Goal: Task Accomplishment & Management: Complete application form

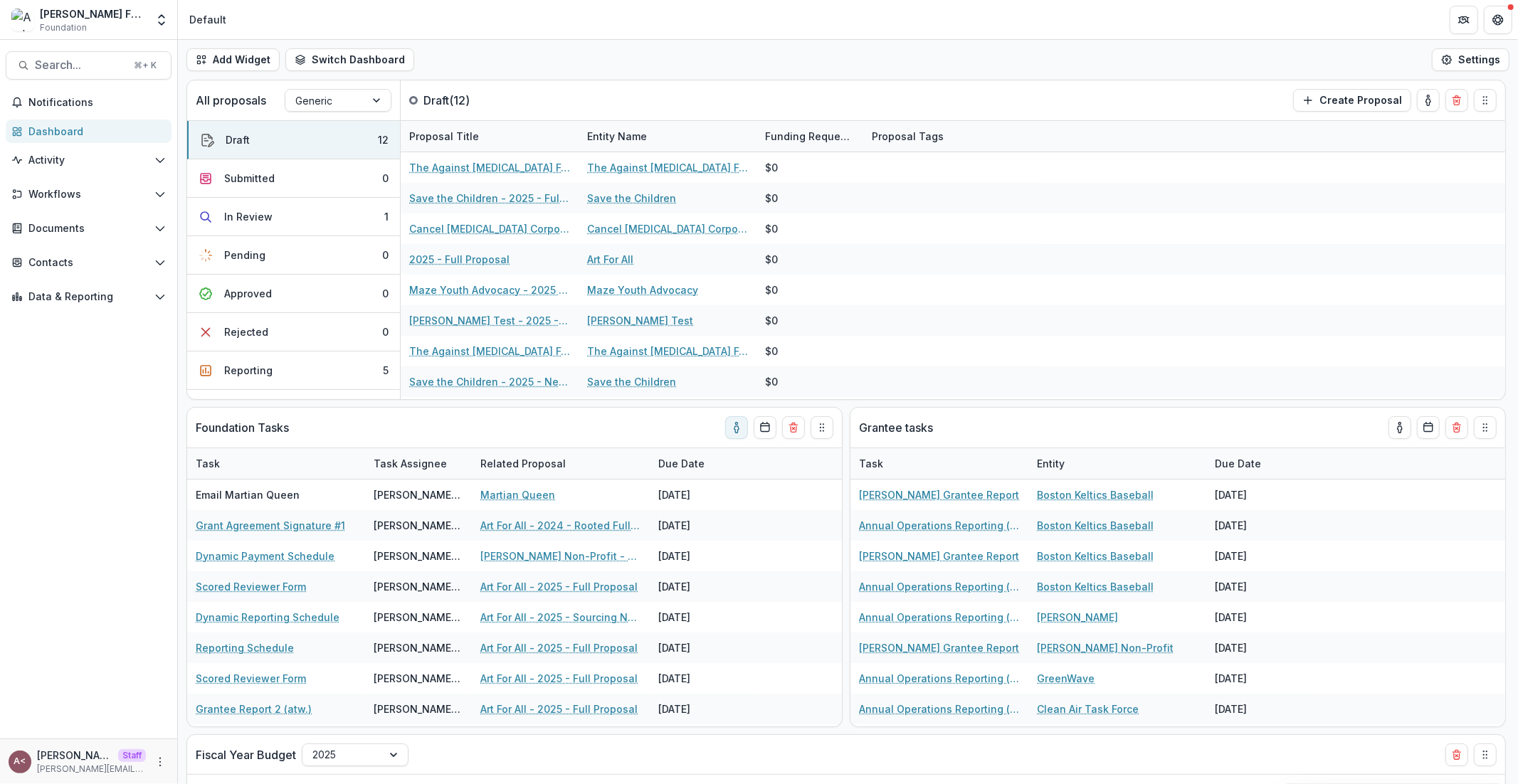
click at [590, 47] on div "Add Widget Switch Dashboard Standard Dashboard Default New Dashboard Settings" at bounding box center [848, 59] width 1340 height 40
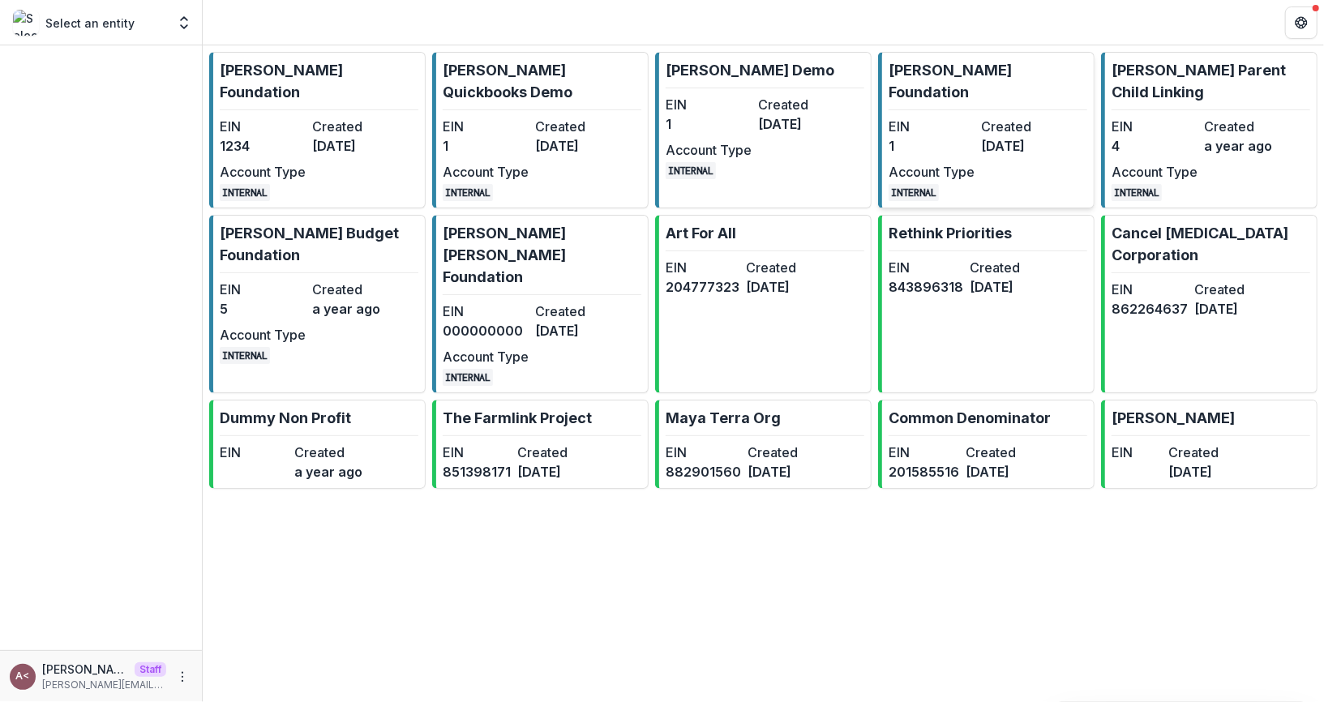
click at [950, 117] on dt "EIN" at bounding box center [931, 126] width 86 height 19
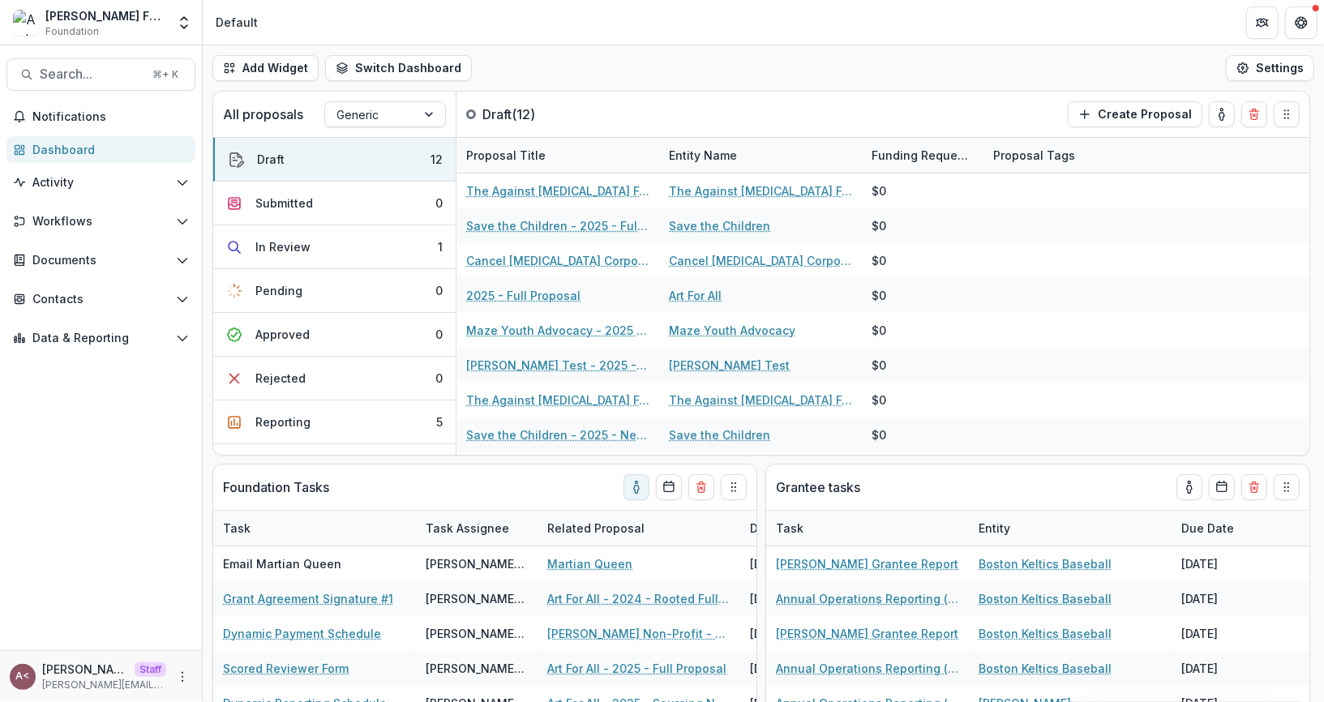
click at [709, 62] on div "Add Widget Switch Dashboard Standard Dashboard Default New Dashboard Settings" at bounding box center [763, 67] width 1121 height 45
click at [157, 181] on span "Activity" at bounding box center [100, 183] width 137 height 14
click at [178, 159] on link "Dashboard" at bounding box center [100, 149] width 189 height 27
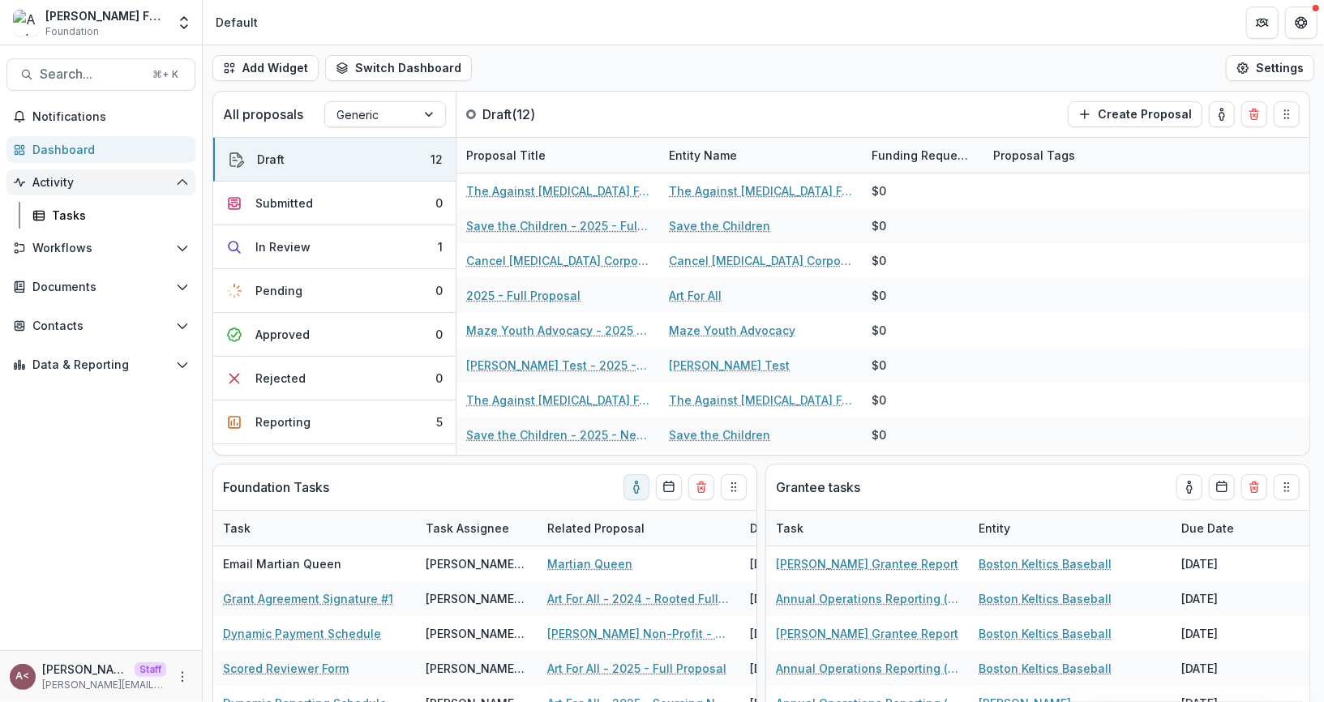
click at [178, 173] on button "Activity" at bounding box center [100, 182] width 189 height 26
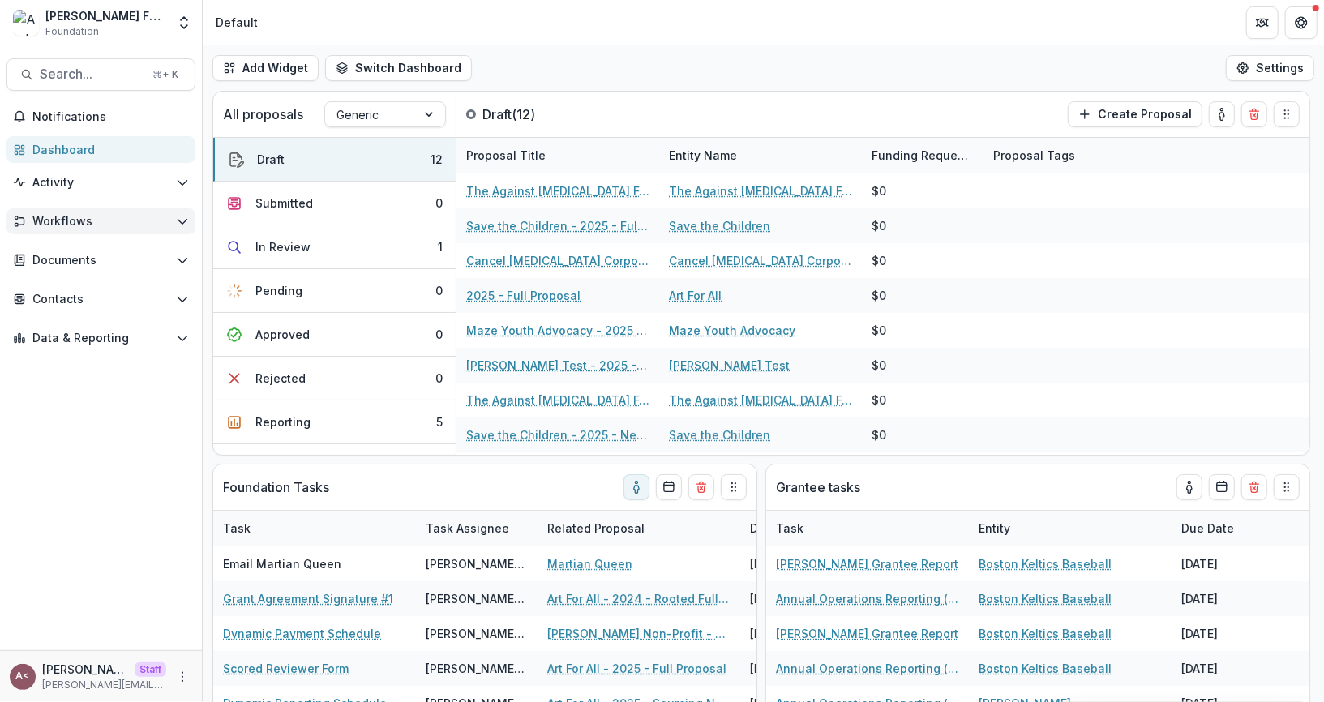
click at [167, 213] on button "Workflows" at bounding box center [100, 221] width 189 height 26
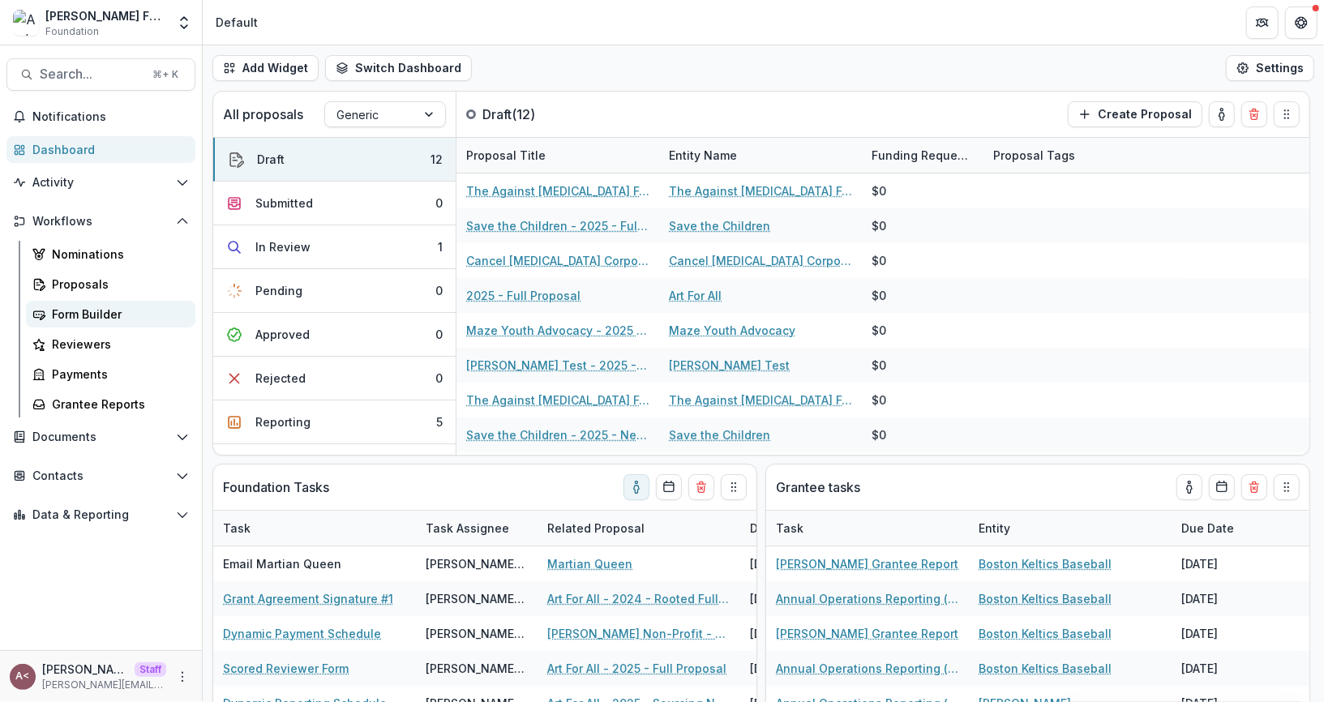
click at [156, 315] on div "Form Builder" at bounding box center [117, 314] width 131 height 17
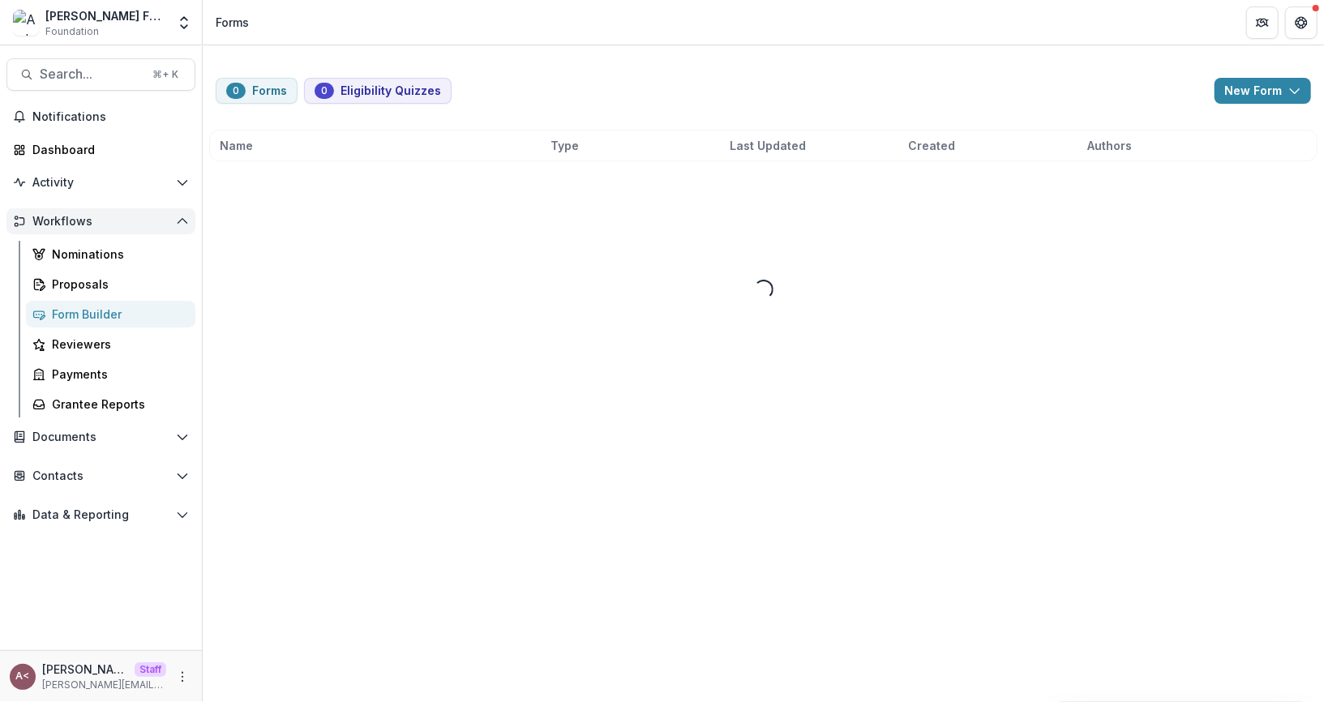
click at [113, 221] on span "Workflows" at bounding box center [100, 222] width 137 height 14
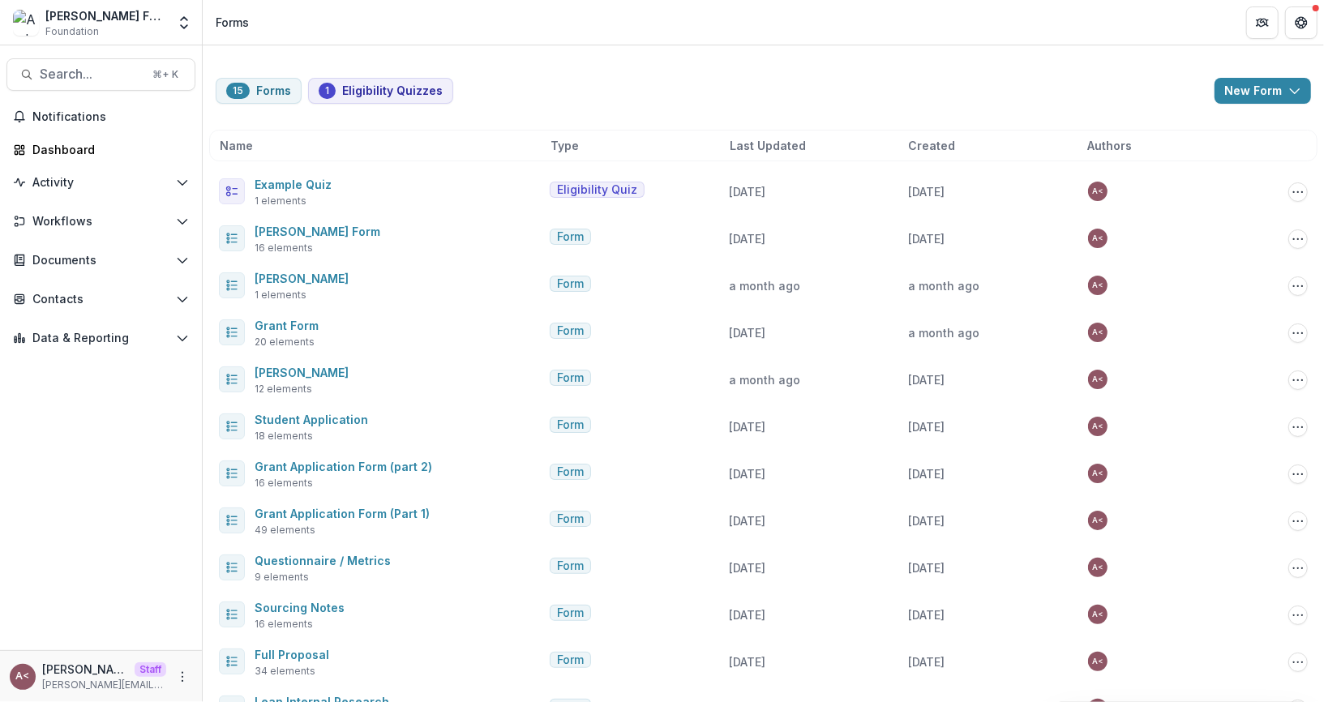
click at [571, 94] on div "15 Forms 1 Eligibility Quizzes New Form New Eligibility Quiz New Form" at bounding box center [763, 91] width 1095 height 26
click at [613, 88] on div "15 Forms 1 Eligibility Quizzes New Form New Eligibility Quiz New Form" at bounding box center [763, 91] width 1095 height 26
click at [637, 67] on div "15 Forms 1 Eligibility Quizzes New Form New Eligibility Quiz New Form Name Type…" at bounding box center [763, 489] width 1121 height 888
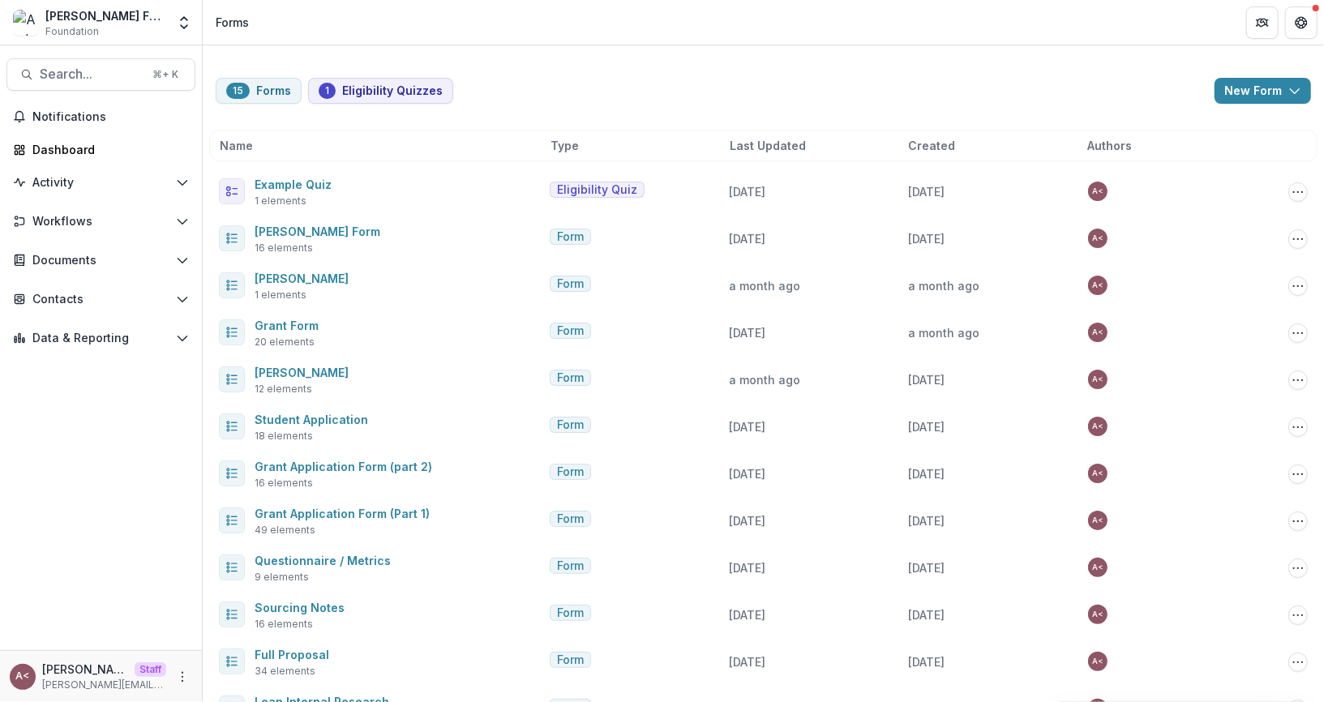
click at [637, 67] on div "15 Forms 1 Eligibility Quizzes New Form New Eligibility Quiz New Form Name Type…" at bounding box center [763, 489] width 1121 height 888
click at [638, 66] on div "15 Forms 1 Eligibility Quizzes New Form New Eligibility Quiz New Form Name Type…" at bounding box center [763, 489] width 1121 height 888
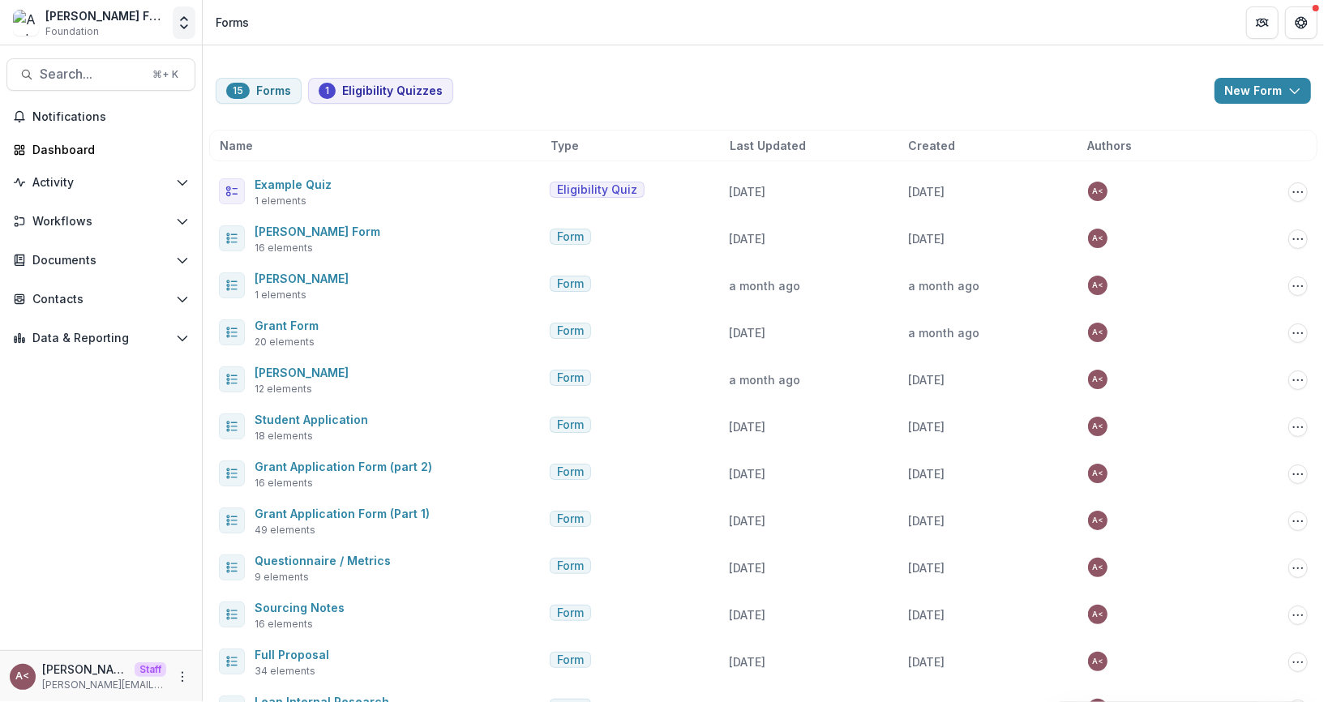
click at [183, 18] on polyline "Open entity switcher" at bounding box center [184, 18] width 6 height 3
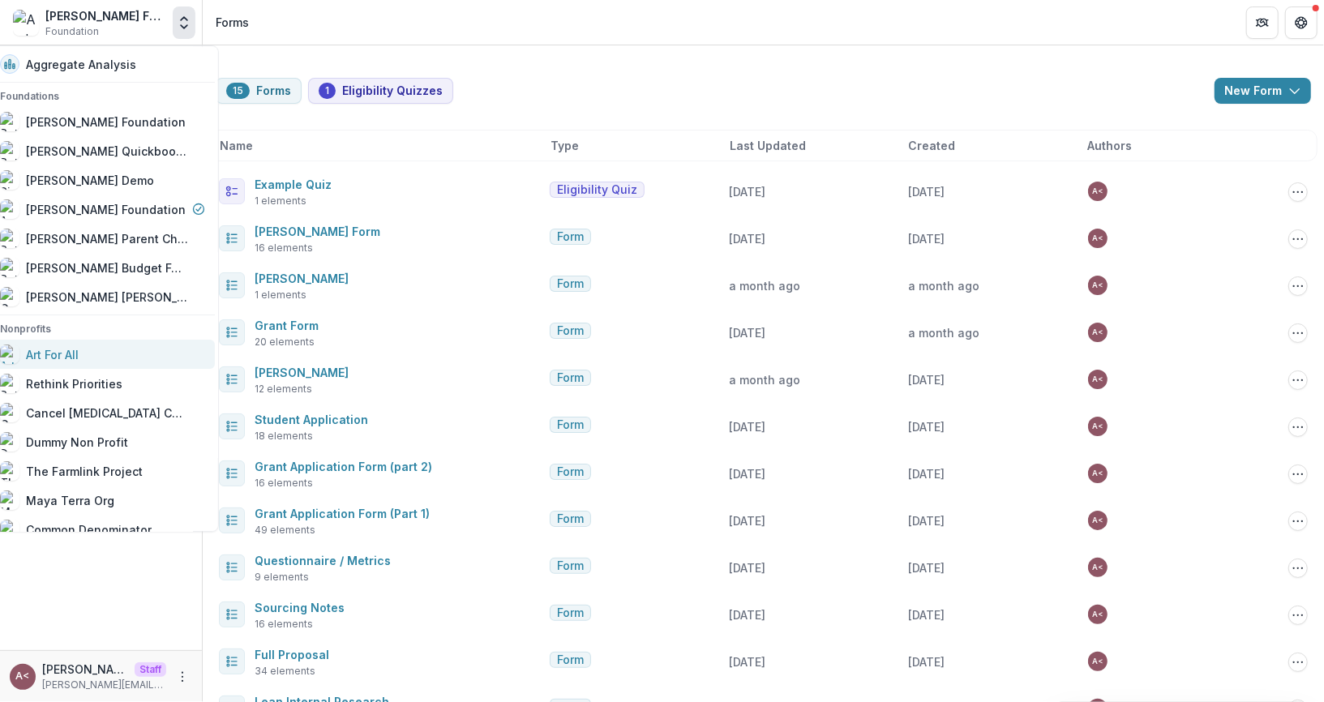
click at [136, 360] on div "Art For All" at bounding box center [102, 354] width 205 height 19
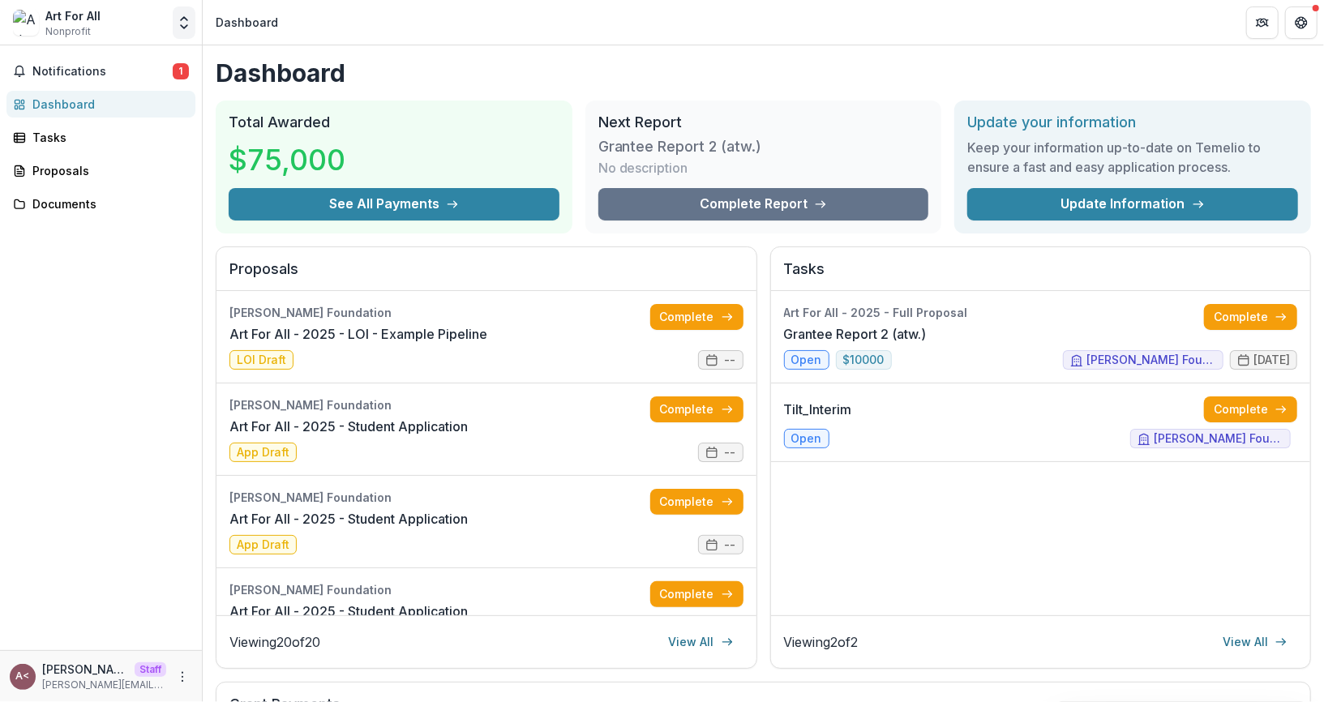
click at [186, 28] on icon "Open entity switcher" at bounding box center [184, 23] width 16 height 16
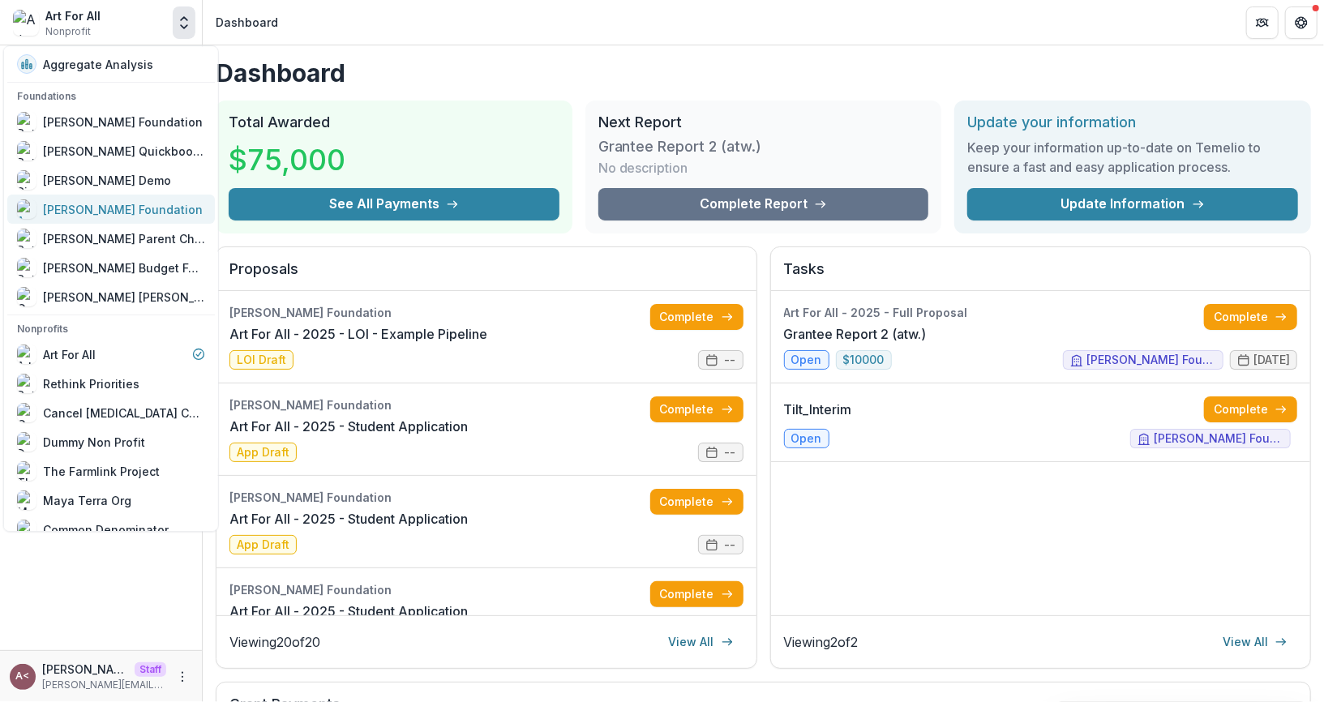
click at [161, 208] on div "[PERSON_NAME] Foundation" at bounding box center [111, 208] width 188 height 19
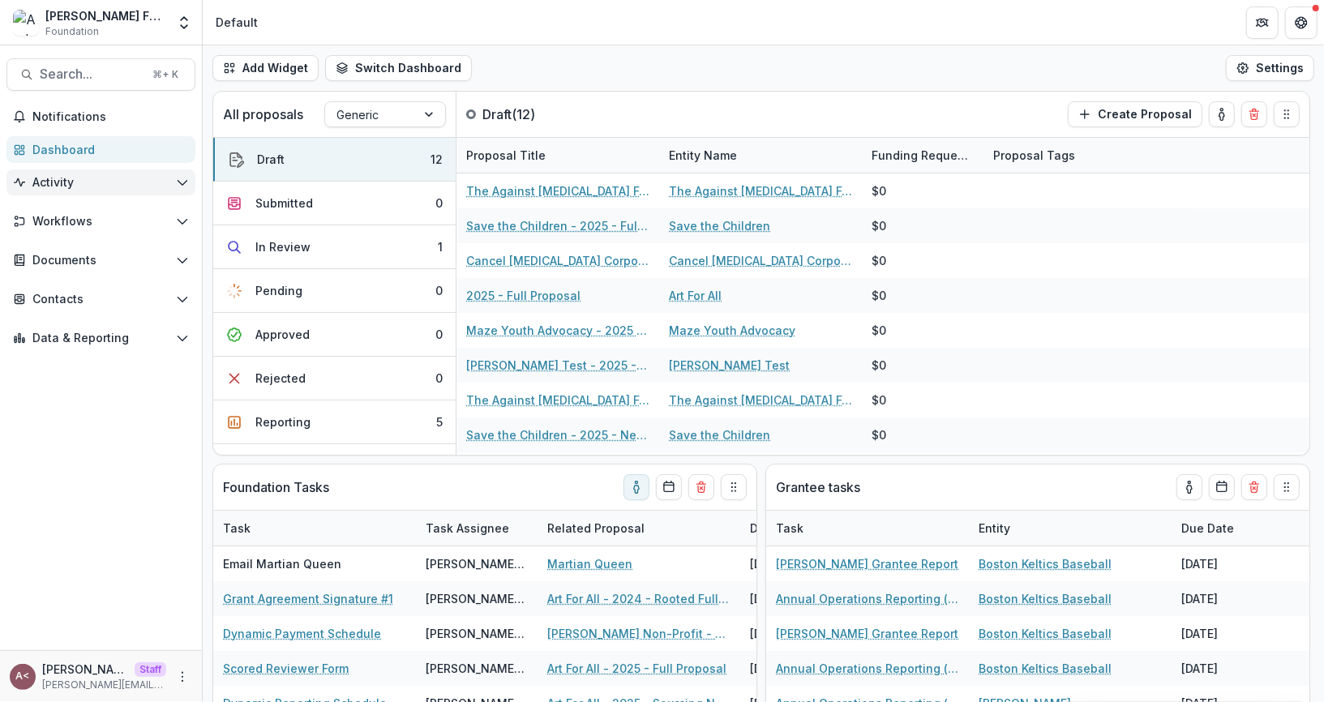
click at [157, 191] on button "Activity" at bounding box center [100, 182] width 189 height 26
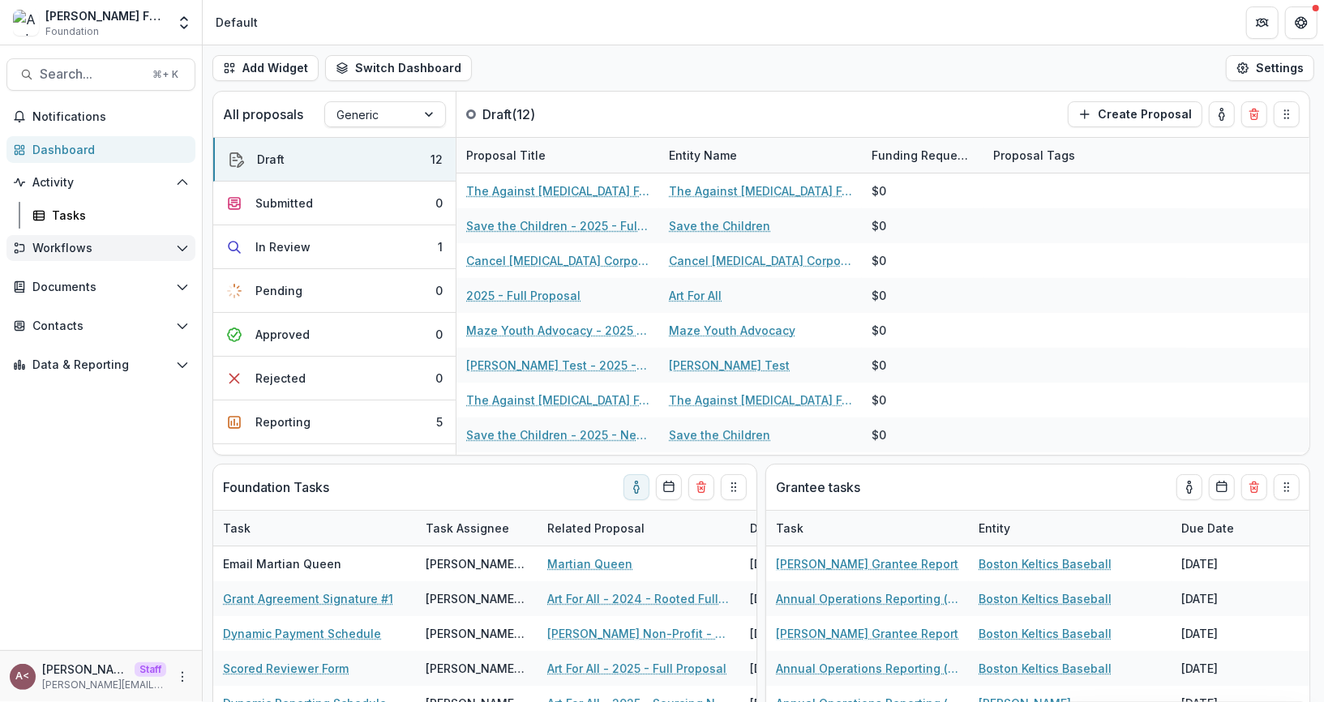
click at [139, 250] on span "Workflows" at bounding box center [100, 249] width 137 height 14
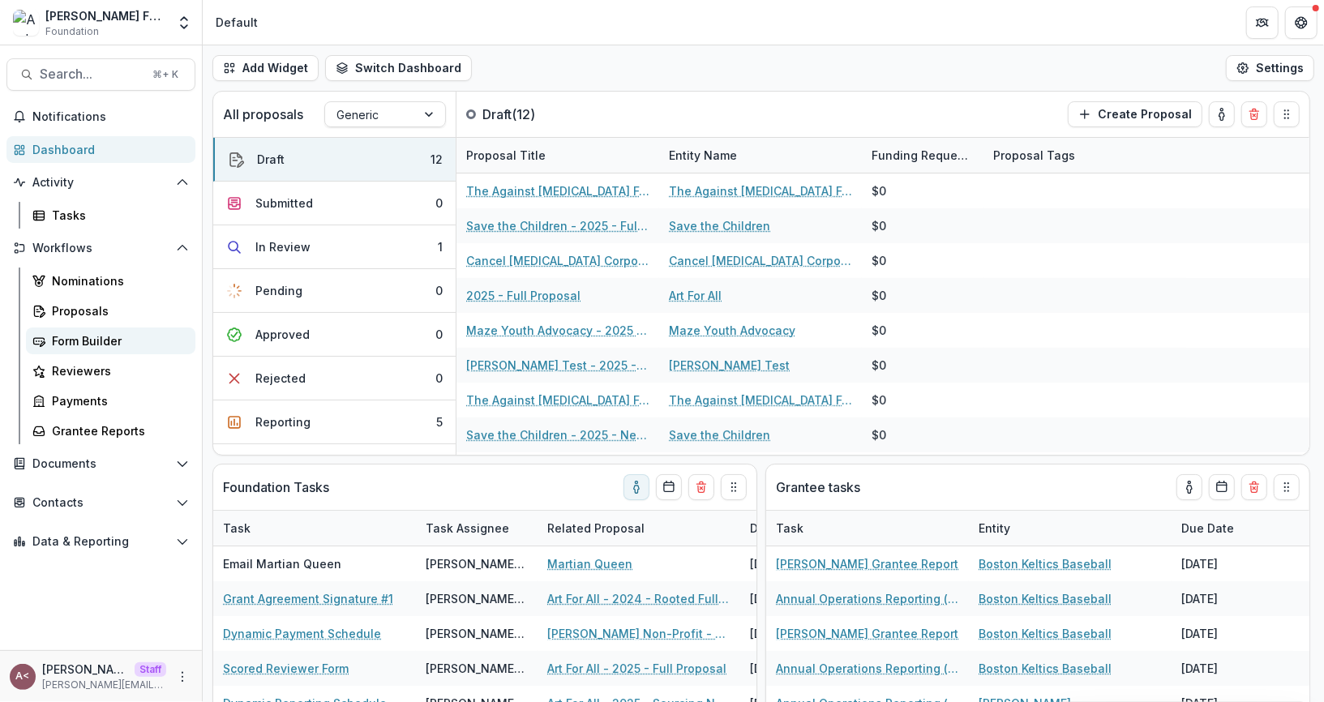
click at [137, 328] on link "Form Builder" at bounding box center [110, 341] width 169 height 27
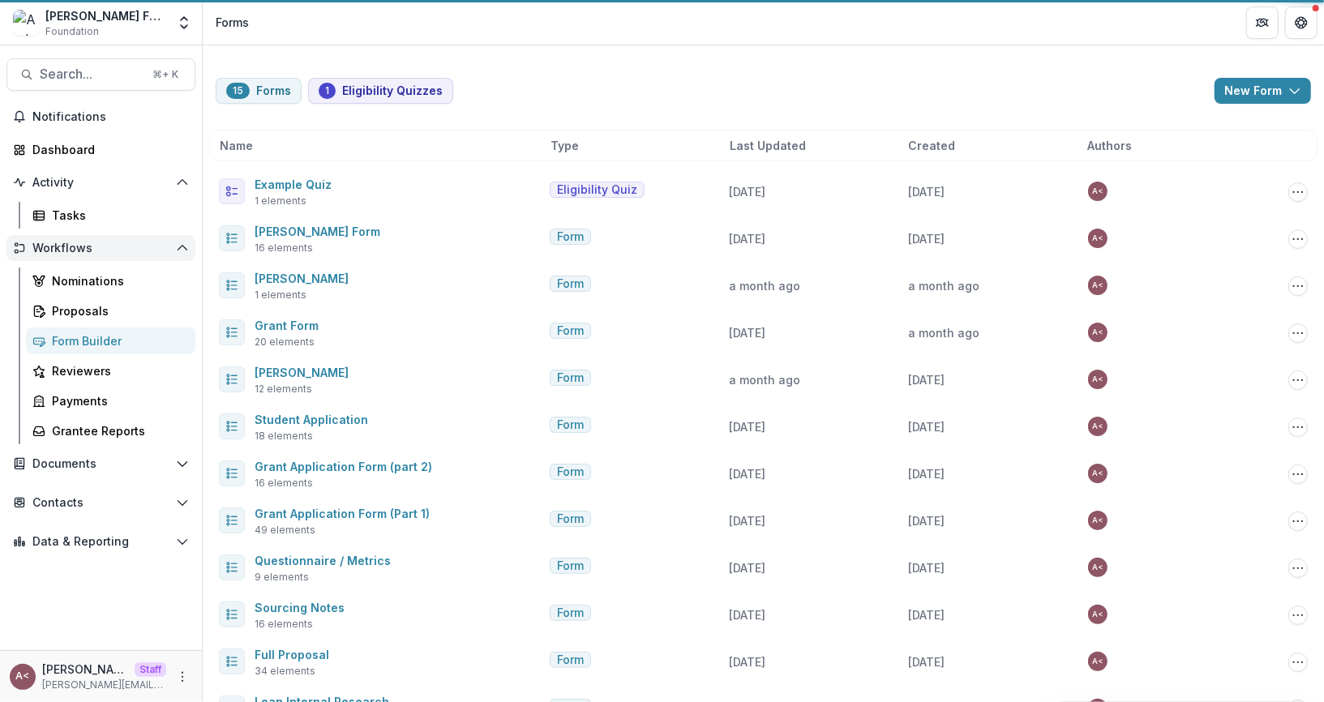
click at [173, 248] on button "Workflows" at bounding box center [100, 248] width 189 height 26
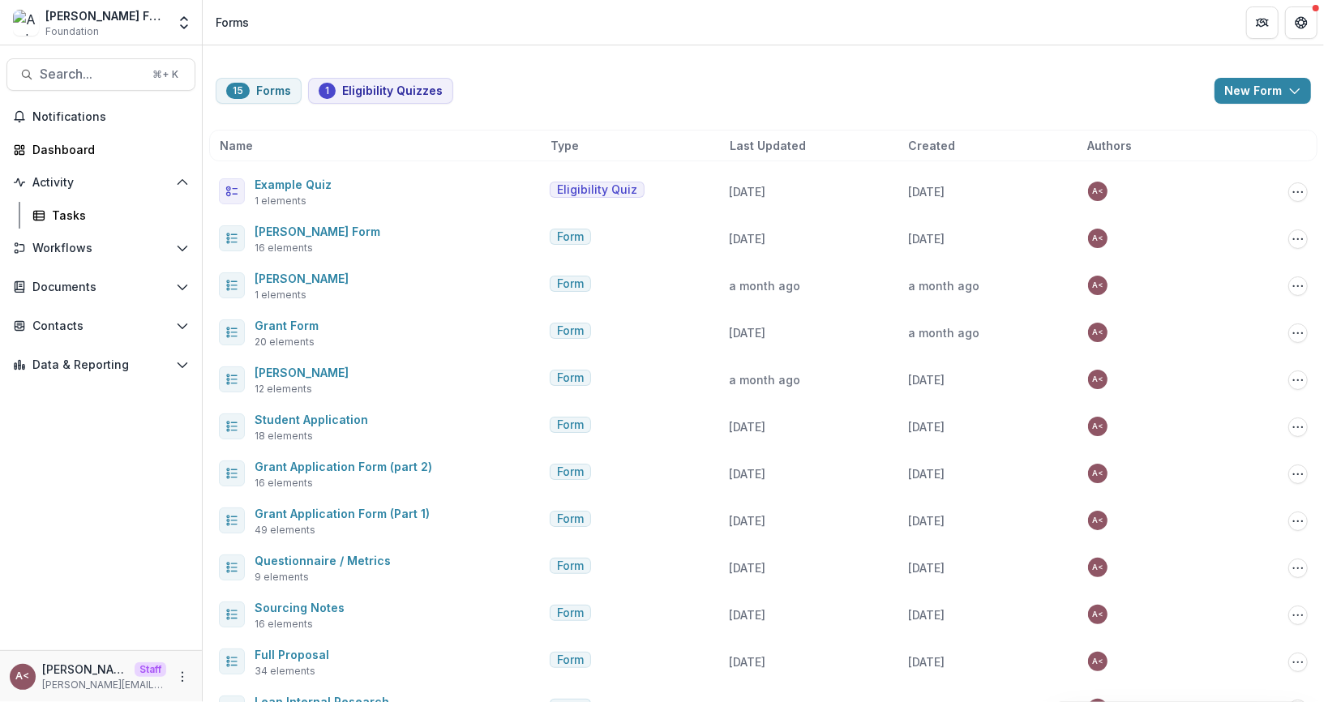
click at [637, 88] on div "15 Forms 1 Eligibility Quizzes New Form New Eligibility Quiz New Form" at bounding box center [763, 91] width 1095 height 26
click at [573, 84] on div "15 Forms 1 Eligibility Quizzes New Form New Eligibility Quiz New Form" at bounding box center [763, 91] width 1095 height 26
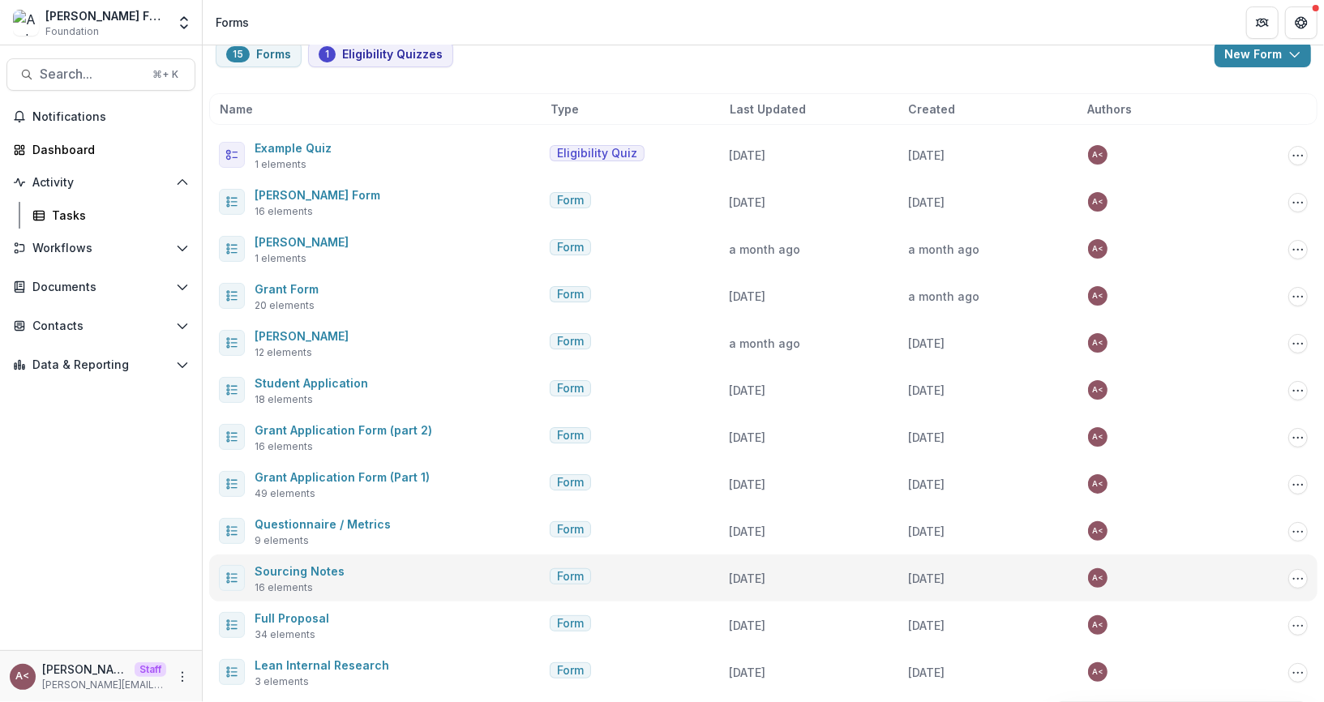
scroll to position [229, 0]
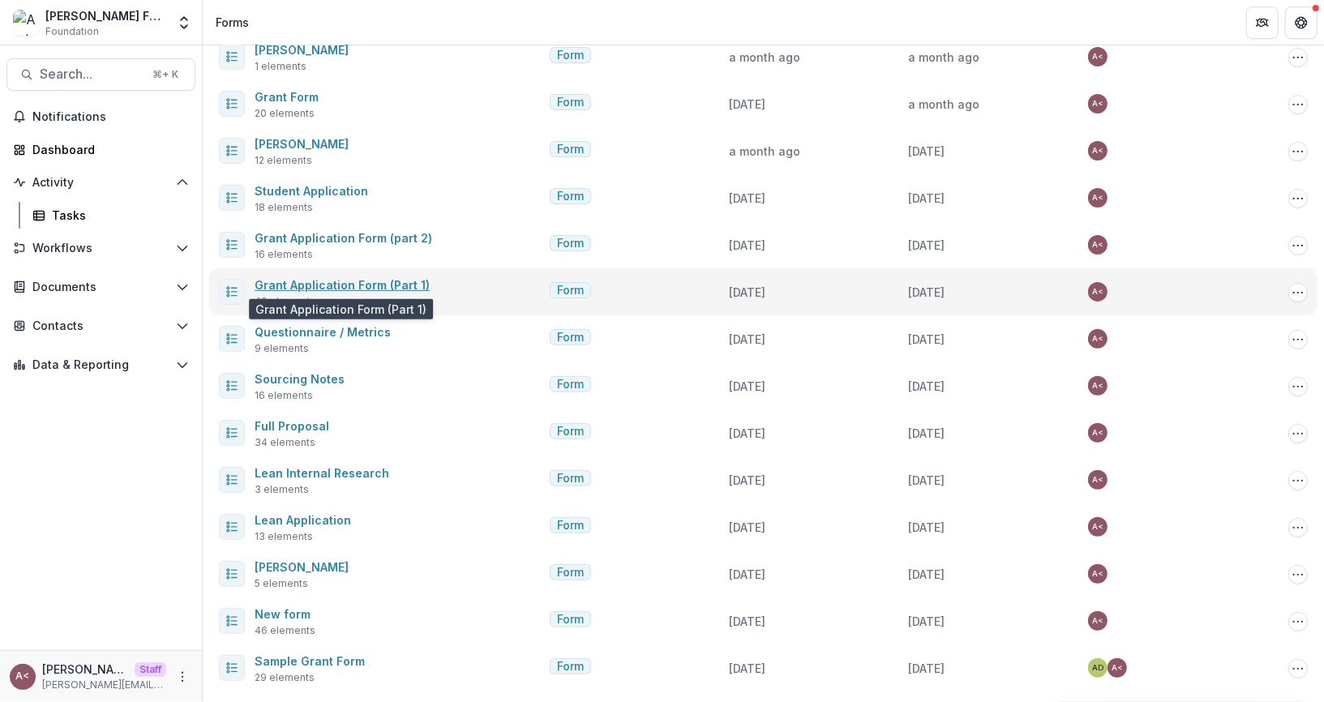
click at [401, 281] on link "Grant Application Form (Part 1)" at bounding box center [342, 285] width 175 height 14
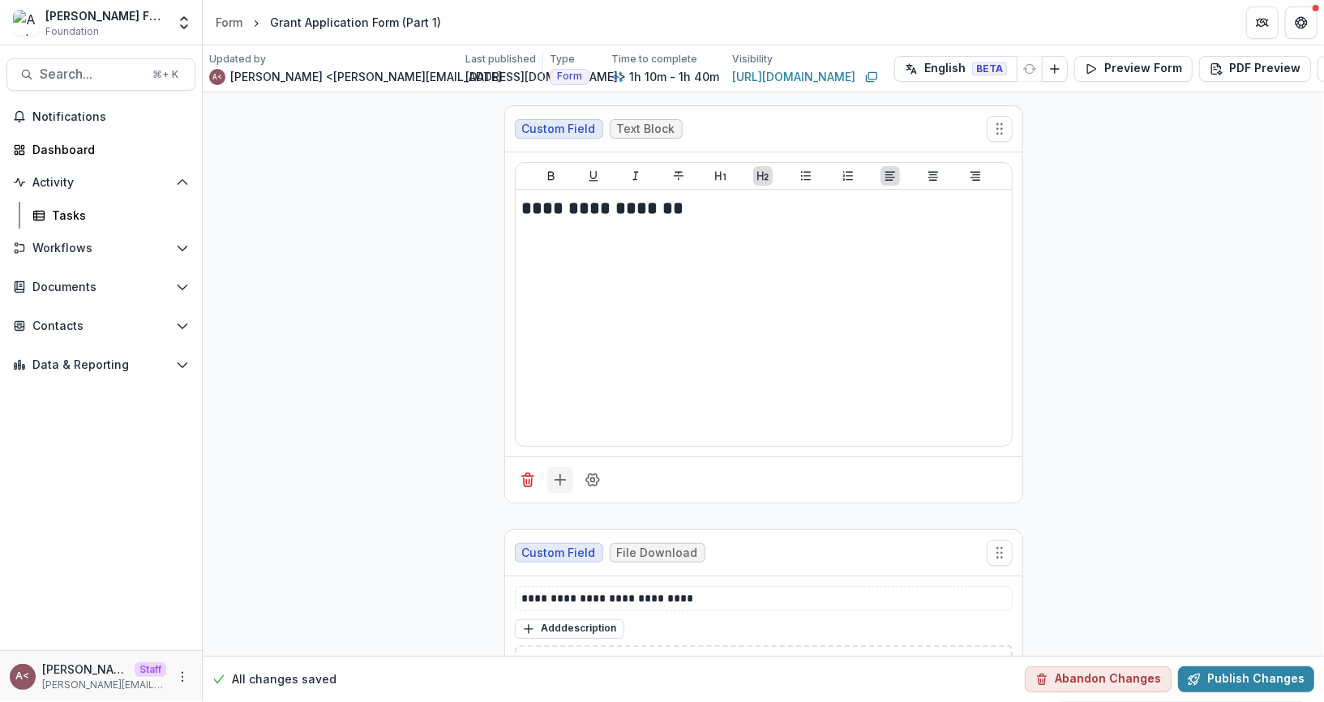
click at [564, 478] on icon "Add field" at bounding box center [560, 480] width 16 height 16
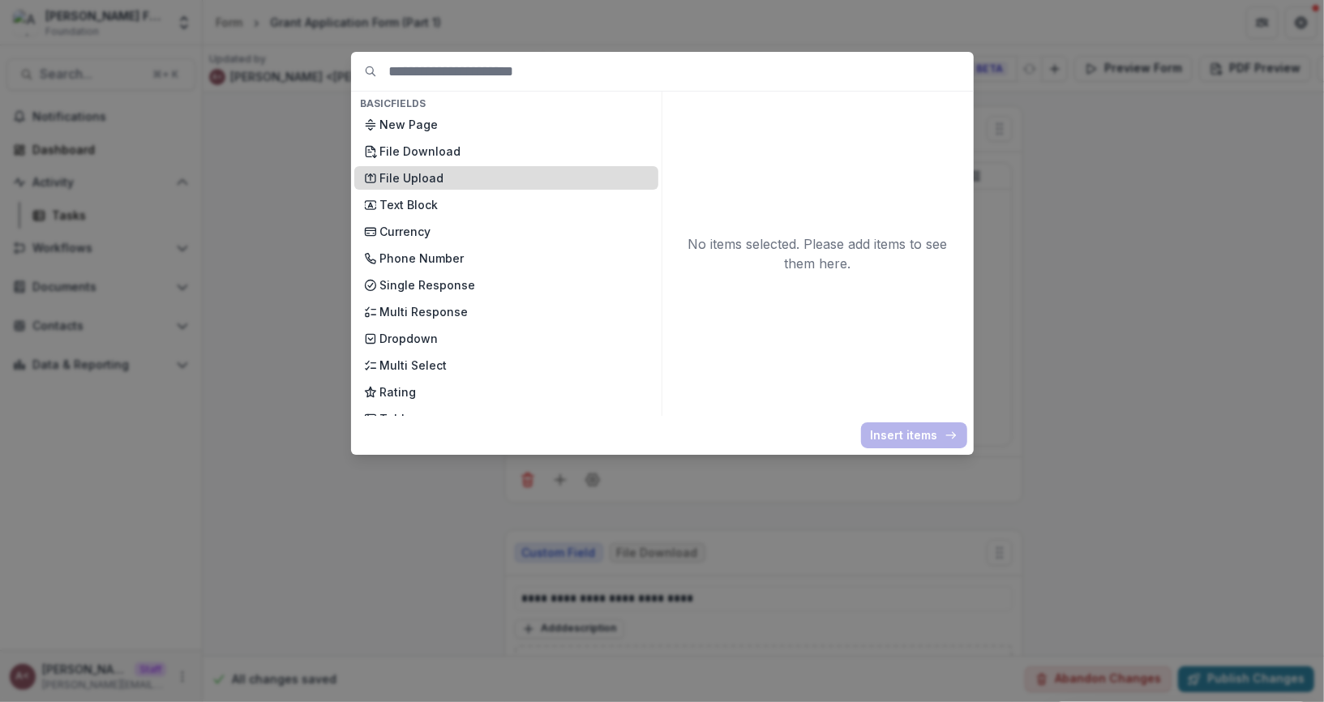
click at [449, 179] on p "File Upload" at bounding box center [514, 177] width 268 height 17
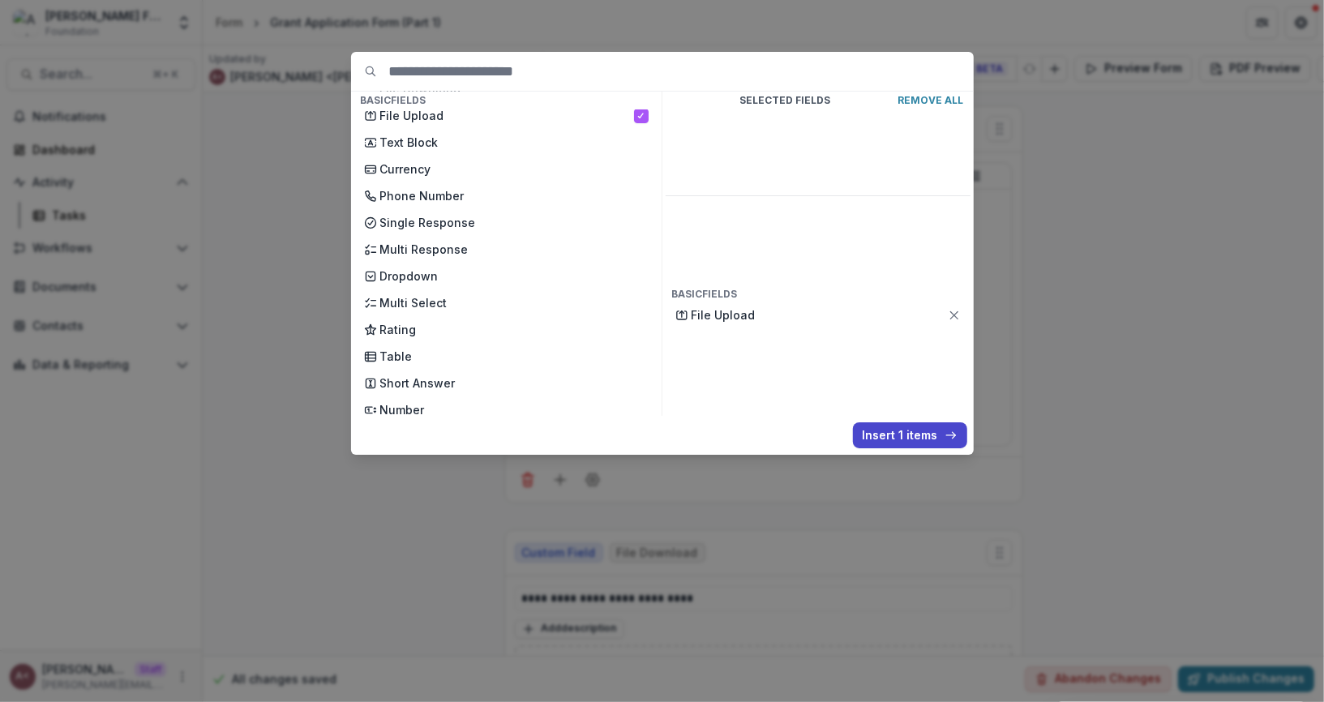
scroll to position [195, 0]
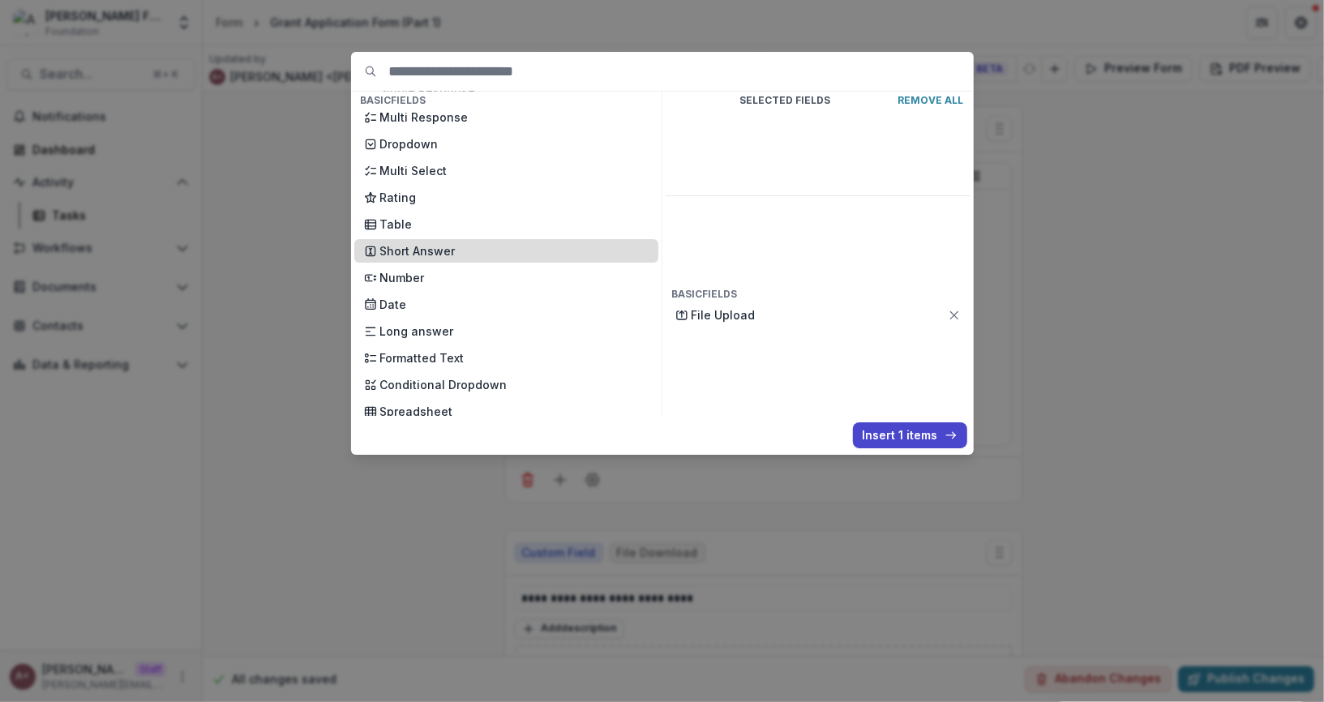
click at [532, 255] on p "Short Answer" at bounding box center [514, 250] width 268 height 17
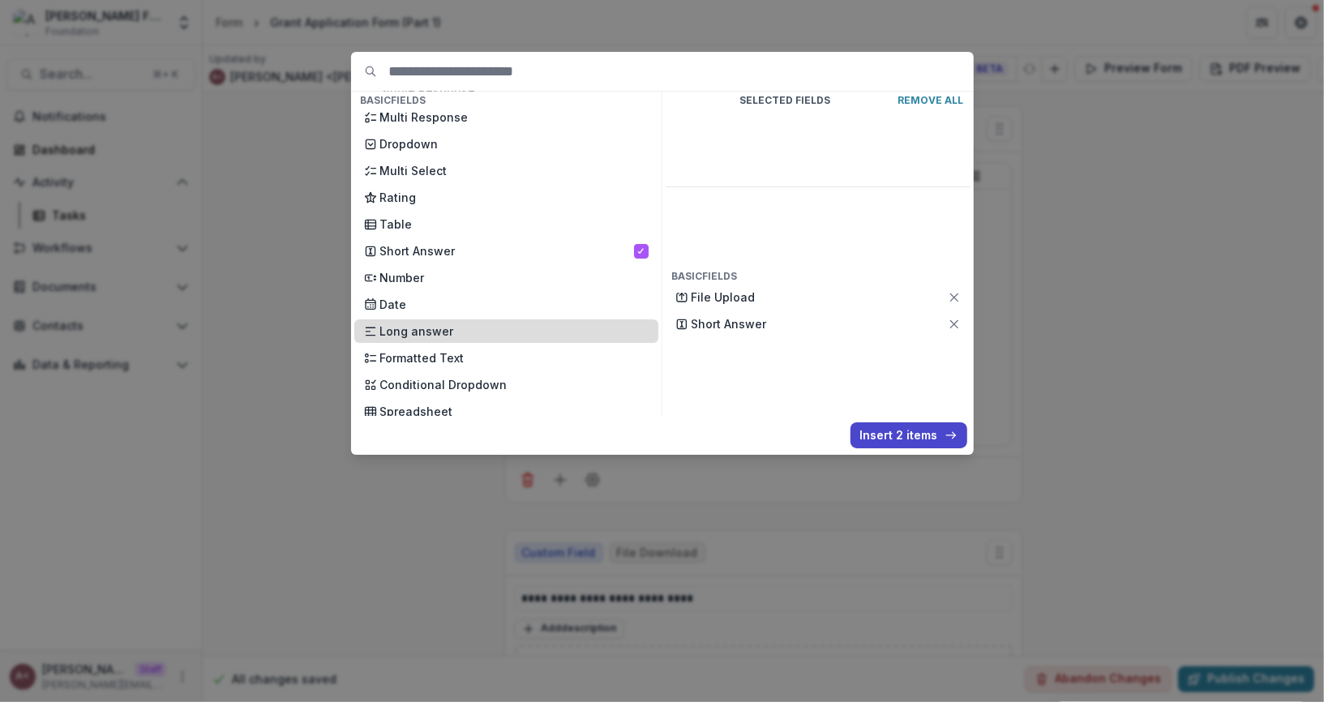
click at [521, 323] on p "Long answer" at bounding box center [514, 331] width 268 height 17
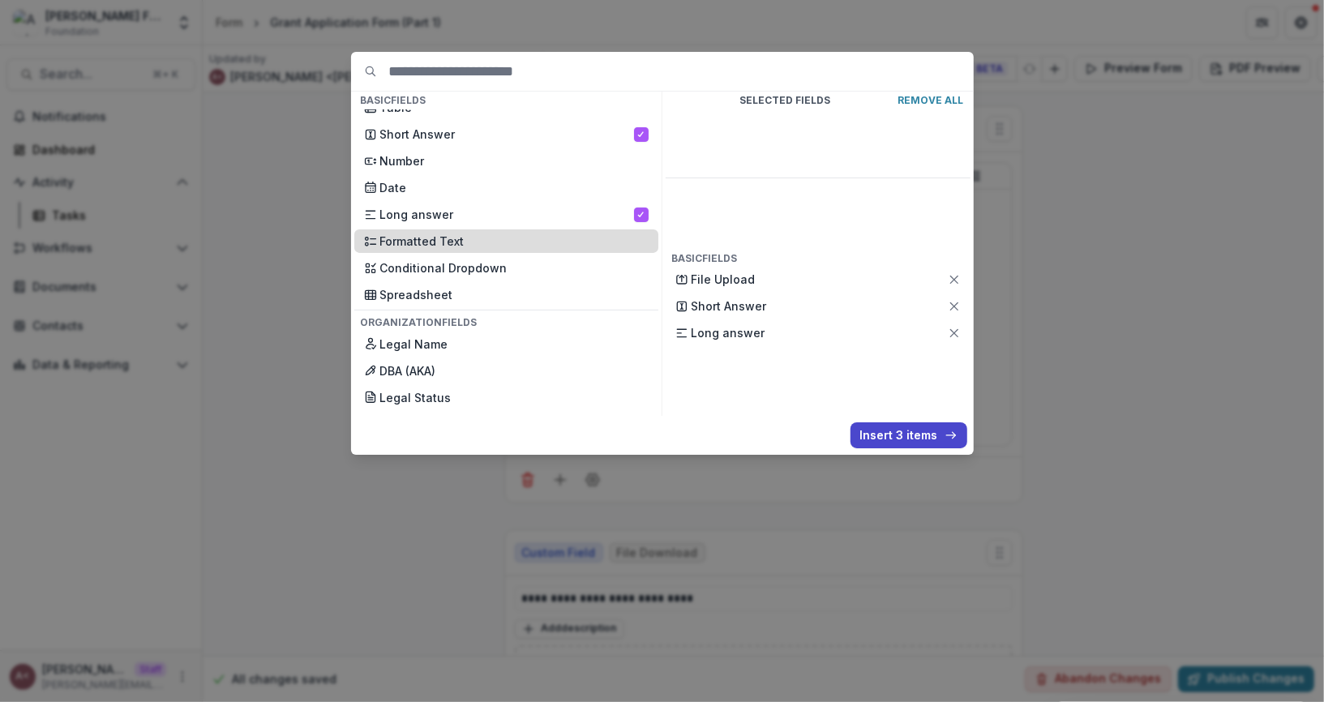
scroll to position [313, 0]
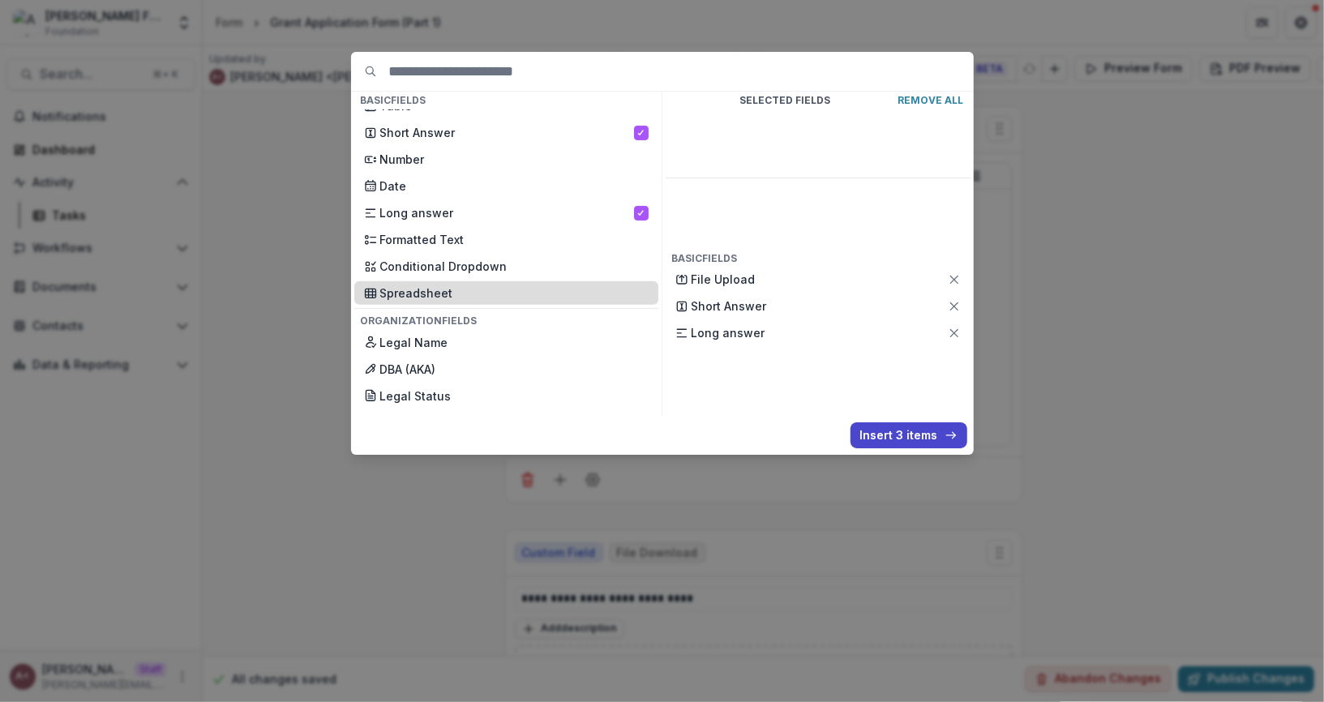
click at [525, 289] on p "Spreadsheet" at bounding box center [514, 293] width 268 height 17
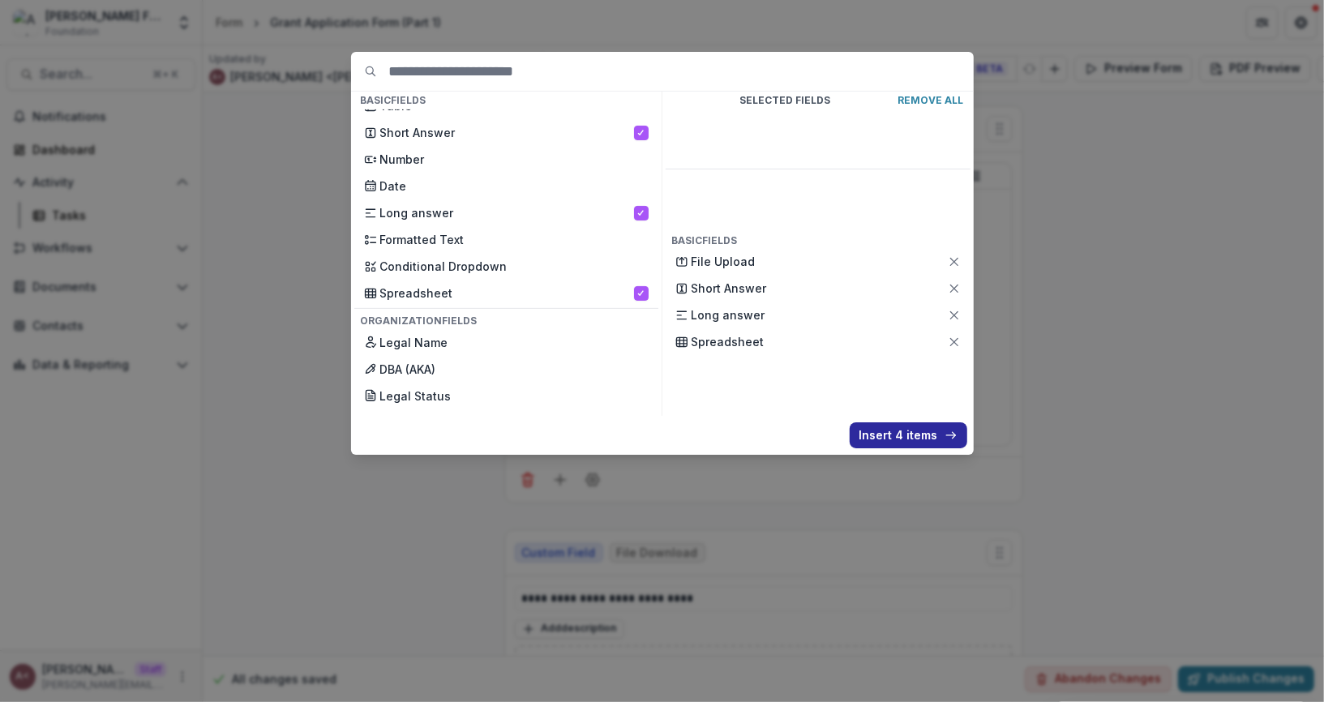
click at [903, 435] on button "Insert 4 items" at bounding box center [909, 435] width 118 height 26
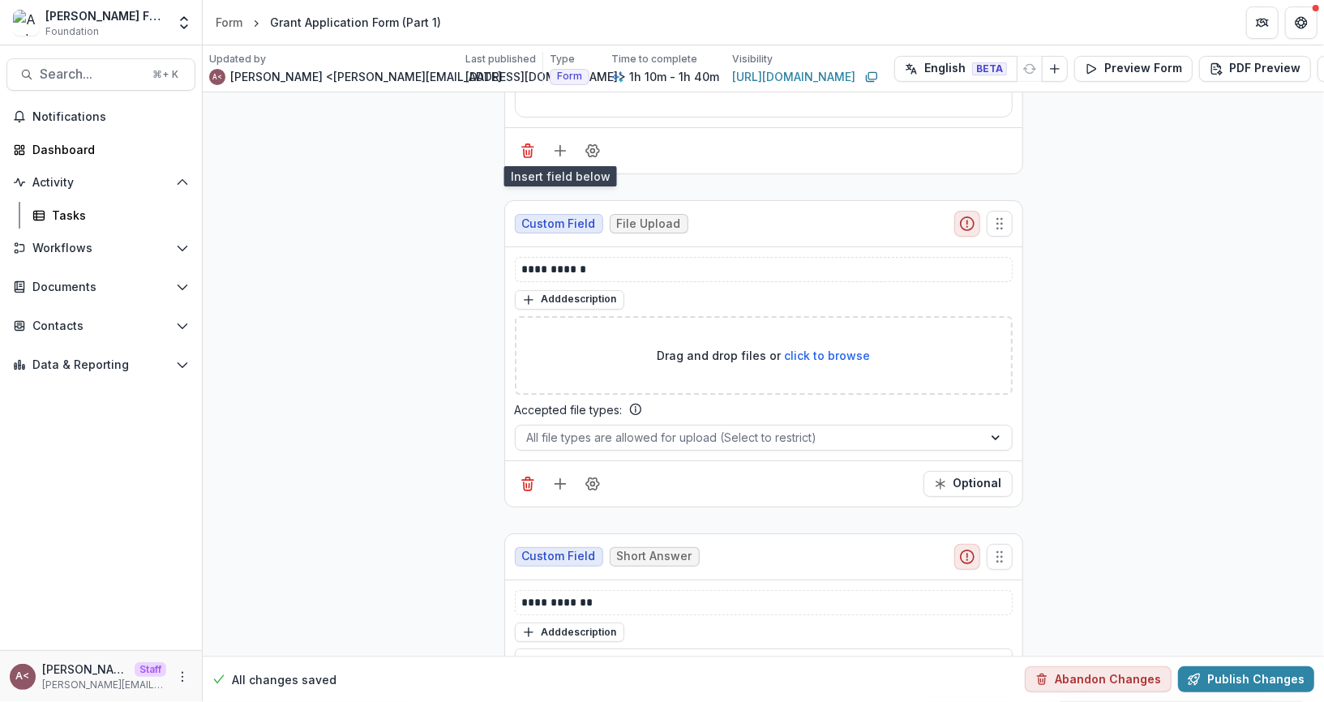
scroll to position [330, 0]
click at [551, 260] on p "**********" at bounding box center [764, 268] width 485 height 17
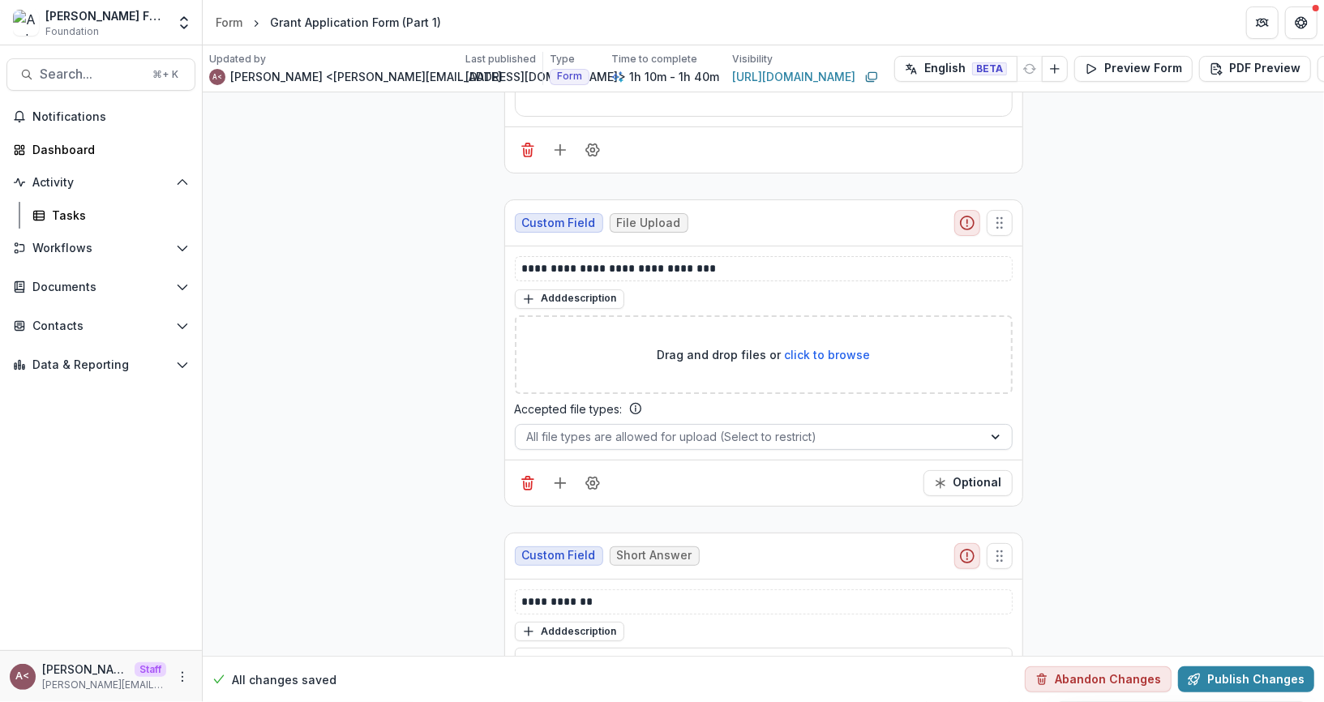
click at [738, 435] on div at bounding box center [749, 436] width 444 height 20
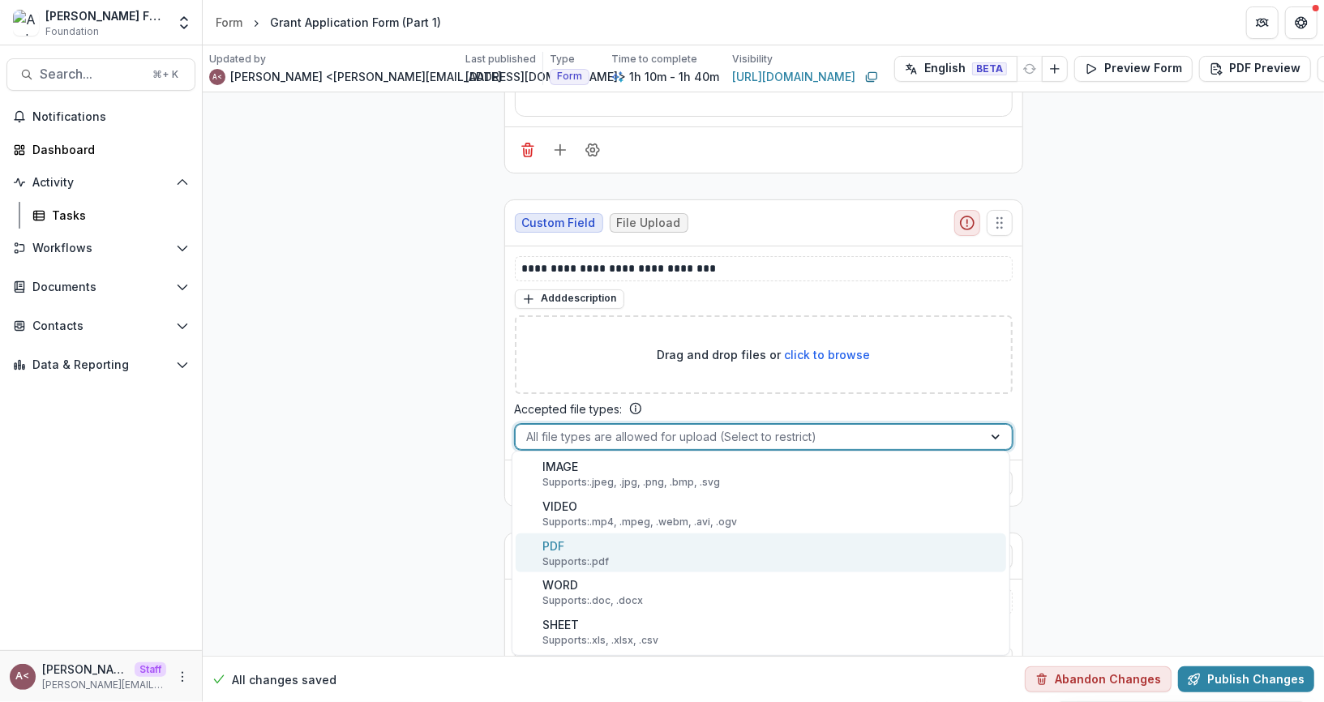
click at [619, 540] on div "PDF Supports: .pdf" at bounding box center [761, 553] width 490 height 40
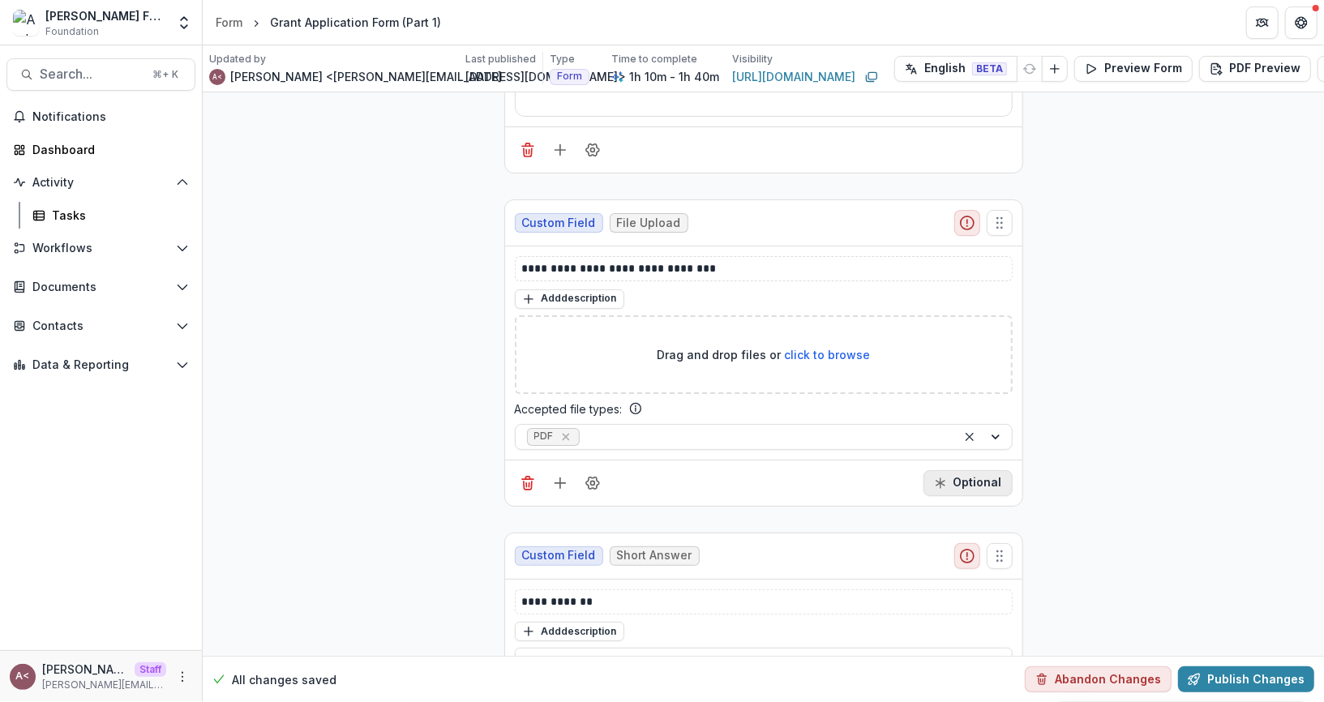
click at [983, 479] on button "Optional" at bounding box center [967, 483] width 89 height 26
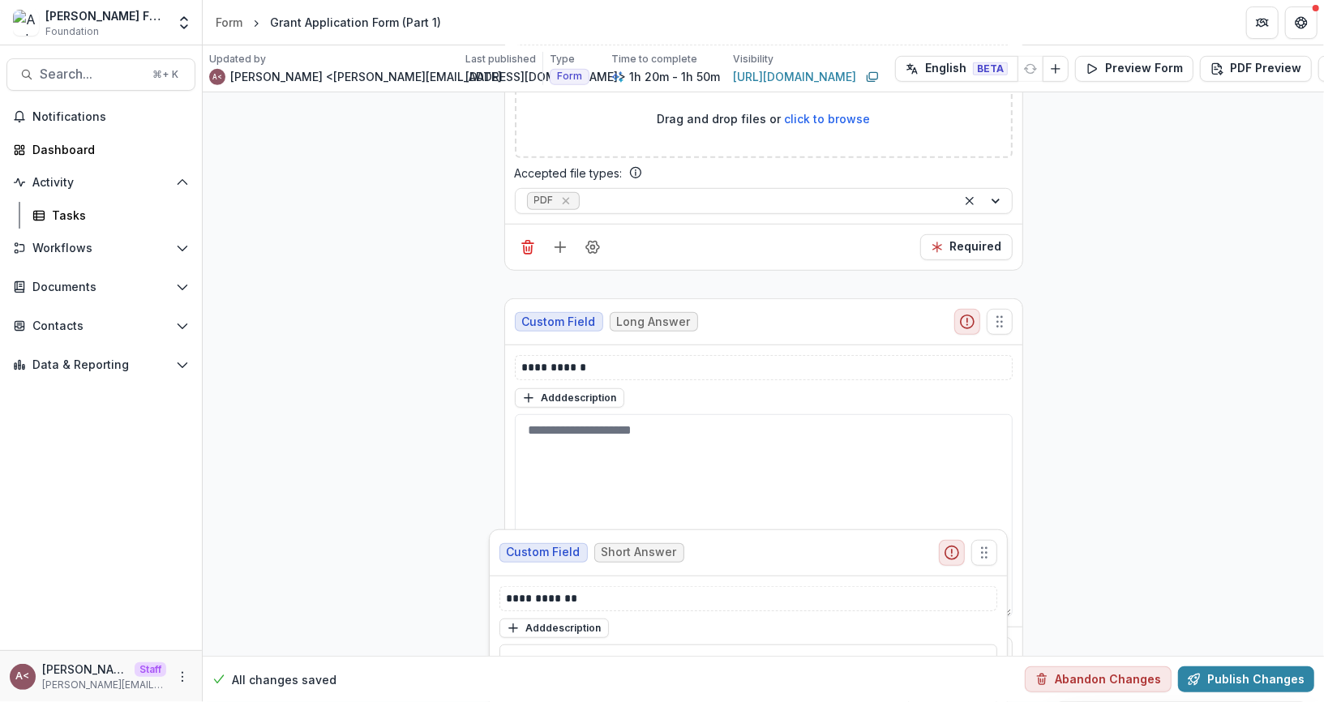
scroll to position [575, 0]
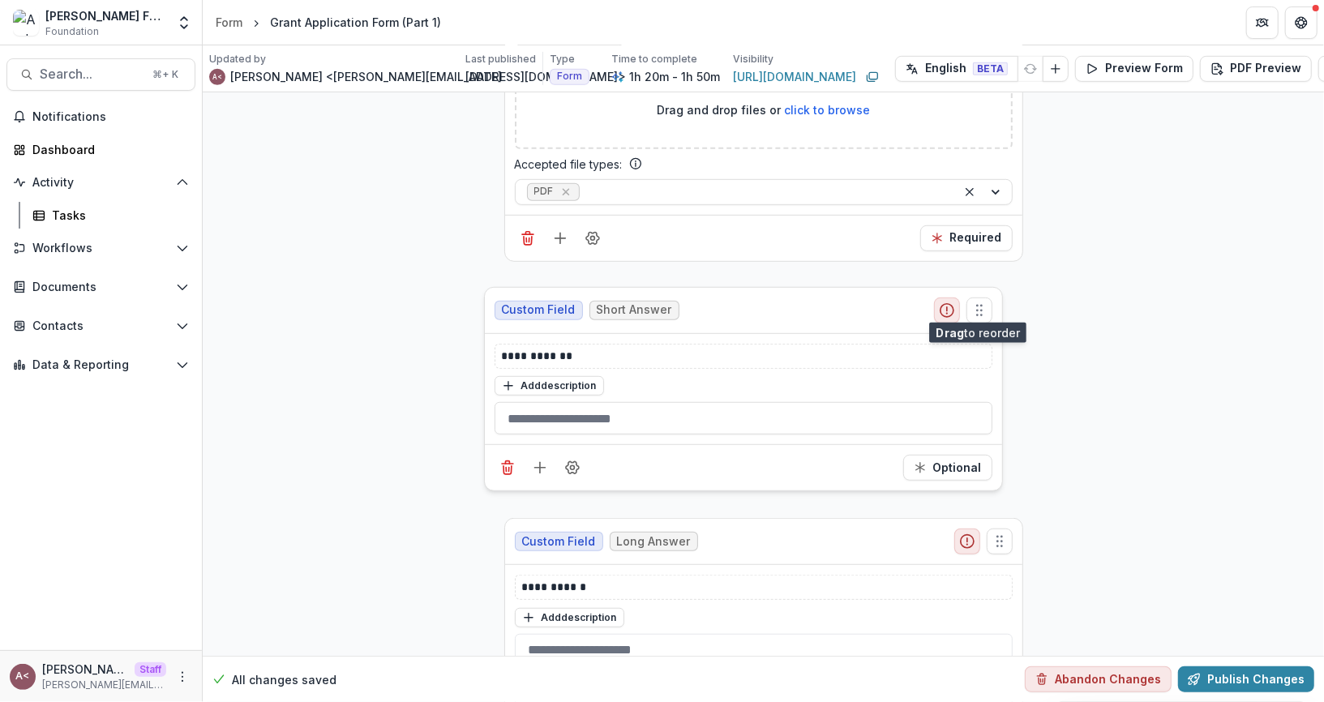
drag, startPoint x: 995, startPoint y: 377, endPoint x: 975, endPoint y: 299, distance: 80.4
click at [975, 302] on icon "Move field" at bounding box center [979, 310] width 16 height 16
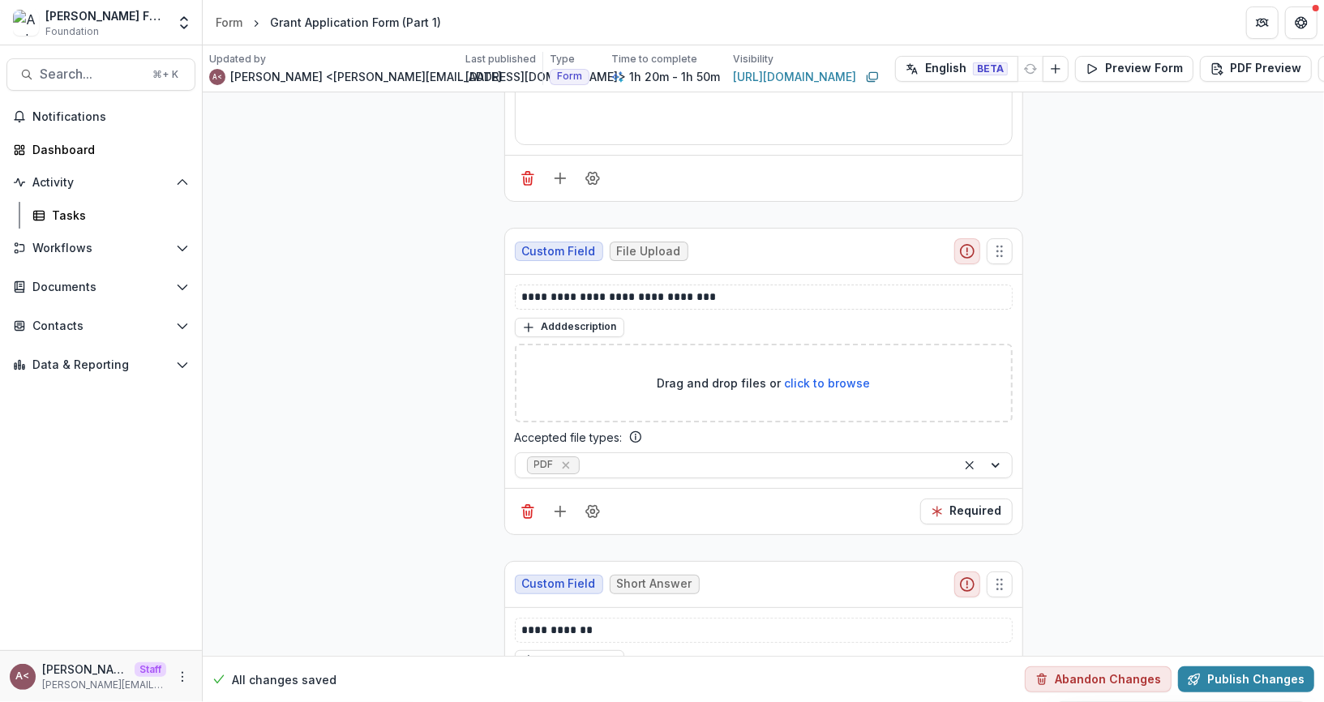
scroll to position [303, 0]
click at [560, 504] on line "Add field" at bounding box center [560, 509] width 0 height 11
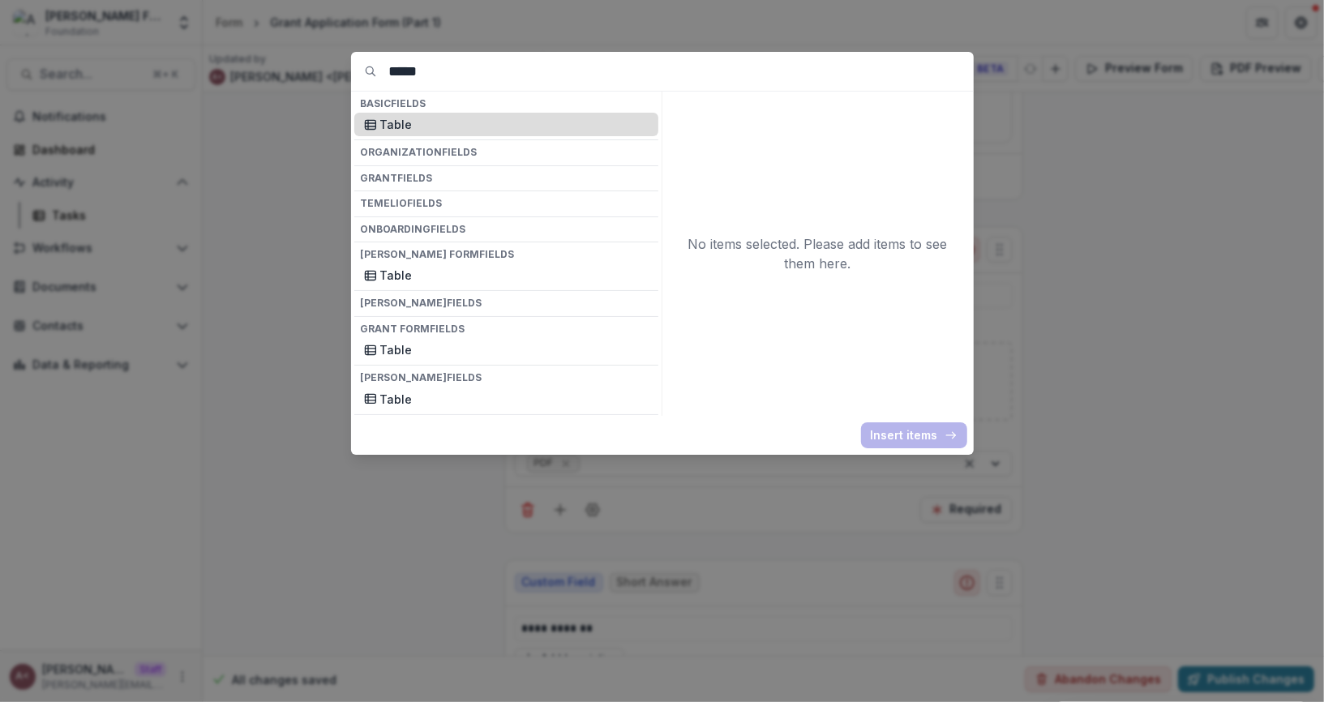
type input "*****"
click at [383, 126] on p "Table" at bounding box center [514, 124] width 268 height 17
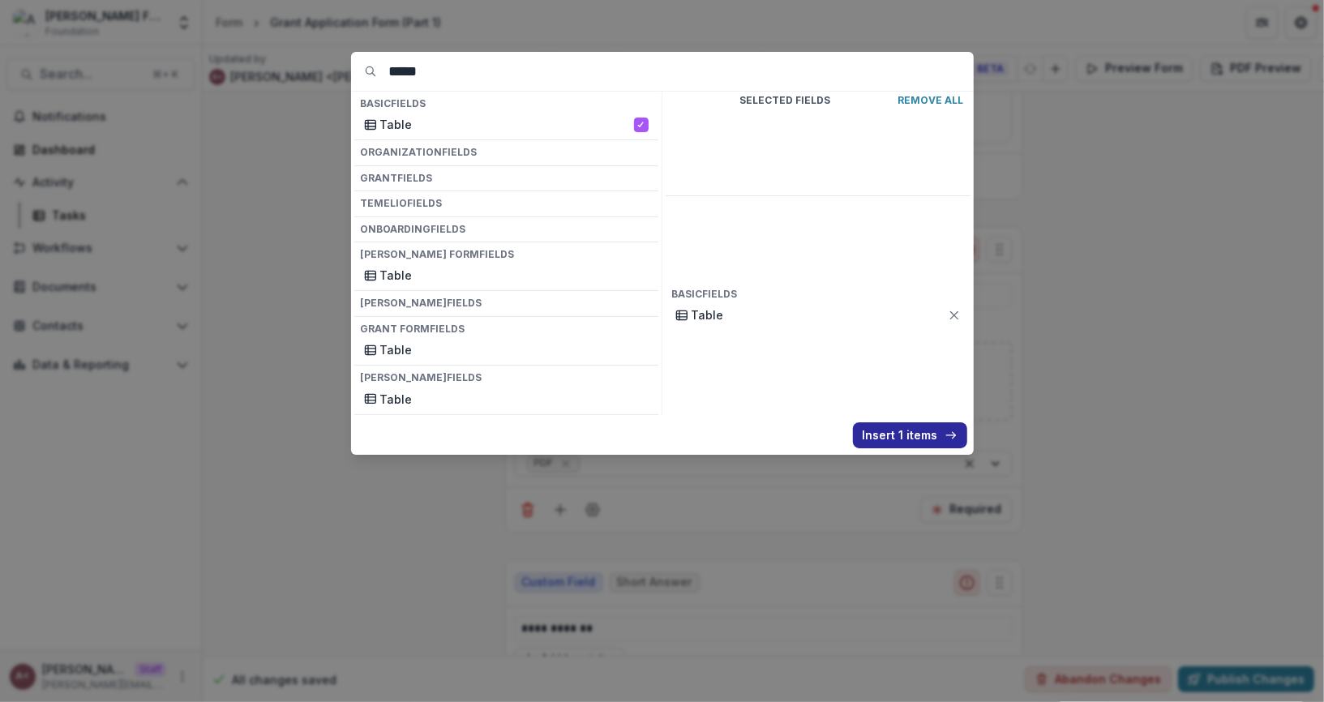
click at [884, 431] on button "Insert 1 items" at bounding box center [910, 435] width 114 height 26
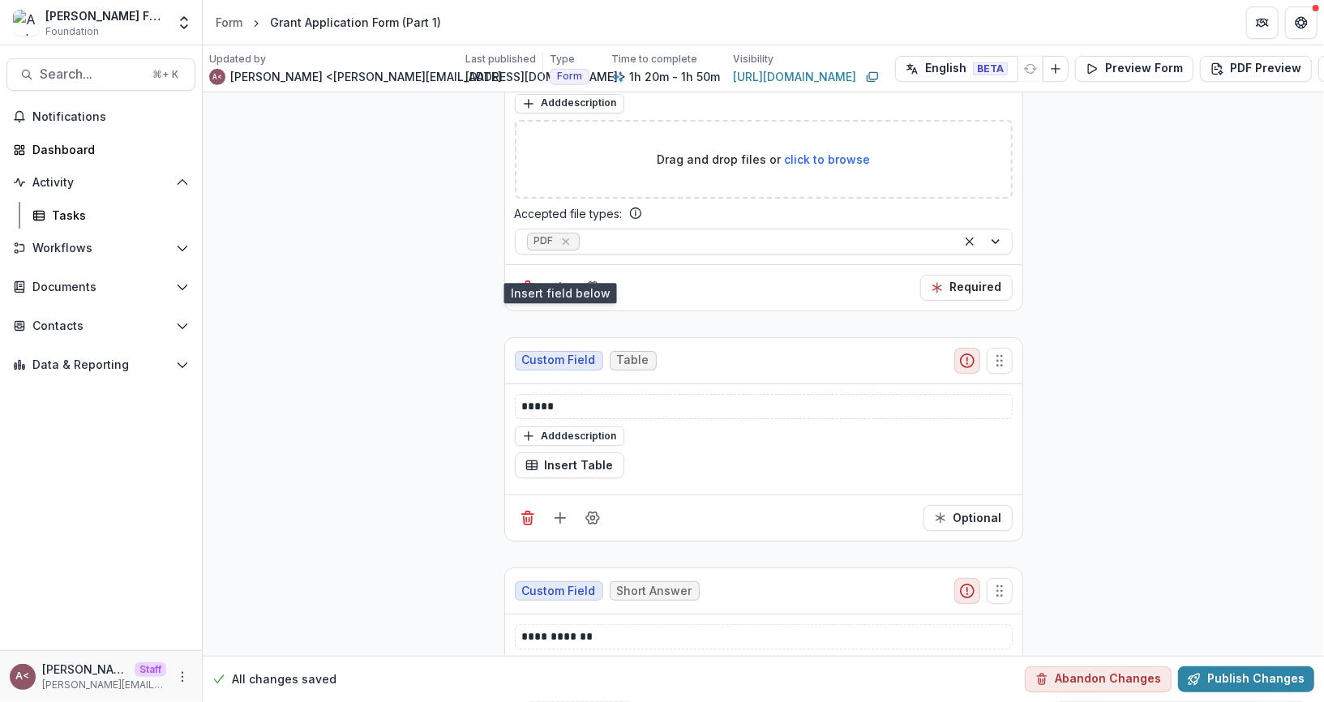
scroll to position [543, 0]
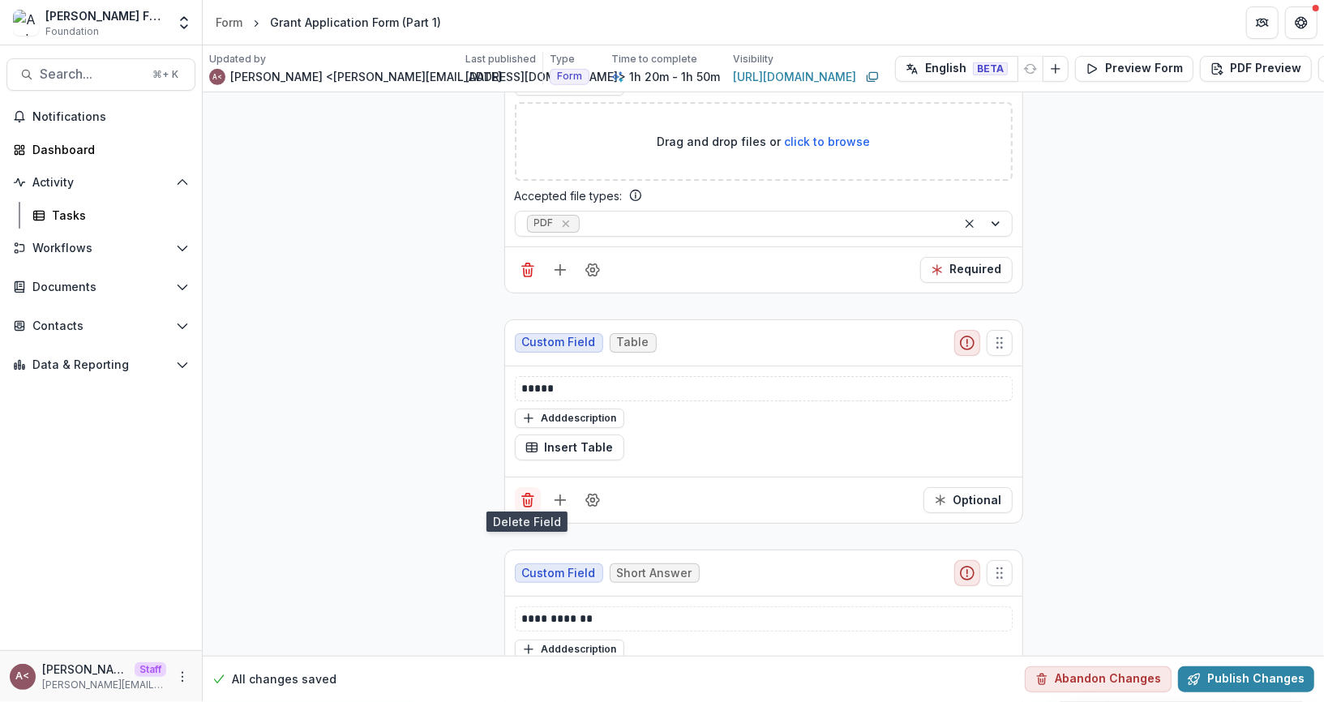
click at [526, 500] on line "Delete field" at bounding box center [526, 502] width 0 height 4
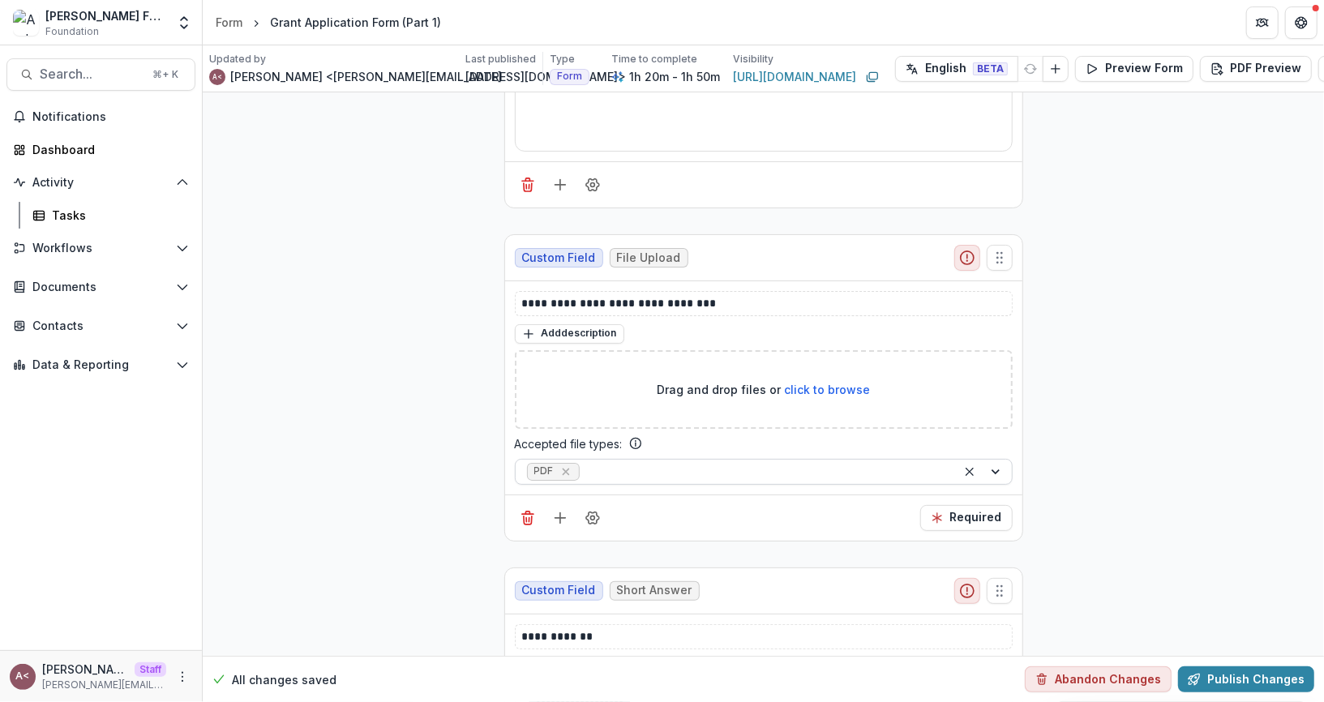
scroll to position [316, 0]
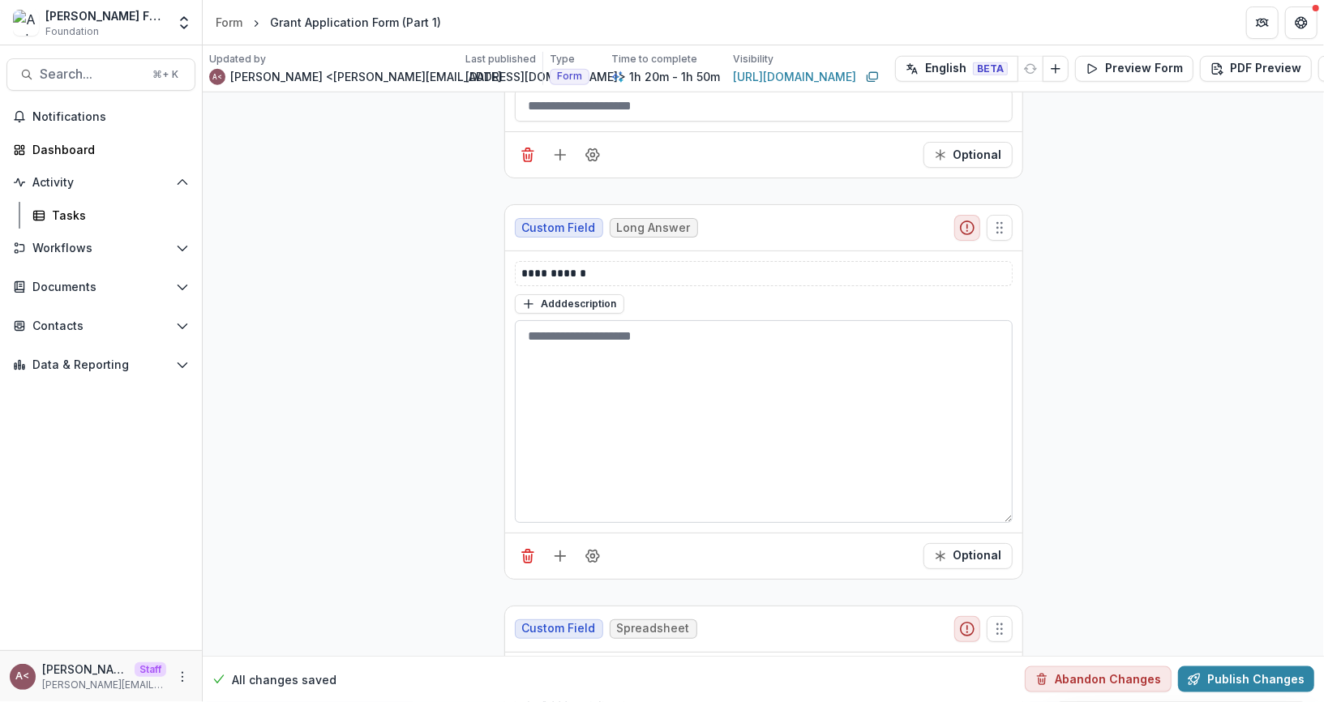
scroll to position [889, 0]
click at [586, 547] on icon "Field Settings" at bounding box center [592, 555] width 16 height 16
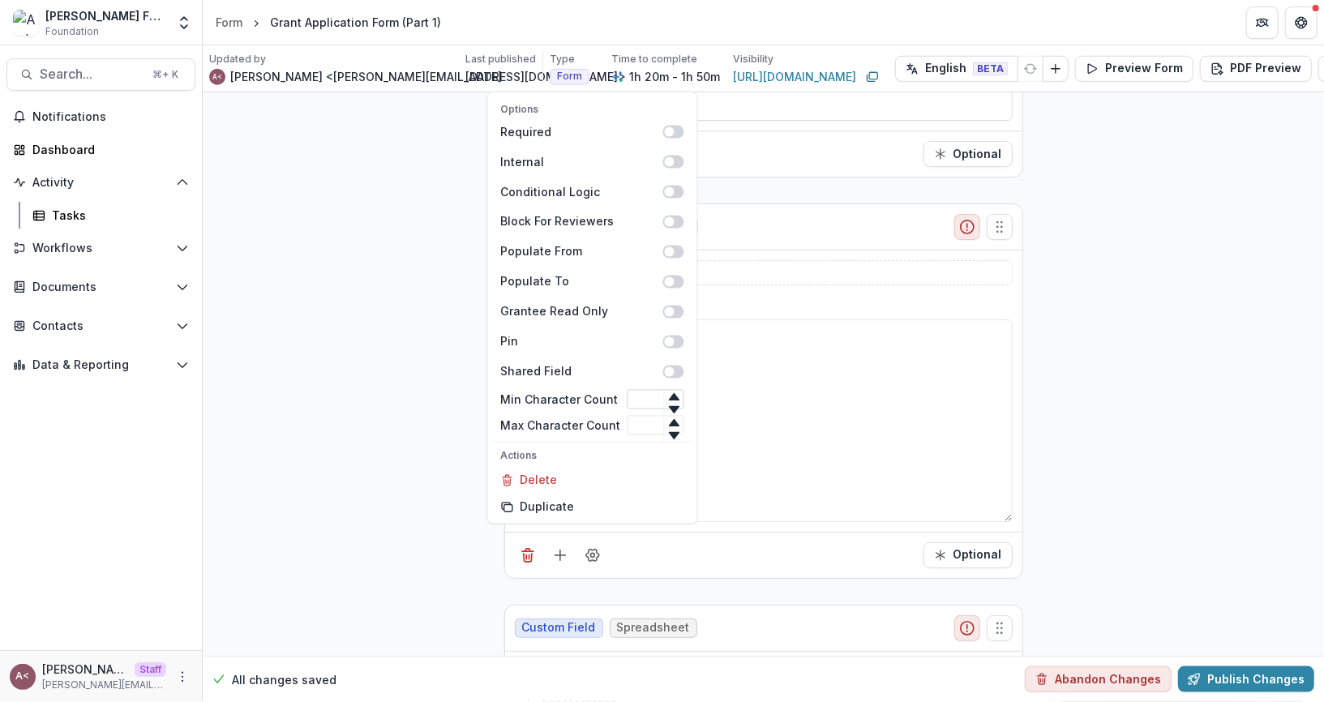
click at [648, 401] on input "Min Character Count" at bounding box center [655, 399] width 57 height 19
click at [642, 426] on input "Max Character Count" at bounding box center [655, 425] width 57 height 19
click at [644, 404] on input "Min Character Count" at bounding box center [655, 399] width 57 height 19
type input "*"
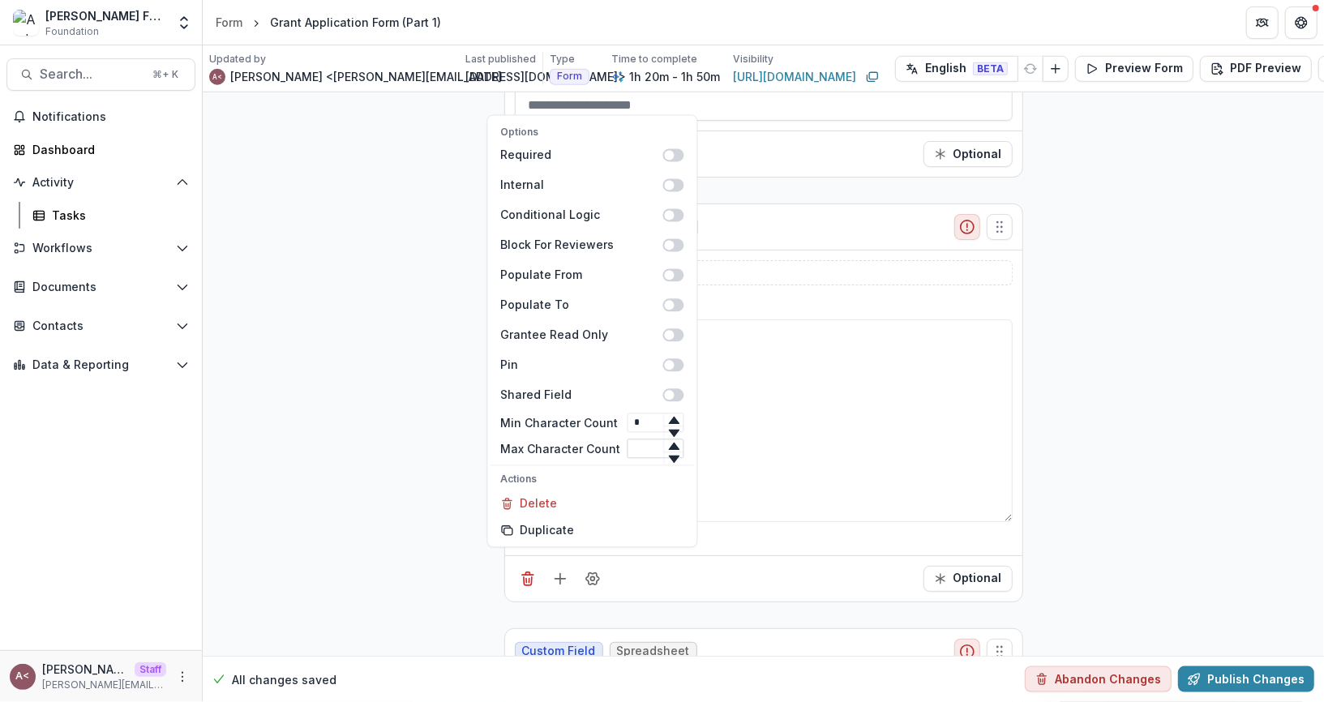
click at [632, 448] on input "Max Character Count" at bounding box center [655, 448] width 57 height 19
type input "****"
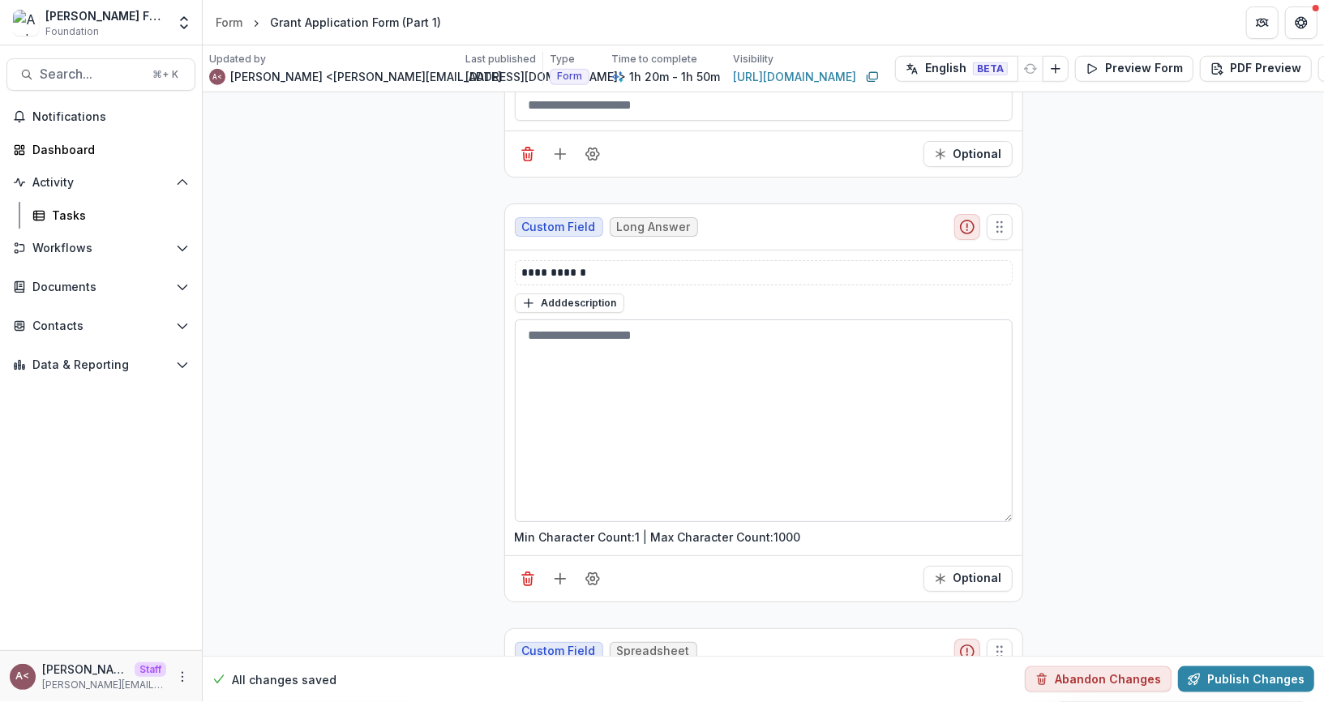
click at [705, 405] on textarea at bounding box center [764, 420] width 498 height 203
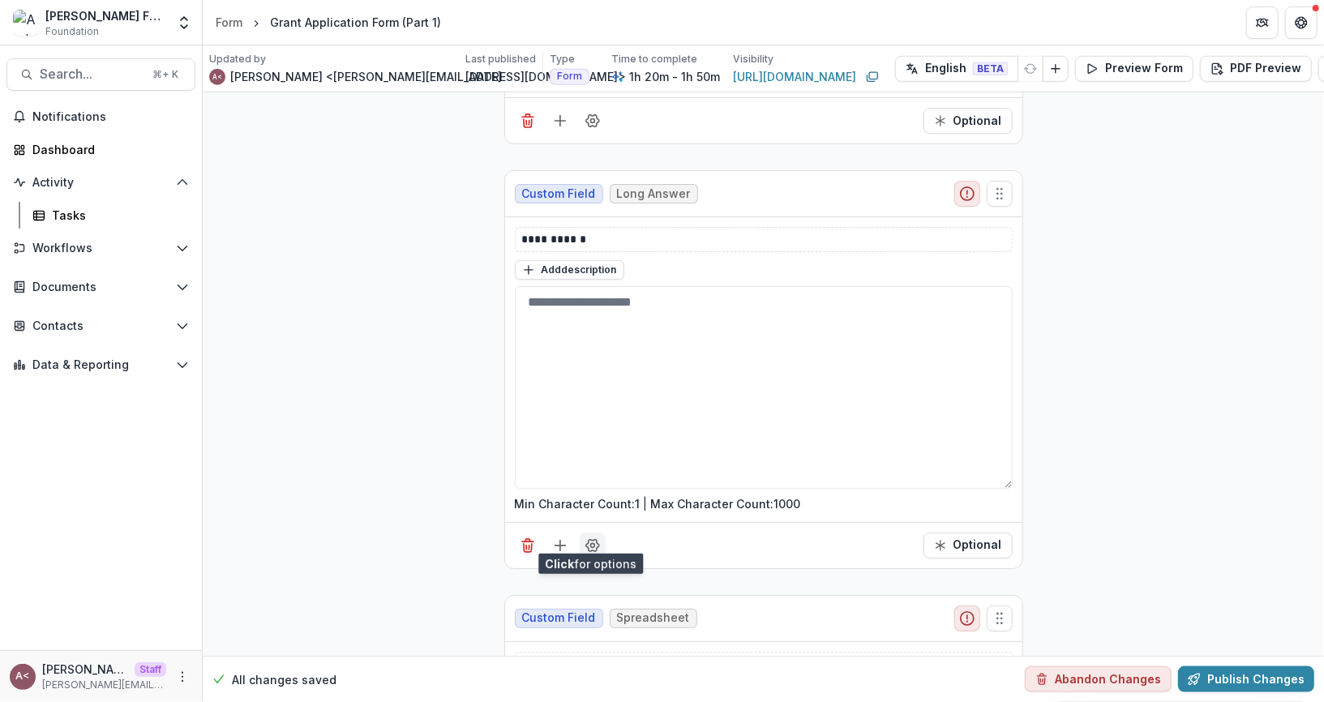
click at [598, 534] on button "Field Settings" at bounding box center [593, 546] width 26 height 26
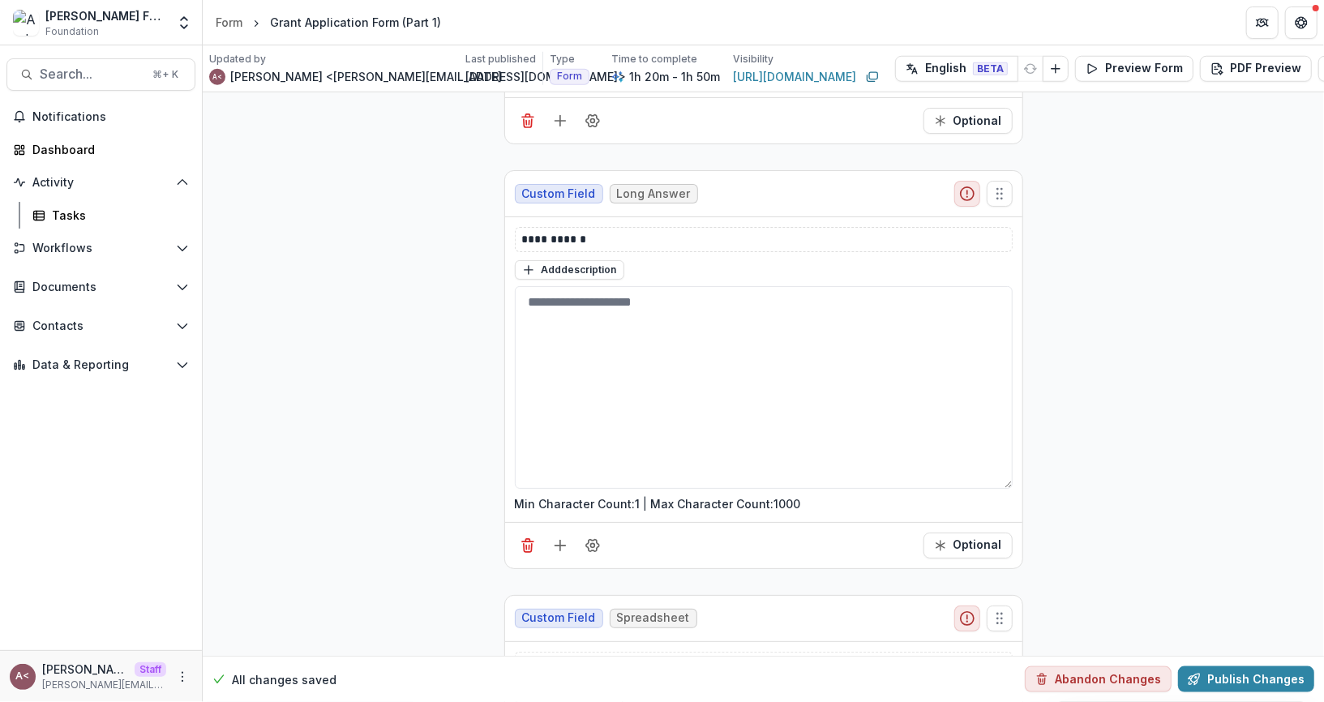
scroll to position [0, 0]
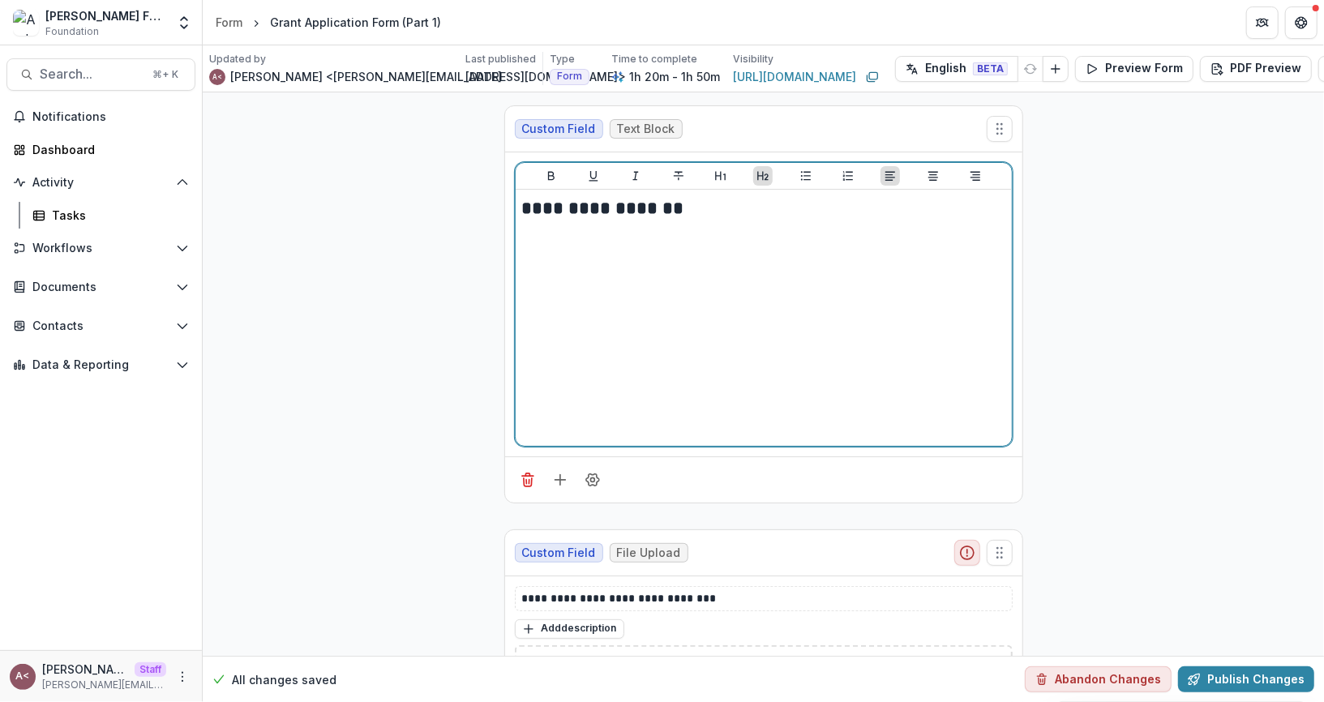
click at [650, 219] on div "**********" at bounding box center [763, 317] width 483 height 243
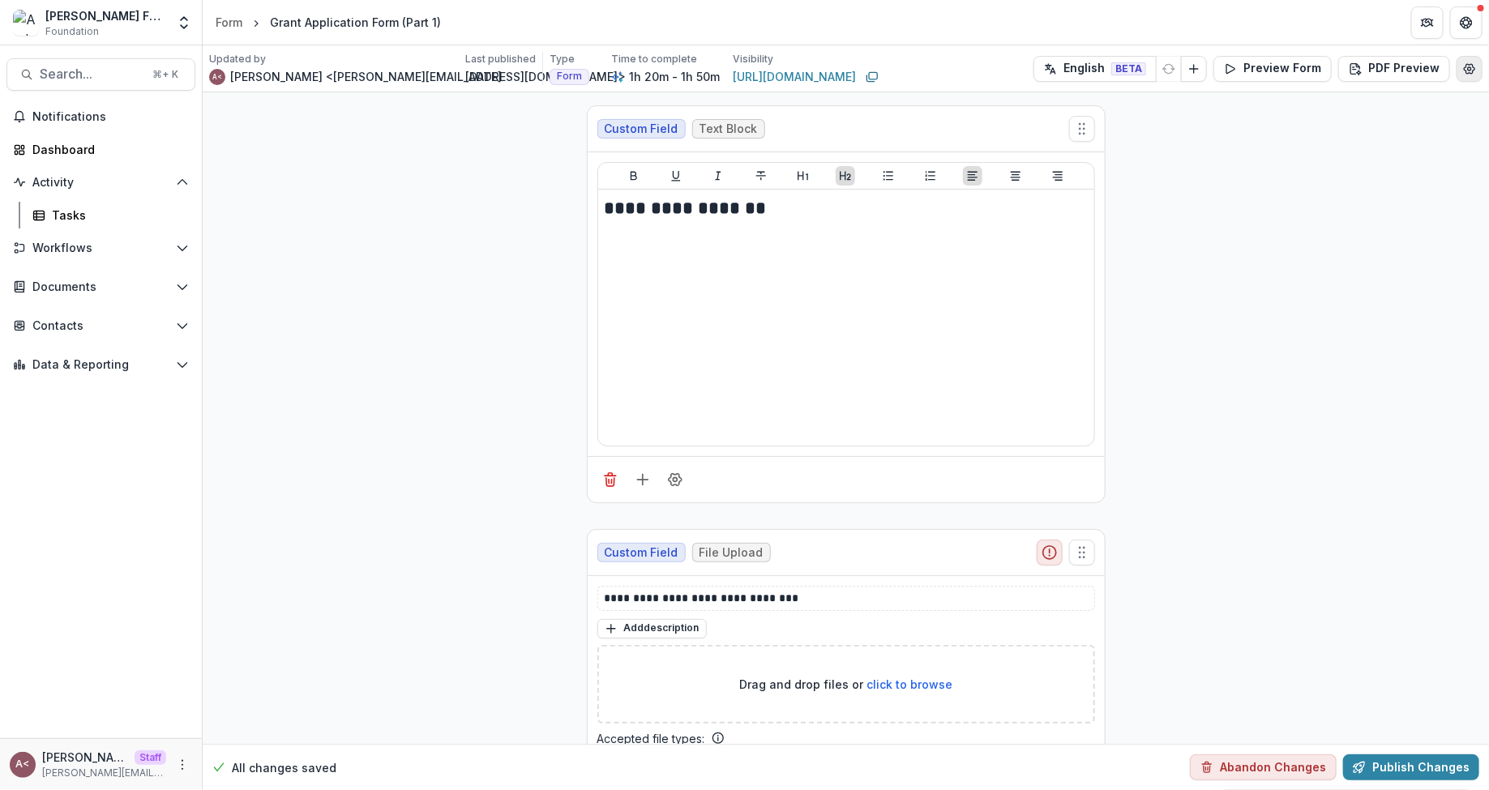
click at [1323, 69] on icon "Edit Form Settings" at bounding box center [1469, 68] width 13 height 13
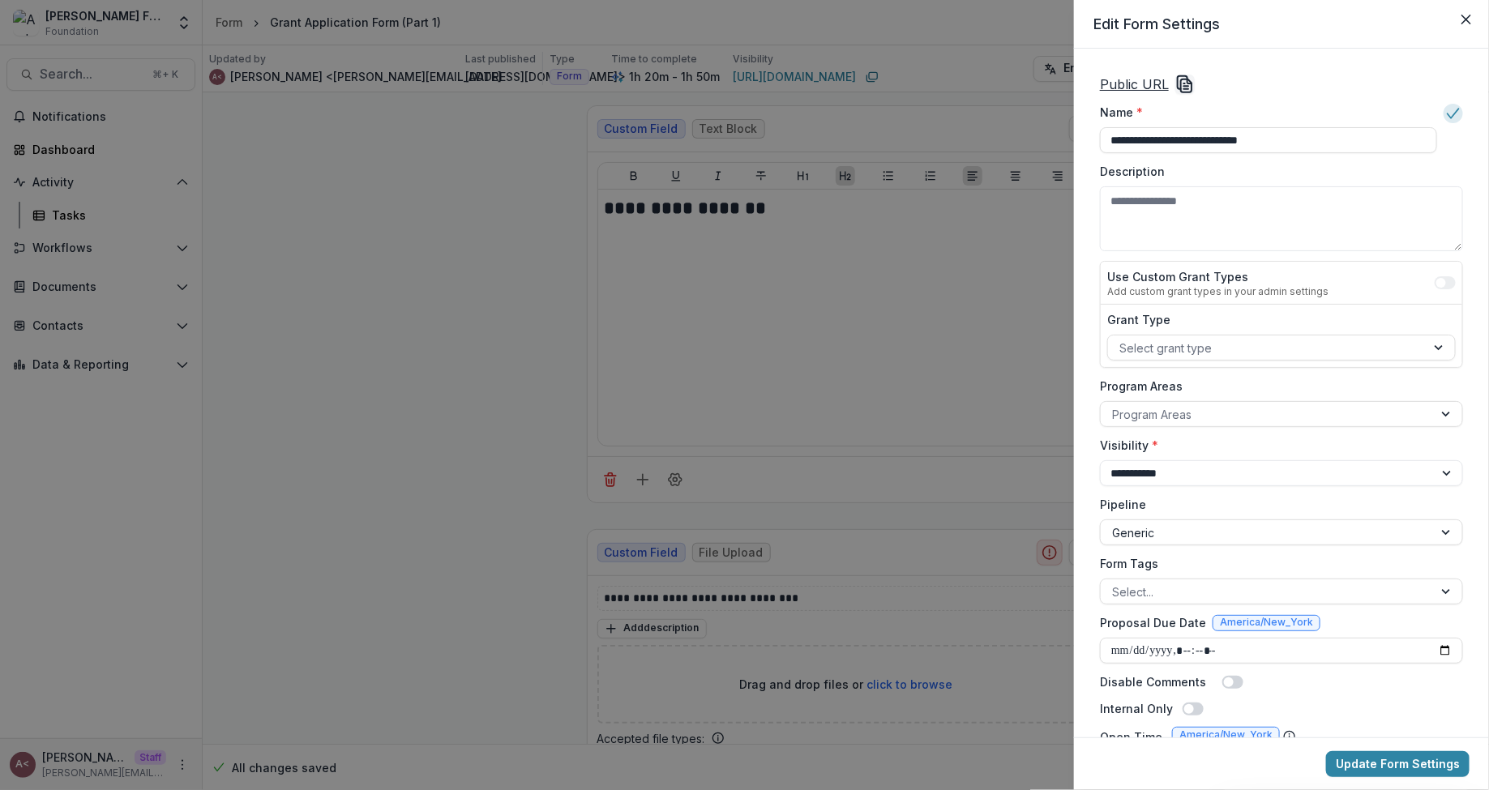
click at [1301, 75] on div "Public URL" at bounding box center [1281, 84] width 363 height 19
click at [1323, 24] on button "Close" at bounding box center [1466, 19] width 26 height 26
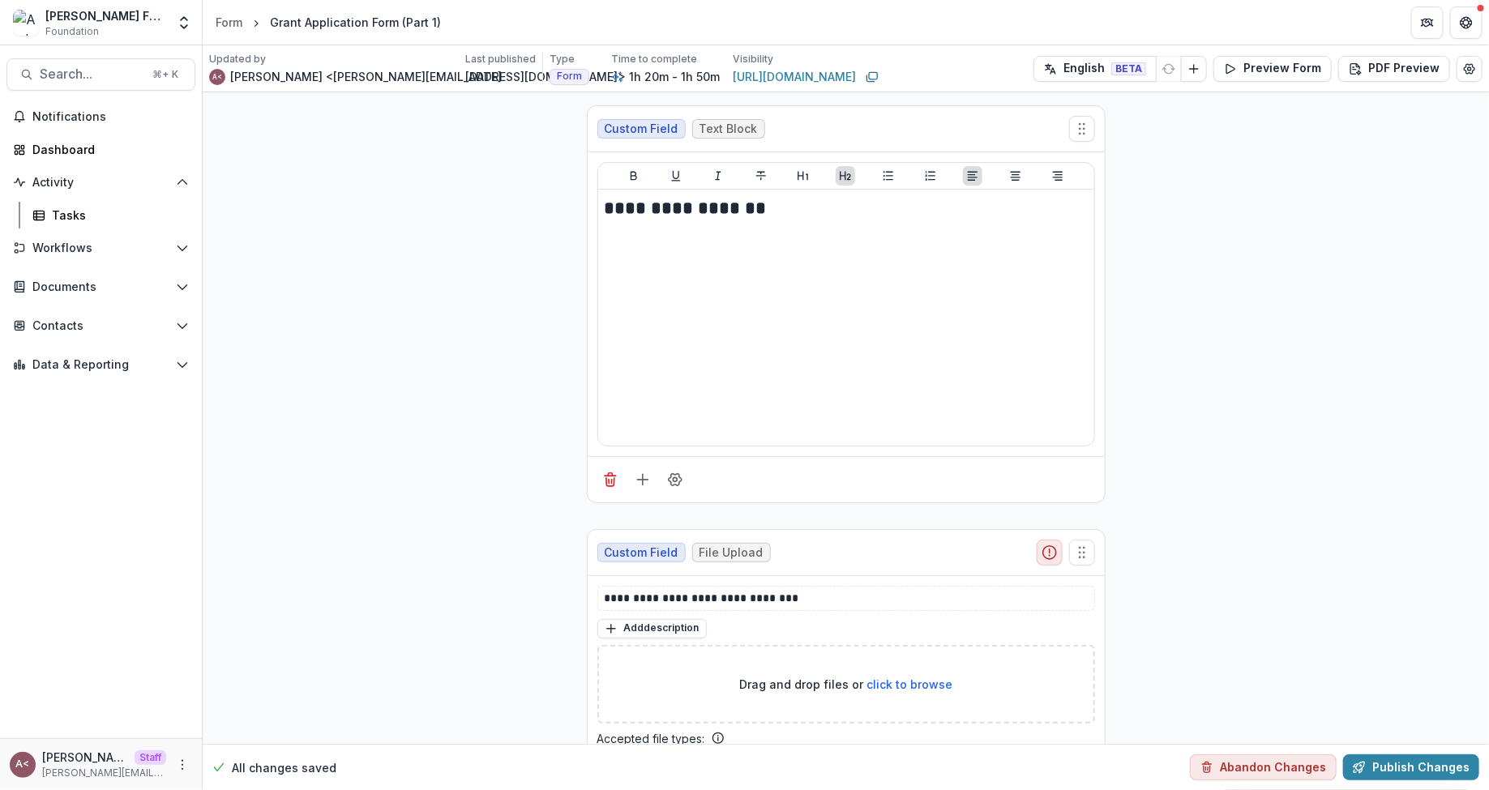
click at [114, 254] on span "Workflows" at bounding box center [100, 249] width 137 height 14
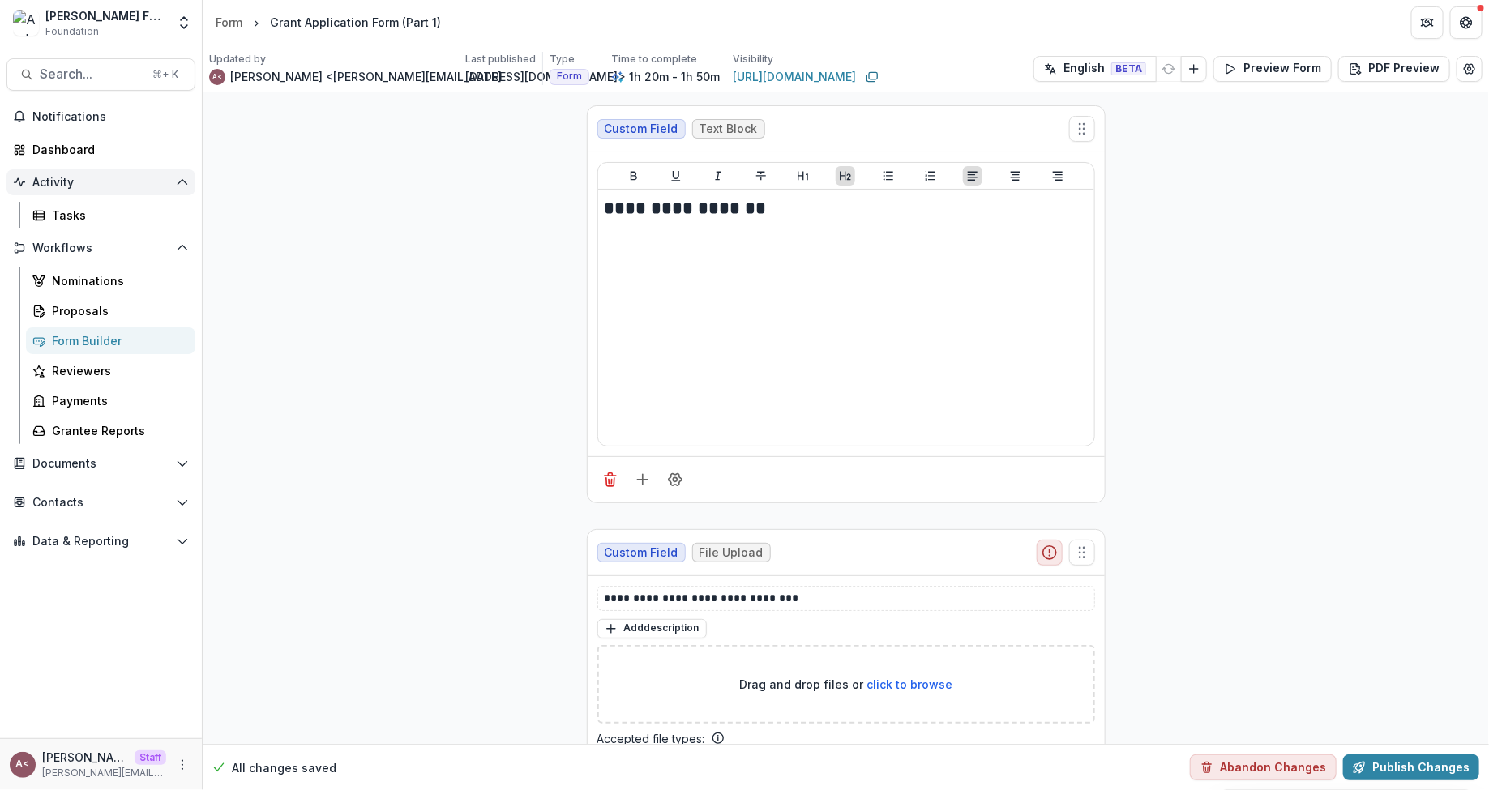
click at [173, 182] on button "Activity" at bounding box center [100, 182] width 189 height 26
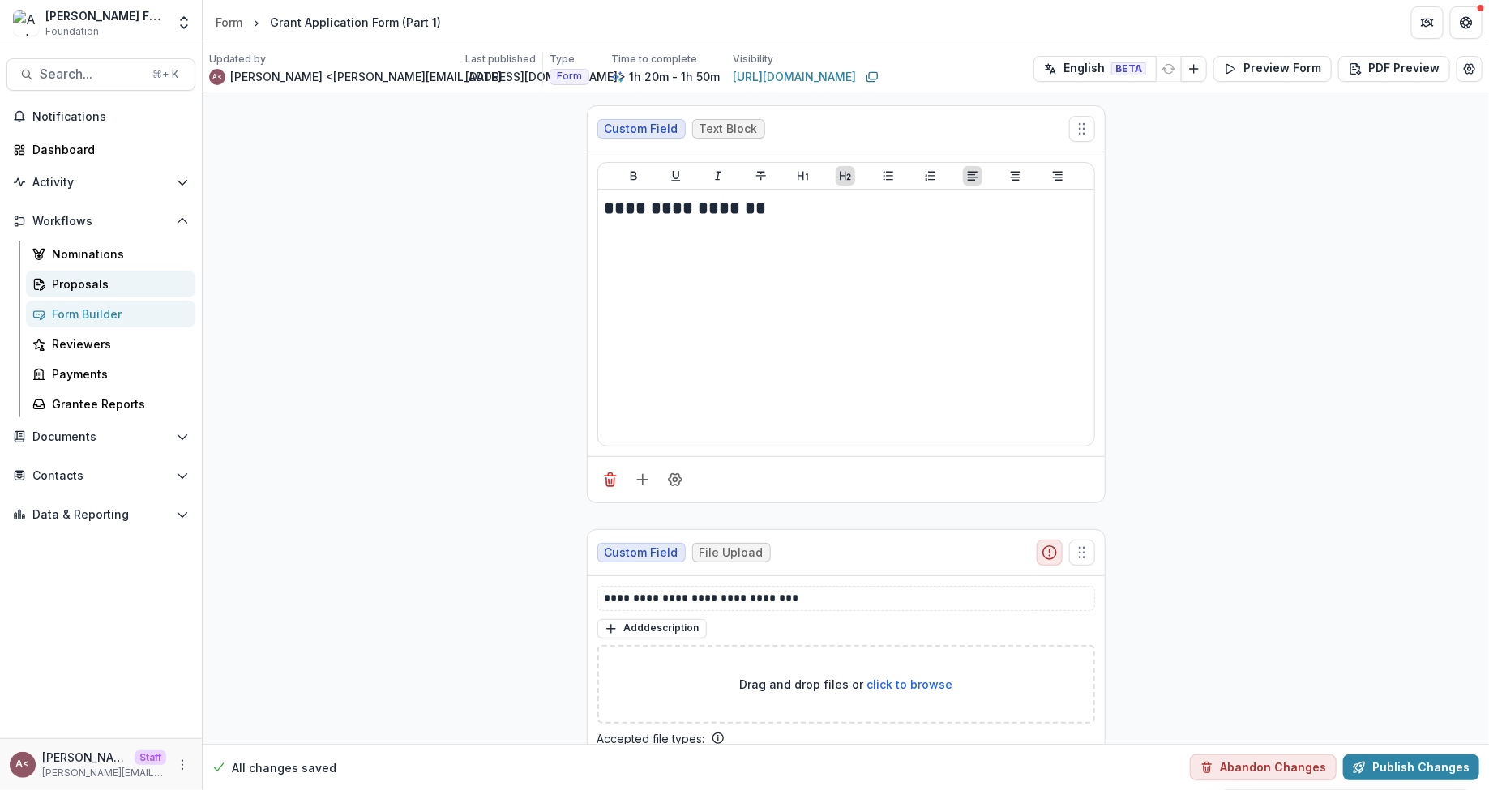
click at [71, 281] on div "Proposals" at bounding box center [117, 284] width 131 height 17
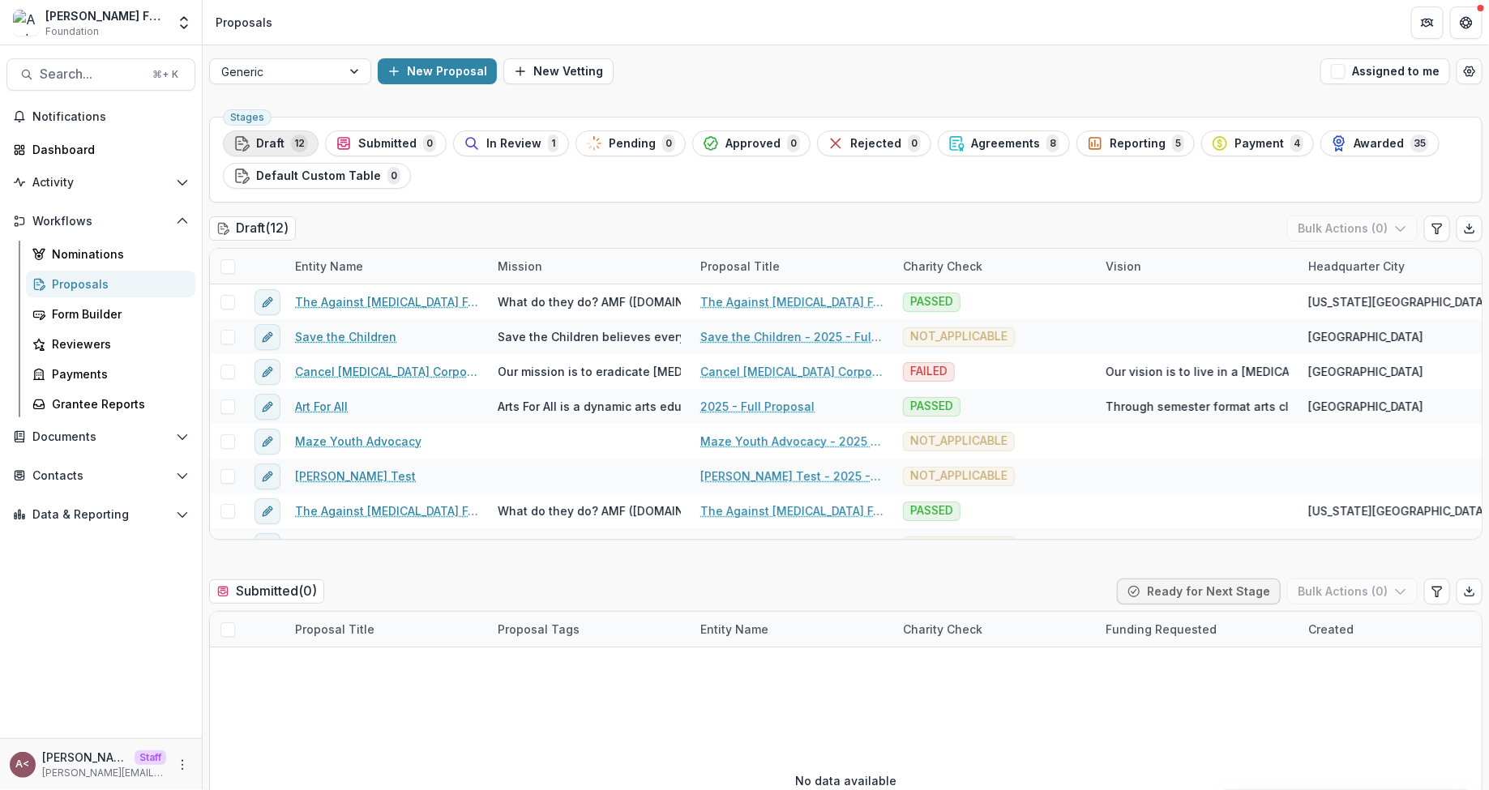
click at [299, 145] on span "12" at bounding box center [299, 144] width 17 height 18
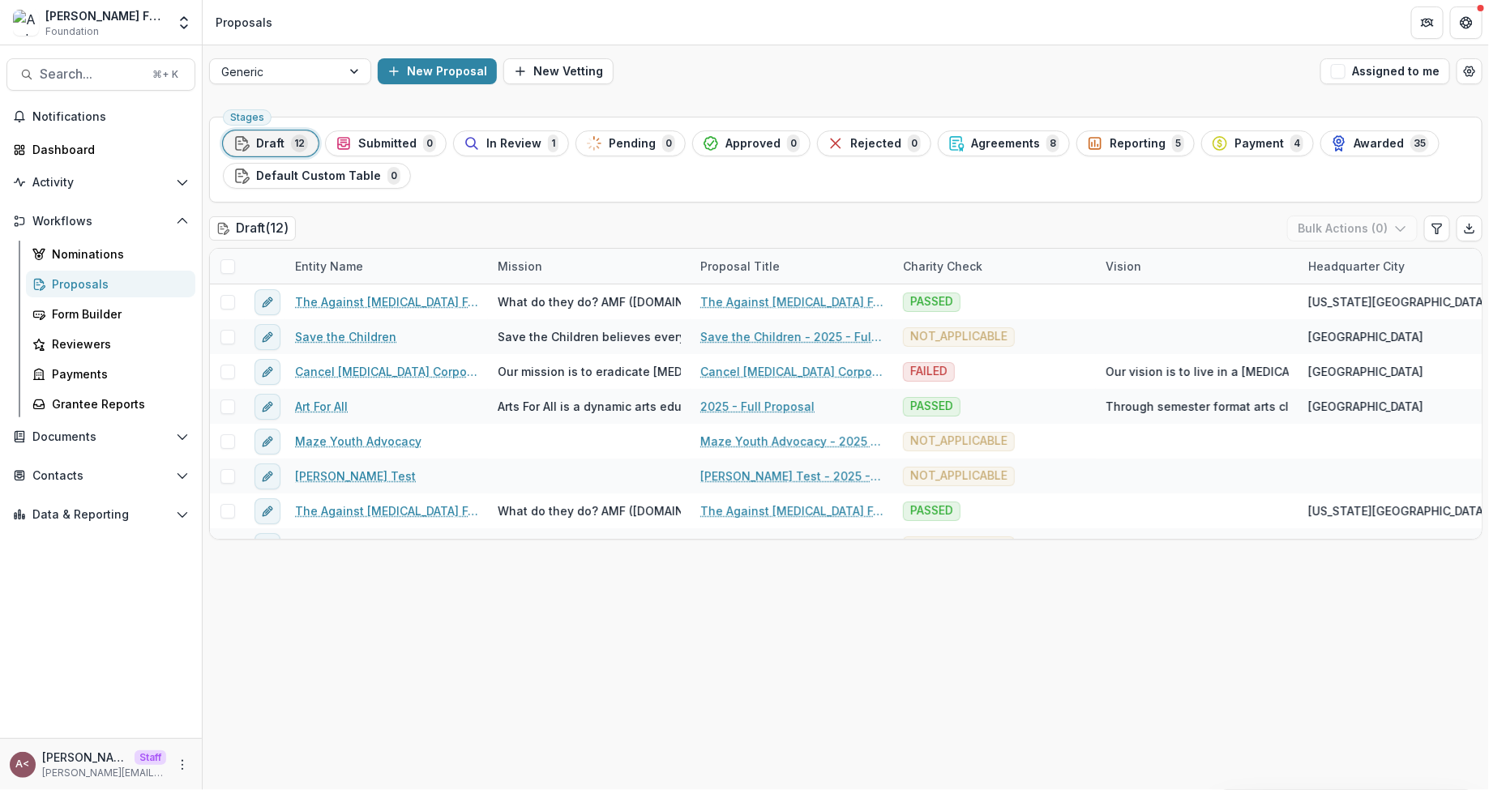
click at [644, 203] on div "Stages Draft 12 Submitted 0 In Review 1 Pending 0 Approved 0 Rejected 0 Agreeme…" at bounding box center [846, 450] width 1286 height 680
click at [933, 258] on div "Charity Check" at bounding box center [942, 266] width 99 height 17
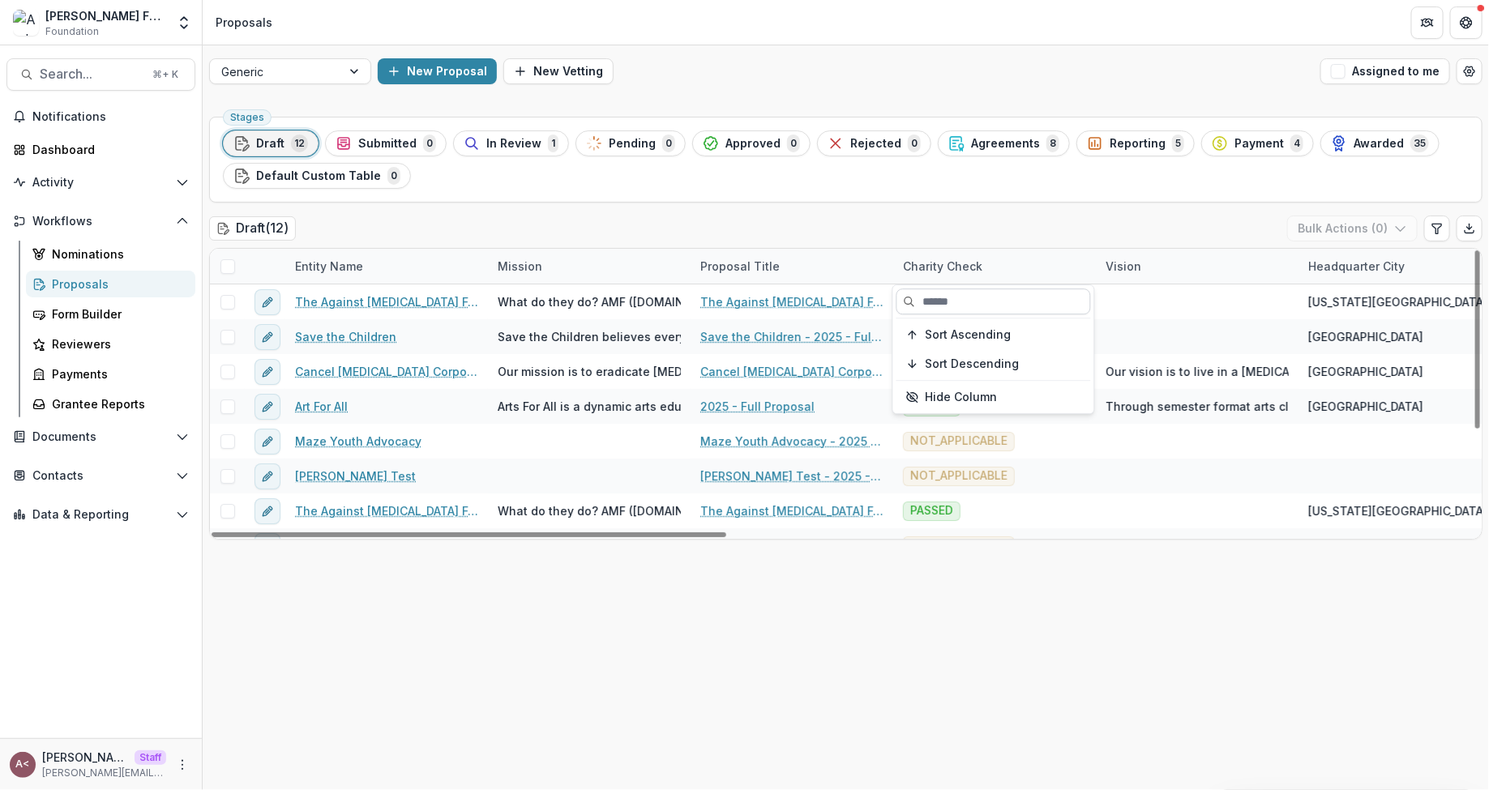
click at [968, 302] on input at bounding box center [994, 302] width 195 height 26
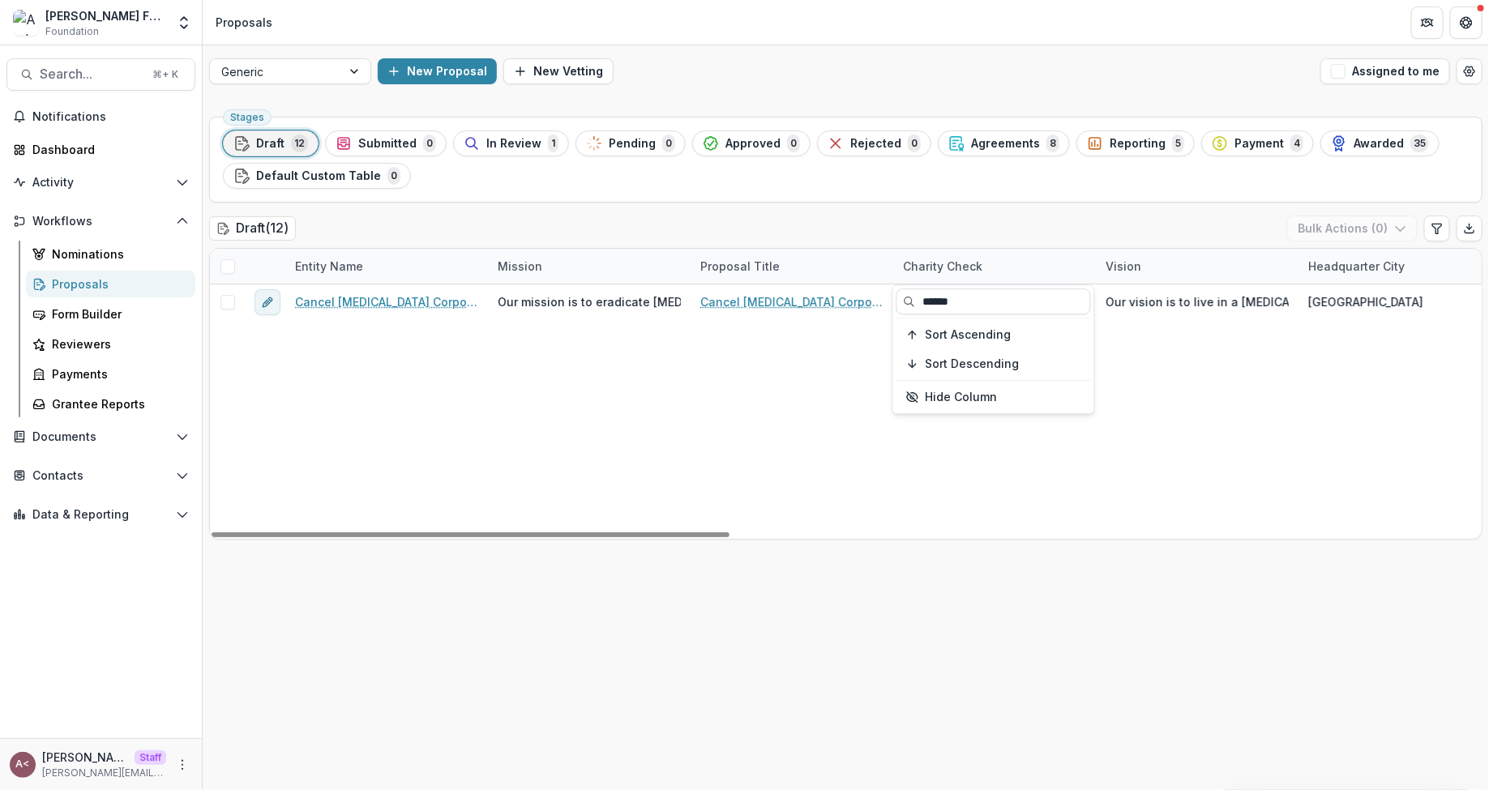
type input "******"
click at [889, 235] on div "Draft ( 12 ) Bulk Actions ( 0 )" at bounding box center [846, 232] width 1274 height 32
click at [650, 230] on div "Draft ( 12 ) Bulk Actions ( 0 )" at bounding box center [846, 232] width 1274 height 32
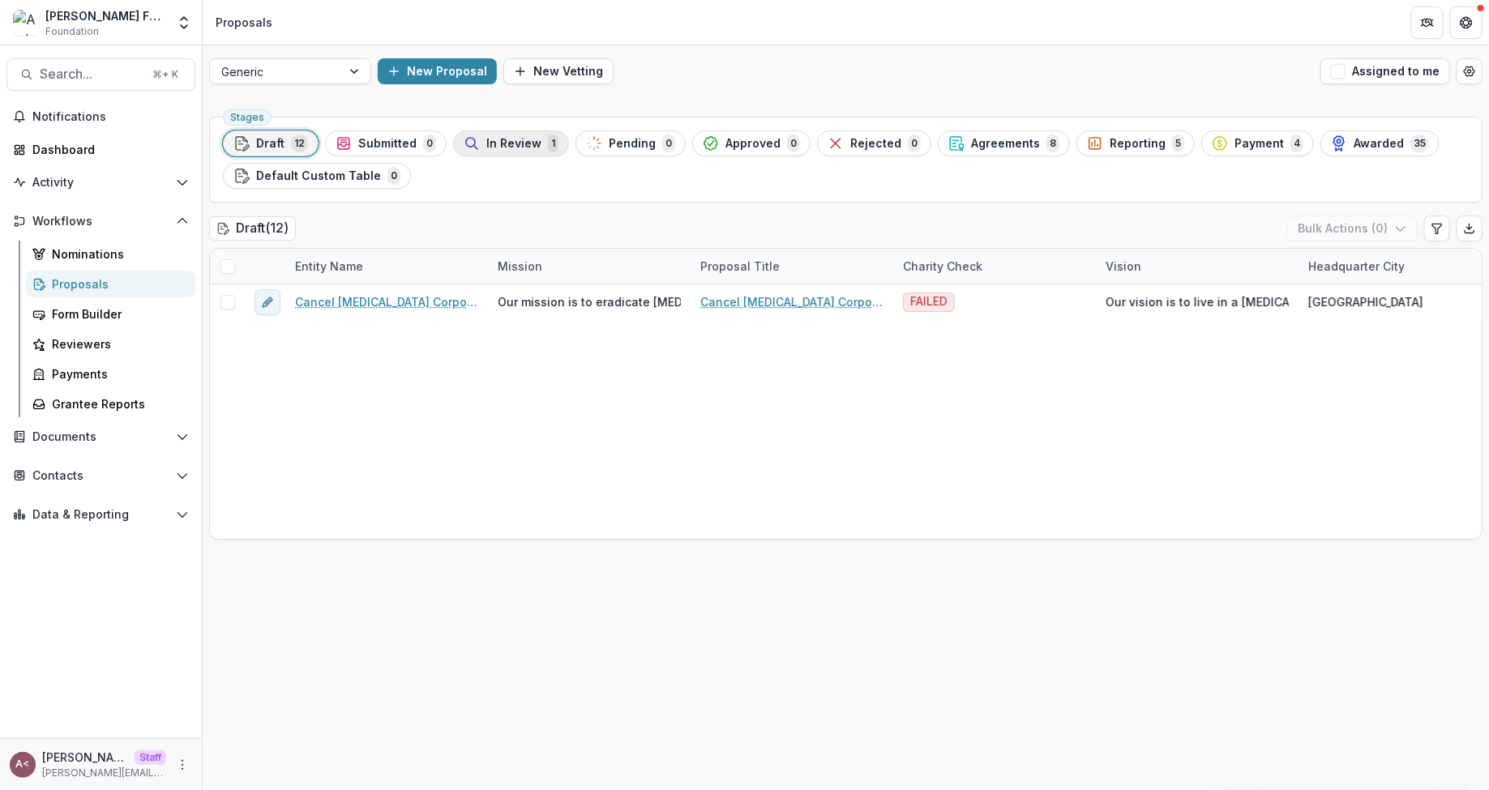
click at [527, 139] on span "In Review" at bounding box center [513, 144] width 55 height 14
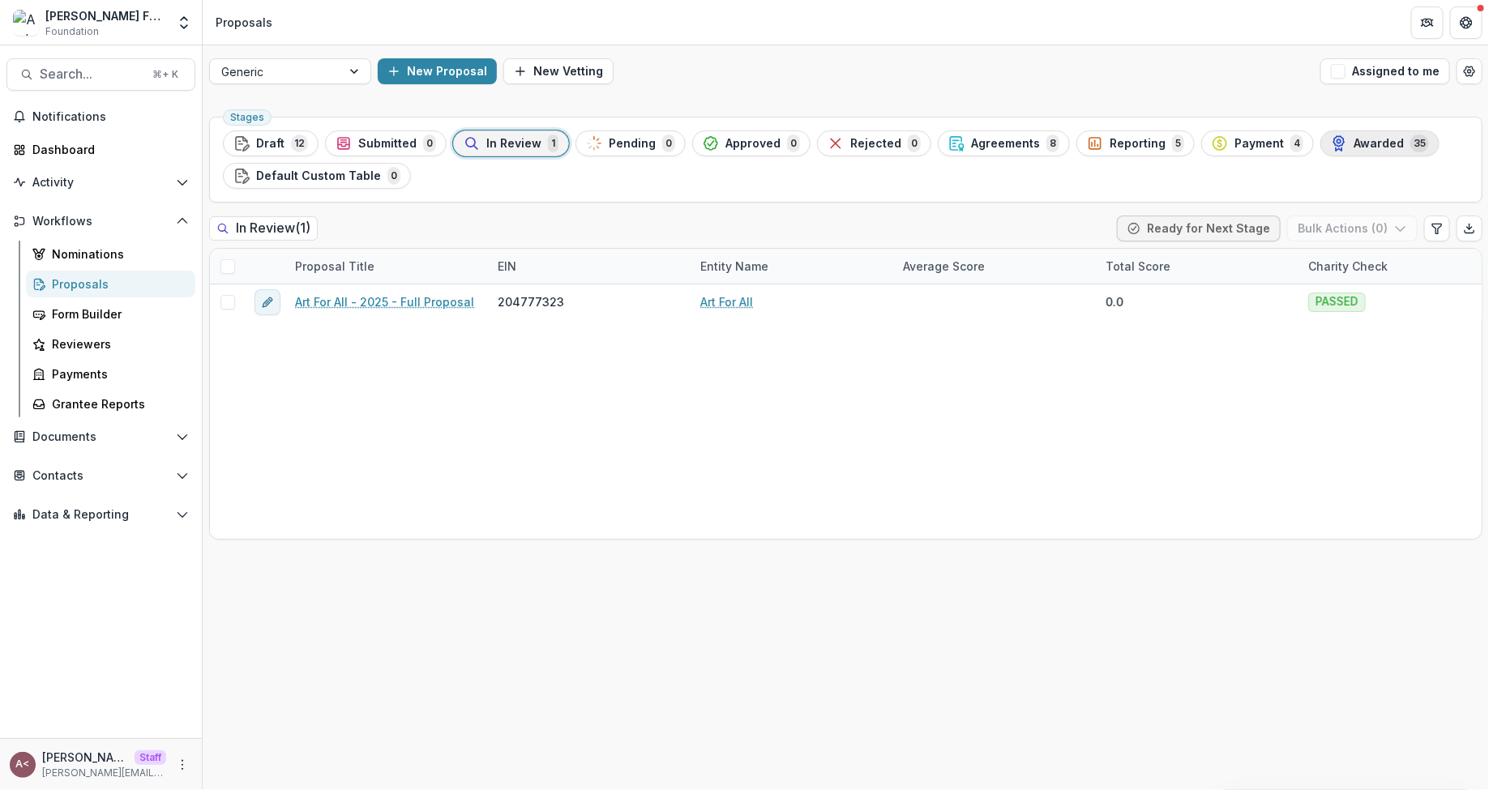
click at [1323, 135] on div "Awarded 35" at bounding box center [1380, 144] width 98 height 18
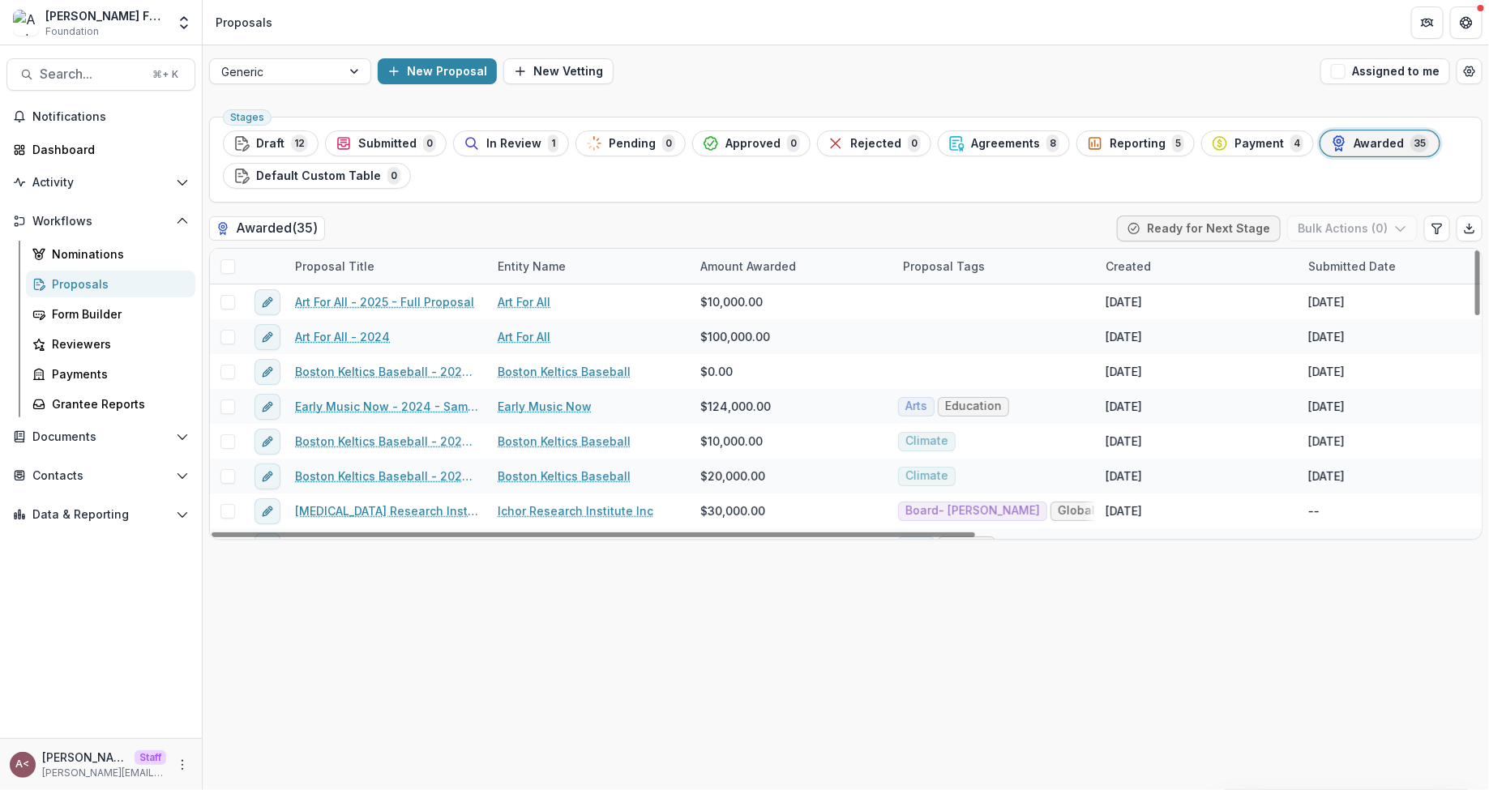
click at [932, 273] on div "Proposal Tags" at bounding box center [994, 266] width 203 height 35
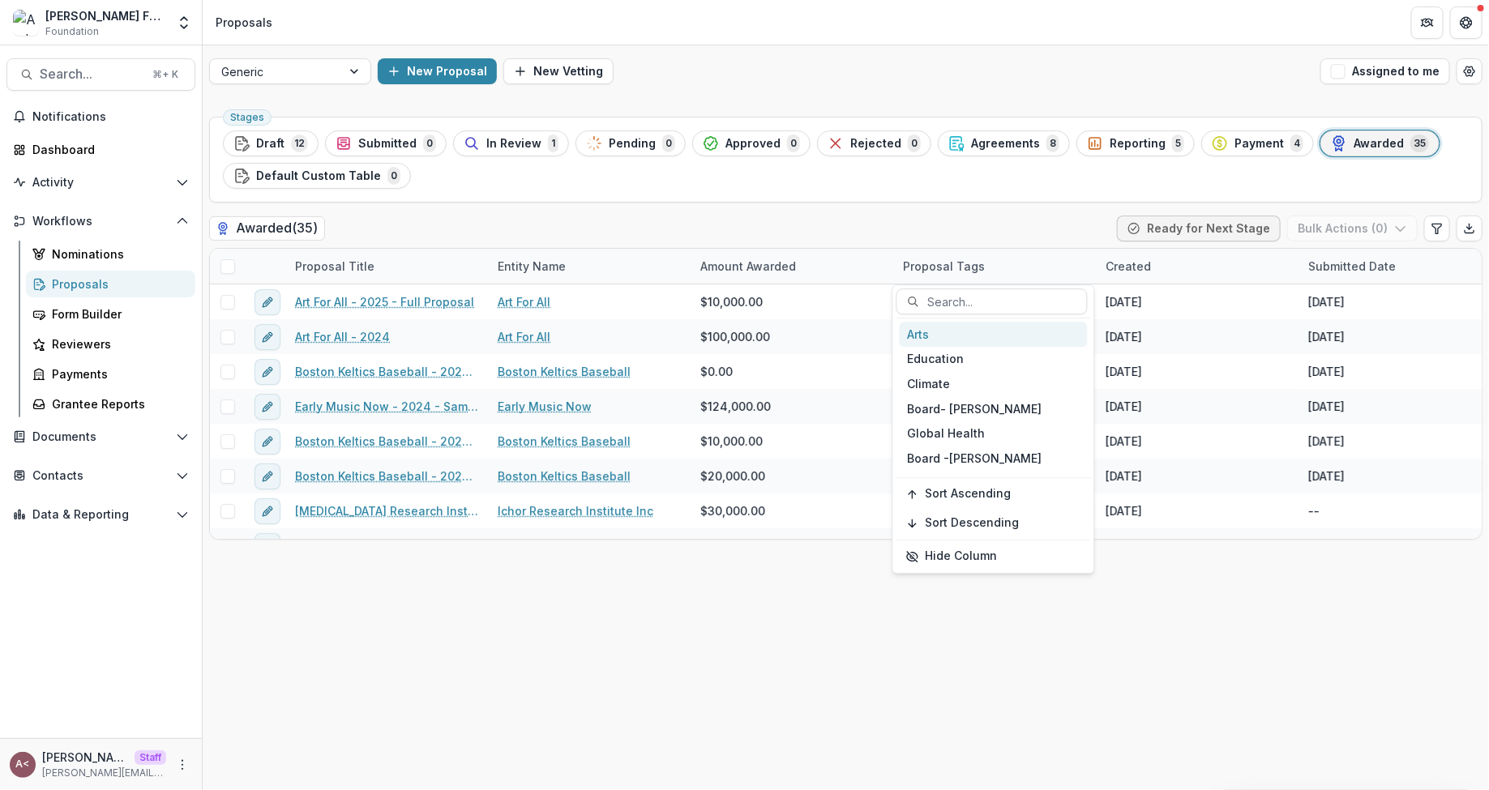
click at [953, 334] on div "Arts" at bounding box center [994, 334] width 188 height 25
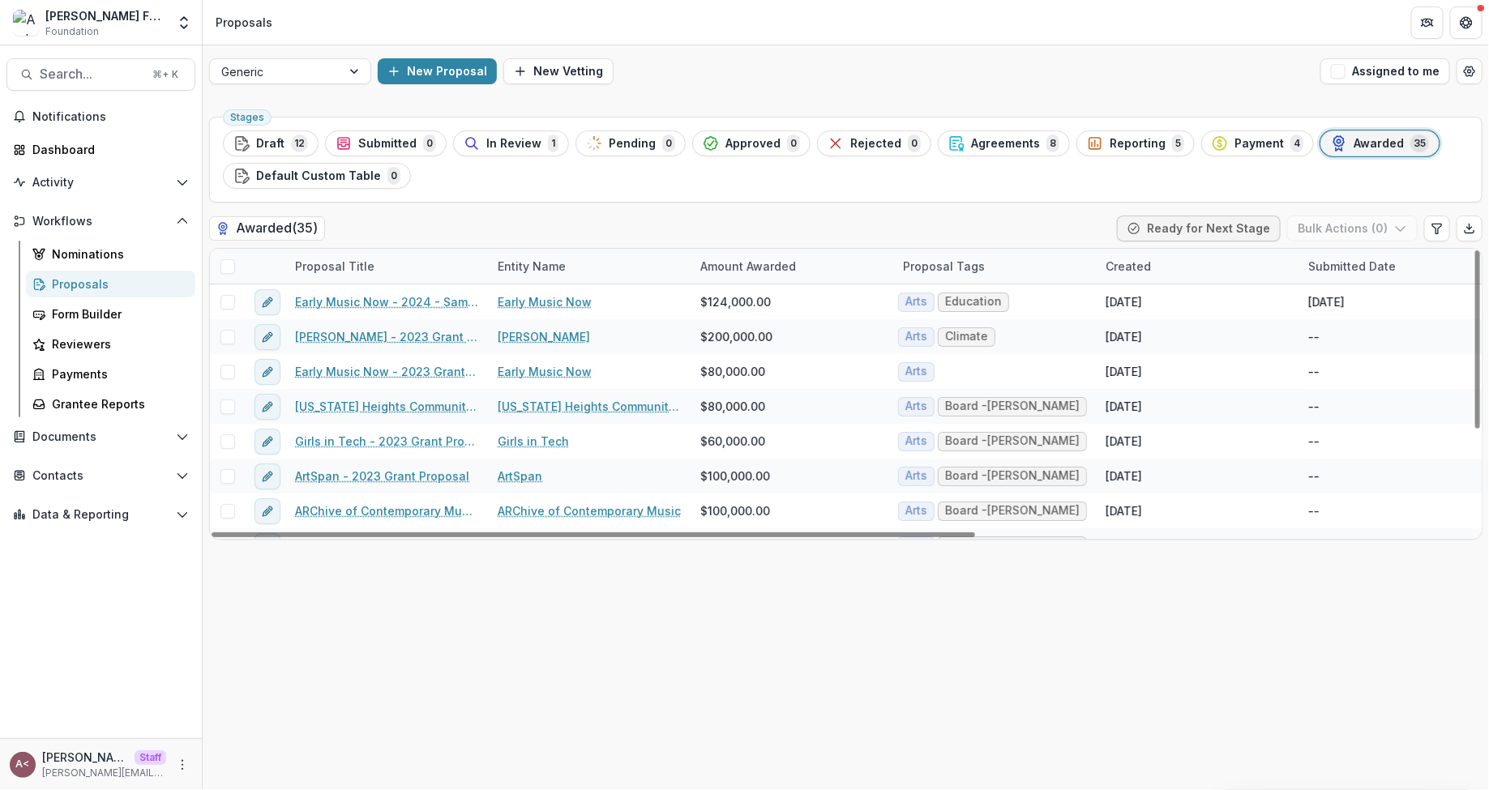
click at [919, 212] on div "Stages Draft 12 Submitted 0 In Review 1 Pending 0 Approved 0 Rejected 0 Agreeme…" at bounding box center [846, 450] width 1286 height 680
click at [224, 261] on span at bounding box center [227, 266] width 15 height 15
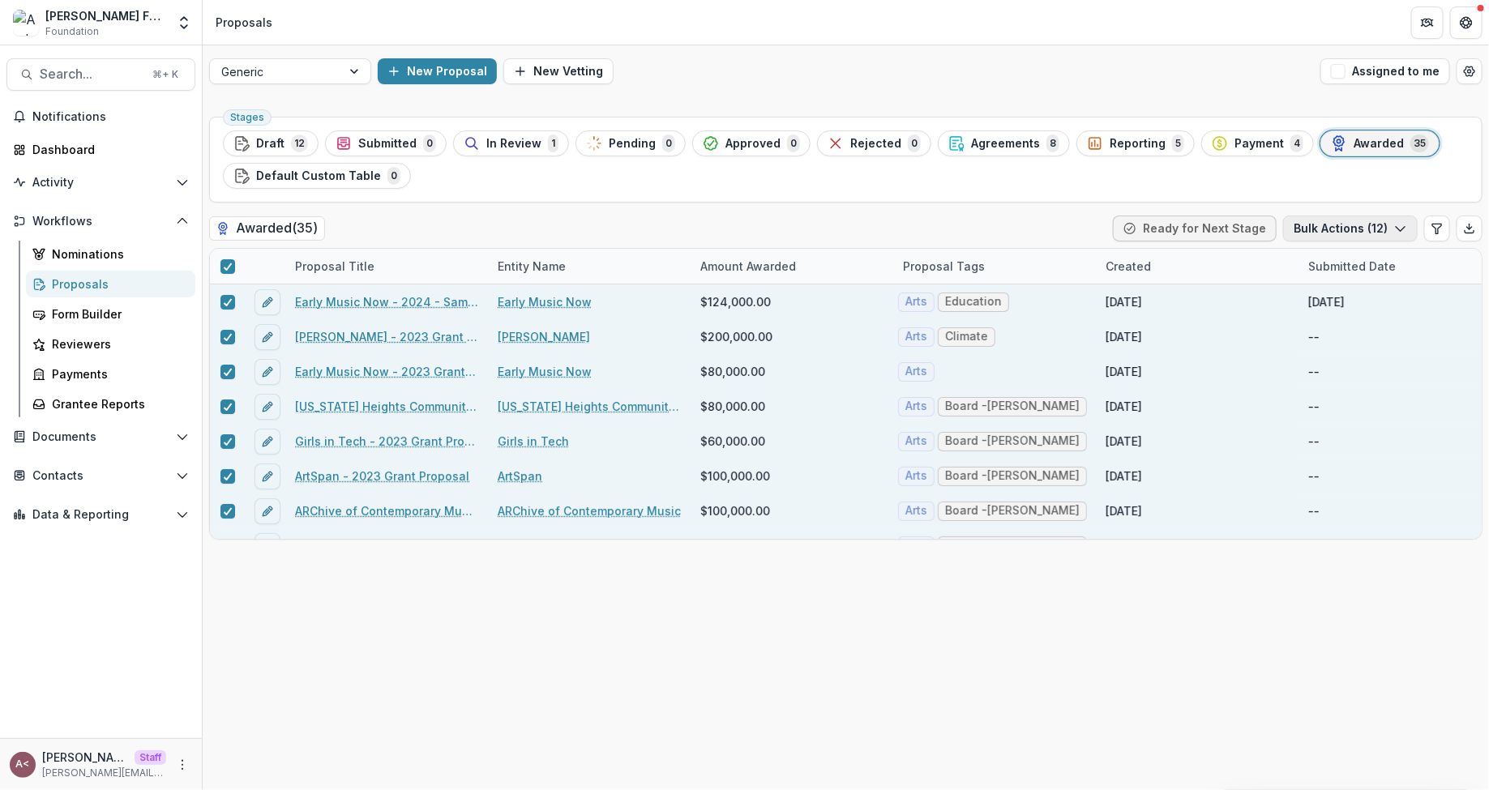
click at [1323, 226] on button "Bulk Actions ( 12 )" at bounding box center [1350, 229] width 135 height 26
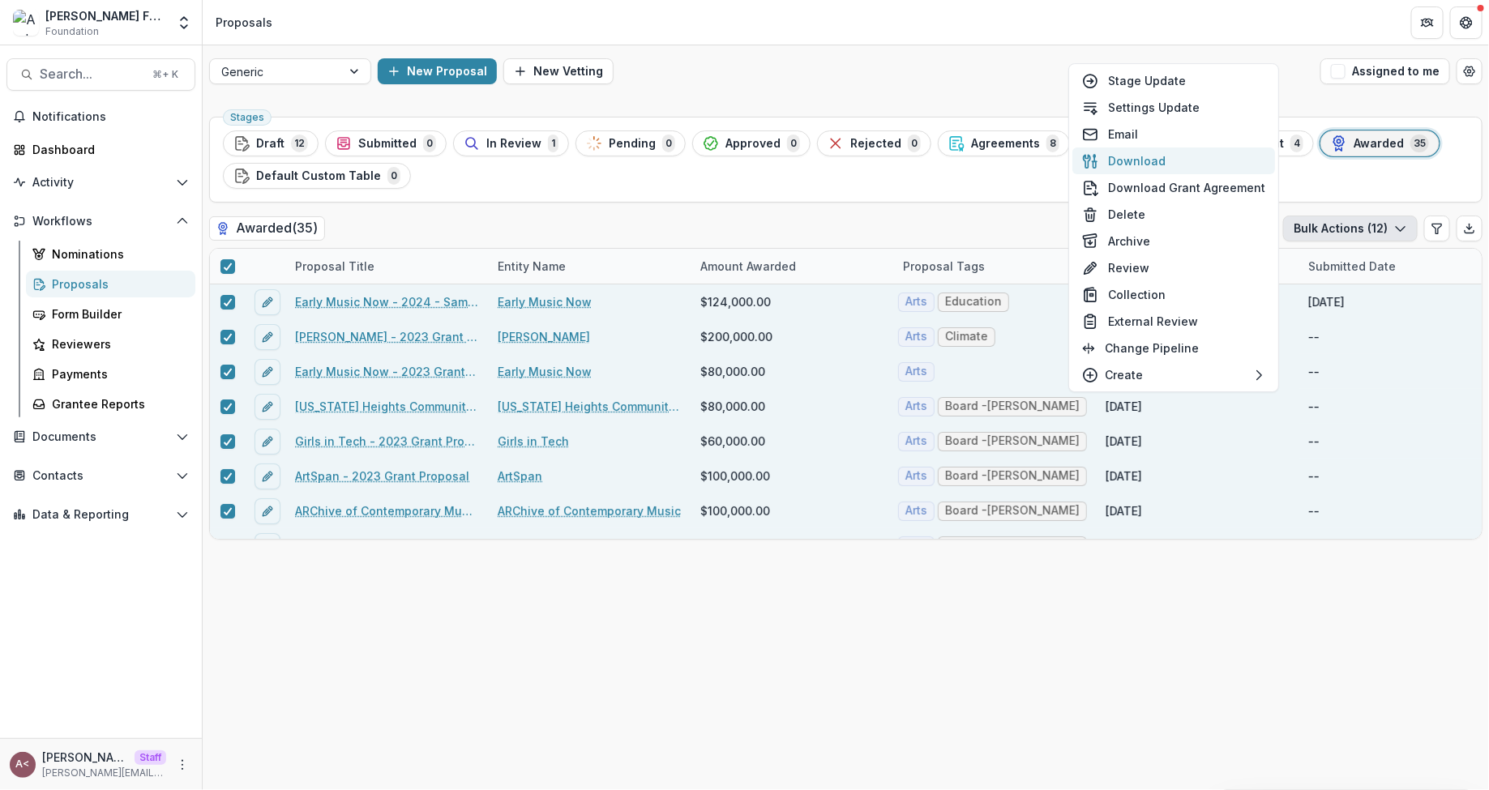
click at [1171, 152] on button "Download" at bounding box center [1173, 161] width 203 height 27
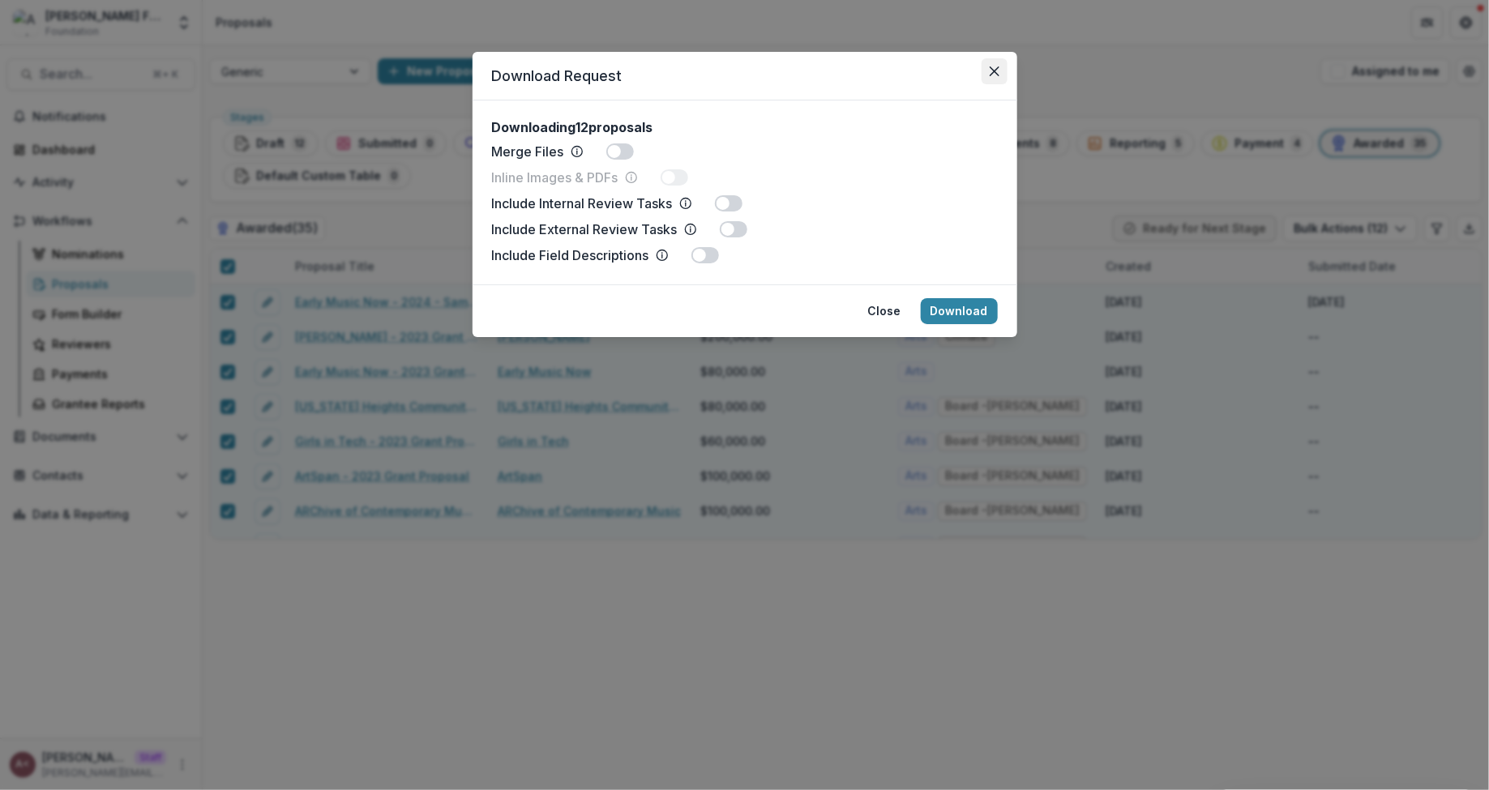
click at [992, 74] on icon "Close" at bounding box center [994, 71] width 10 height 10
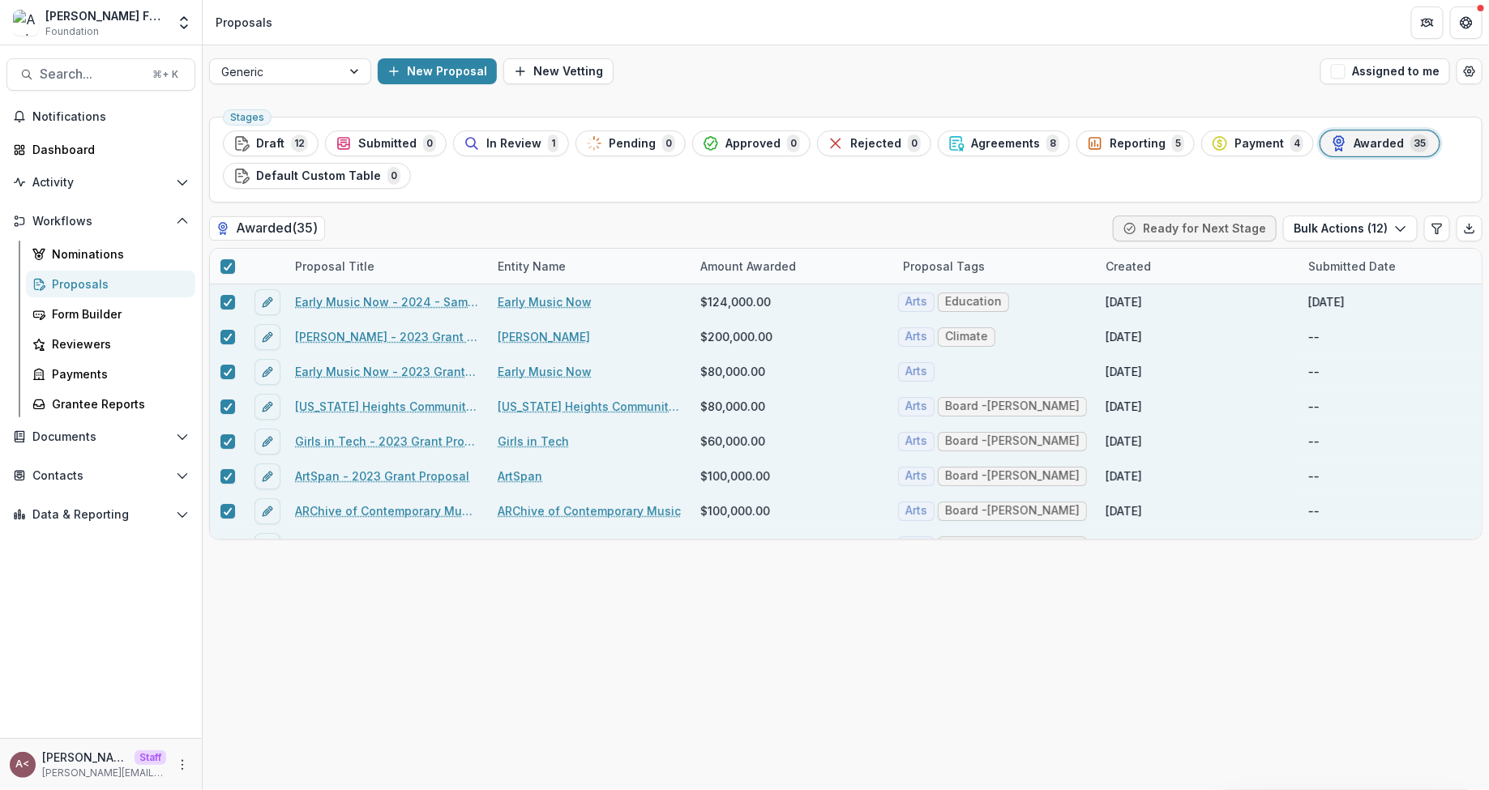
click at [452, 211] on div "Stages Draft 12 Submitted 0 In Review 1 Pending 0 Approved 0 Rejected 0 Agreeme…" at bounding box center [846, 450] width 1286 height 680
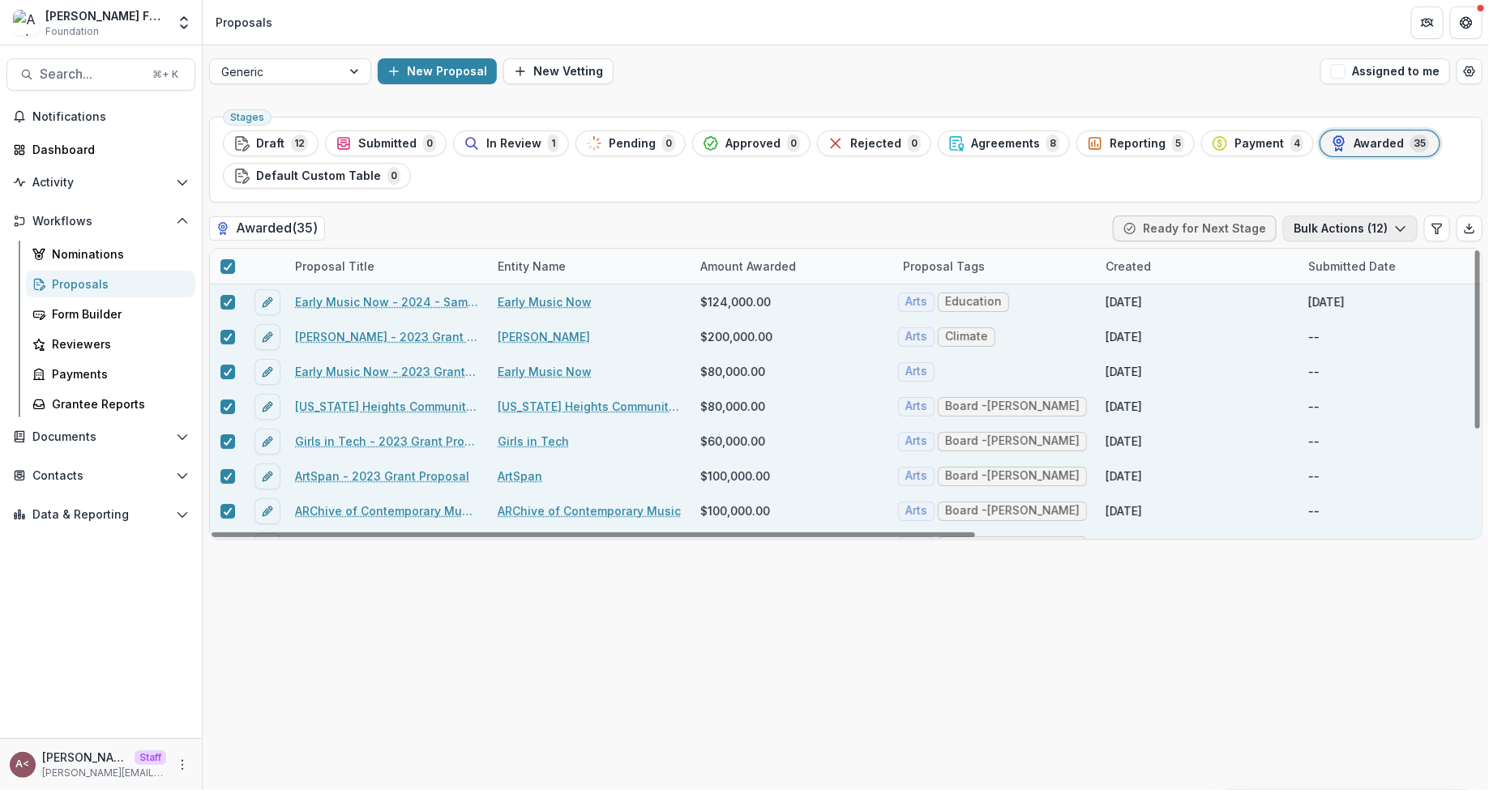
click at [1323, 235] on button "Bulk Actions ( 12 )" at bounding box center [1350, 229] width 135 height 26
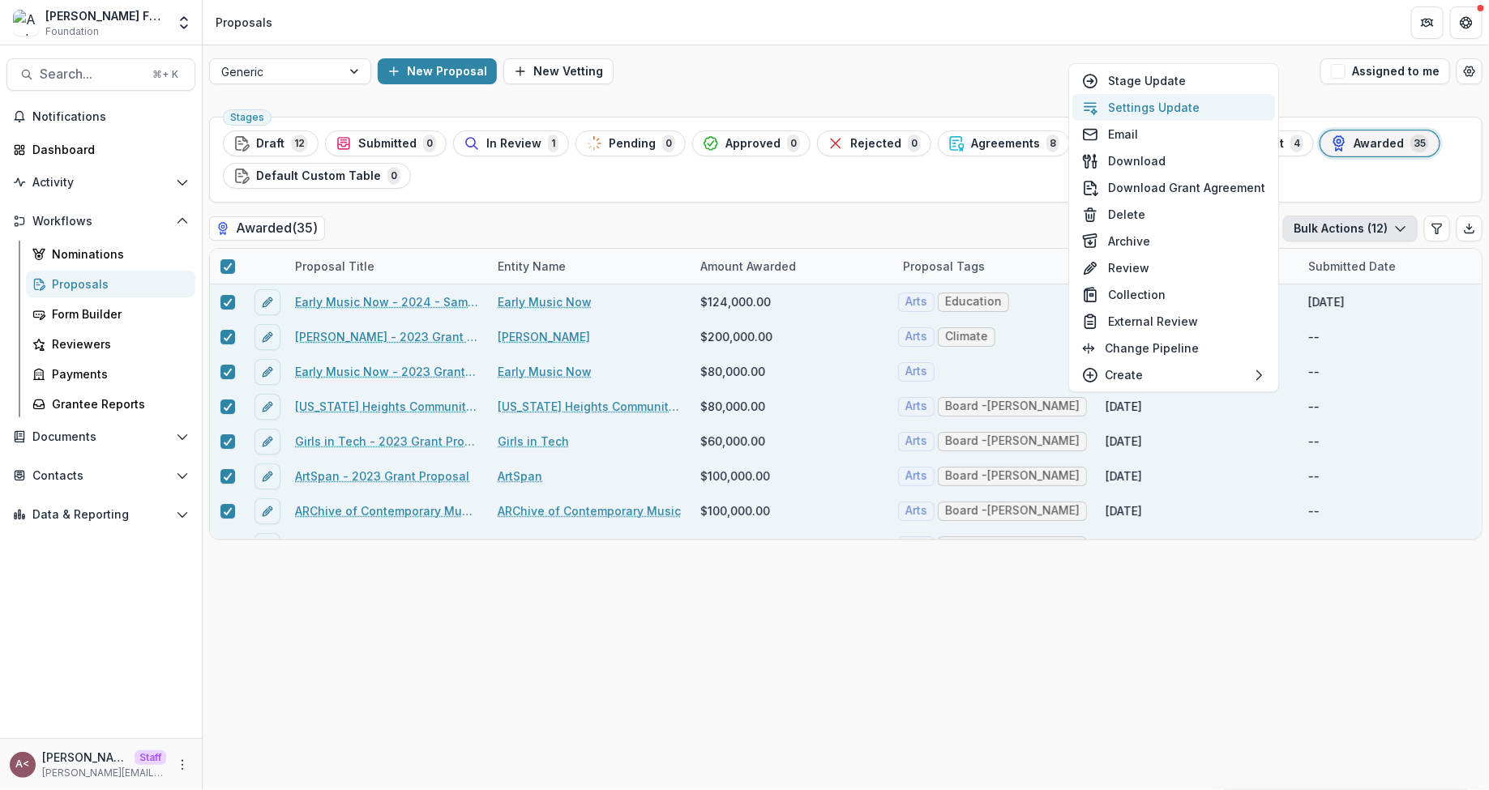
click at [1173, 109] on button "Settings Update" at bounding box center [1173, 107] width 203 height 27
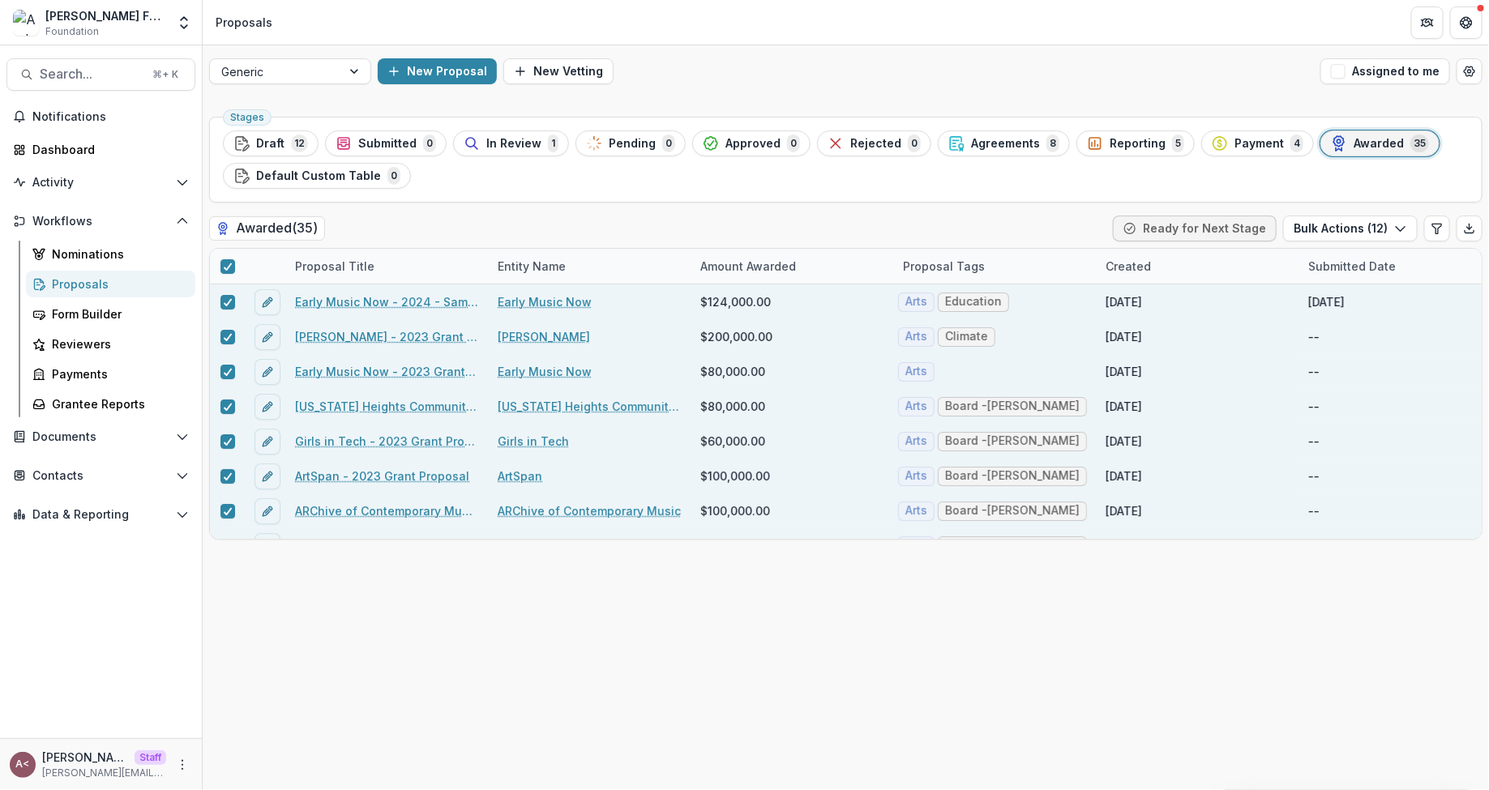
type input "**"
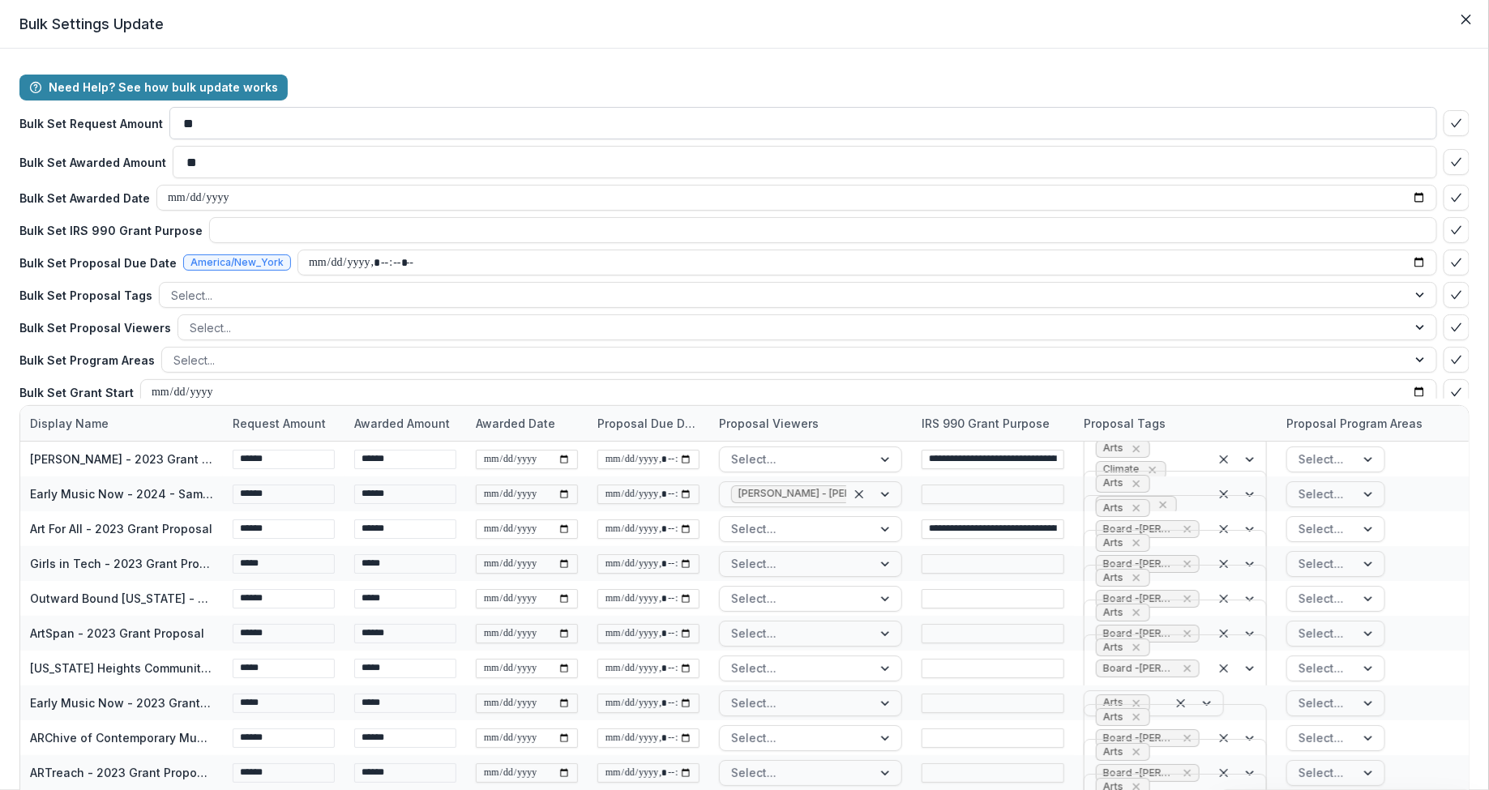
click at [287, 122] on input "**" at bounding box center [803, 123] width 1268 height 32
type input "*"
click at [436, 60] on div "**********" at bounding box center [744, 465] width 1489 height 832
click at [1323, 26] on button "Close" at bounding box center [1466, 19] width 26 height 26
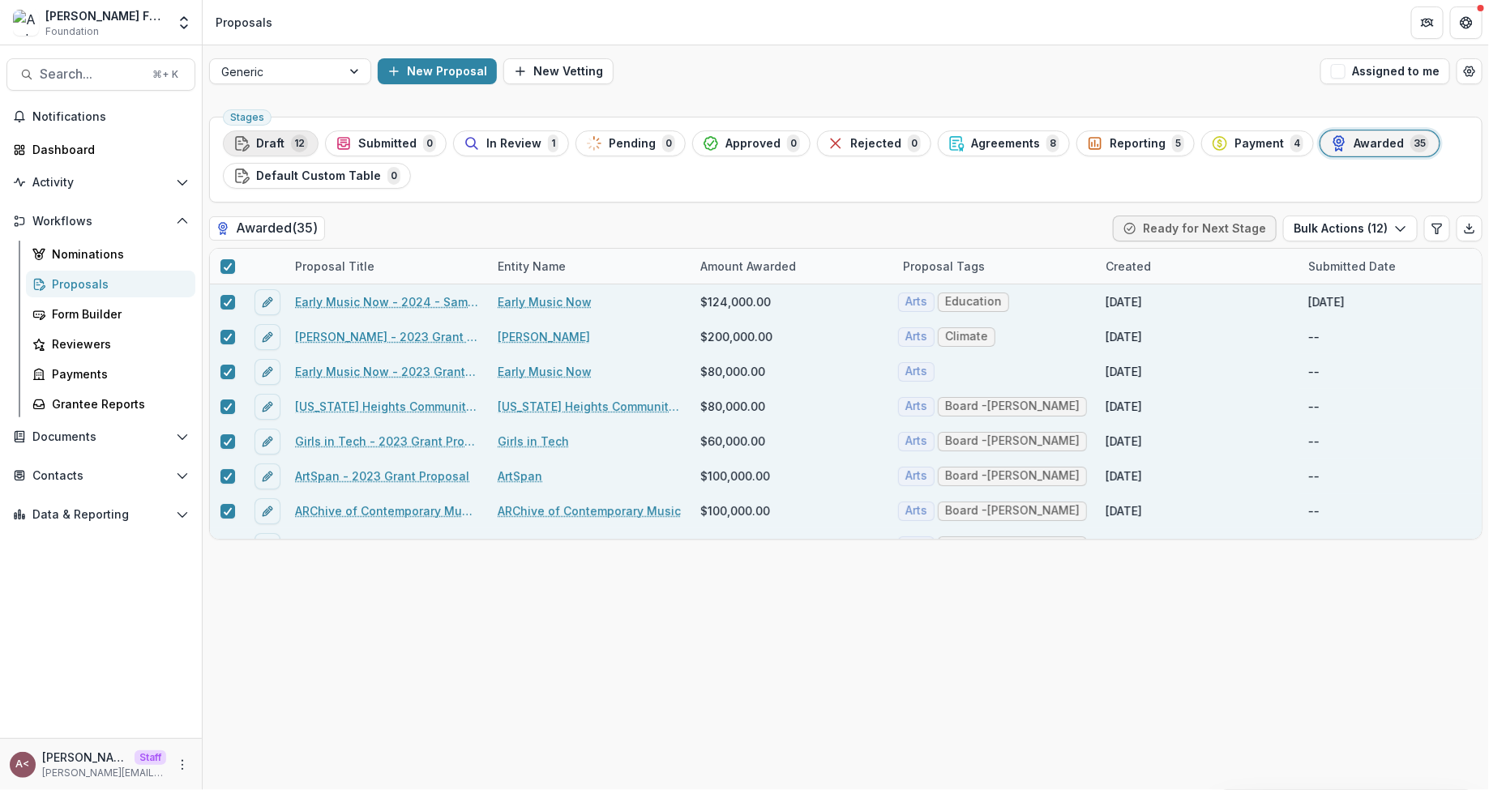
click at [301, 139] on span "12" at bounding box center [299, 144] width 17 height 18
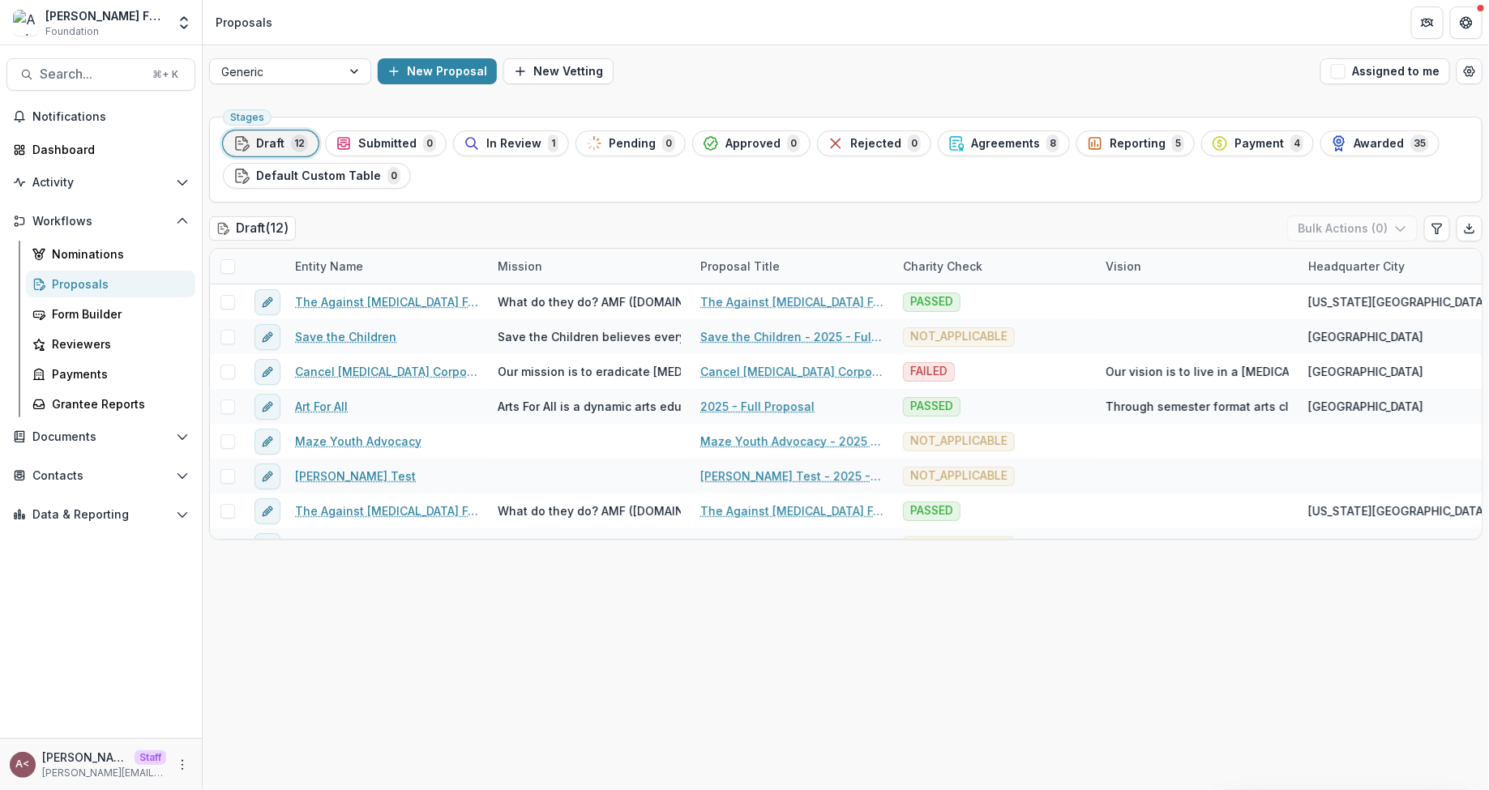
click at [484, 217] on div "Draft ( 12 ) Bulk Actions ( 0 )" at bounding box center [846, 232] width 1274 height 32
click at [717, 186] on ul "Stages Draft 12 Submitted 0 In Review 1 Pending 0 Approved 0 Rejected 0 Agreeme…" at bounding box center [846, 160] width 1246 height 58
click at [709, 203] on div "Stages Draft 12 Submitted 0 In Review 1 Pending 0 Approved 0 Rejected 0 Agreeme…" at bounding box center [846, 450] width 1286 height 680
click at [839, 202] on div "Stages Draft 12 Submitted 0 In Review 1 Pending 0 Approved 0 Rejected 0 Agreeme…" at bounding box center [846, 450] width 1286 height 680
click at [821, 199] on div "Stages Draft 12 Submitted 0 In Review 1 Pending 0 Approved 0 Rejected 0 Agreeme…" at bounding box center [846, 160] width 1274 height 86
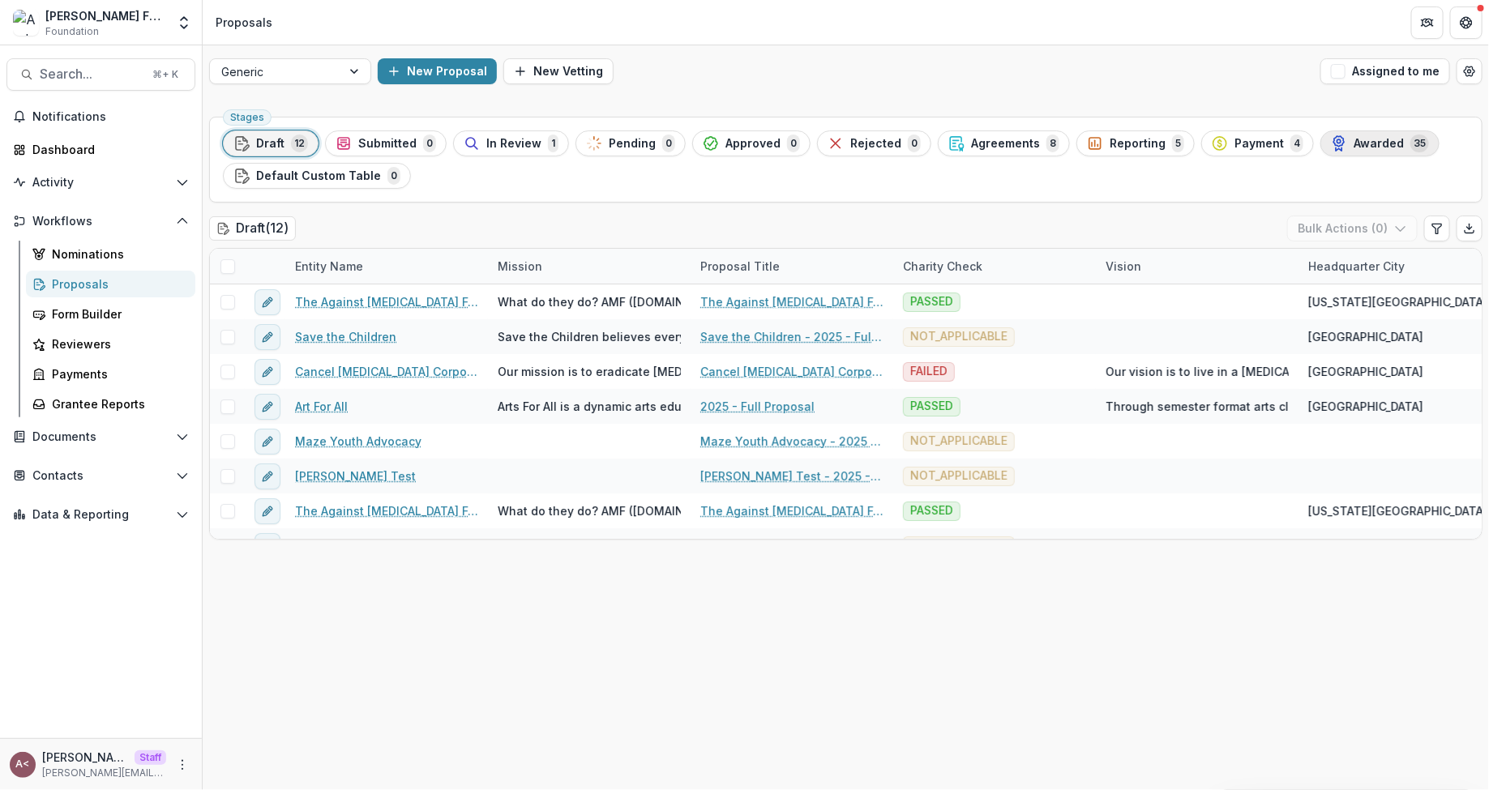
click at [1323, 147] on span "Awarded" at bounding box center [1379, 144] width 50 height 14
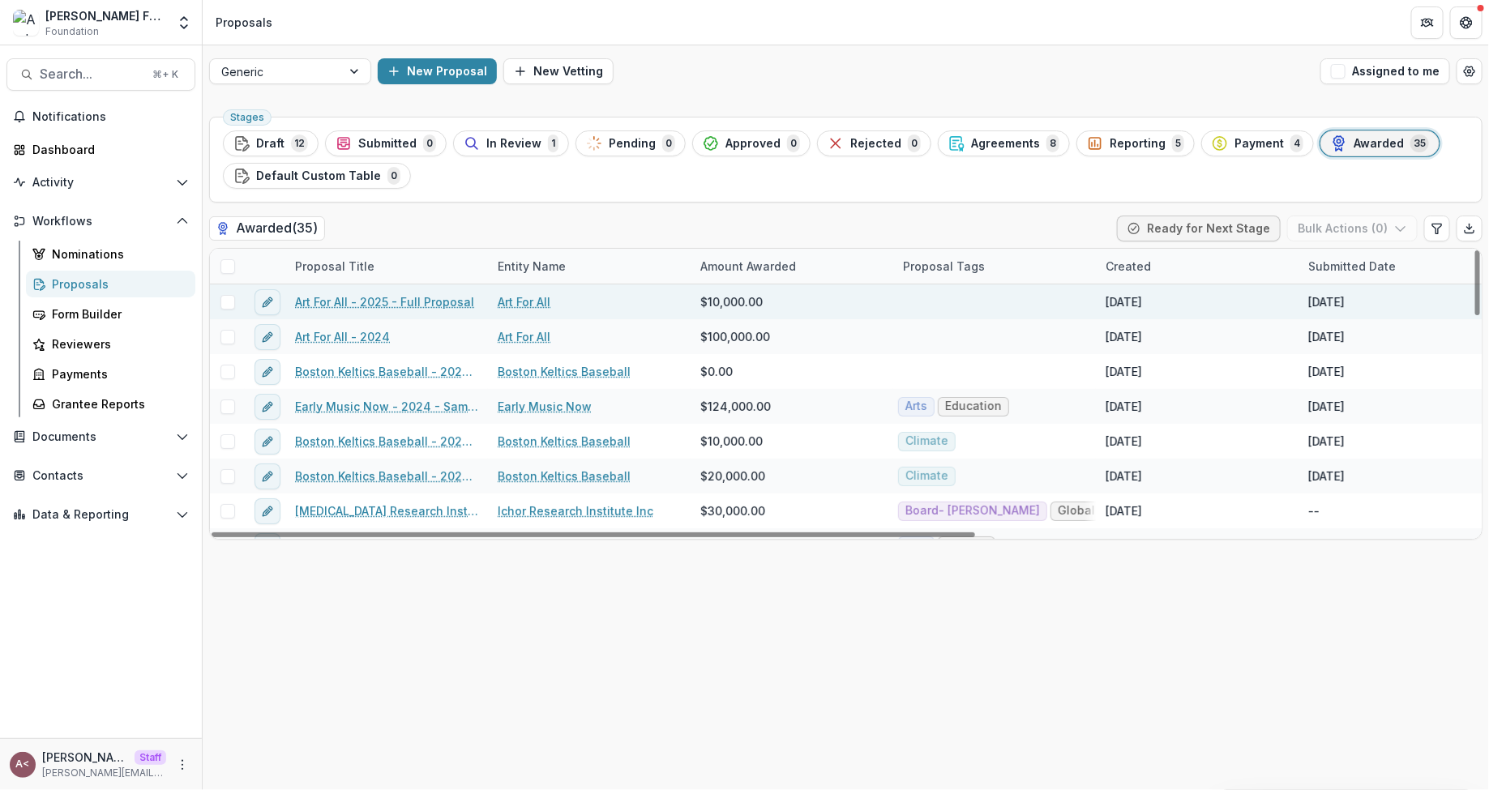
click at [418, 302] on link "Art For All - 2025 - Full Proposal" at bounding box center [384, 301] width 179 height 17
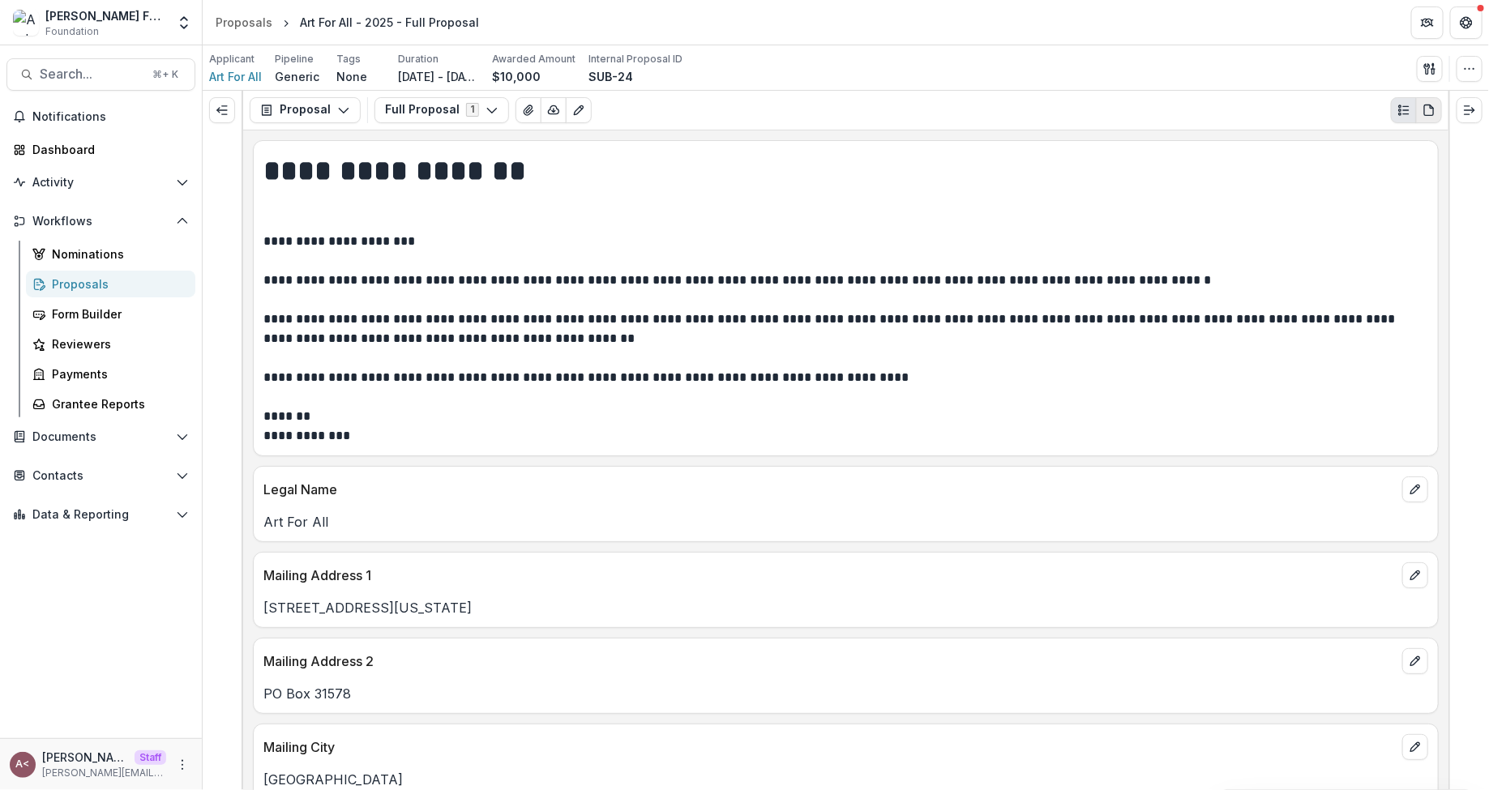
click at [1323, 109] on icon "PDF view" at bounding box center [1429, 110] width 13 height 13
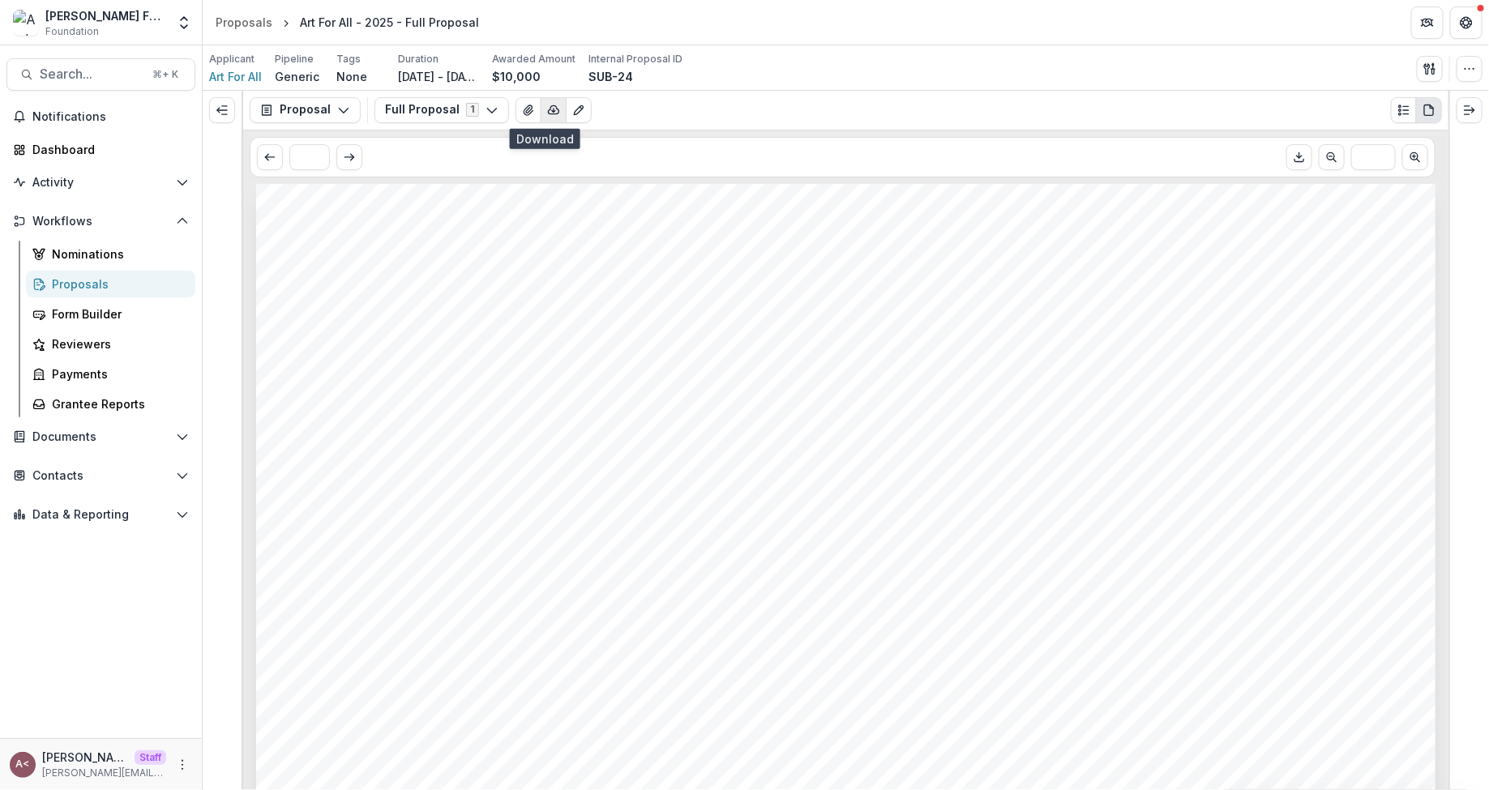
click at [552, 110] on polyline "button" at bounding box center [553, 111] width 3 height 2
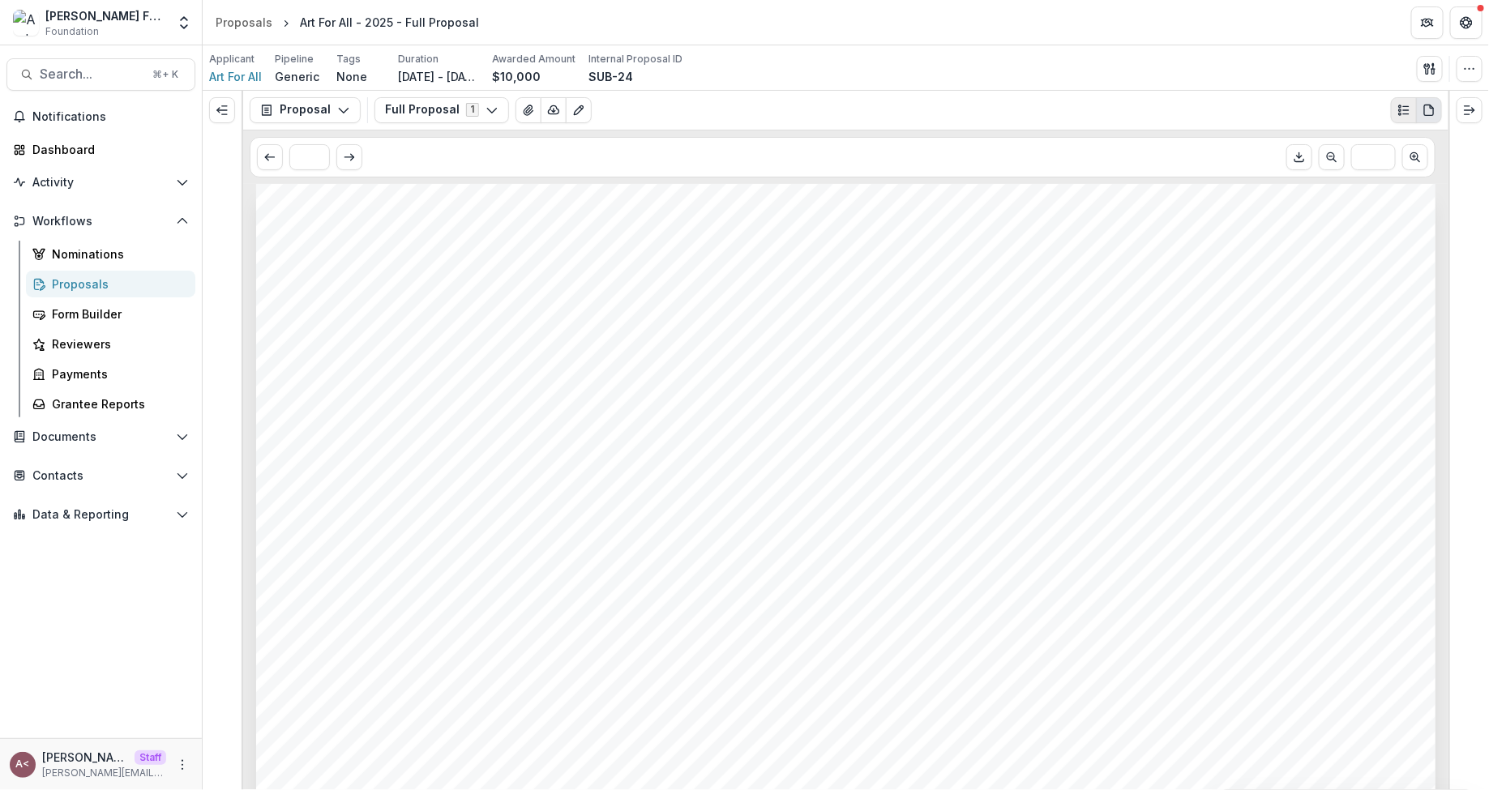
click at [1323, 110] on icon "Plaintext view" at bounding box center [1404, 110] width 13 height 13
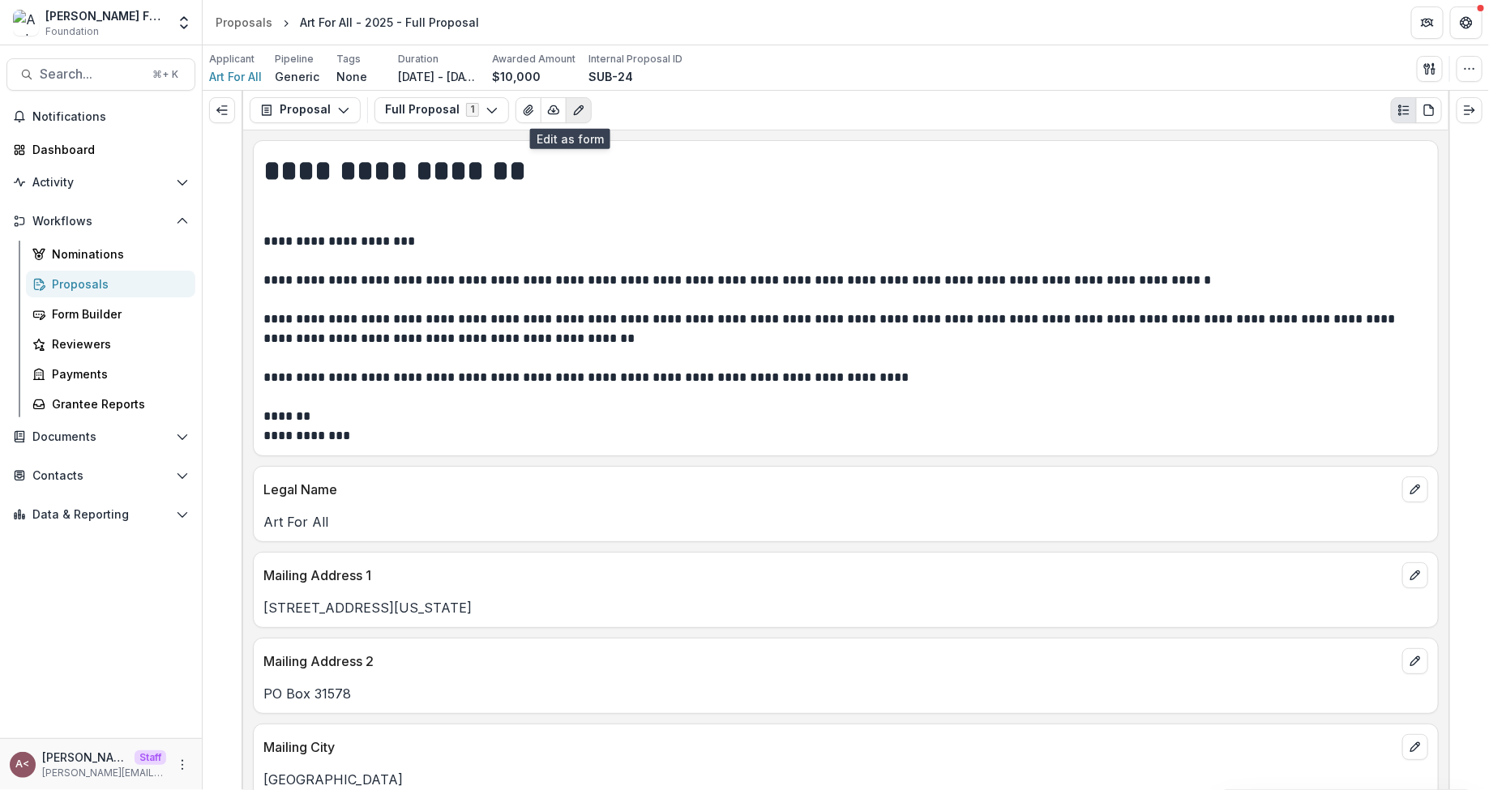
click at [574, 108] on icon "Edit as form" at bounding box center [578, 110] width 13 height 13
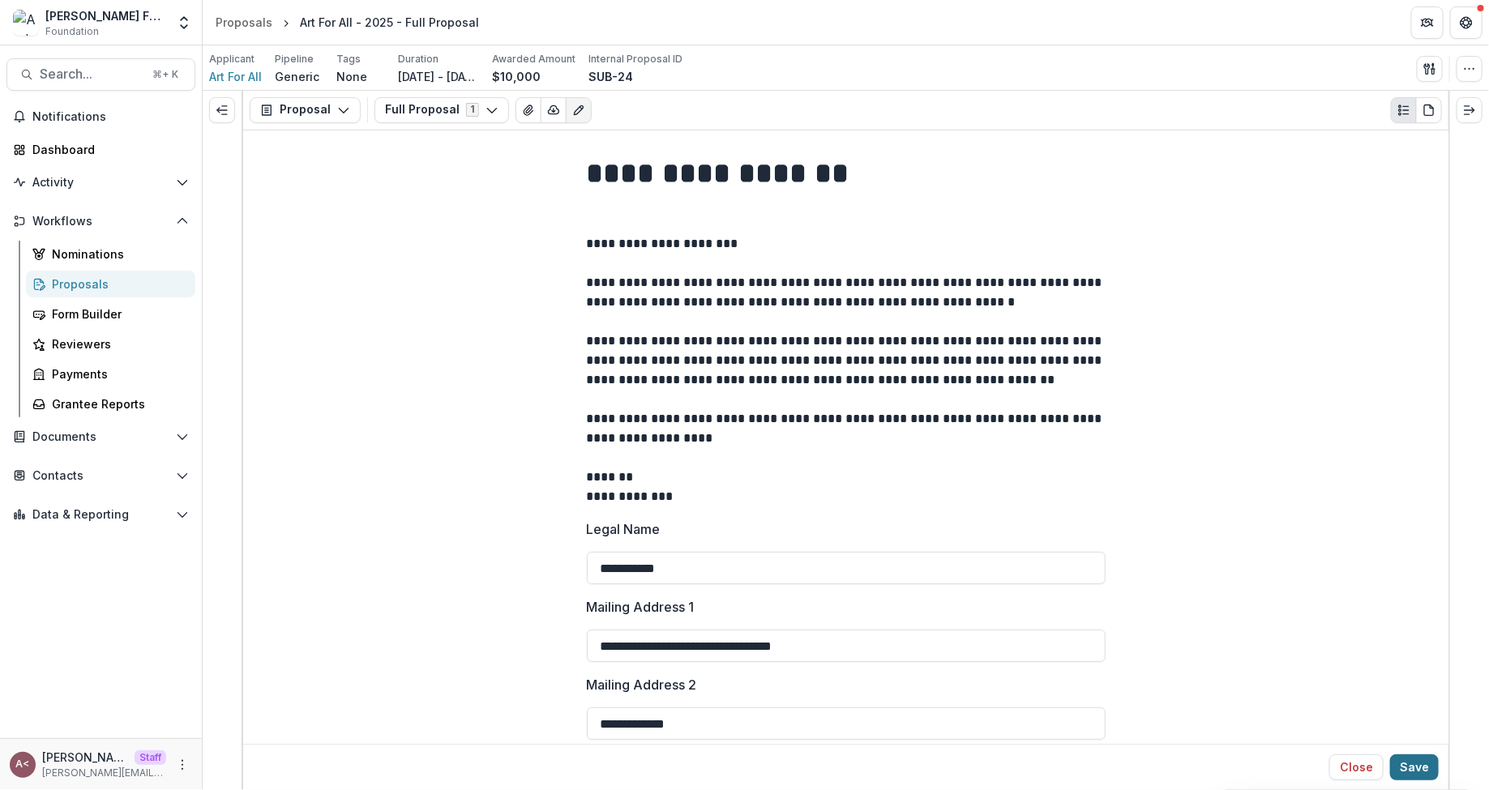
click at [1323, 701] on button "Save" at bounding box center [1414, 768] width 49 height 26
click at [275, 113] on button "Proposal" at bounding box center [305, 110] width 111 height 26
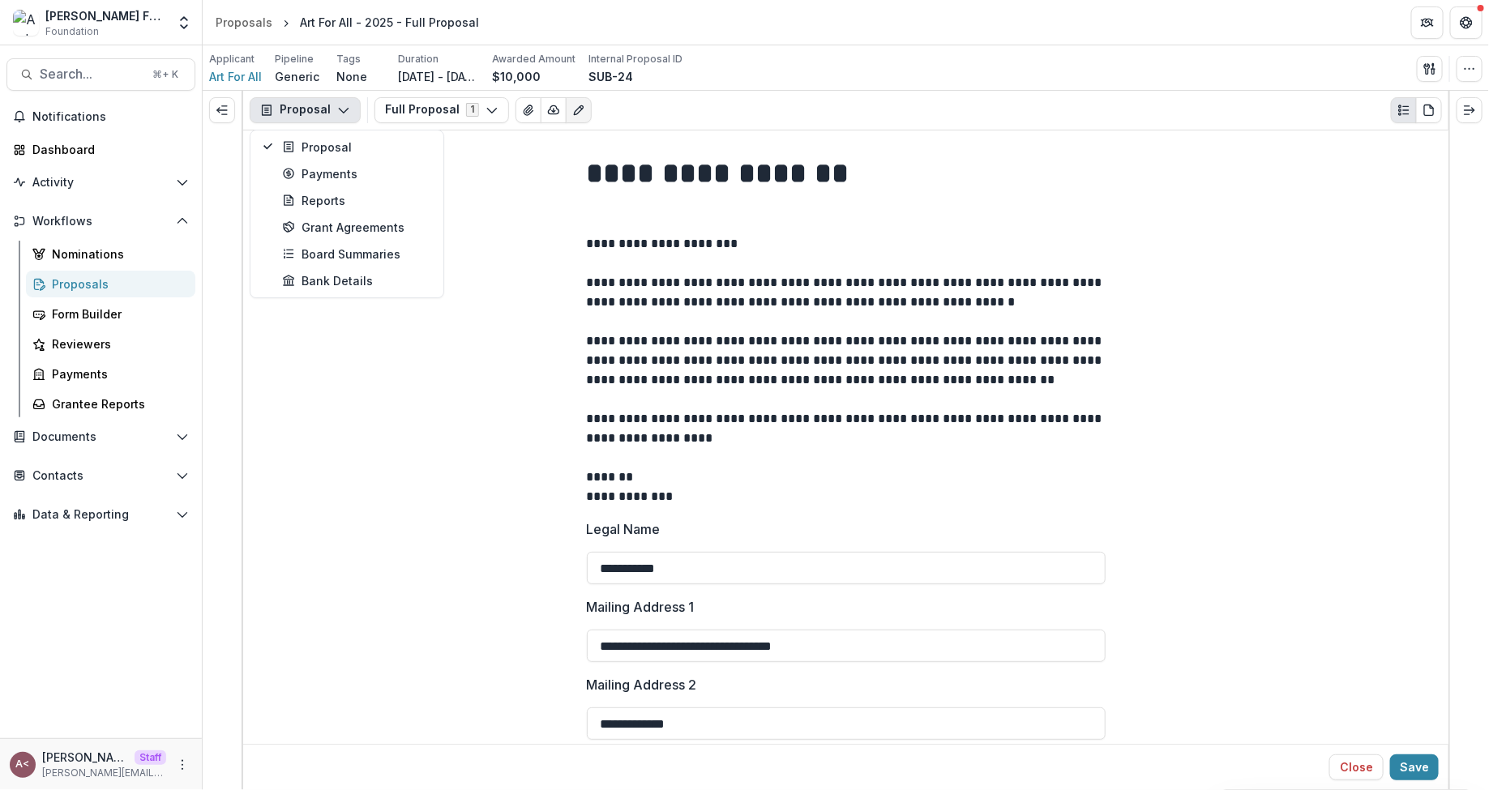
click at [635, 284] on p "**********" at bounding box center [846, 370] width 519 height 272
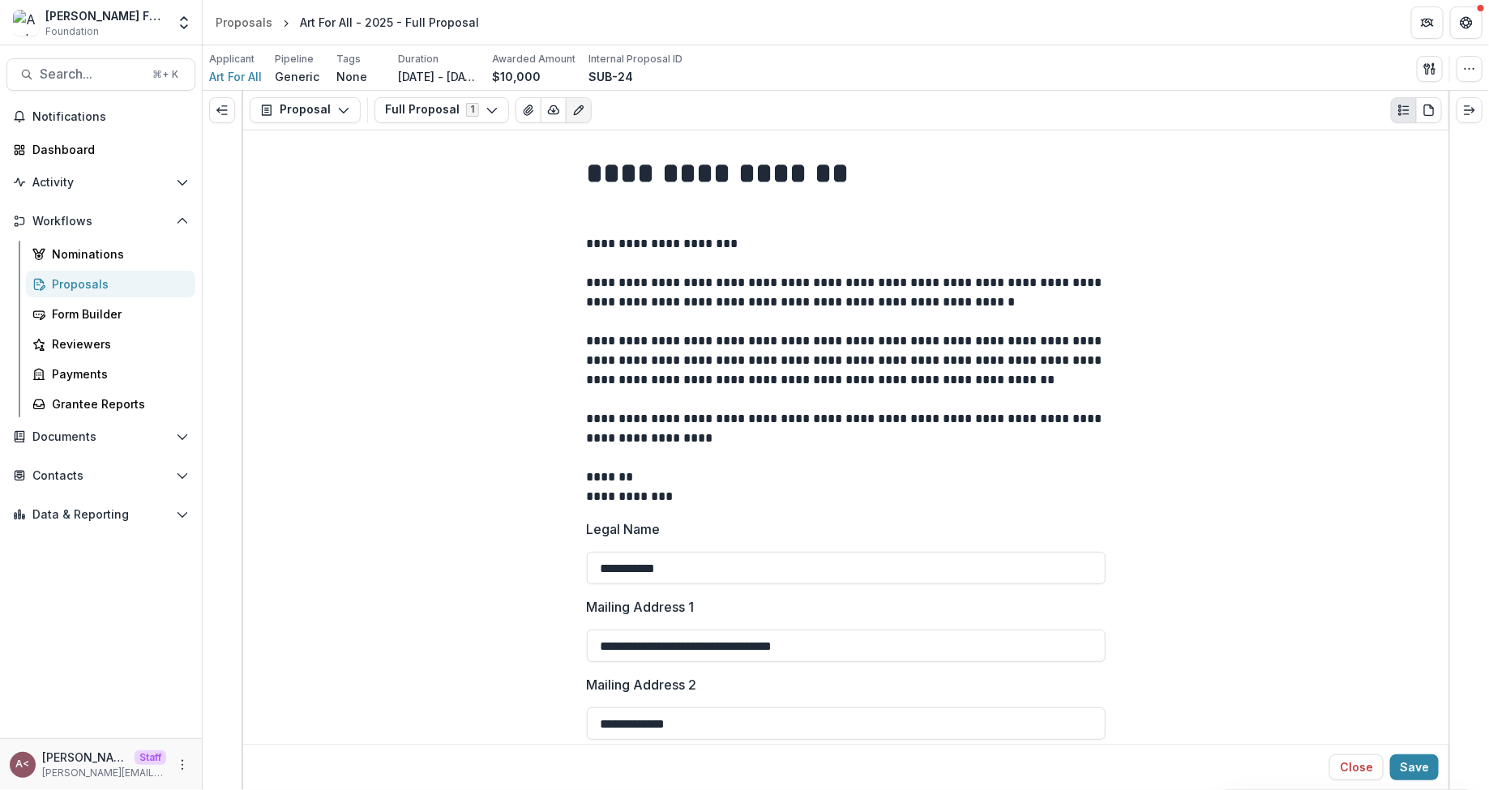
click at [1323, 701] on button "Save" at bounding box center [1414, 768] width 49 height 26
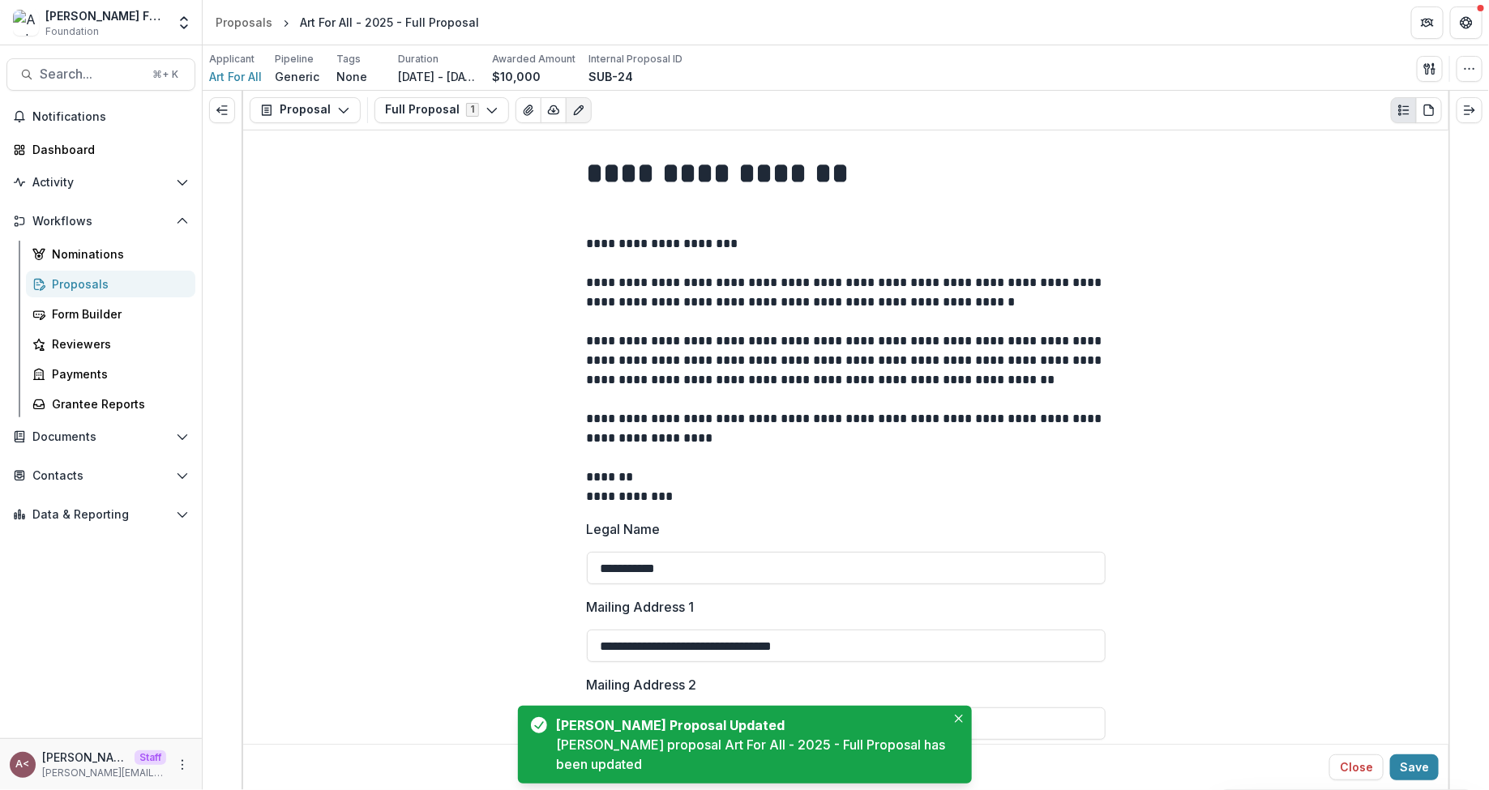
click at [643, 328] on p "**********" at bounding box center [846, 370] width 519 height 272
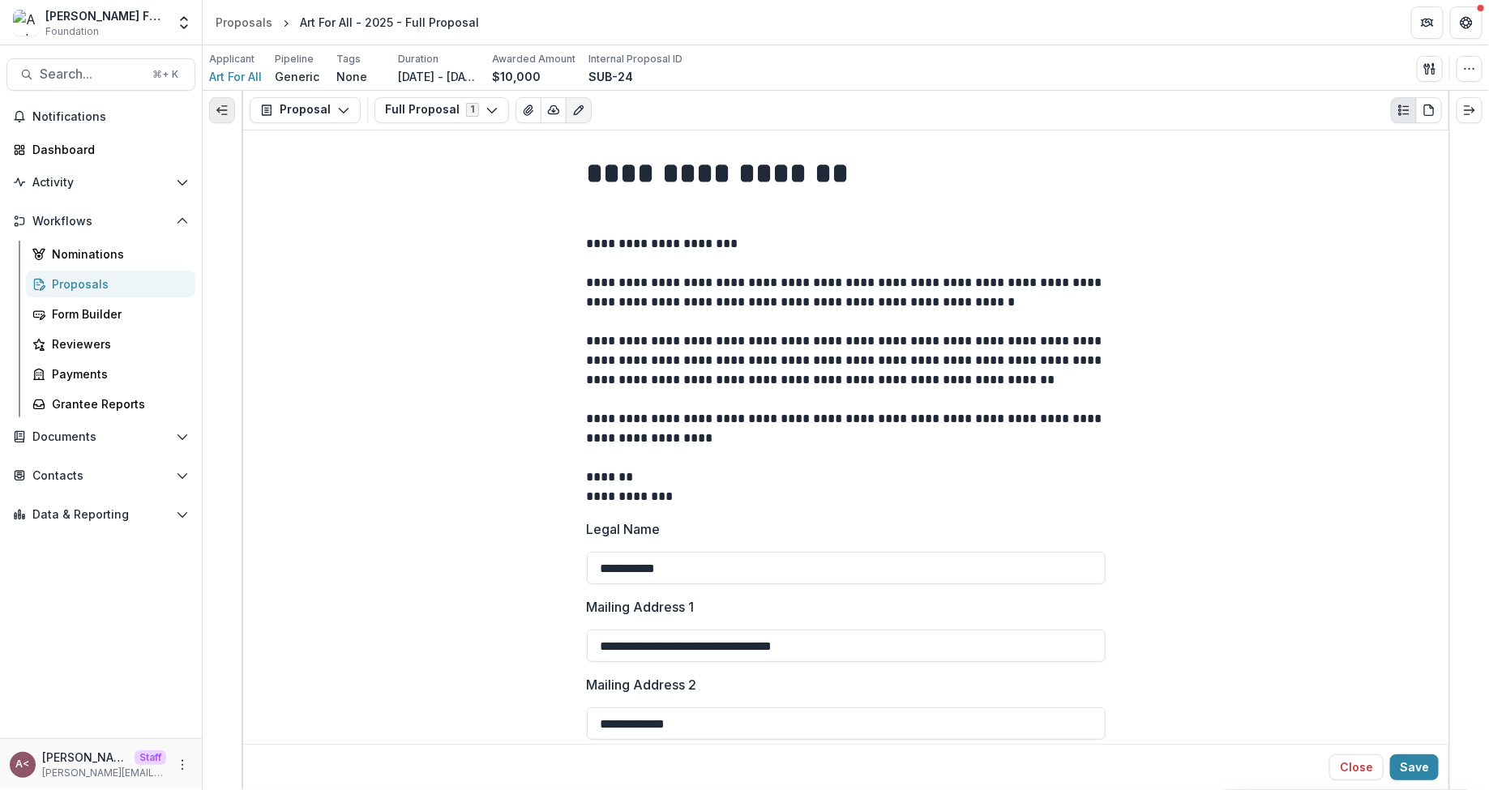
click at [220, 107] on icon "Expand left" at bounding box center [222, 110] width 13 height 13
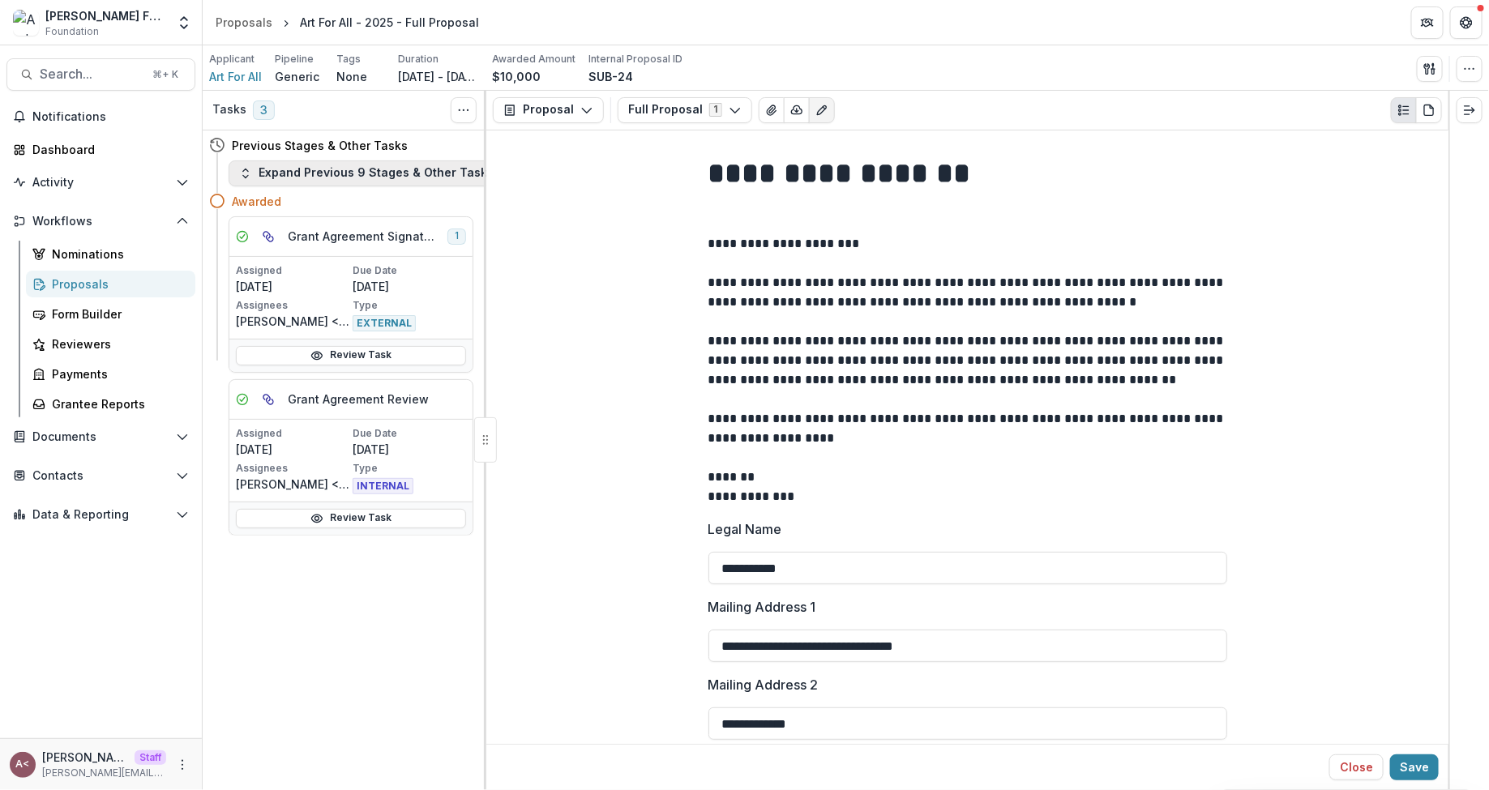
click at [352, 176] on button "Expand Previous 9 Stages & Other Tasks" at bounding box center [367, 174] width 276 height 26
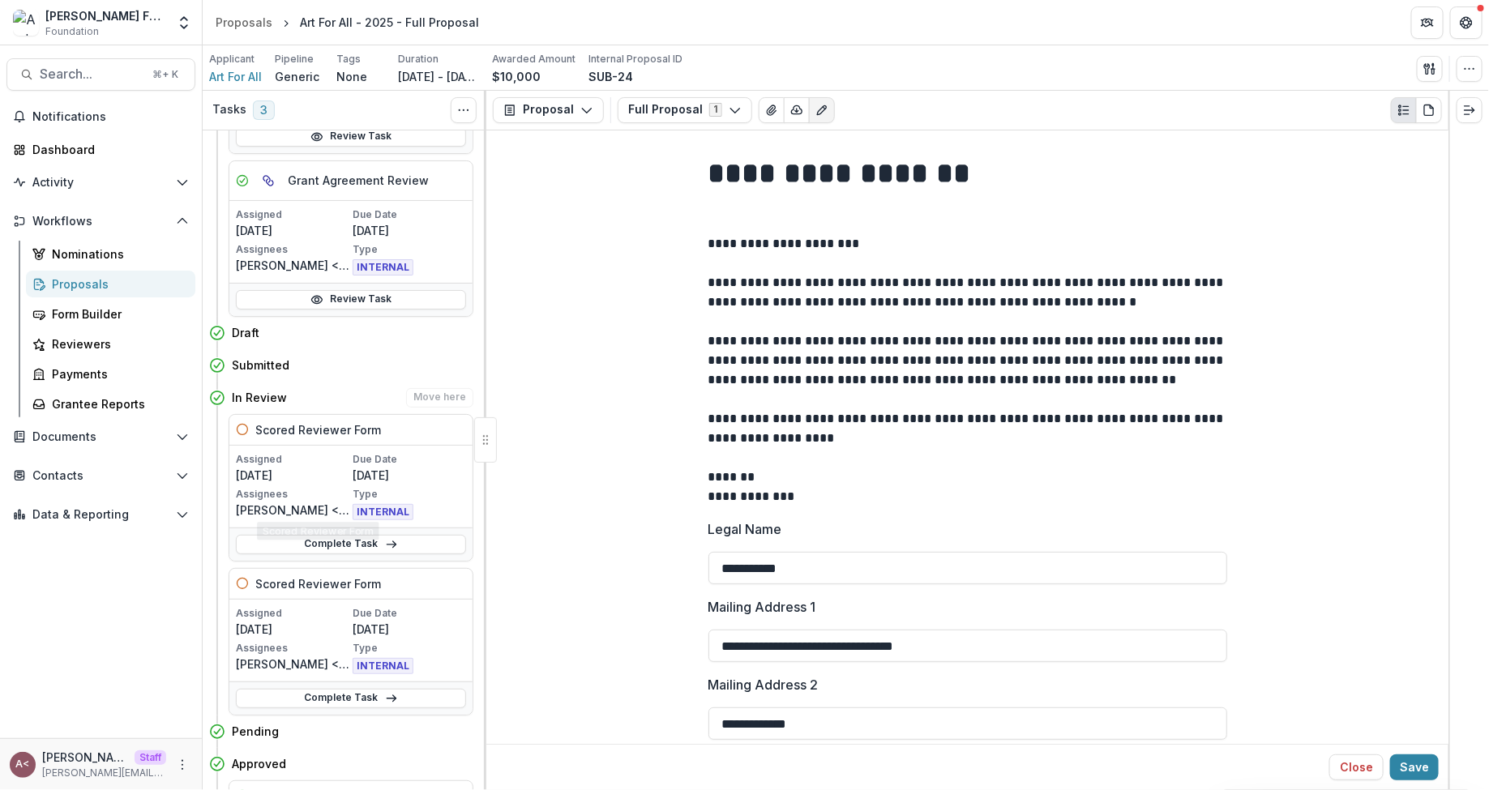
scroll to position [234, 0]
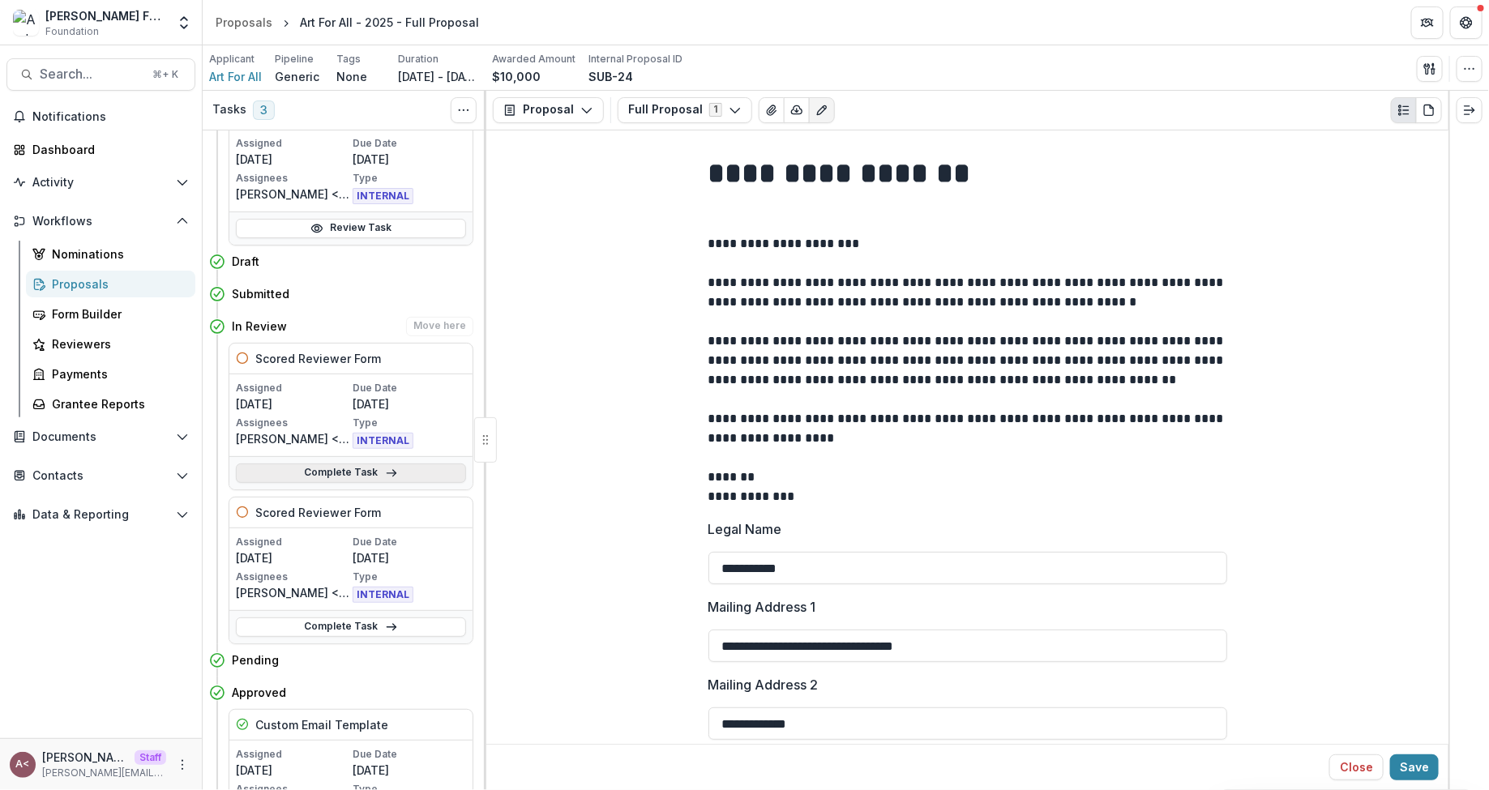
click at [396, 473] on link "Complete Task" at bounding box center [351, 473] width 230 height 19
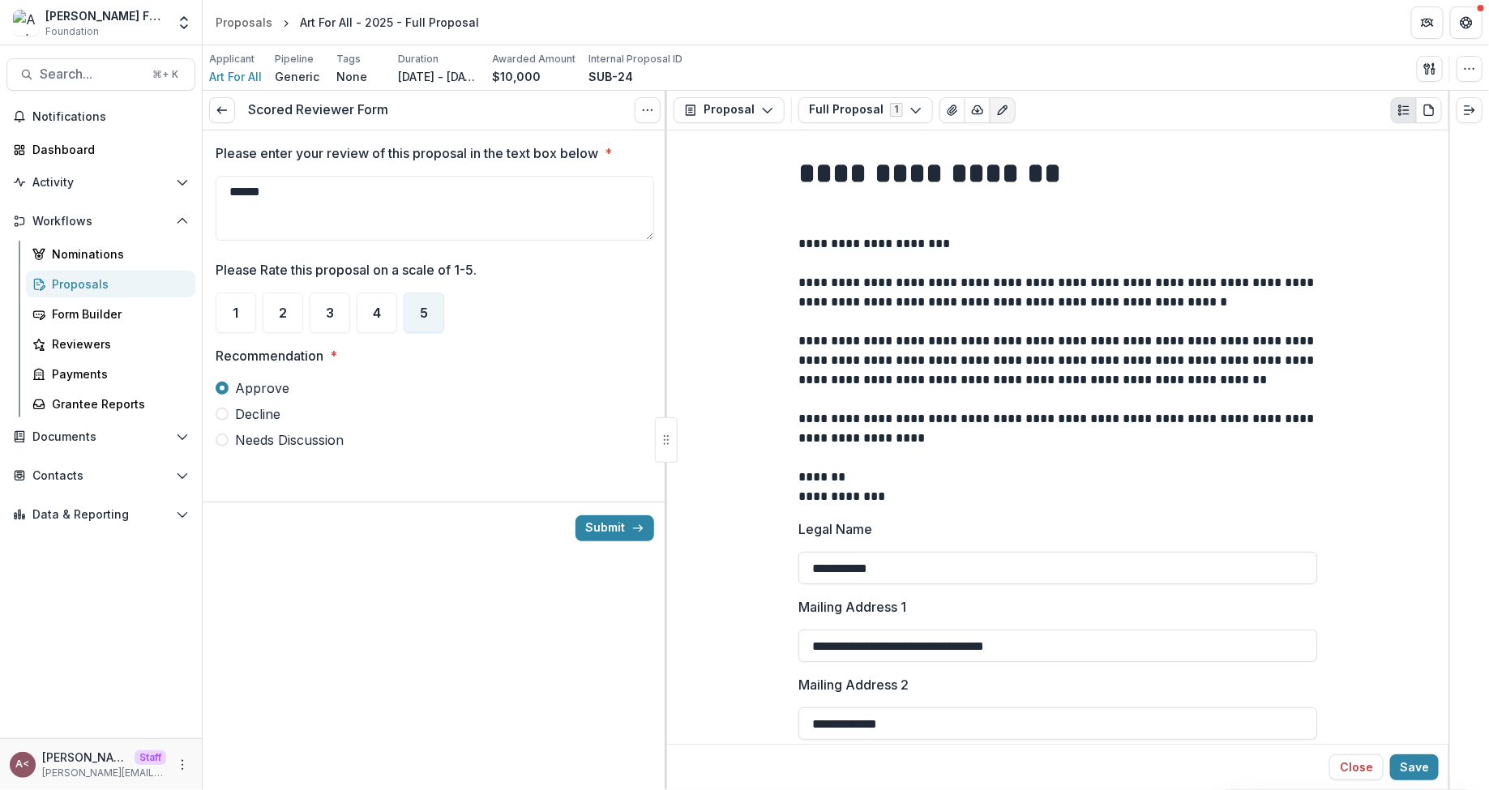
click at [524, 373] on div at bounding box center [435, 375] width 439 height 6
click at [443, 210] on textarea "******" at bounding box center [435, 208] width 439 height 65
click at [399, 202] on textarea "******" at bounding box center [435, 208] width 439 height 65
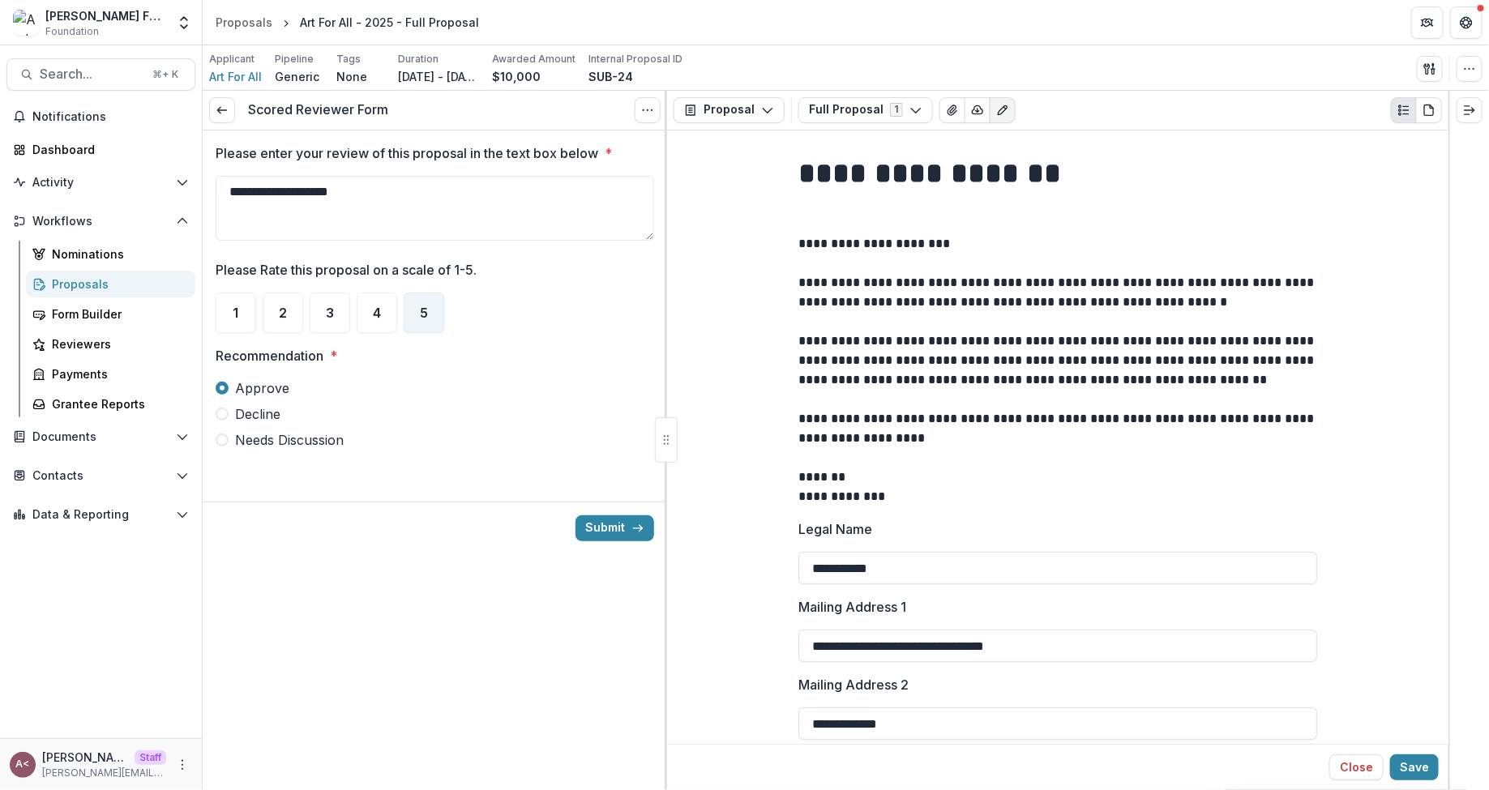
type textarea "**********"
click at [554, 348] on span "Recommendation *" at bounding box center [430, 355] width 429 height 19
click at [562, 372] on div at bounding box center [435, 375] width 439 height 6
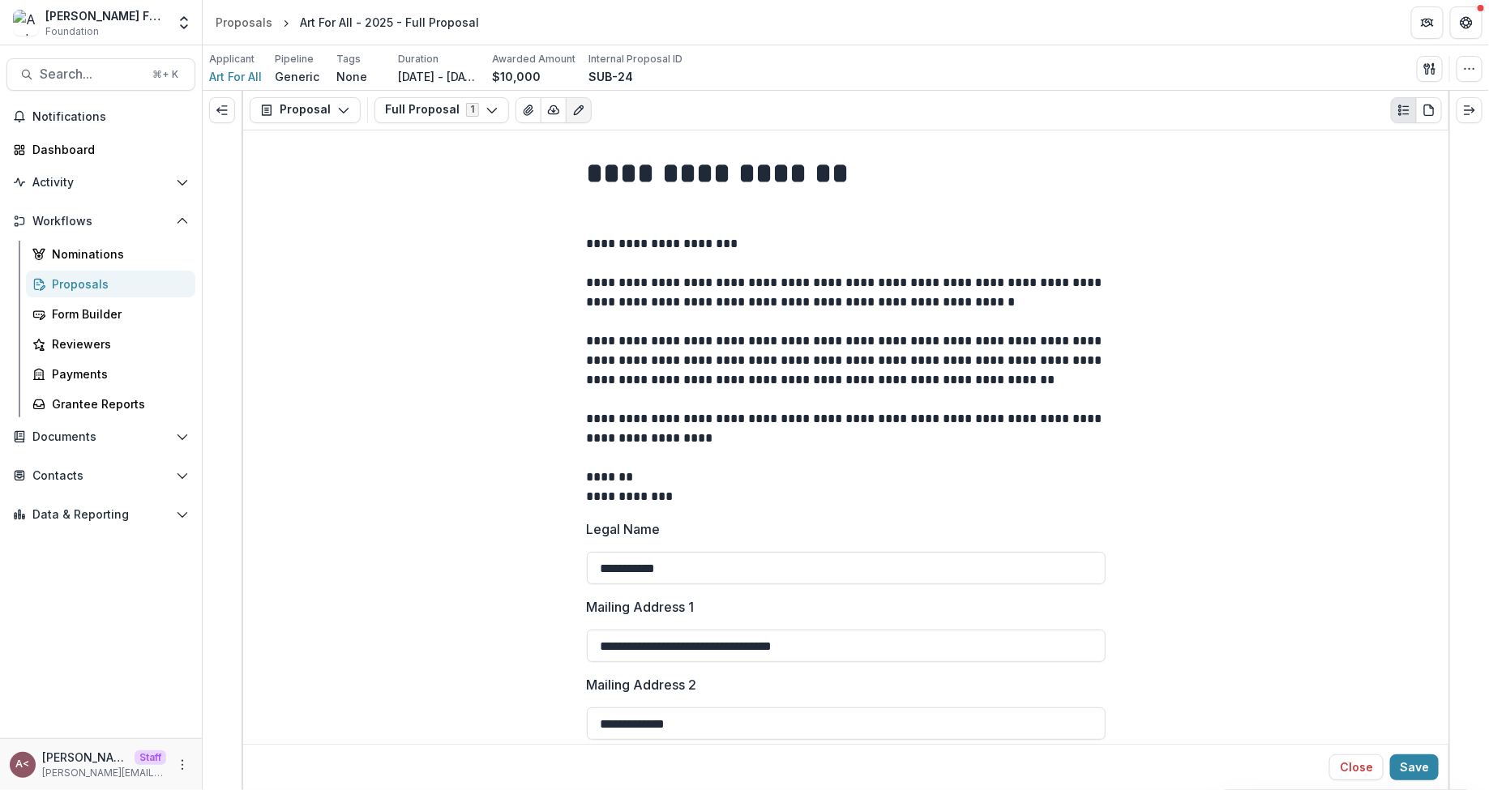
click at [1323, 111] on polyline "Expand right" at bounding box center [1473, 110] width 2 height 5
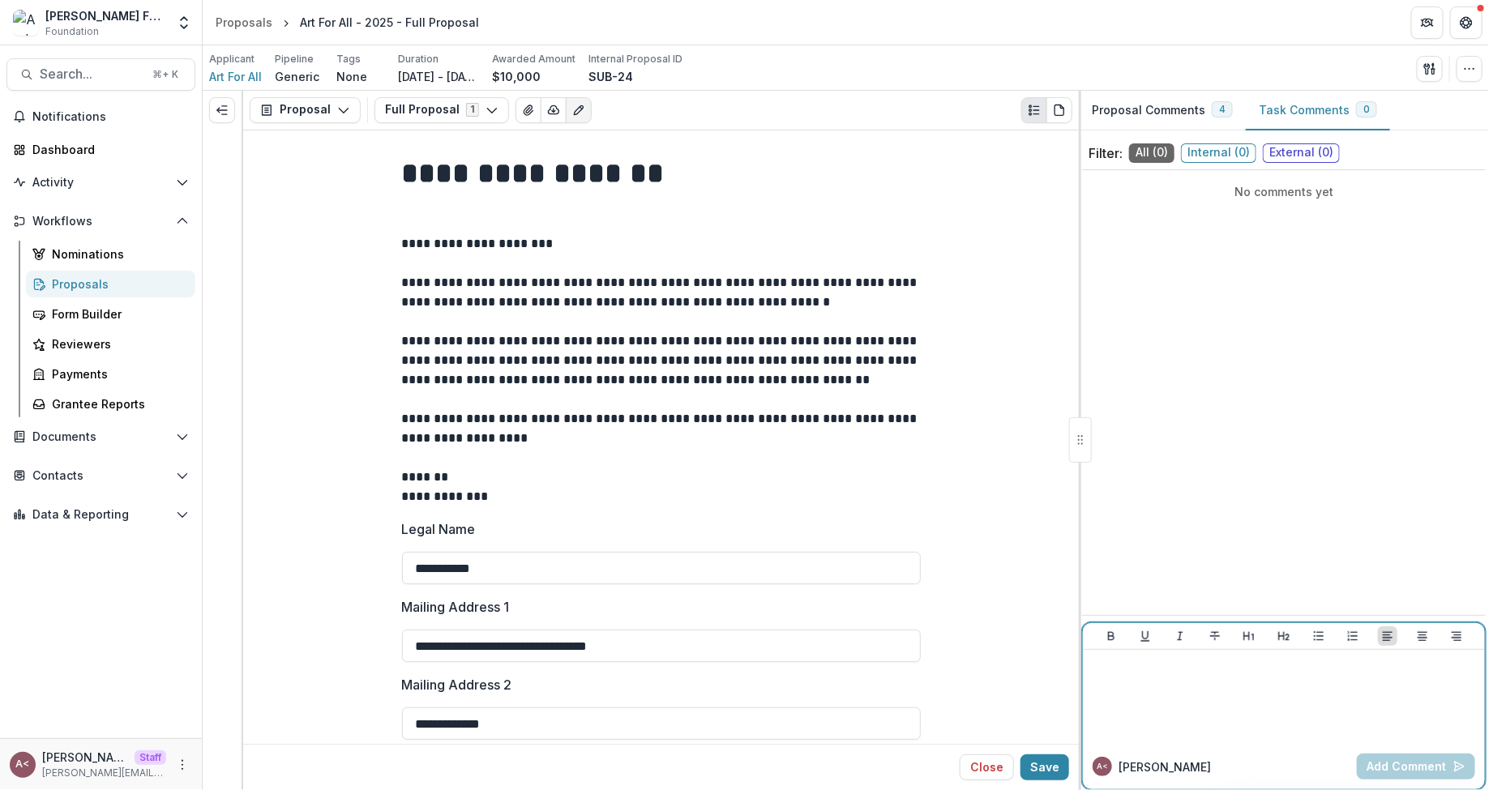
click at [1231, 701] on div at bounding box center [1284, 697] width 389 height 81
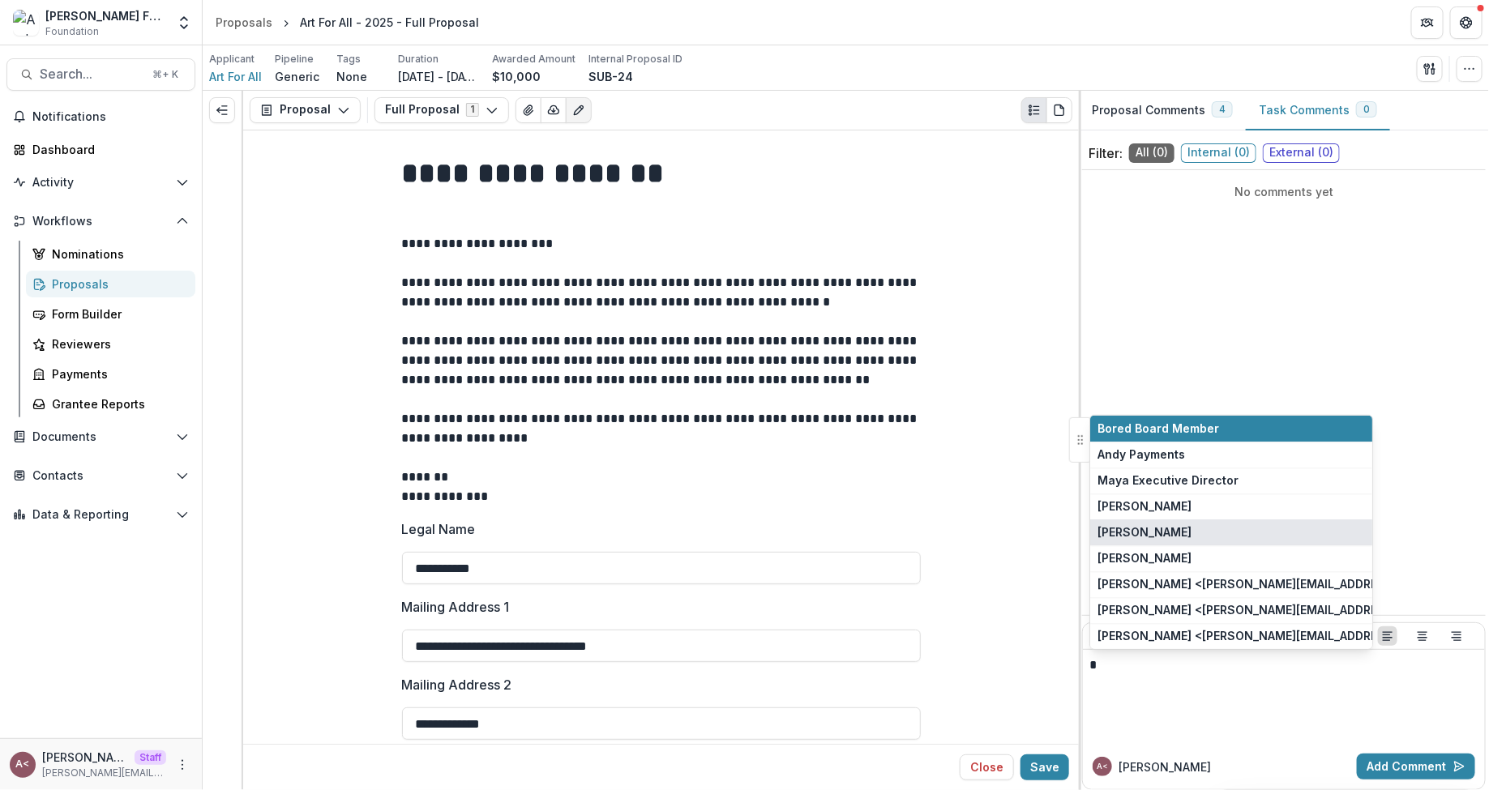
click at [1150, 539] on button "Taylor Swift" at bounding box center [1231, 533] width 282 height 26
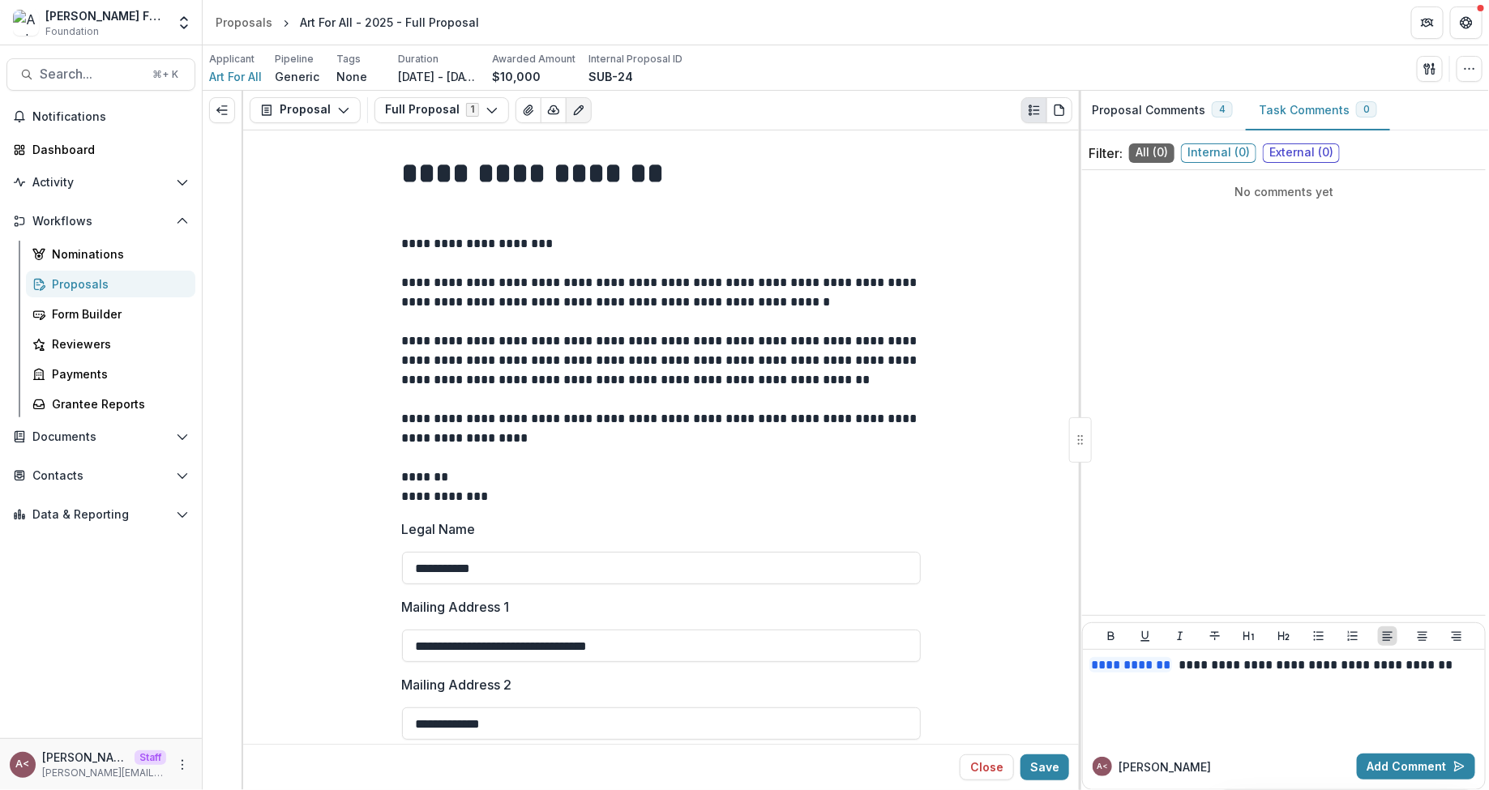
click at [690, 310] on p "**********" at bounding box center [661, 370] width 519 height 272
click at [864, 293] on p "**********" at bounding box center [661, 370] width 519 height 272
click at [865, 288] on p "**********" at bounding box center [661, 370] width 519 height 272
click at [1231, 156] on span "Internal ( 0 )" at bounding box center [1218, 152] width 75 height 19
click at [832, 208] on h1 "**********" at bounding box center [661, 194] width 519 height 82
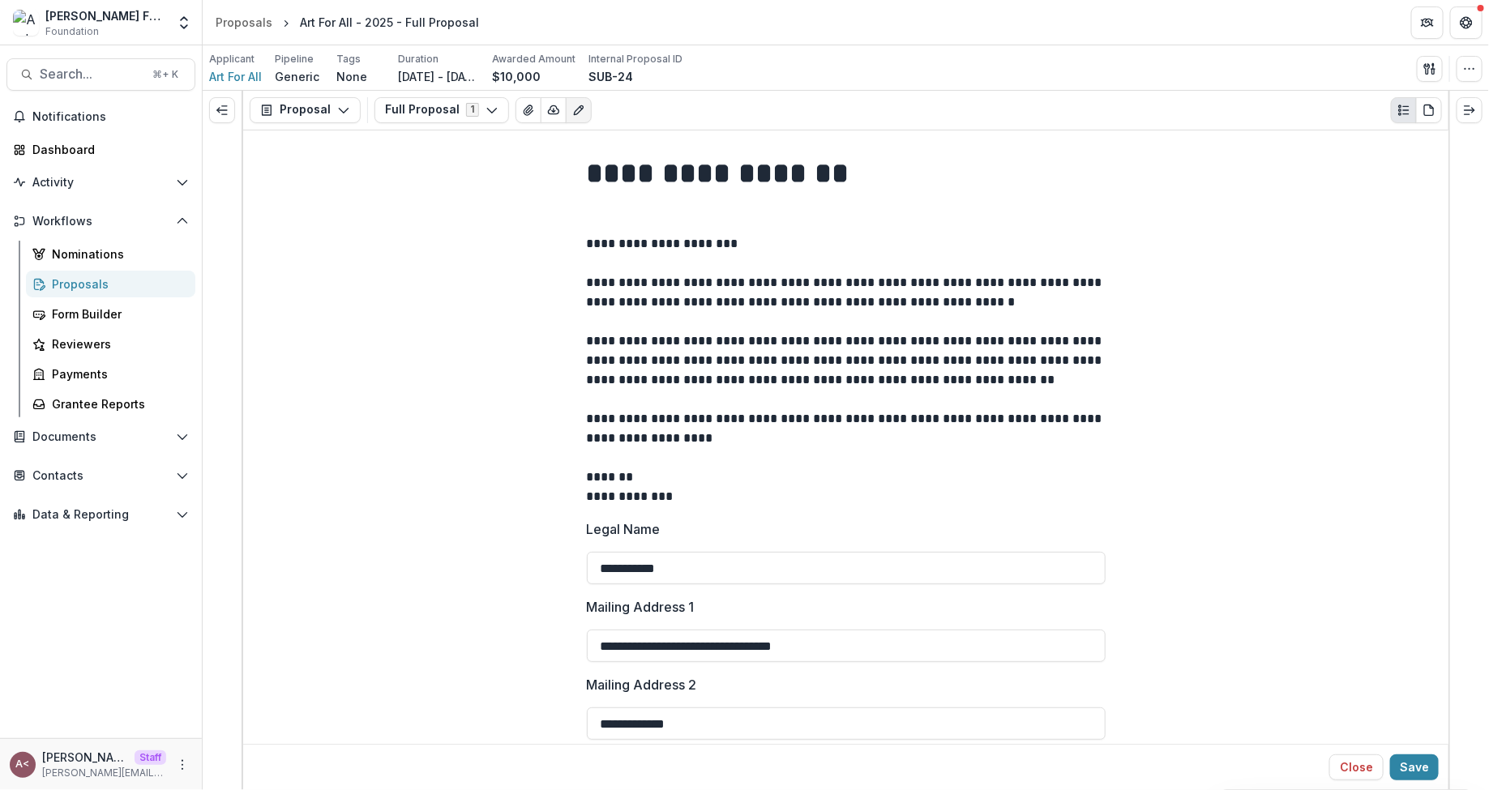
click at [153, 285] on div "Proposals" at bounding box center [117, 284] width 131 height 17
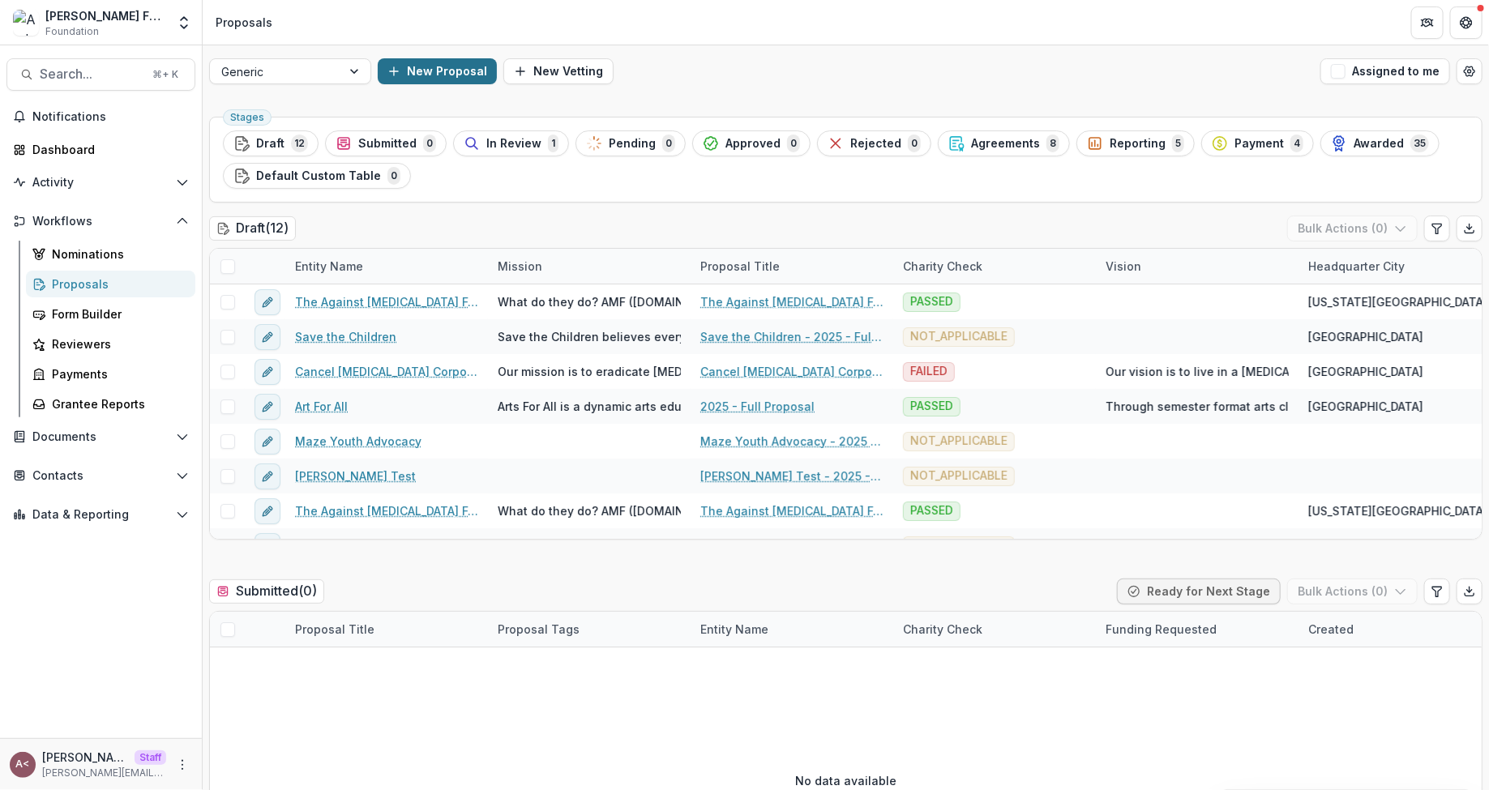
click at [452, 64] on button "New Proposal" at bounding box center [437, 71] width 119 height 26
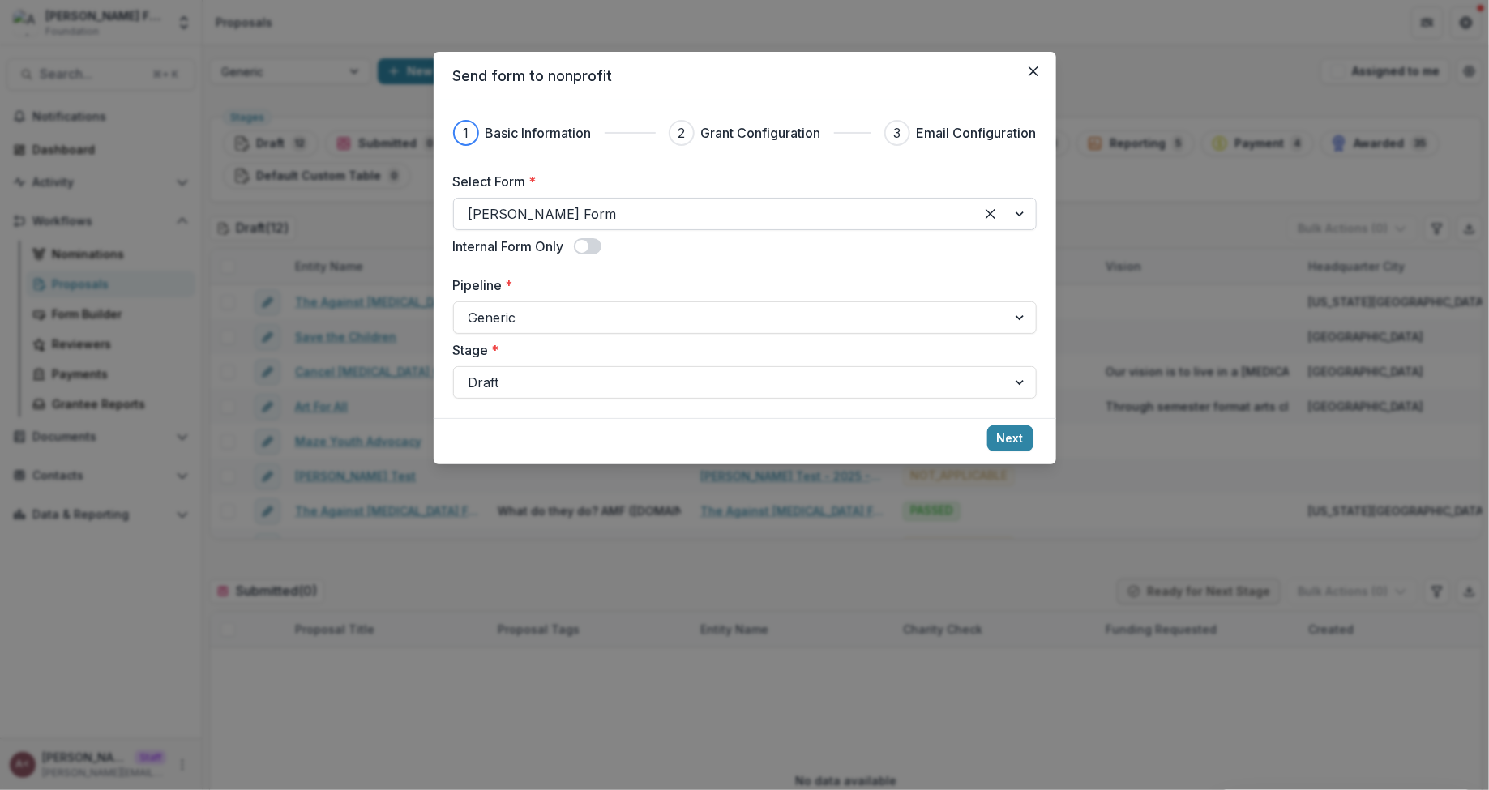
click at [1018, 219] on div at bounding box center [1005, 214] width 62 height 31
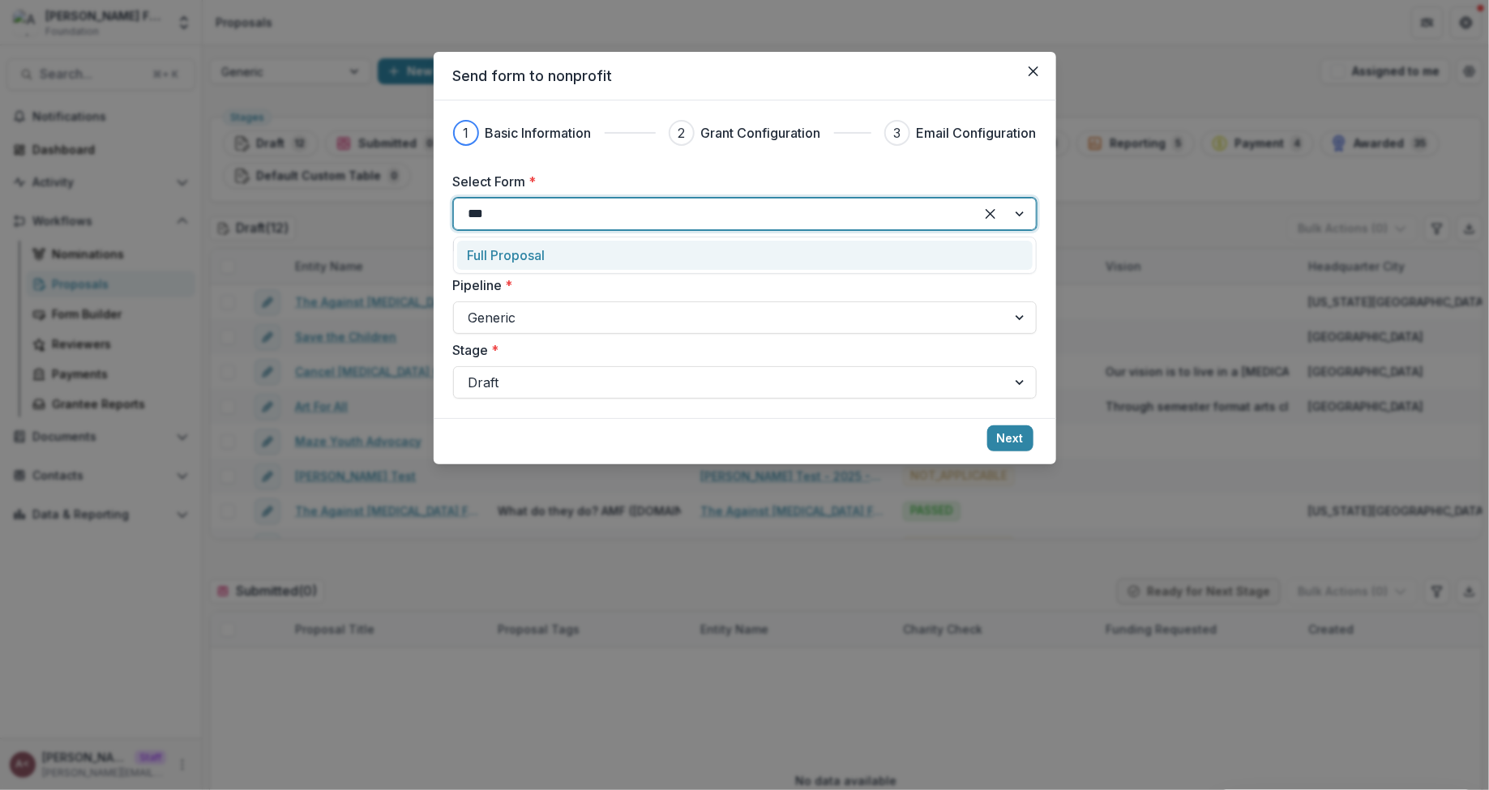
type input "****"
click at [535, 250] on p "Full Proposal" at bounding box center [507, 255] width 78 height 19
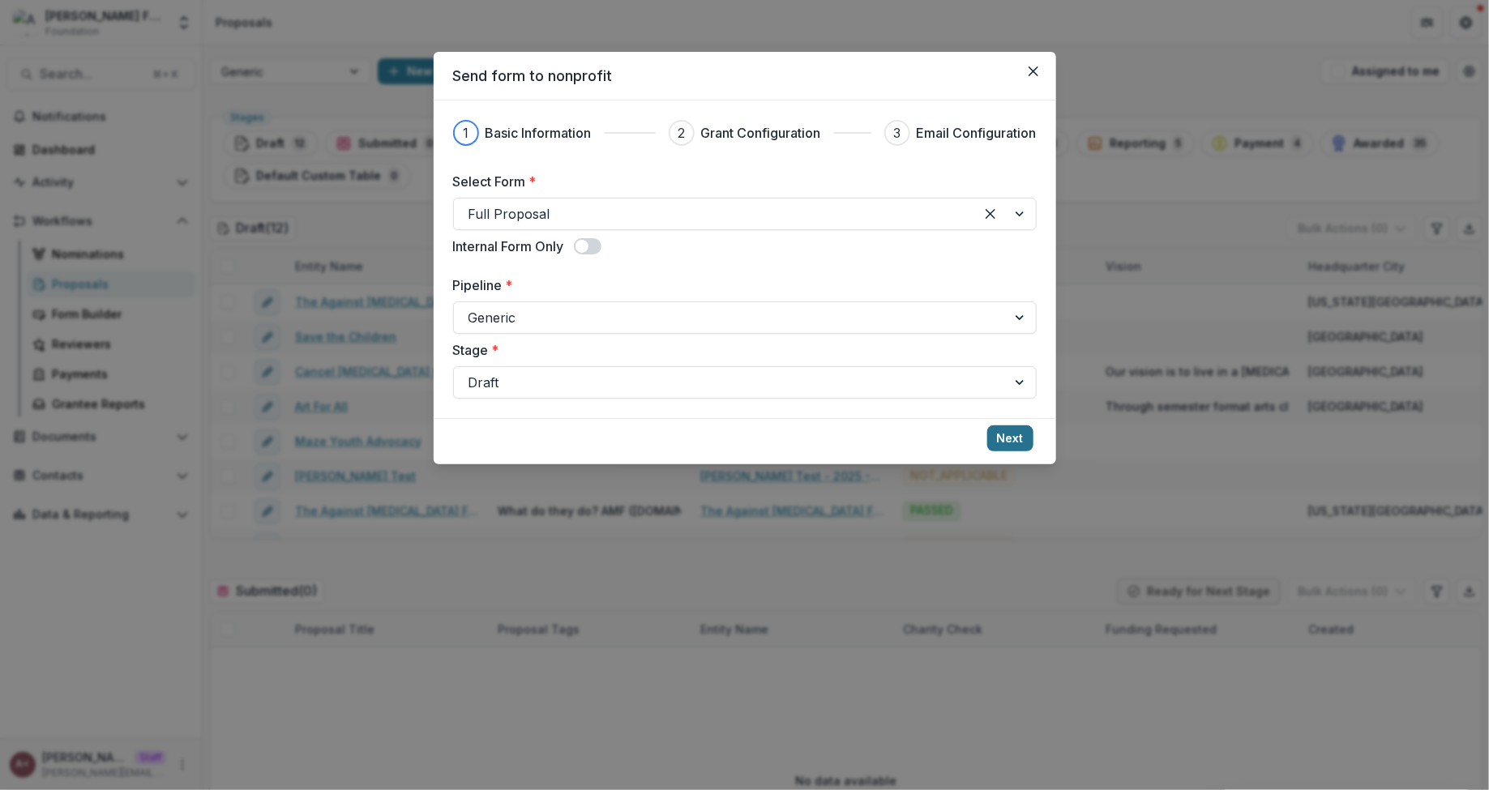
click at [1022, 439] on button "Next" at bounding box center [1010, 439] width 46 height 26
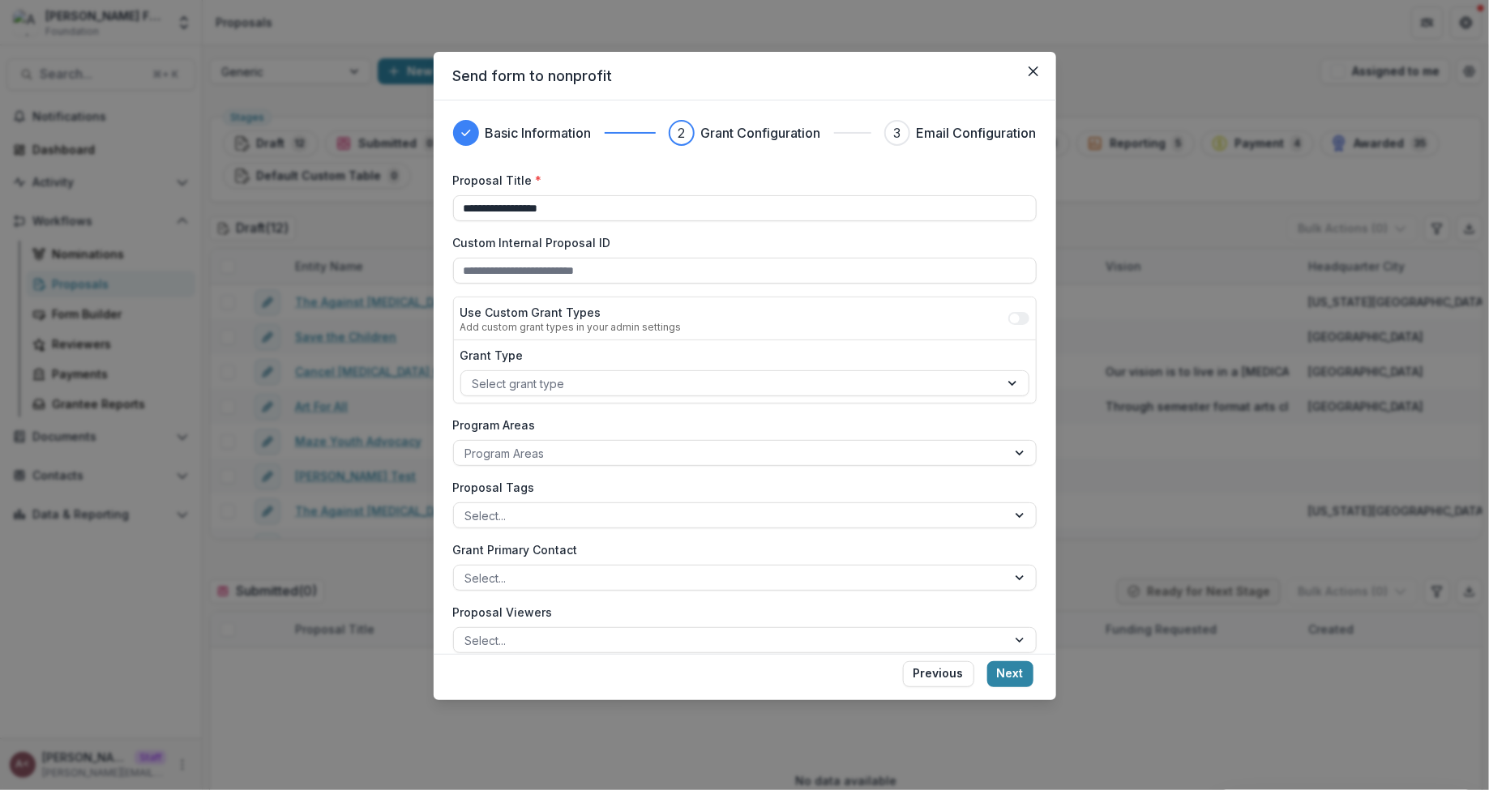
scroll to position [80, 0]
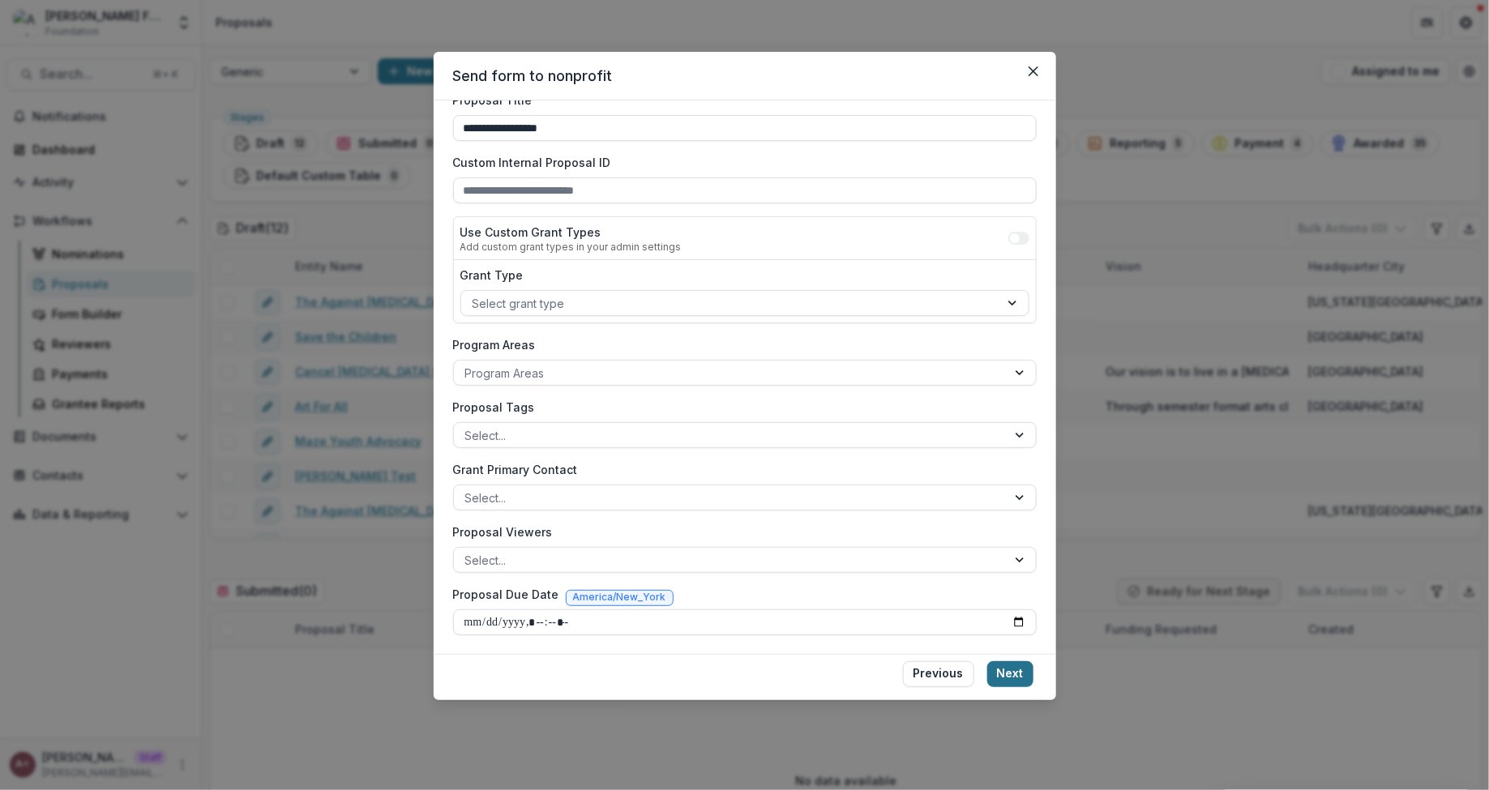
click at [1011, 668] on button "Next" at bounding box center [1010, 674] width 46 height 26
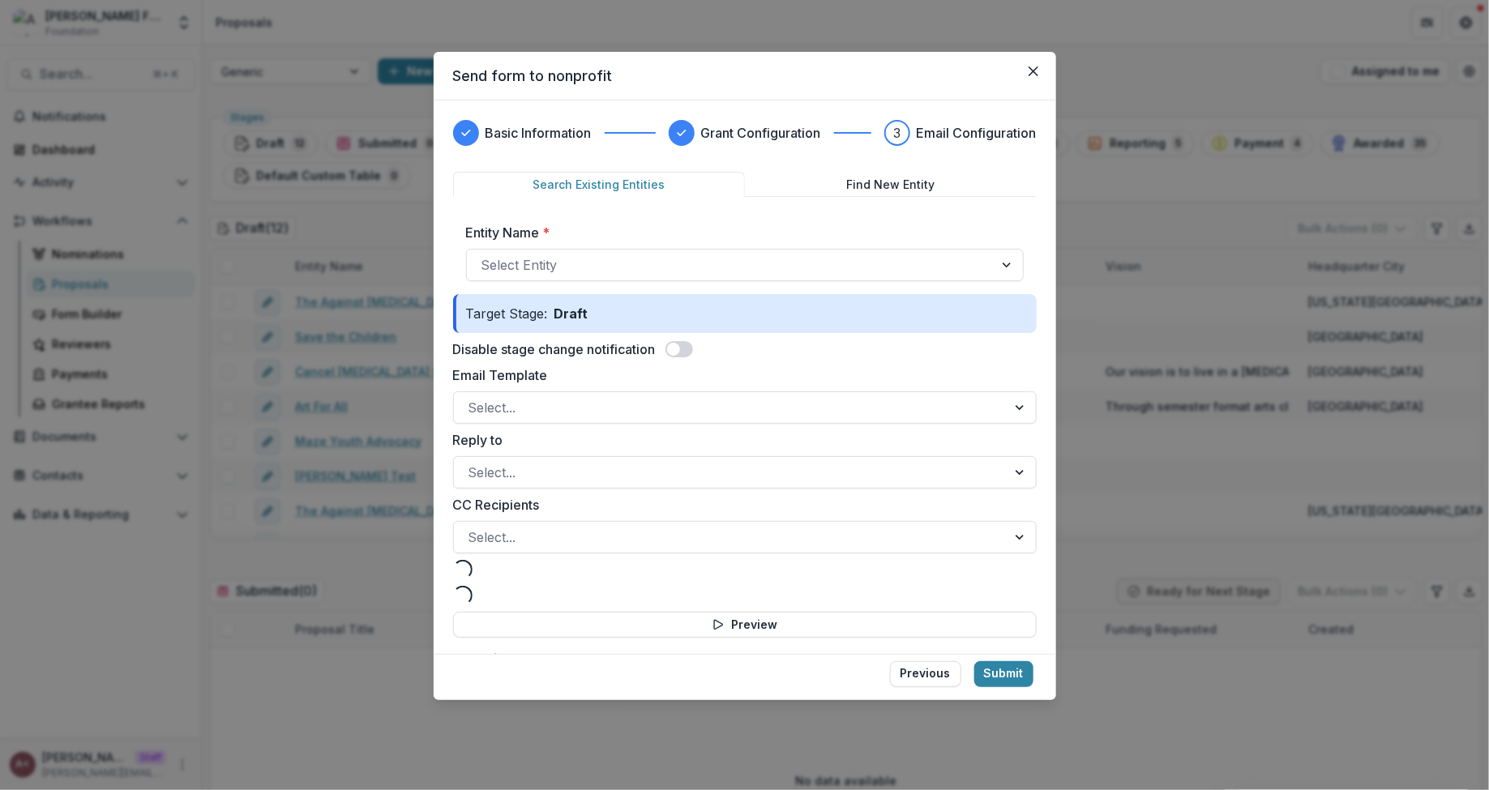
scroll to position [74, 0]
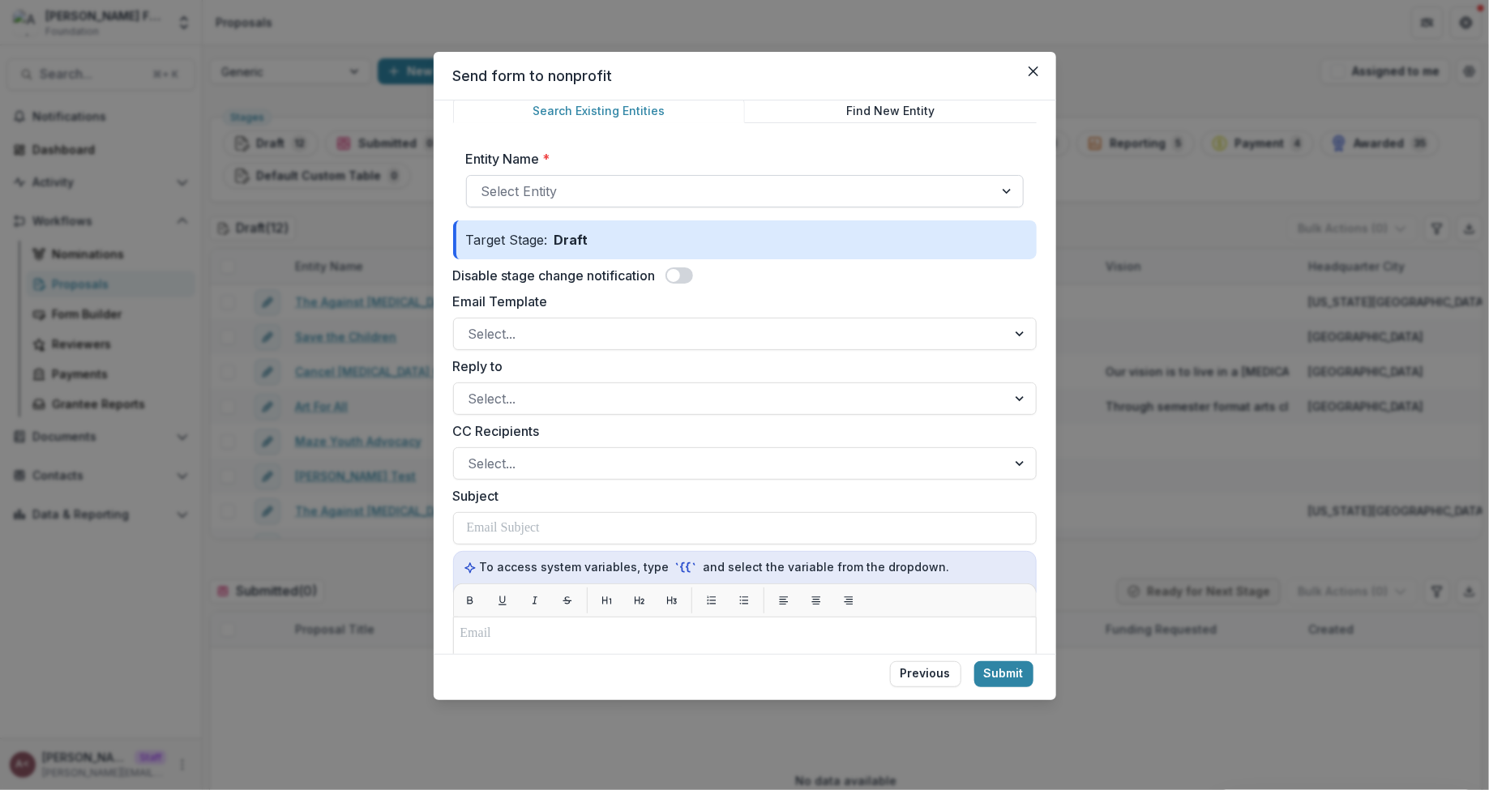
click at [736, 182] on div at bounding box center [731, 191] width 498 height 23
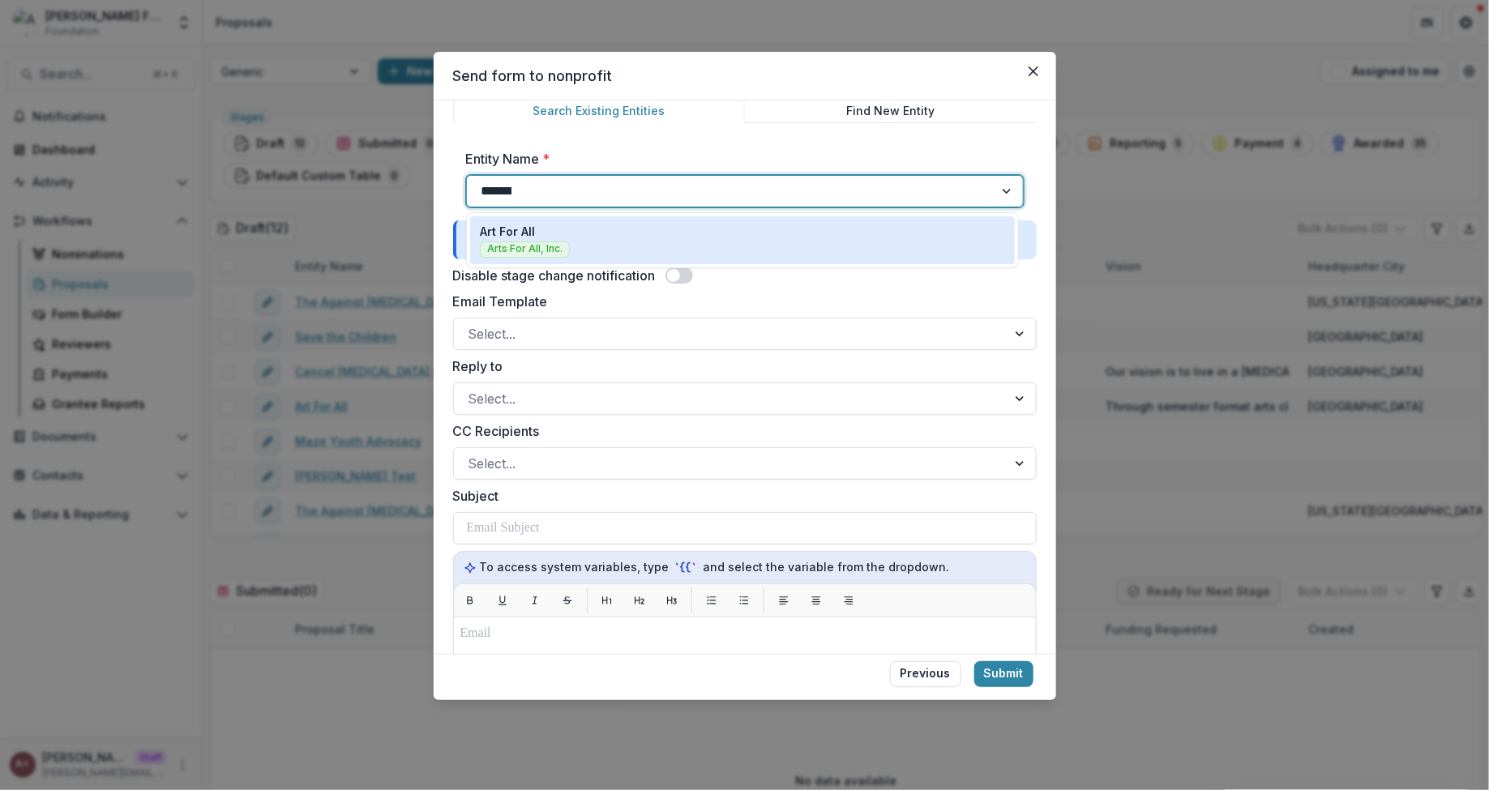
type input "*******"
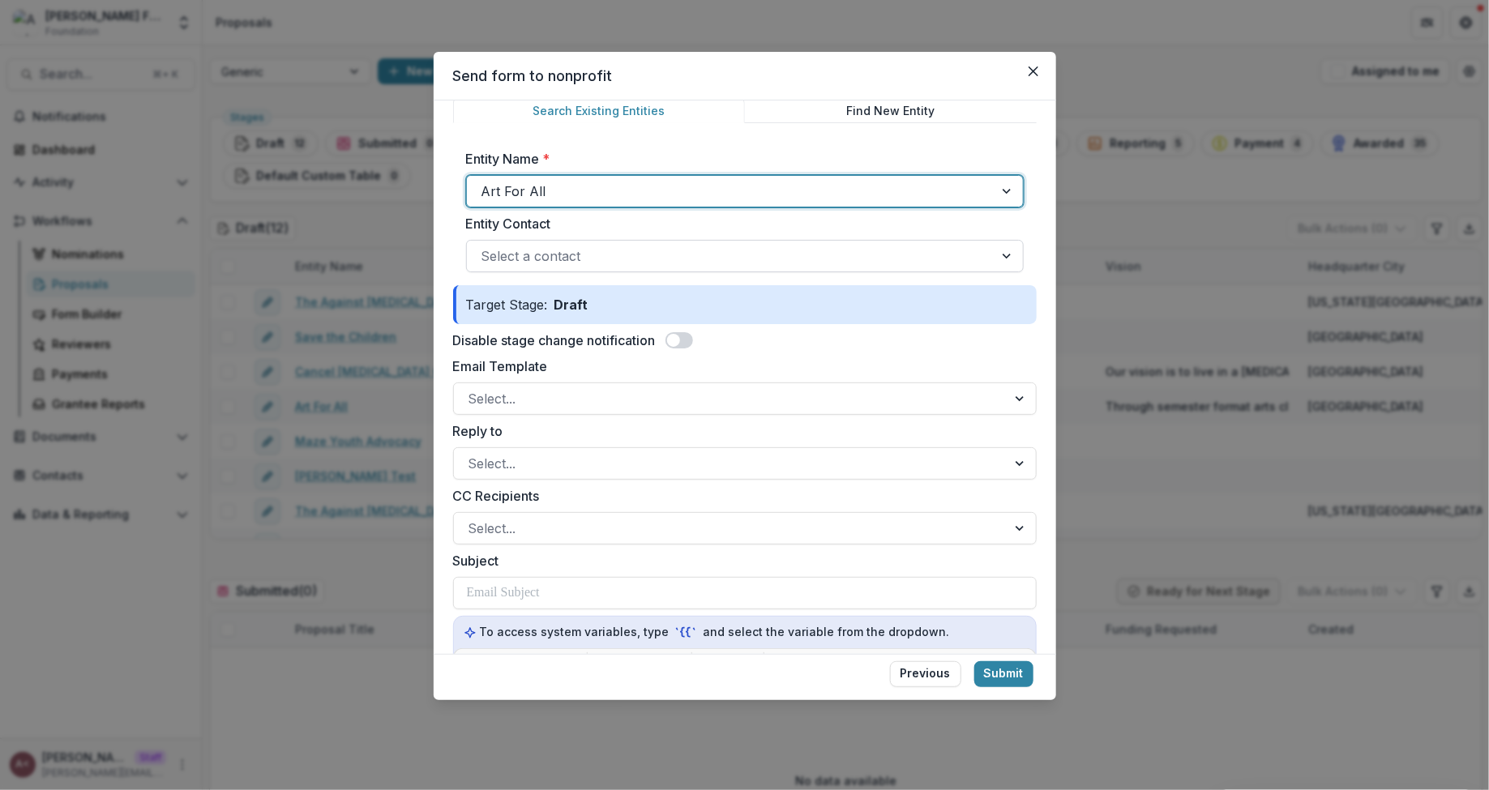
click at [670, 258] on div at bounding box center [731, 256] width 498 height 23
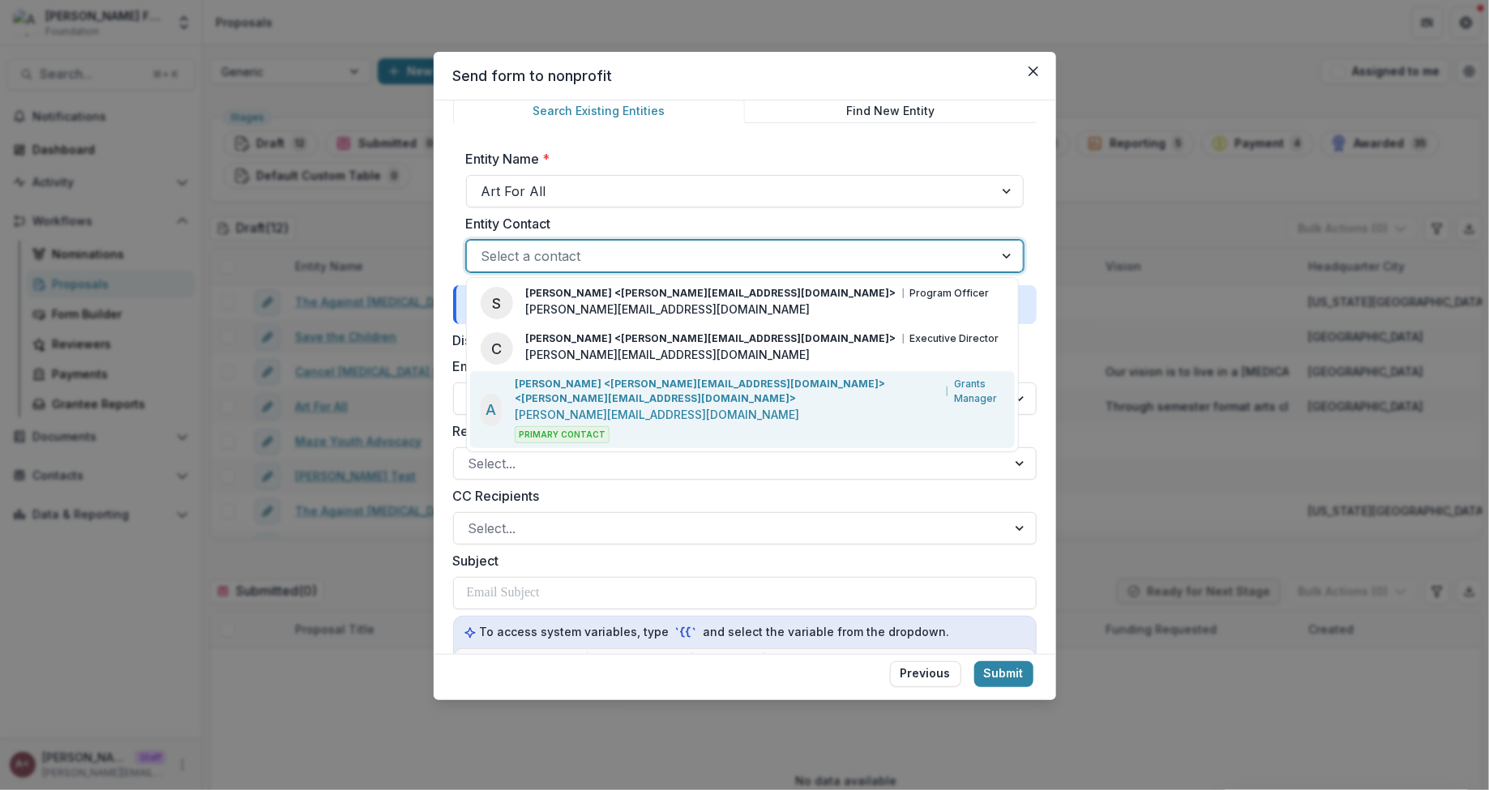
click at [625, 406] on p "[PERSON_NAME][EMAIL_ADDRESS][DOMAIN_NAME]" at bounding box center [657, 414] width 285 height 17
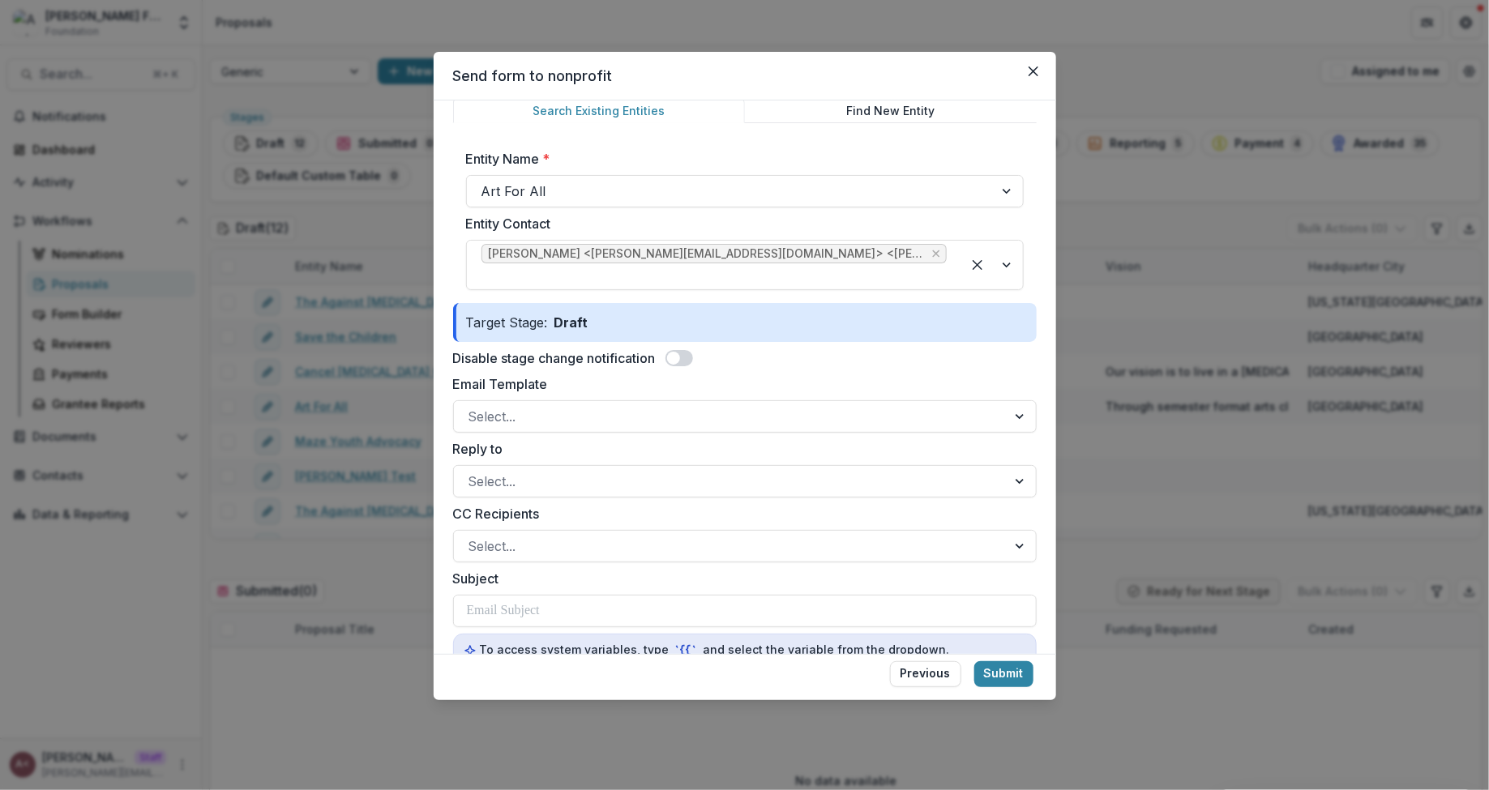
click at [818, 349] on div "Disable stage change notification" at bounding box center [745, 358] width 584 height 19
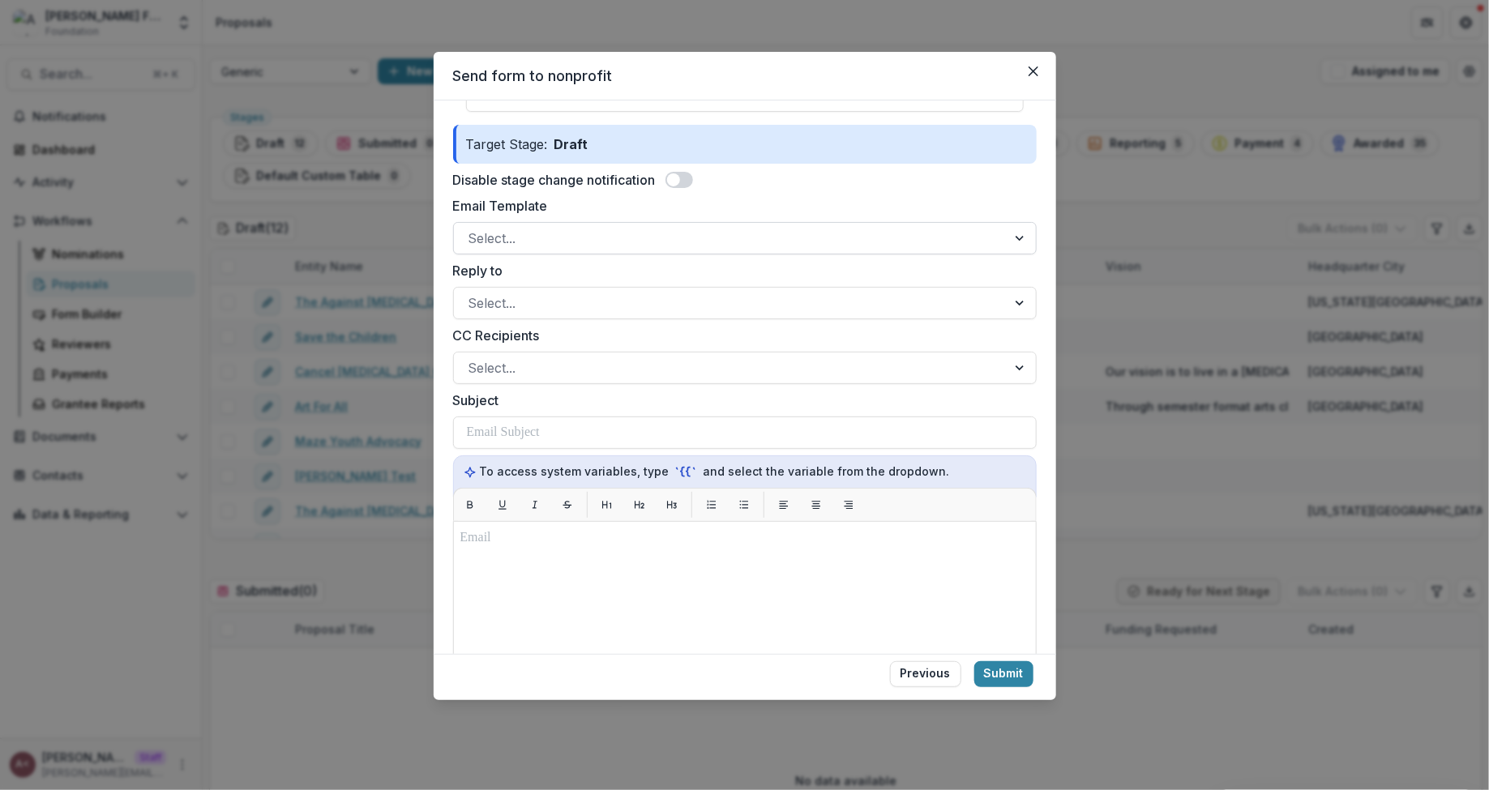
click at [737, 227] on div at bounding box center [731, 238] width 524 height 23
click at [831, 196] on label "Email Template" at bounding box center [740, 205] width 574 height 19
click at [473, 229] on input "Email Template" at bounding box center [471, 238] width 4 height 19
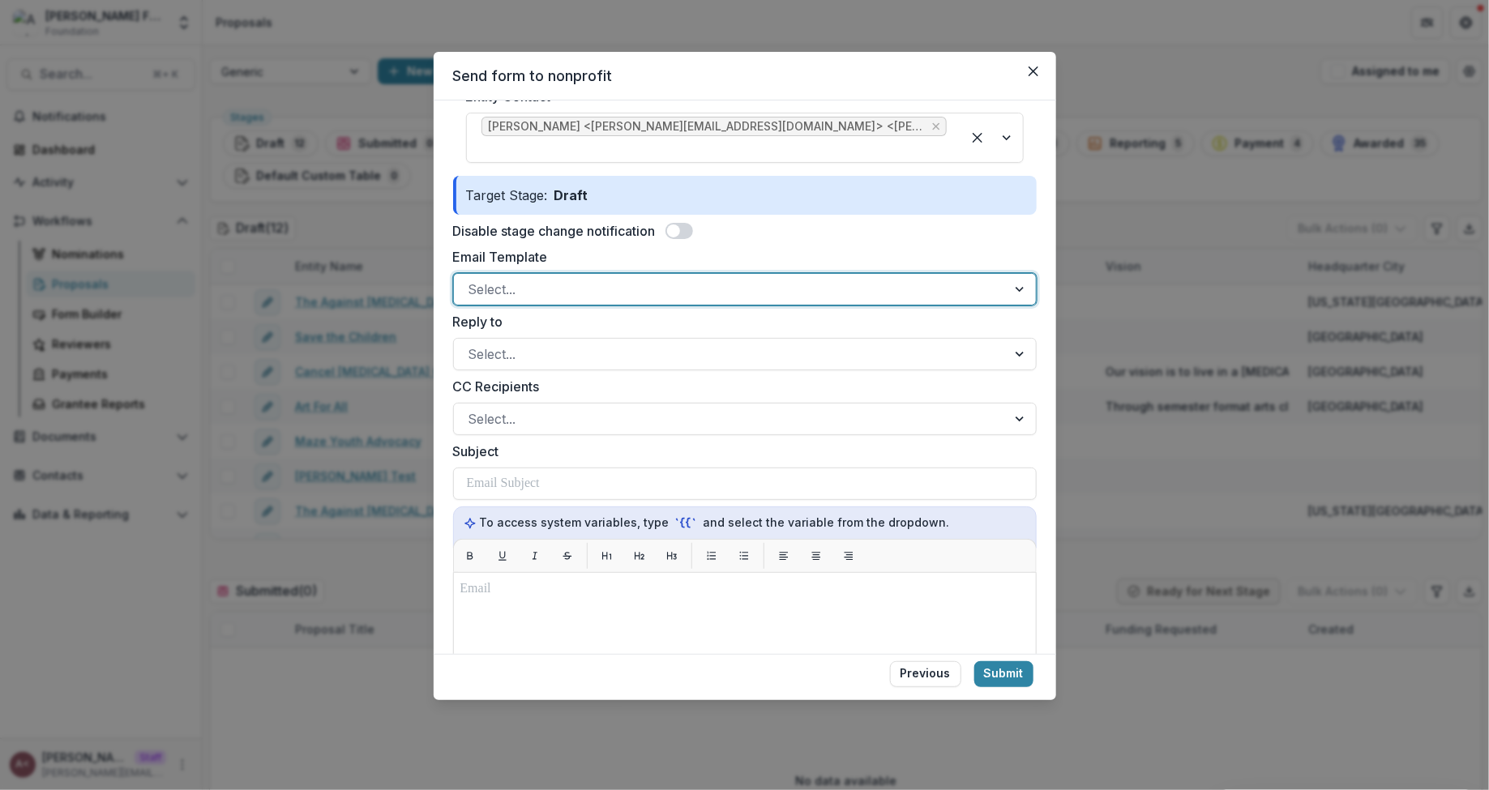
scroll to position [202, 0]
click at [1001, 680] on button "Submit" at bounding box center [1003, 674] width 59 height 26
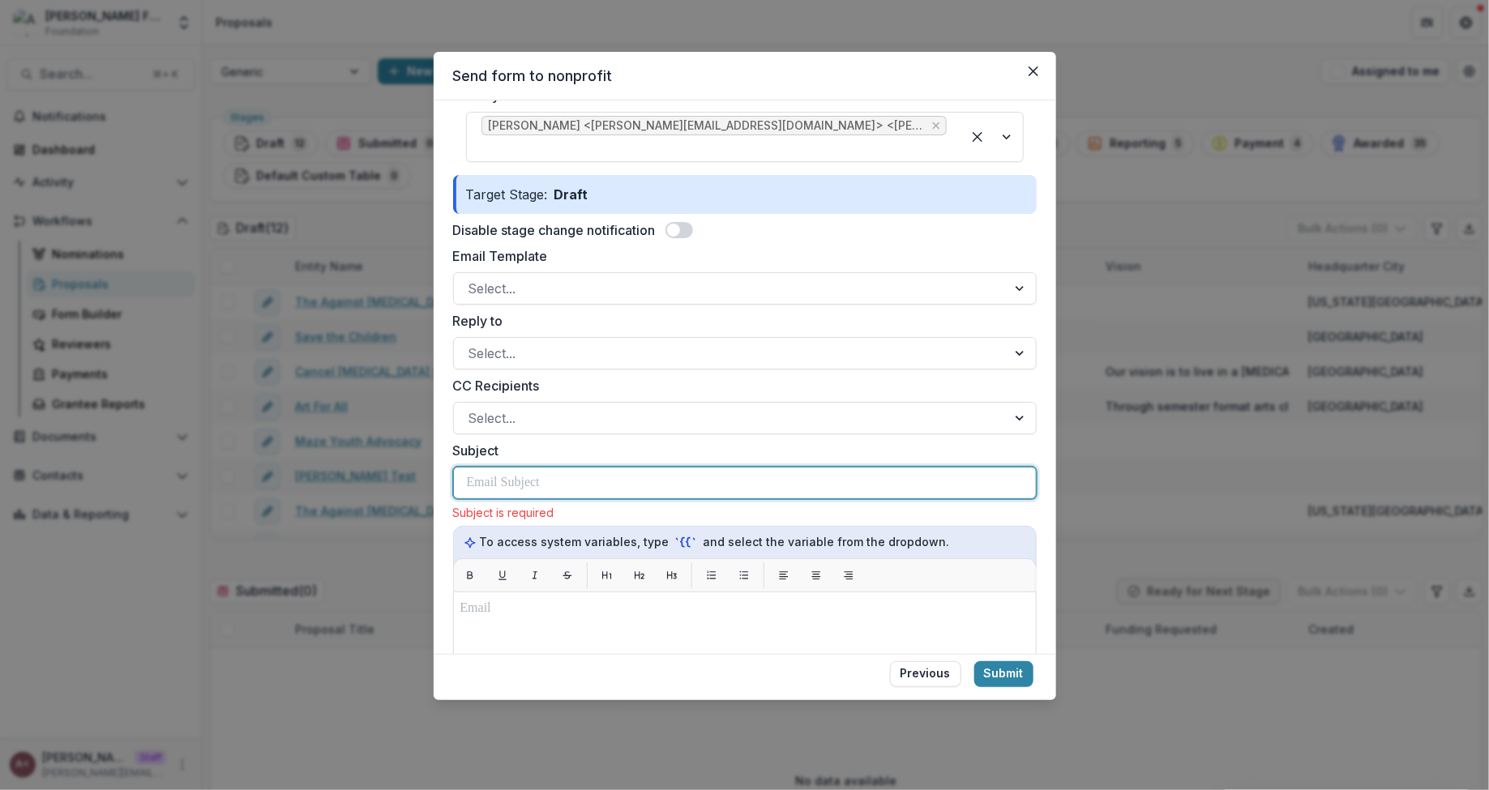
click at [605, 468] on div at bounding box center [745, 483] width 556 height 31
click at [606, 468] on div at bounding box center [745, 483] width 556 height 31
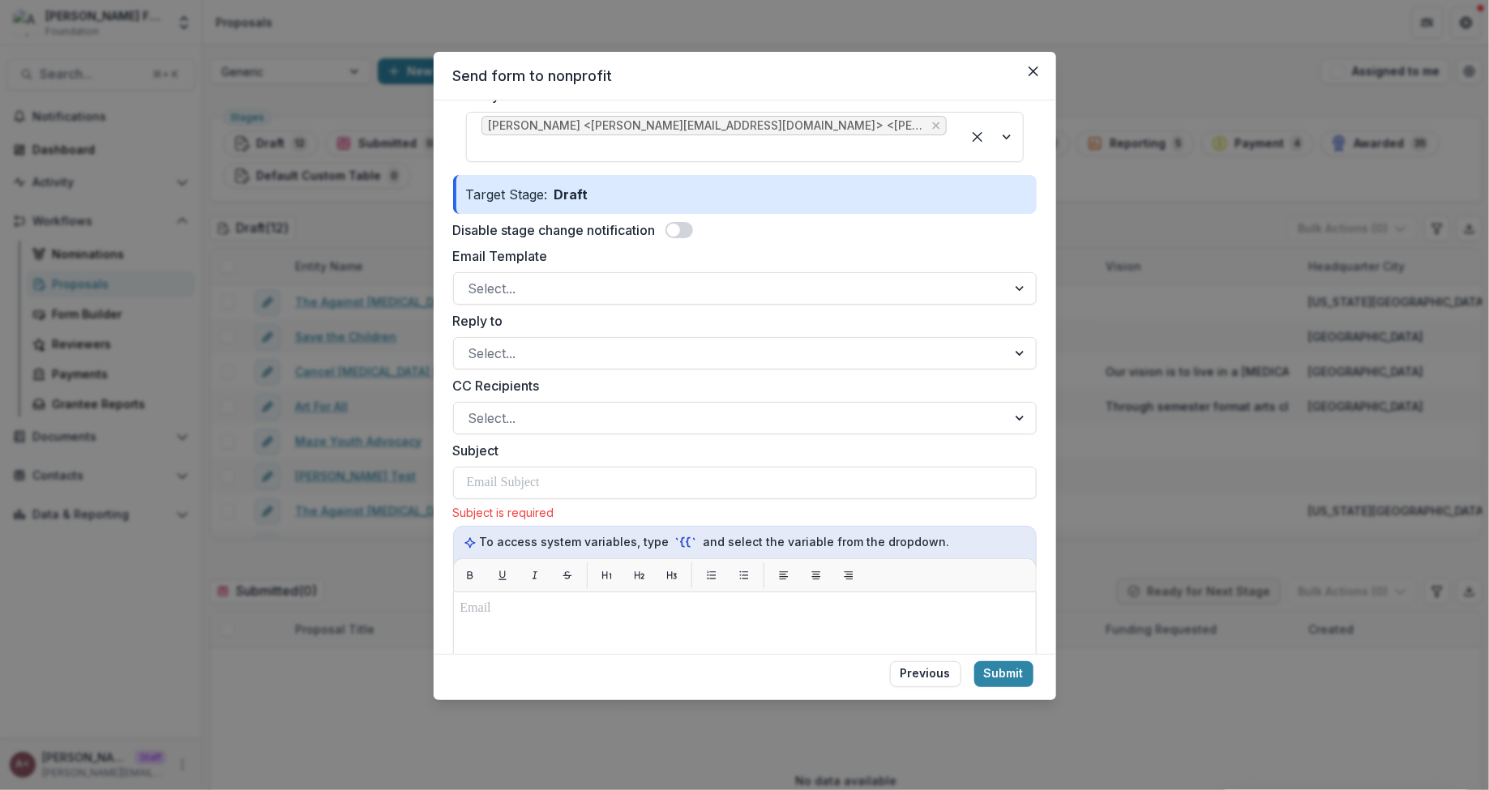
click at [676, 224] on span at bounding box center [673, 230] width 13 height 13
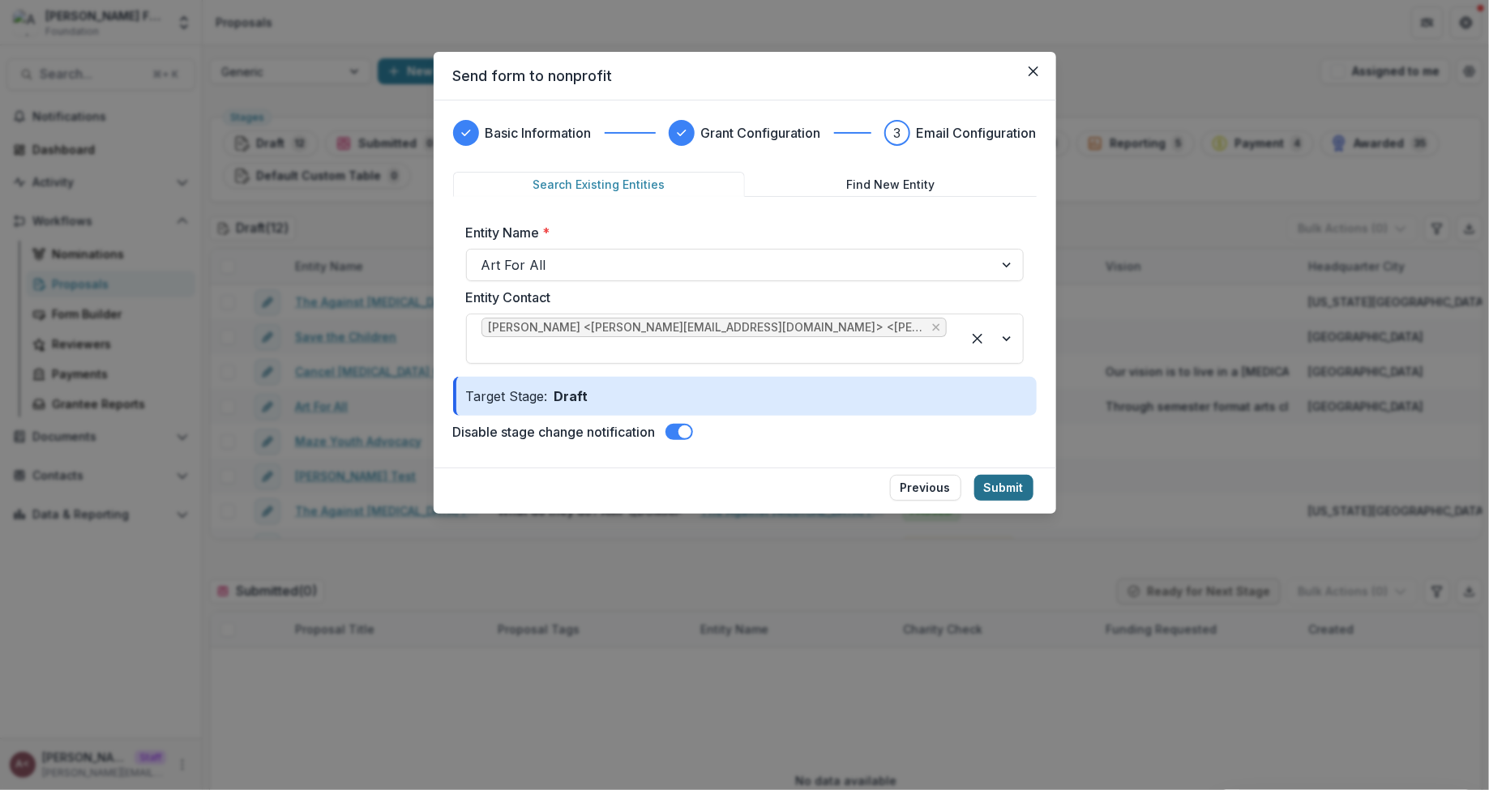
click at [1019, 475] on button "Submit" at bounding box center [1003, 488] width 59 height 26
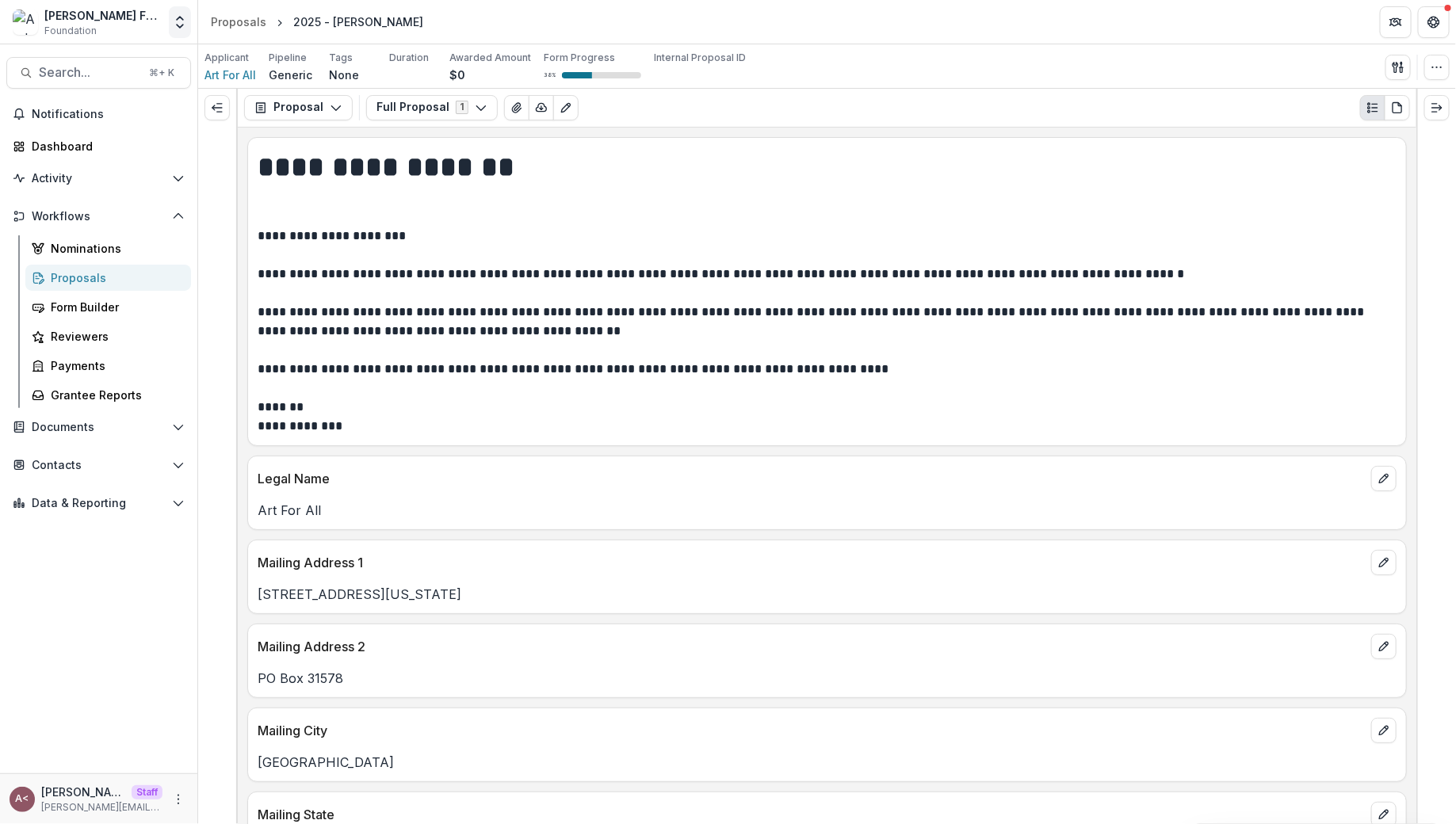
click at [179, 19] on polyline "Open entity switcher" at bounding box center [180, 18] width 6 height 3
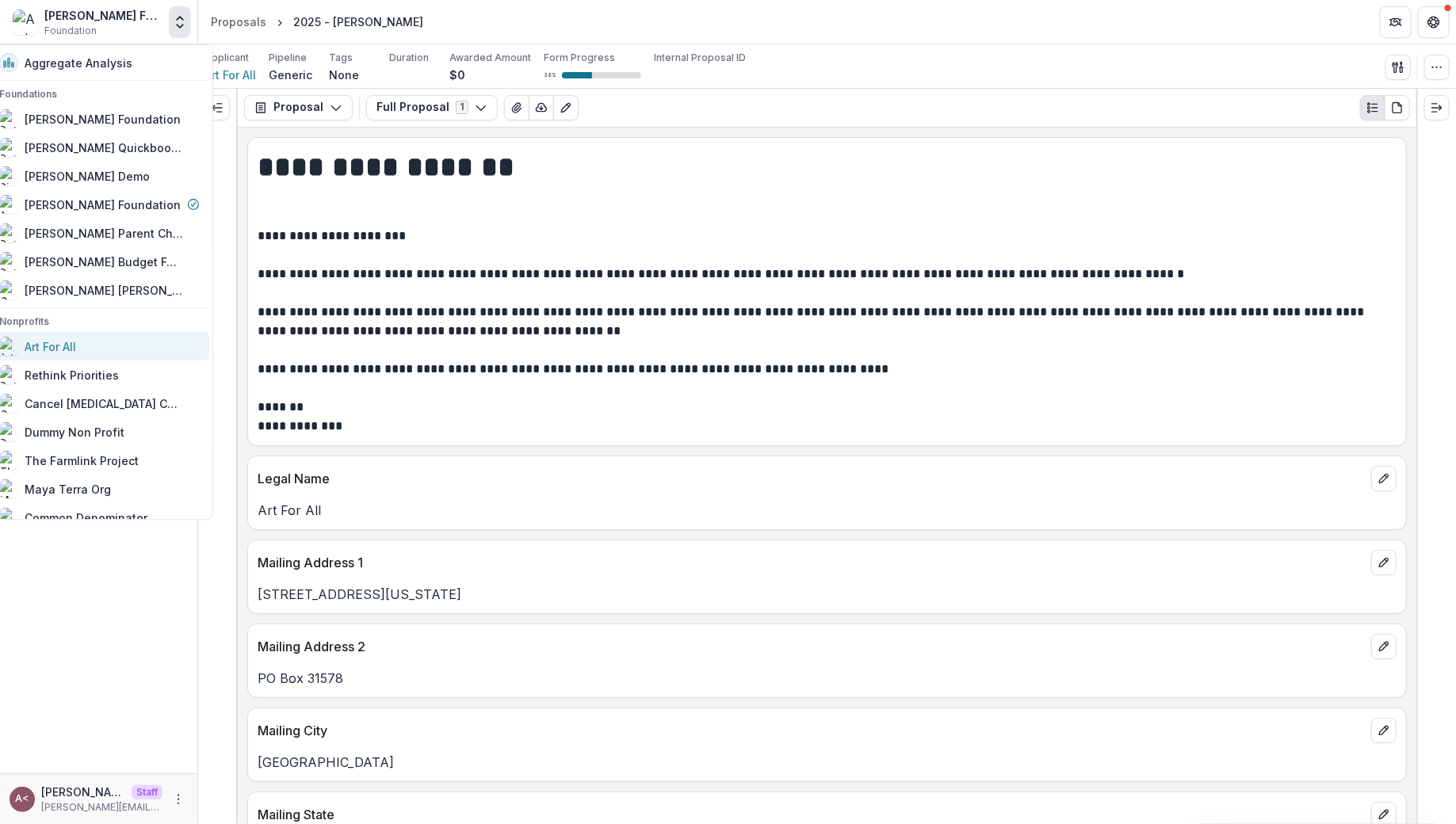
click at [145, 349] on div "Art For All" at bounding box center [99, 346] width 200 height 19
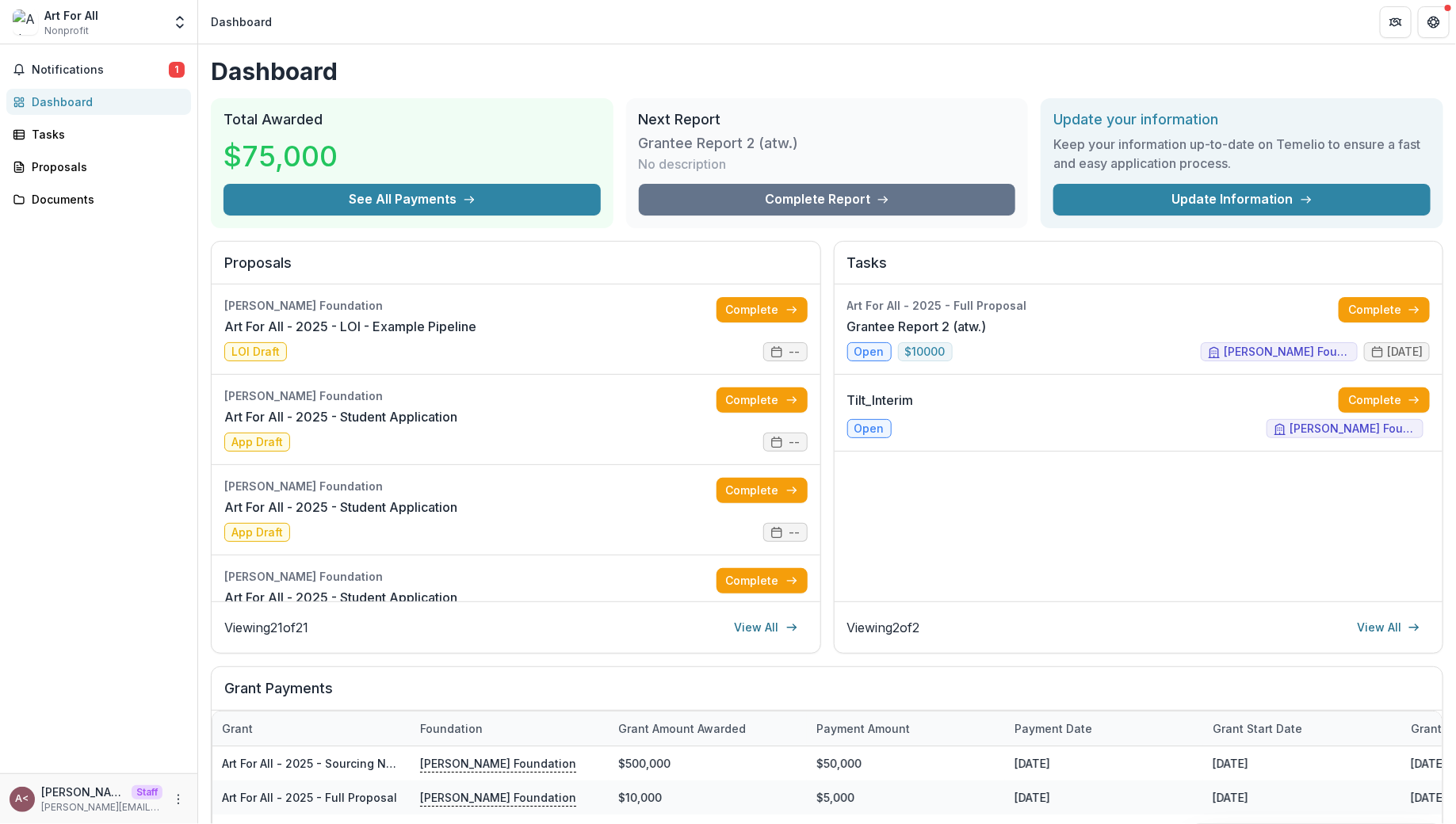
click at [185, 23] on icon "Open entity switcher" at bounding box center [180, 22] width 16 height 16
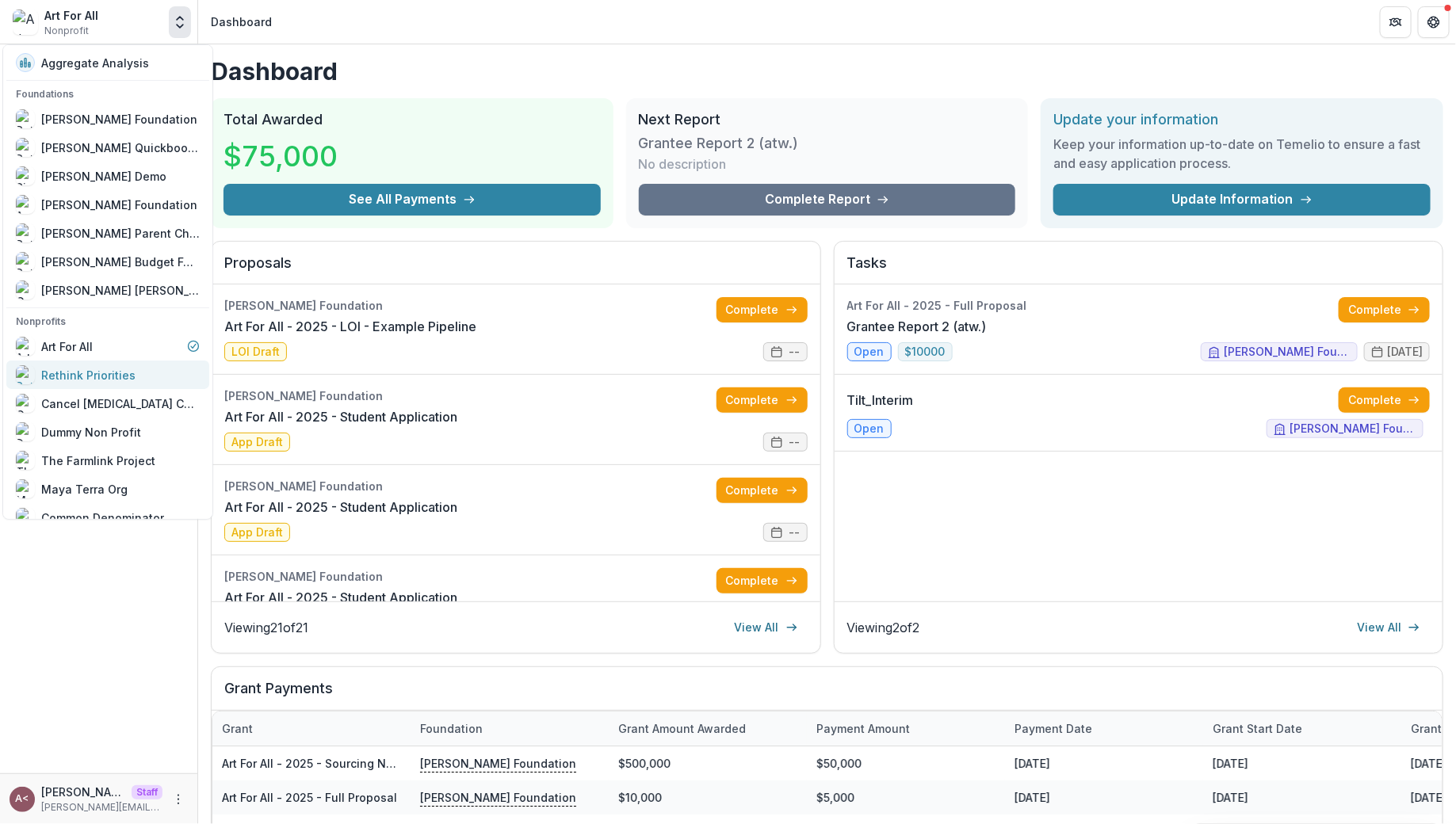
click at [155, 373] on div "Rethink Priorities" at bounding box center [108, 374] width 184 height 19
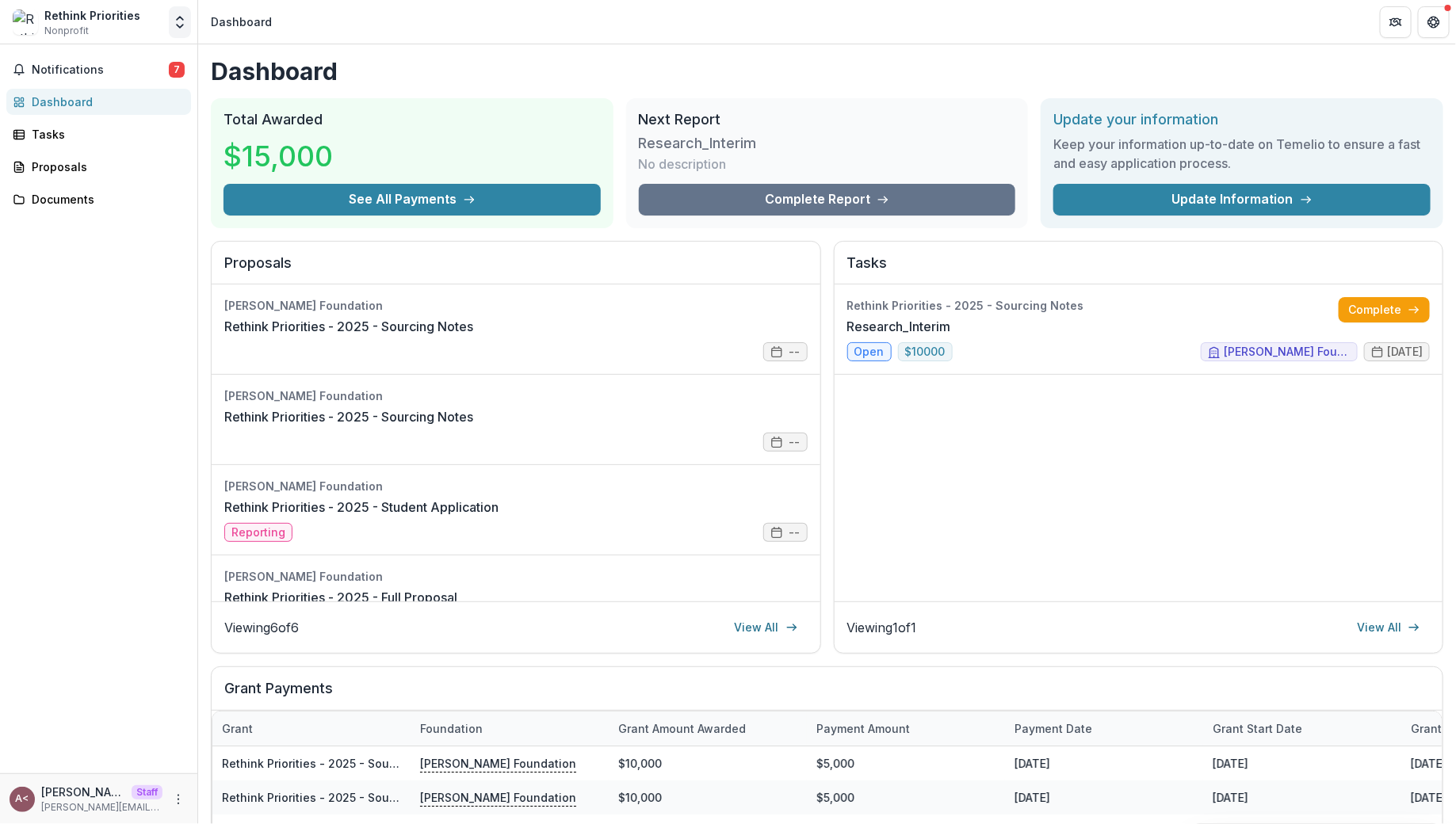
click at [180, 31] on button "Open entity switcher" at bounding box center [180, 22] width 22 height 31
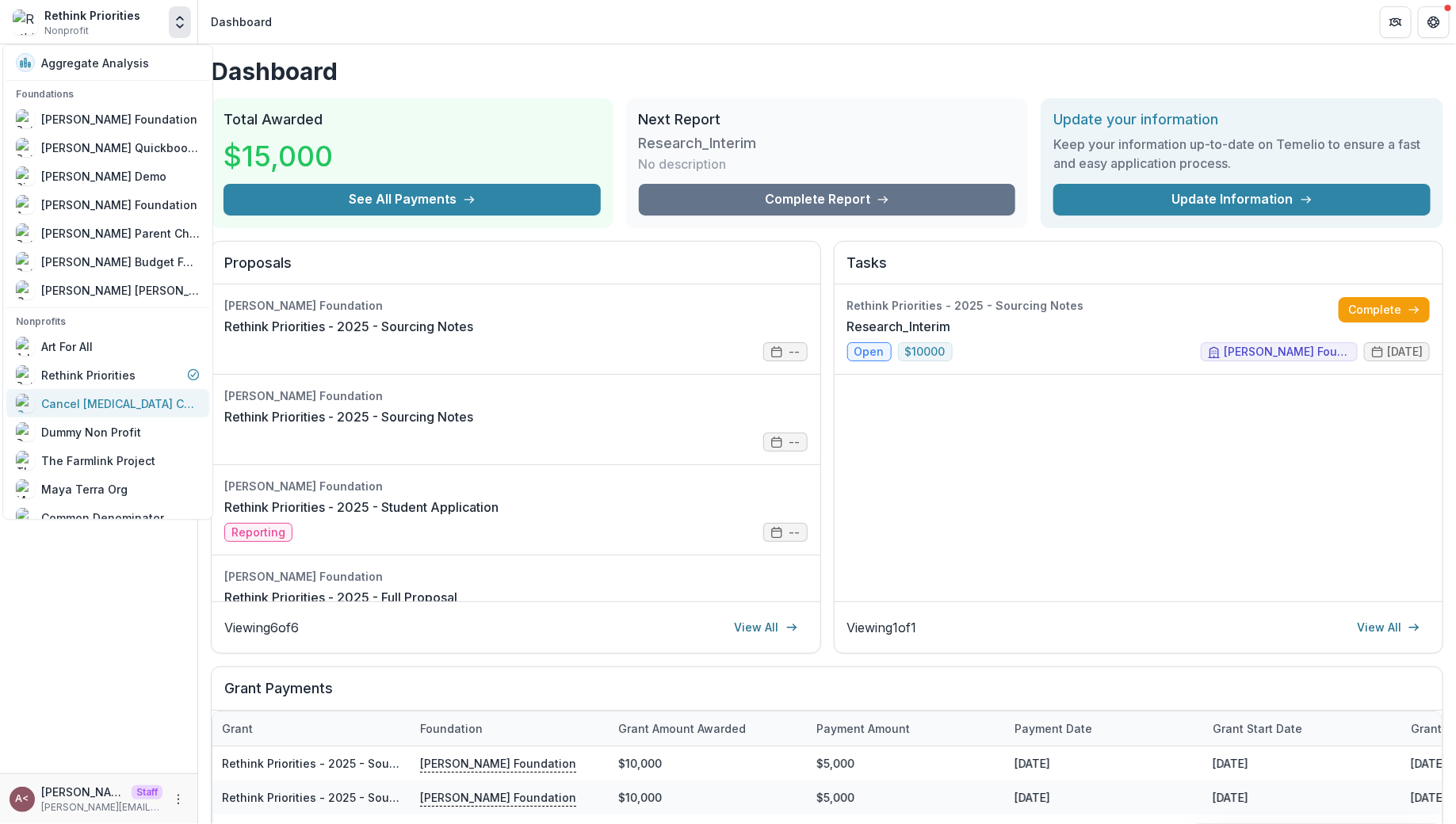
click at [132, 395] on div "Cancel [MEDICAL_DATA] Corporation" at bounding box center [120, 403] width 158 height 17
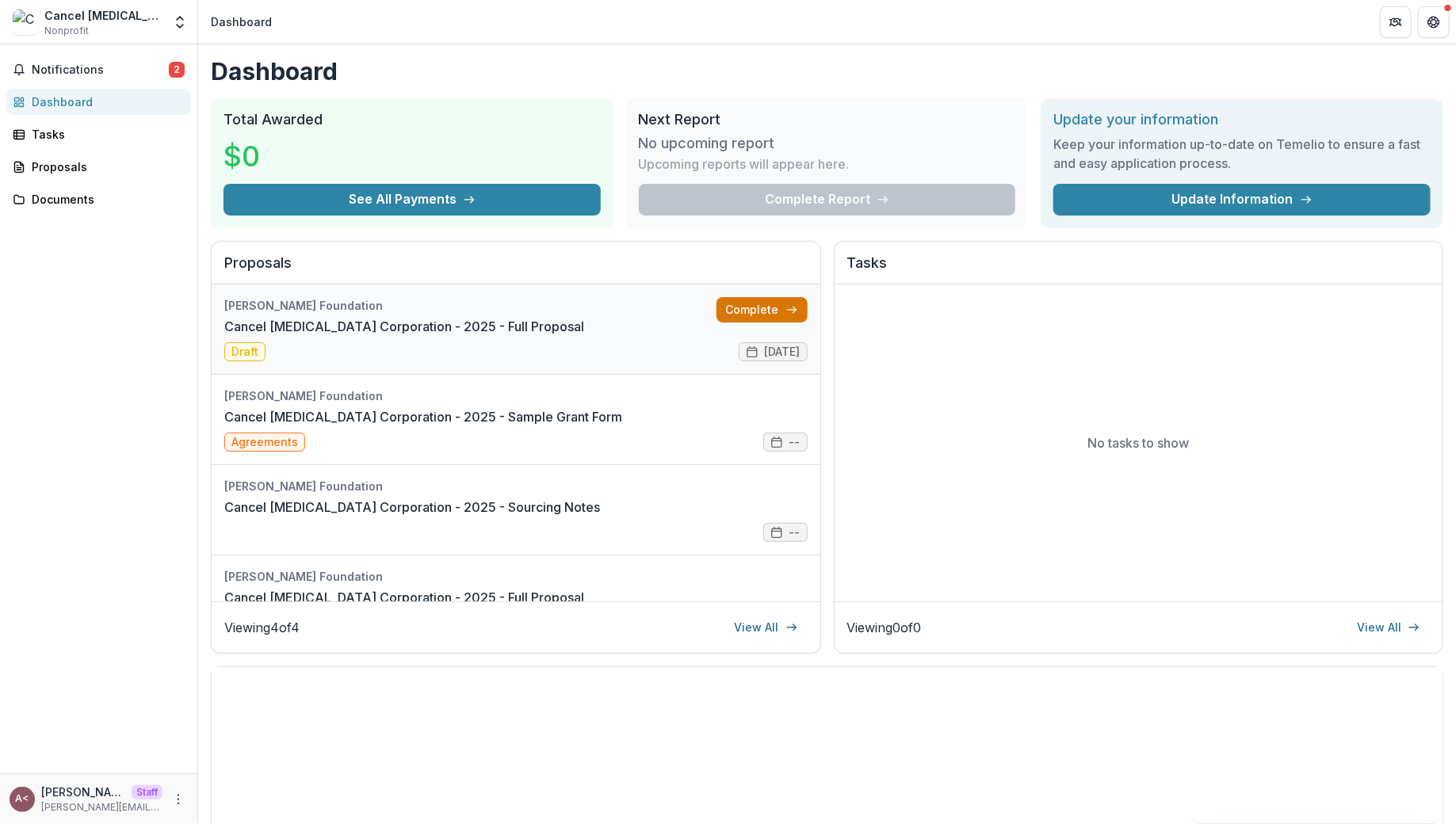
click at [750, 298] on link "Complete" at bounding box center [762, 310] width 91 height 25
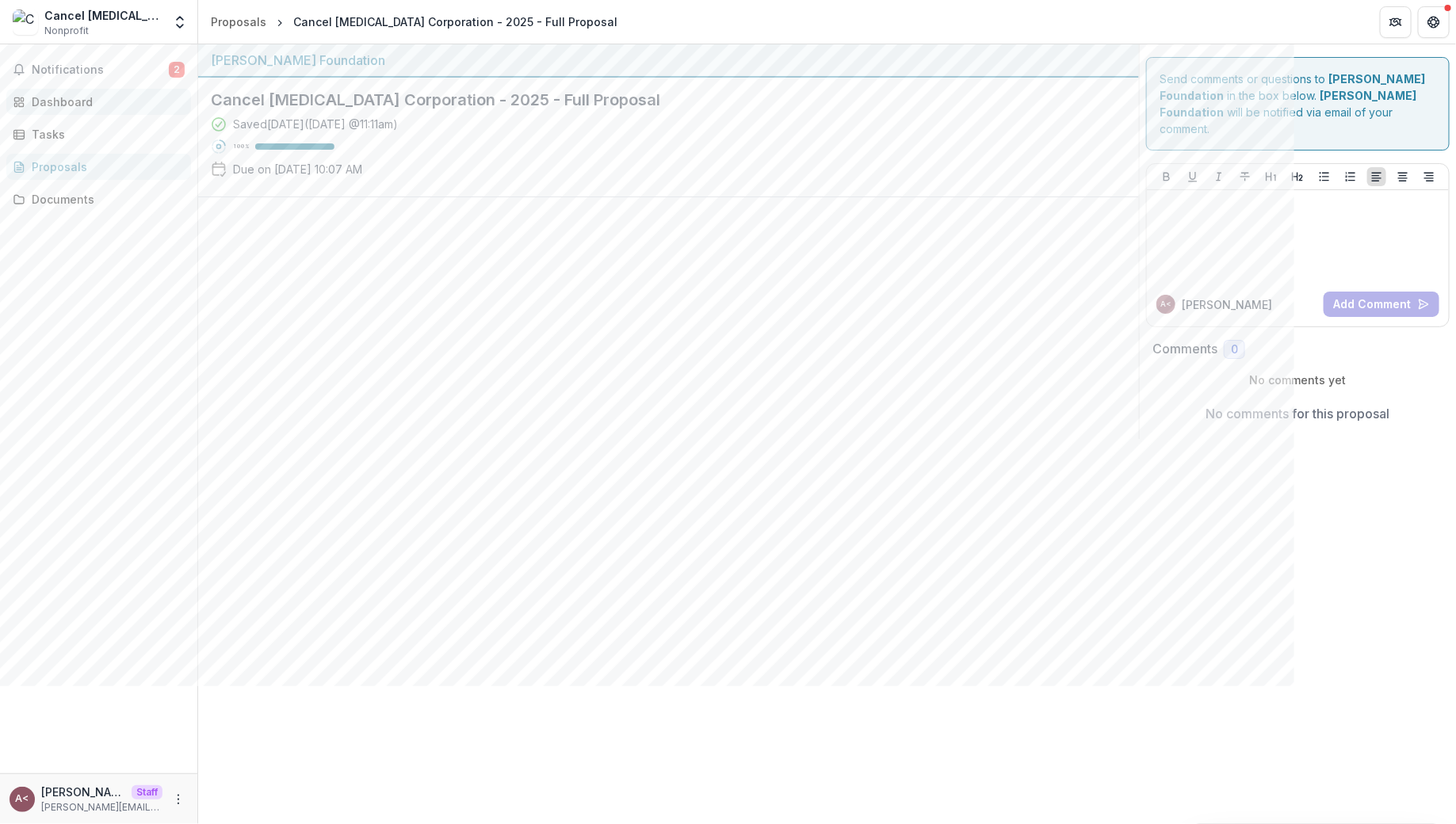
click at [81, 89] on link "Dashboard" at bounding box center [98, 102] width 185 height 26
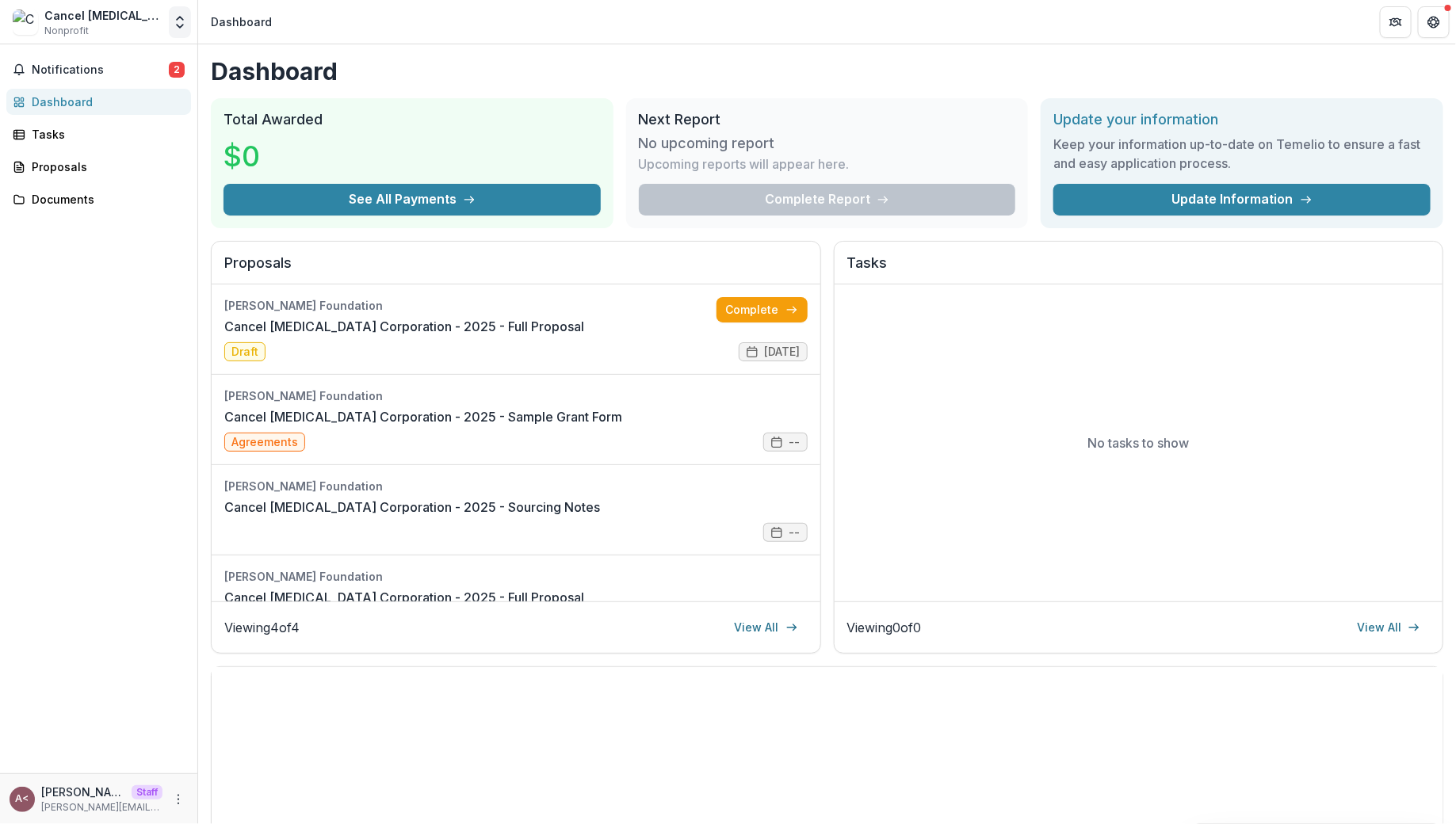
click at [185, 18] on icon "Open entity switcher" at bounding box center [180, 22] width 16 height 16
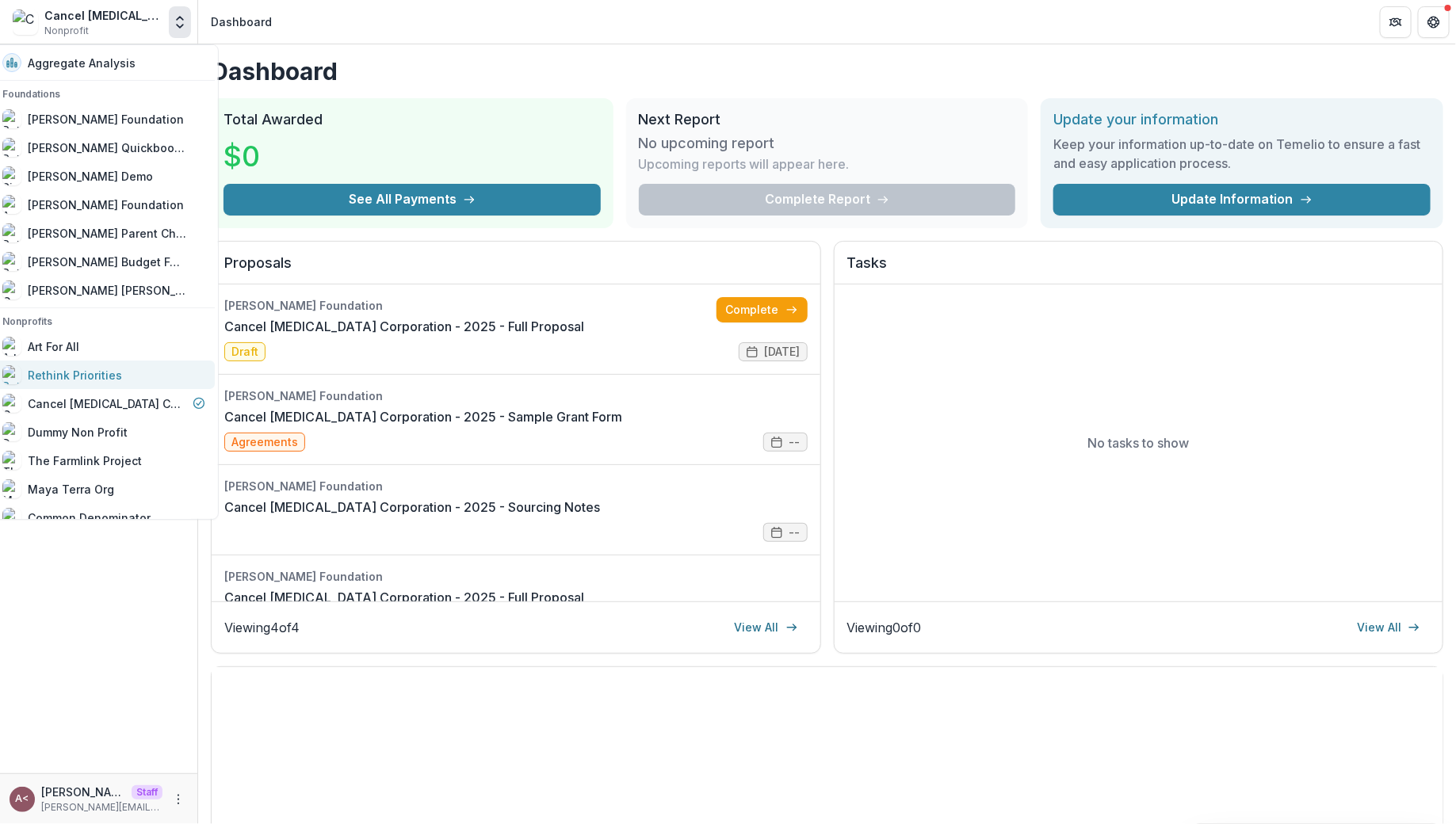
scroll to position [36, 0]
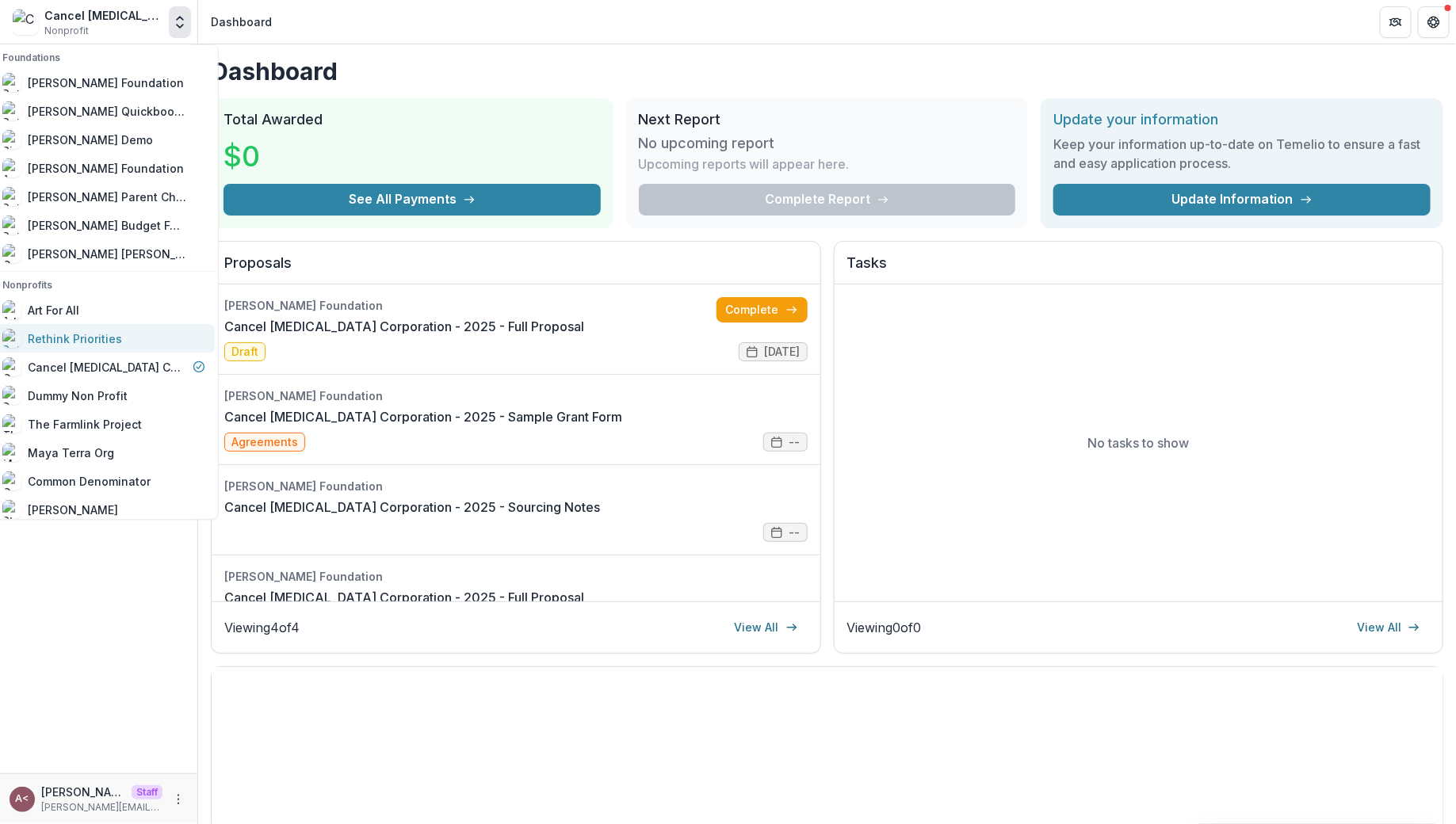
click at [115, 325] on link "Rethink Priorities" at bounding box center [104, 338] width 222 height 28
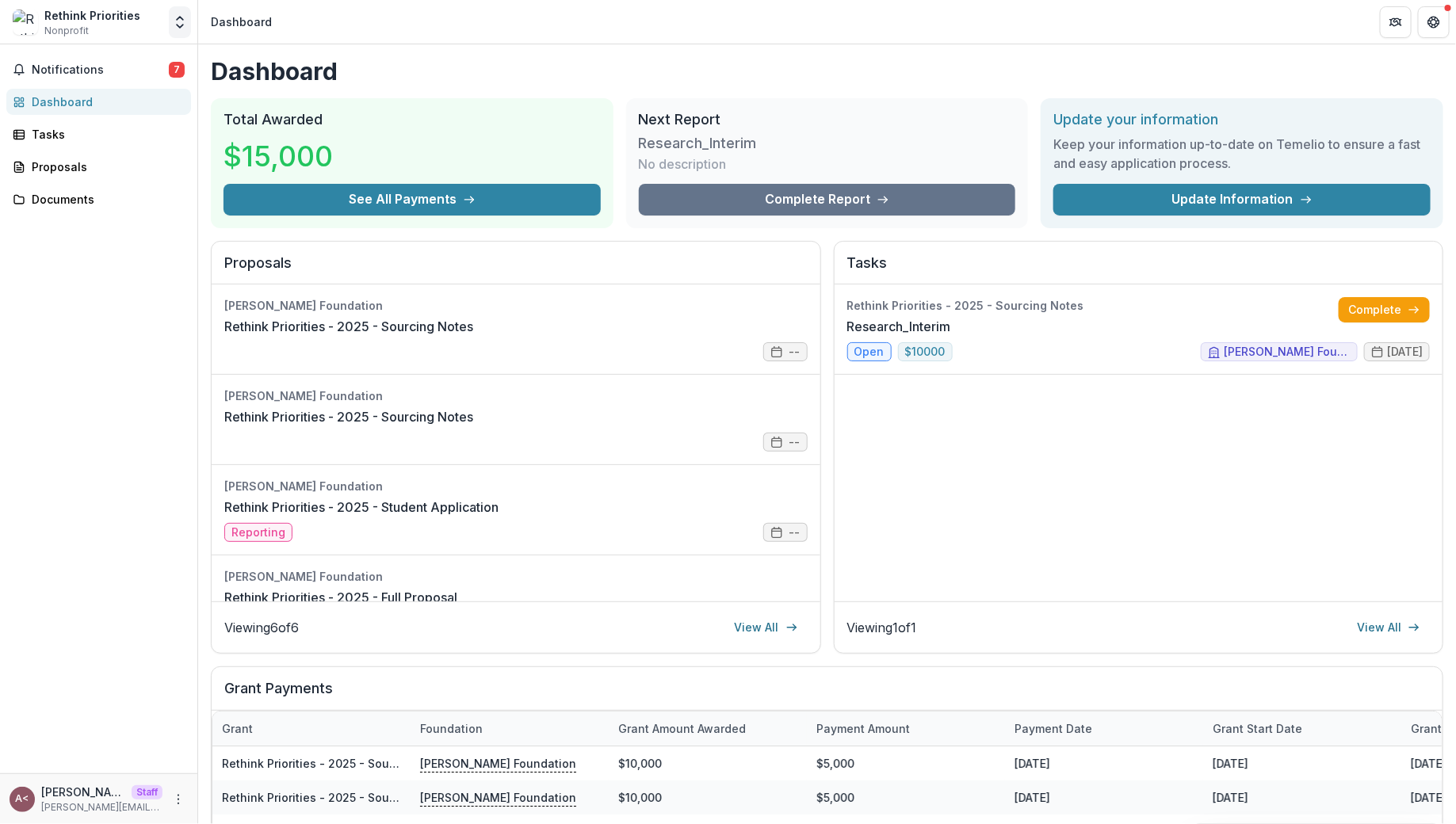
click at [178, 21] on icon "Open entity switcher" at bounding box center [180, 22] width 16 height 16
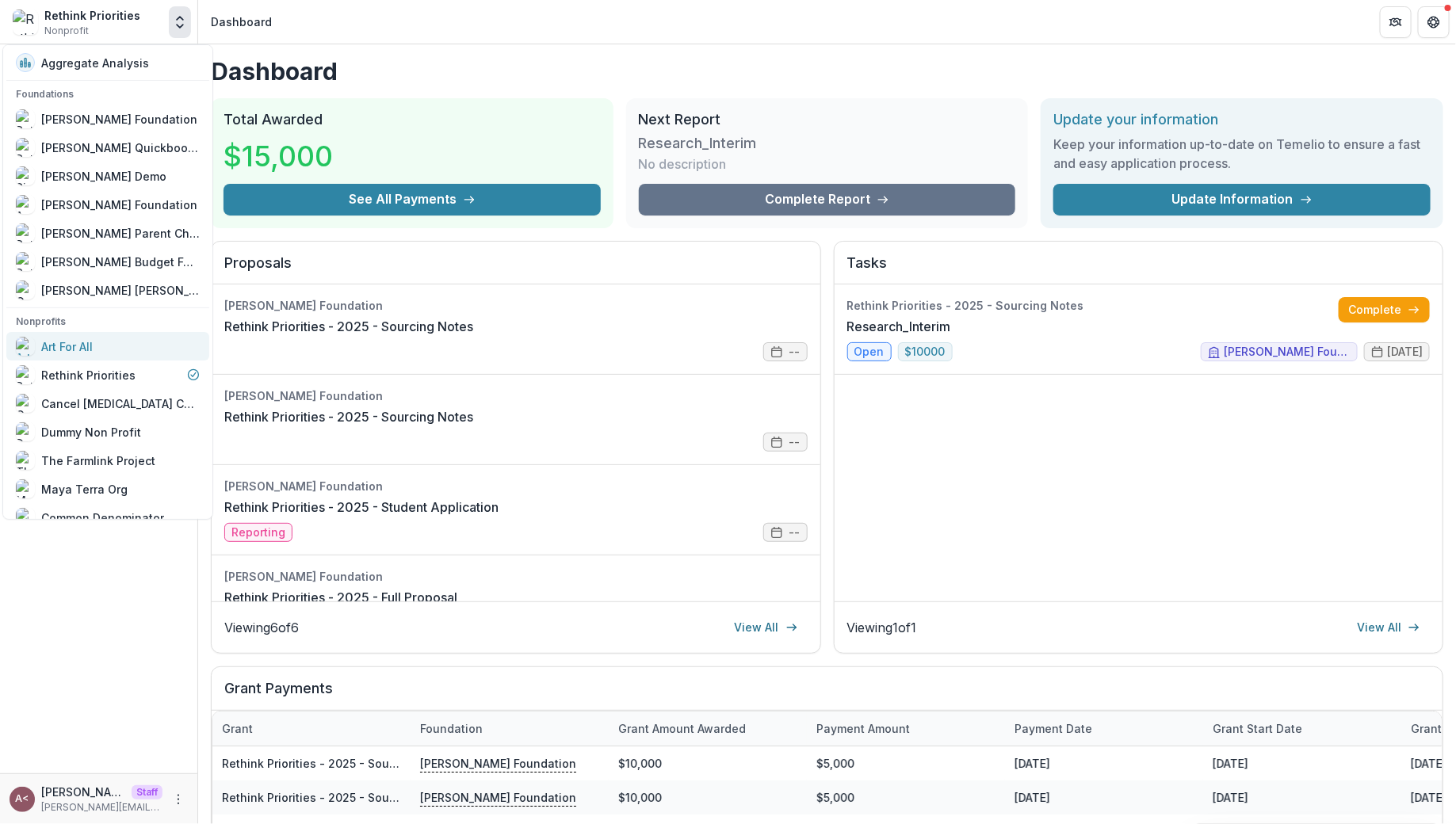
click at [130, 345] on div "Art For All" at bounding box center [108, 346] width 184 height 19
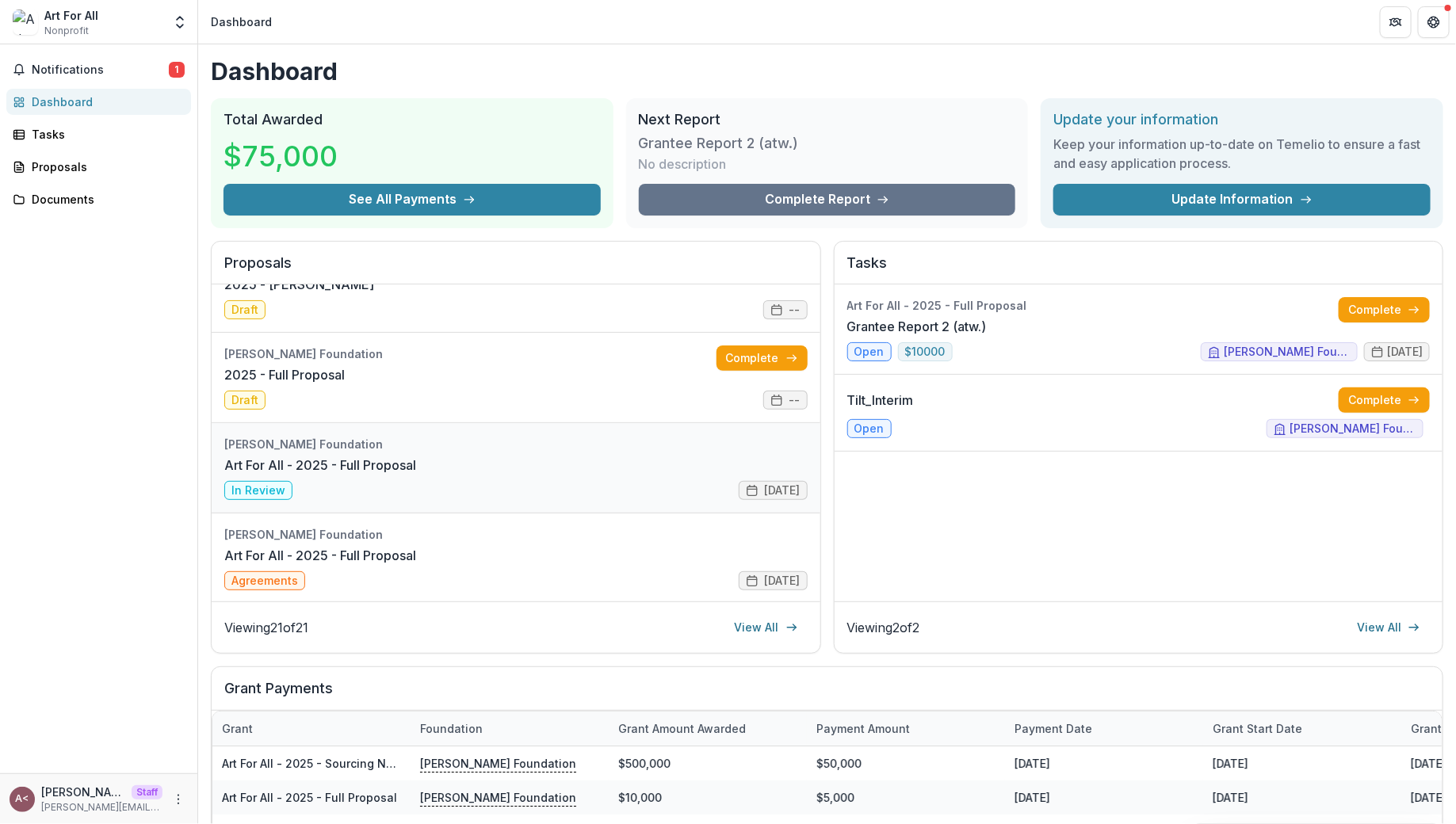
scroll to position [649, 0]
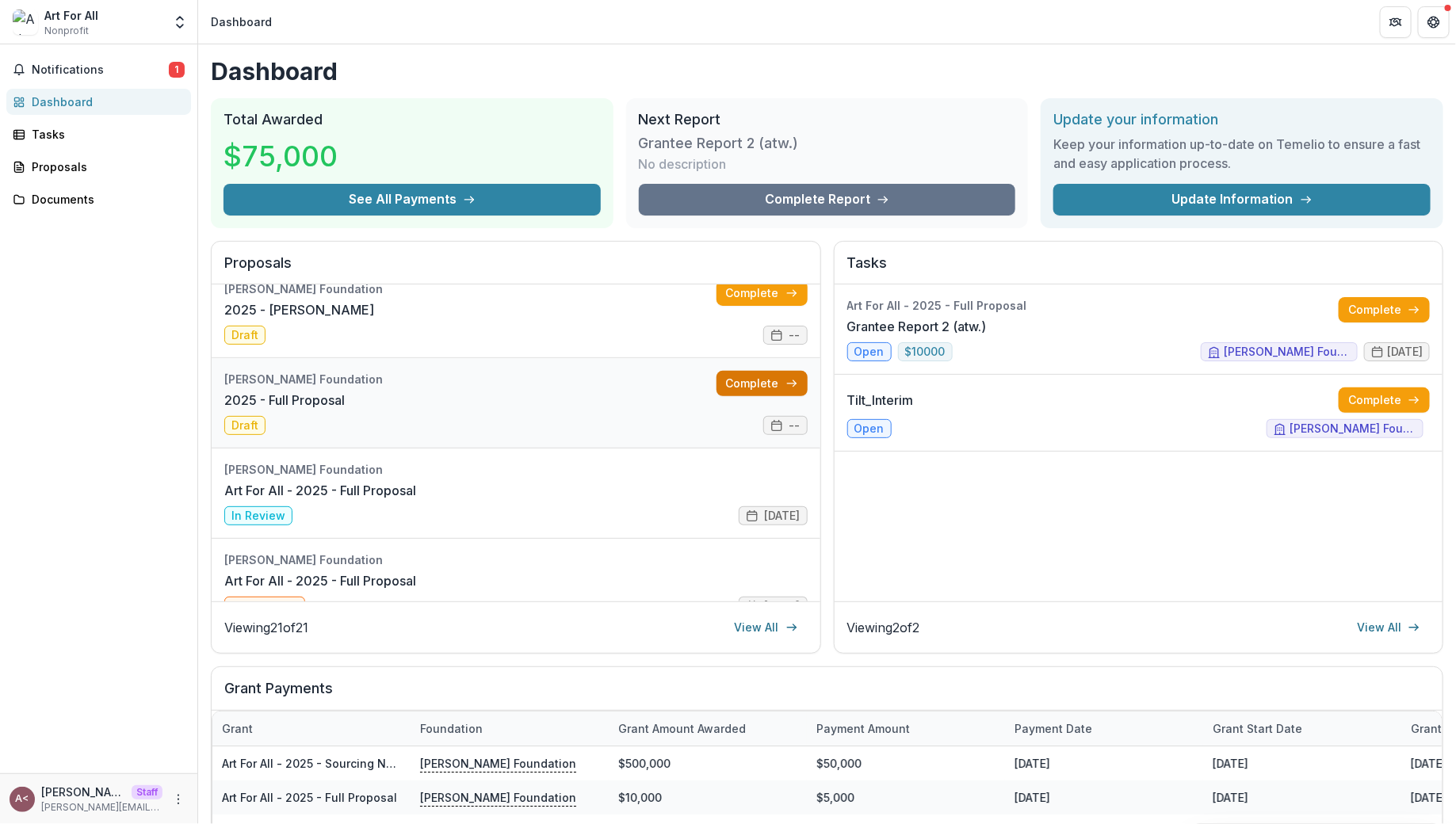
click at [775, 378] on link "Complete" at bounding box center [762, 383] width 91 height 25
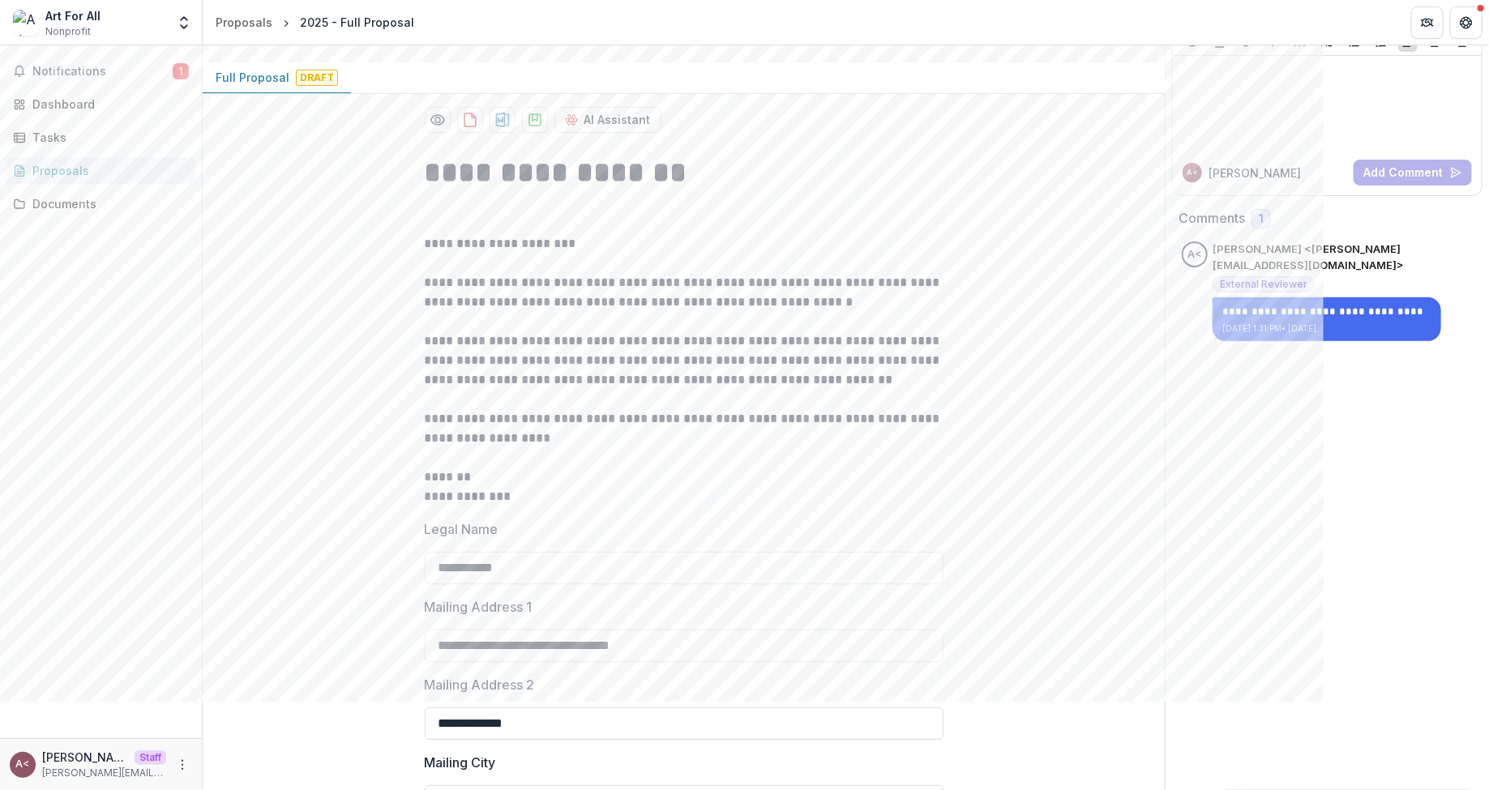
scroll to position [105, 0]
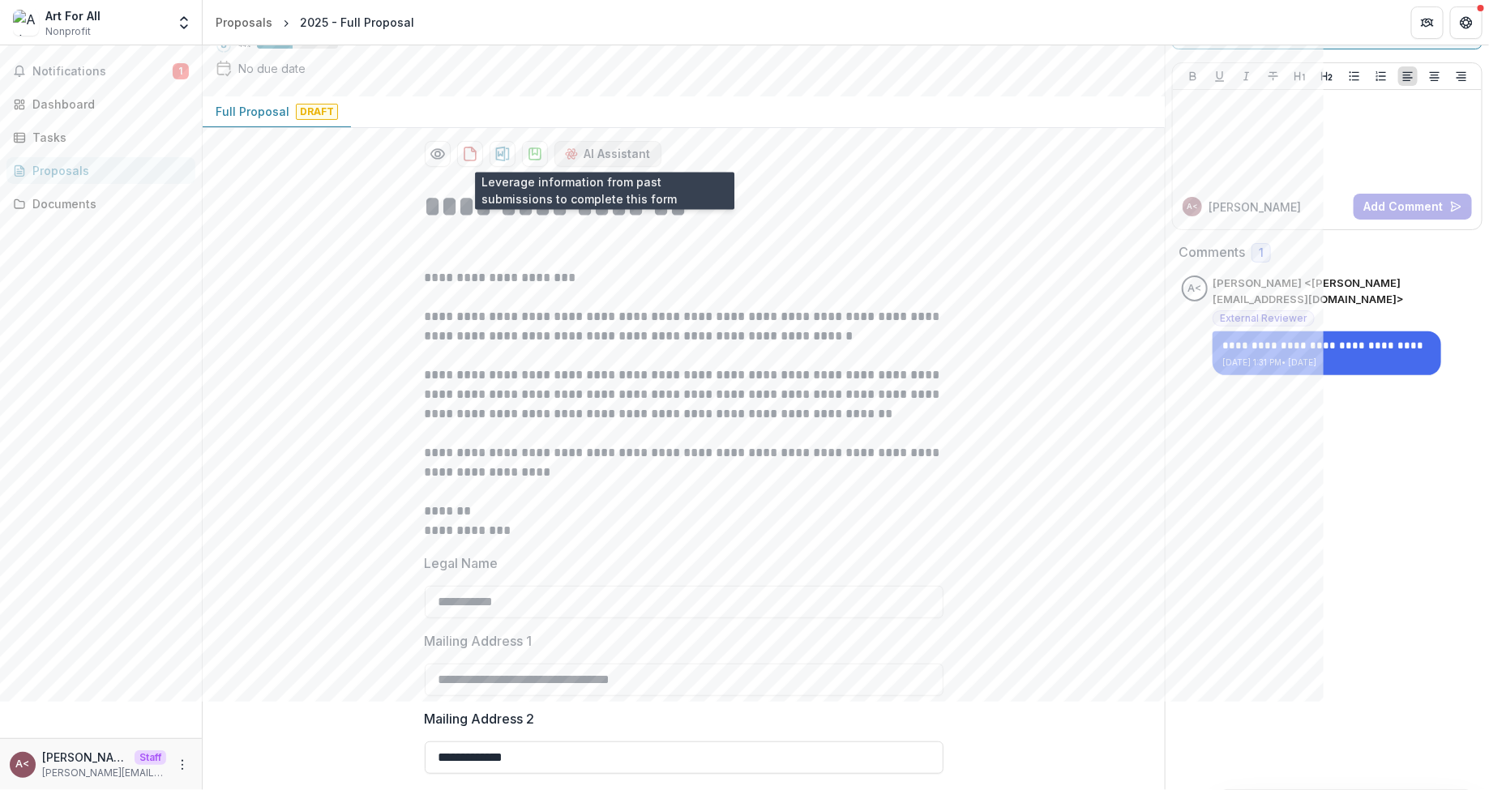
click at [606, 152] on button "AI Assistant" at bounding box center [607, 154] width 107 height 26
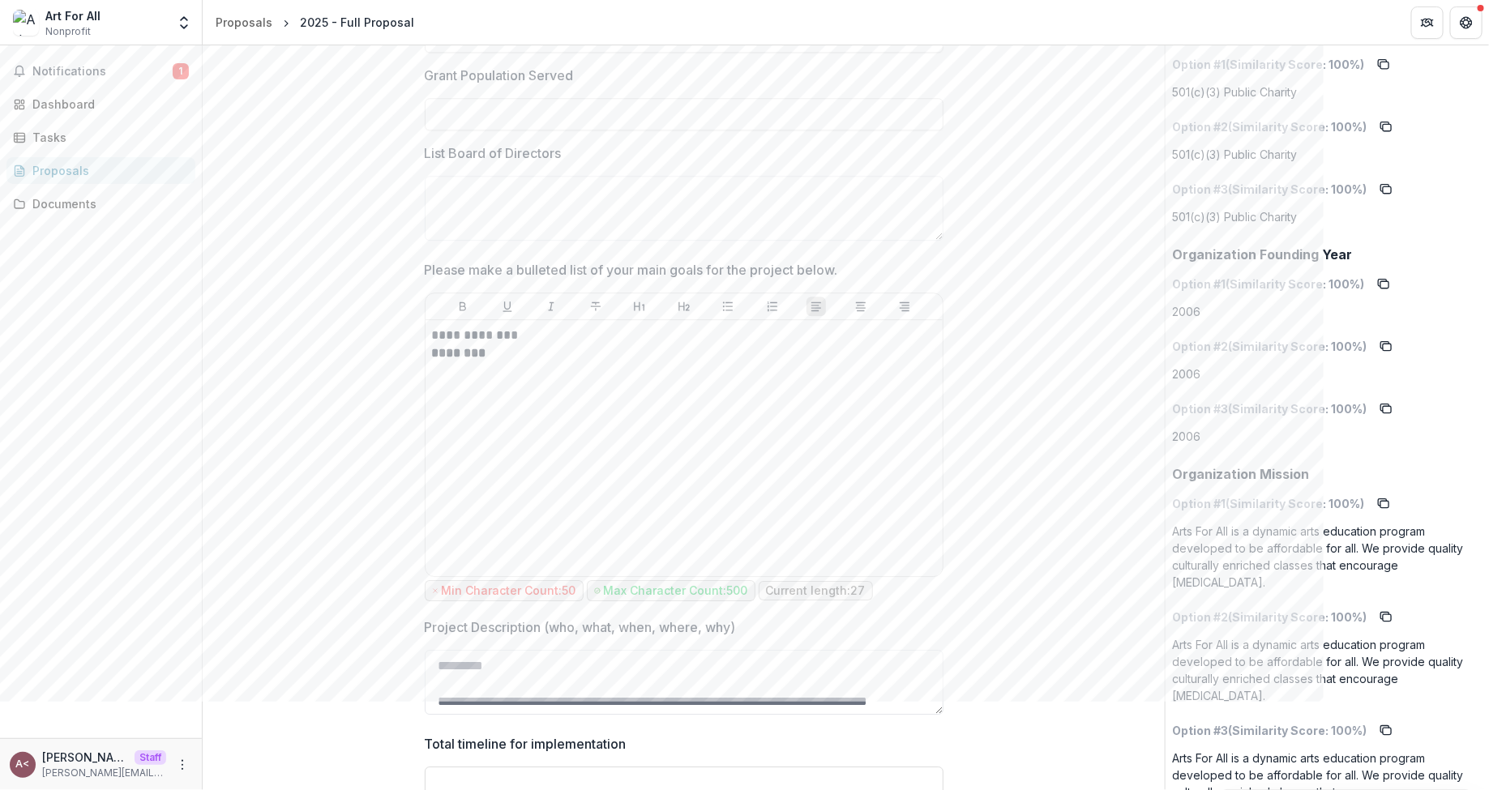
scroll to position [2240, 0]
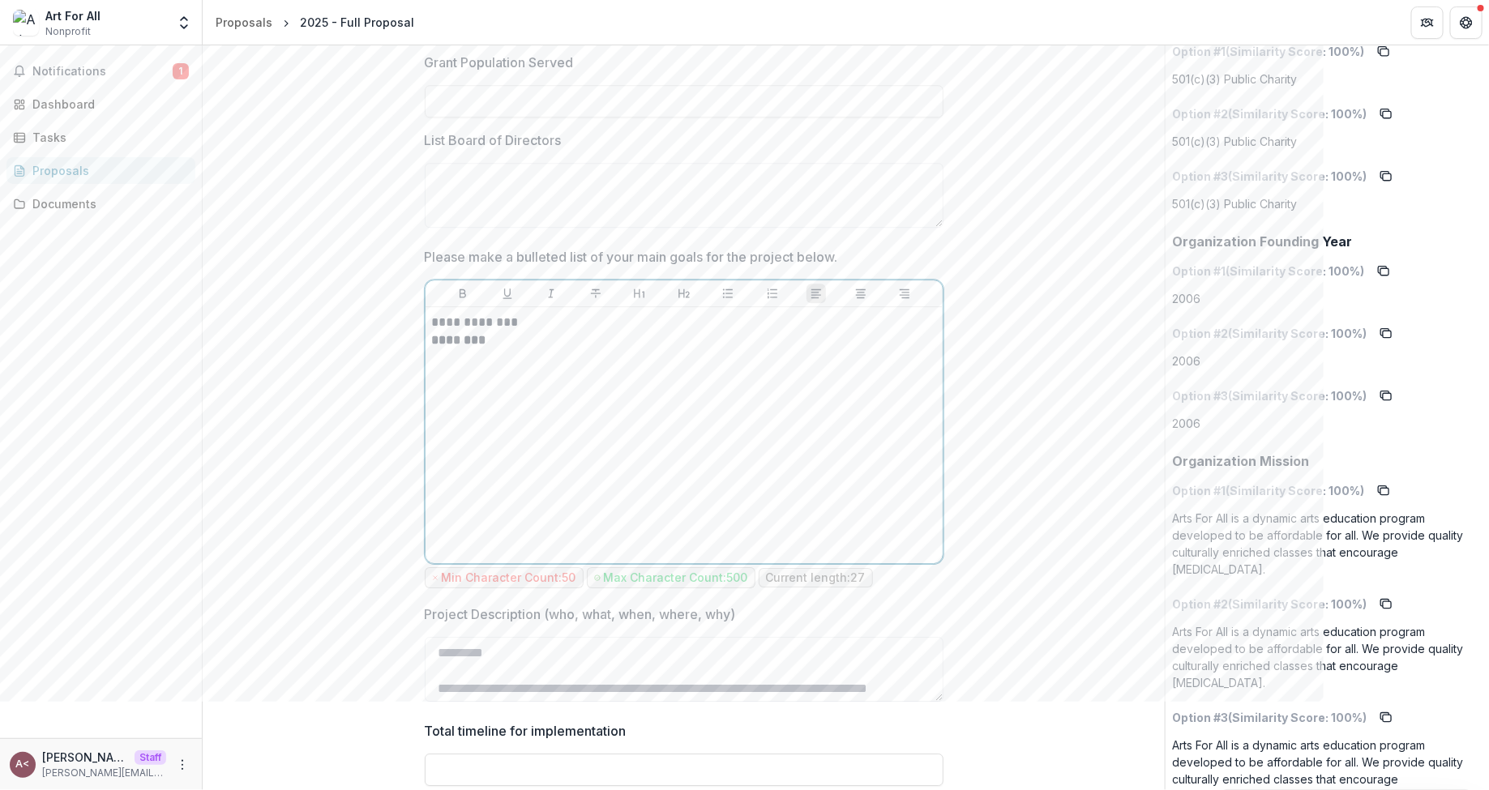
click at [538, 332] on p "********" at bounding box center [684, 341] width 504 height 18
click at [530, 320] on p "**********" at bounding box center [684, 323] width 505 height 18
drag, startPoint x: 530, startPoint y: 320, endPoint x: 379, endPoint y: 321, distance: 151.6
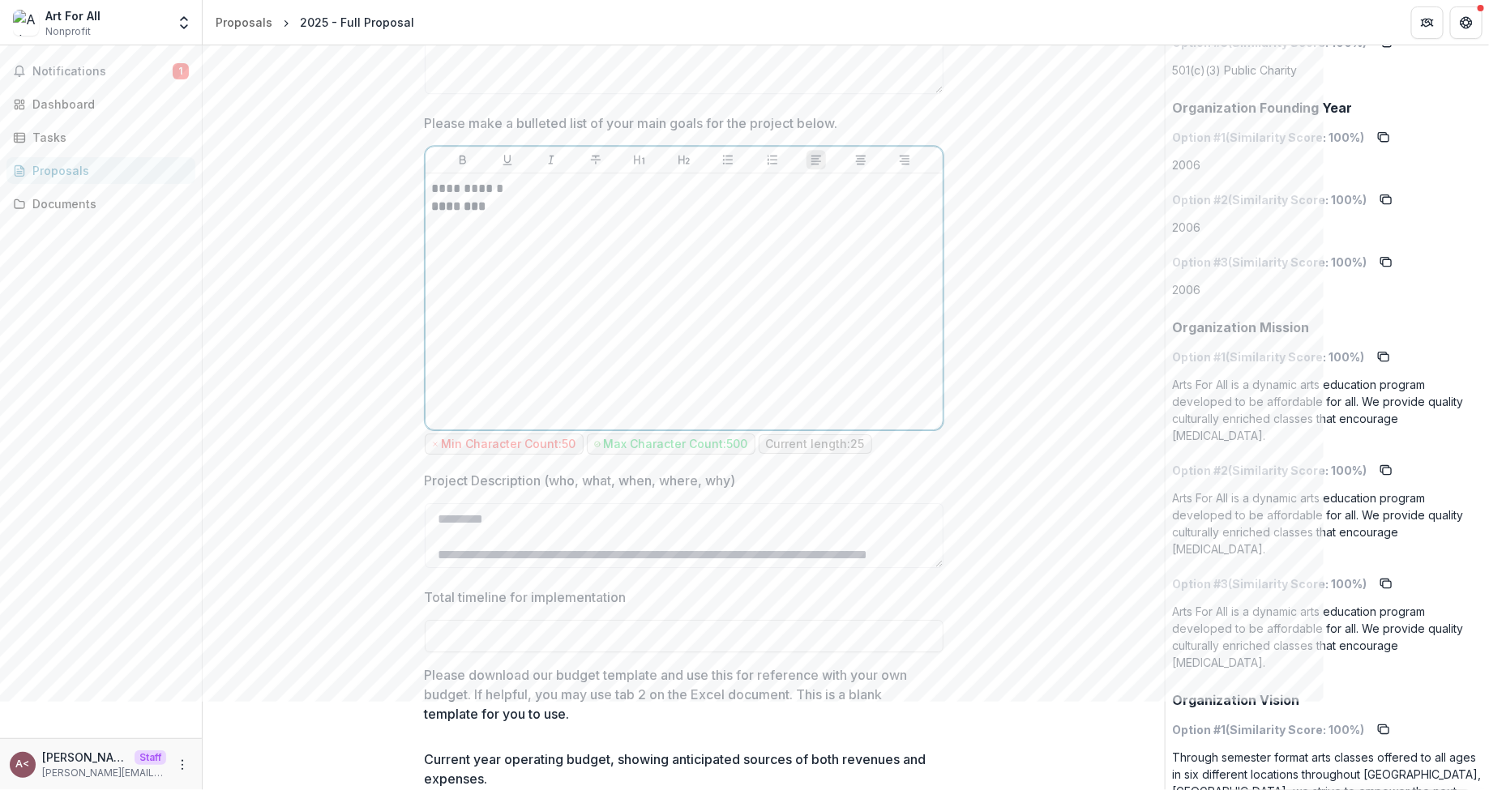
scroll to position [2376, 0]
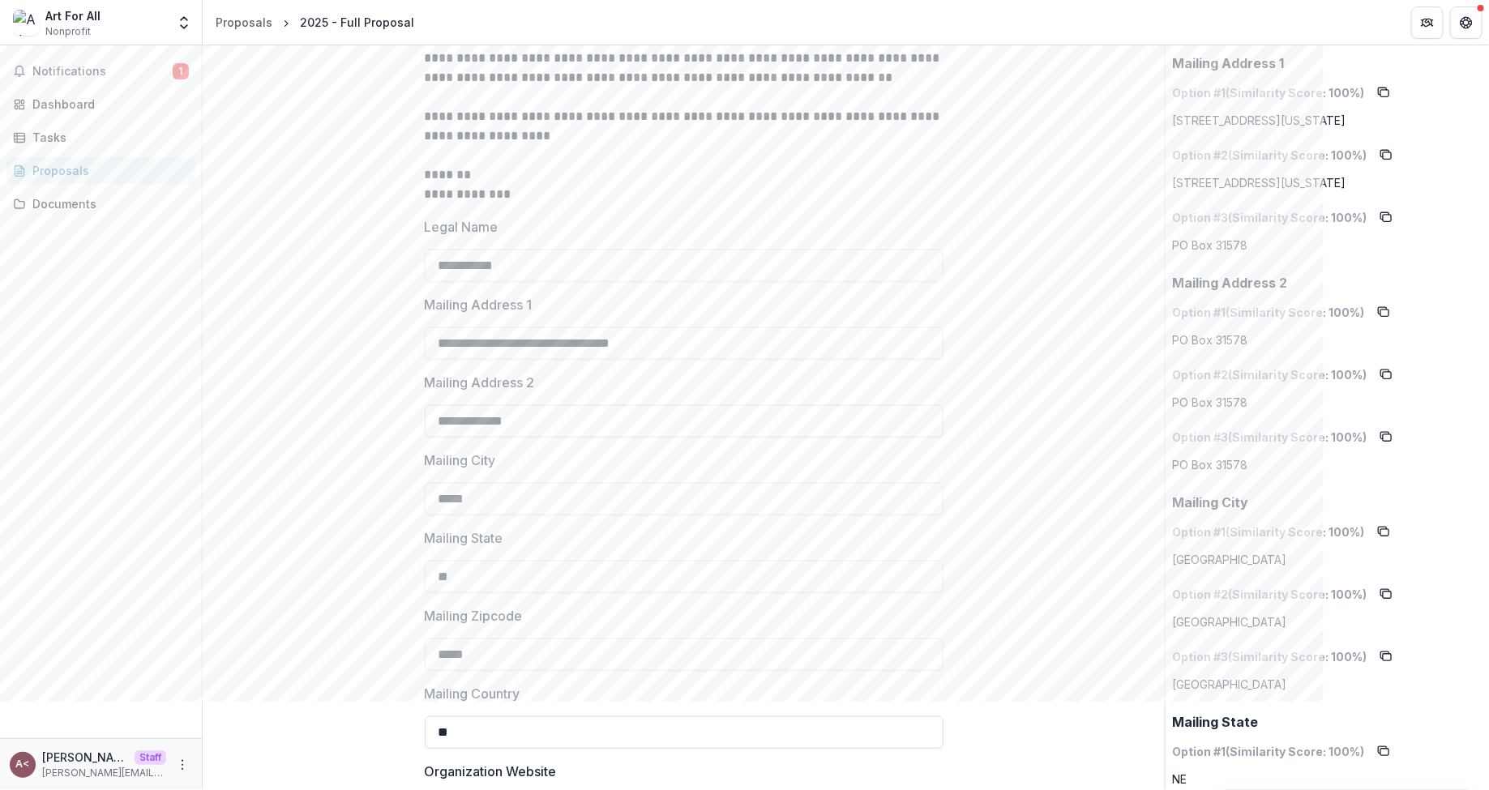
scroll to position [0, 0]
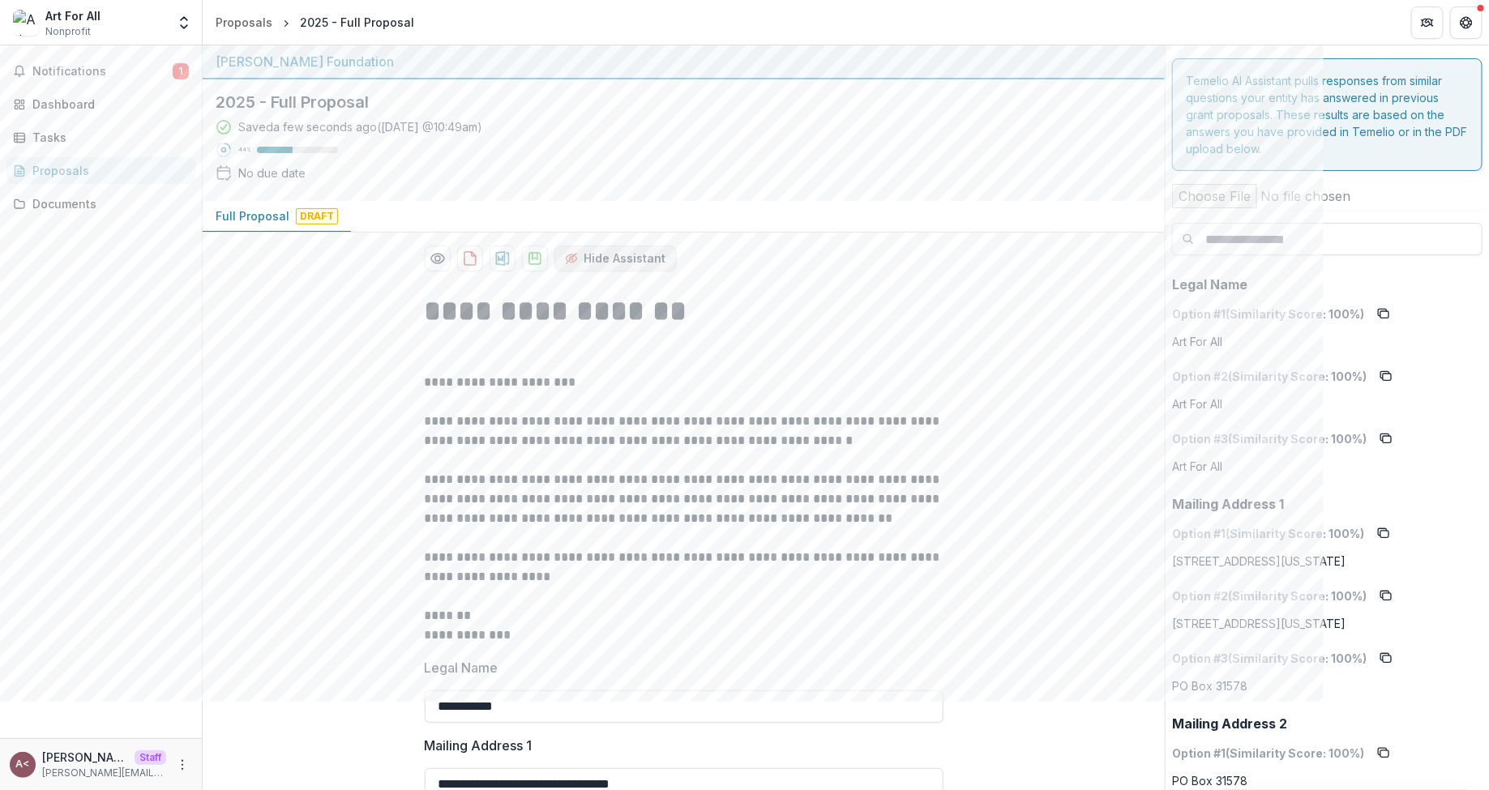
click at [653, 255] on button "Hide Assistant" at bounding box center [615, 259] width 122 height 26
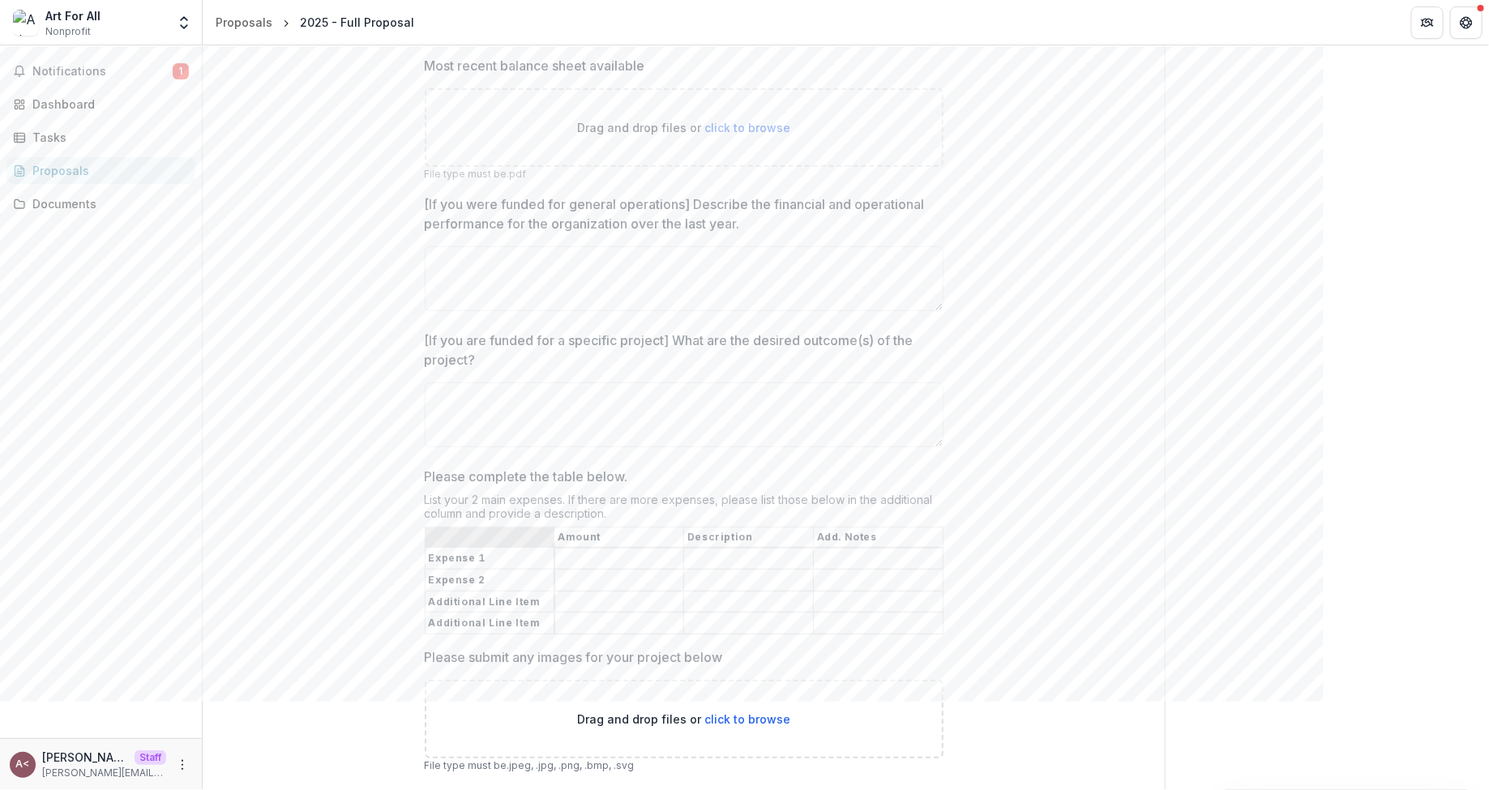
scroll to position [3425, 0]
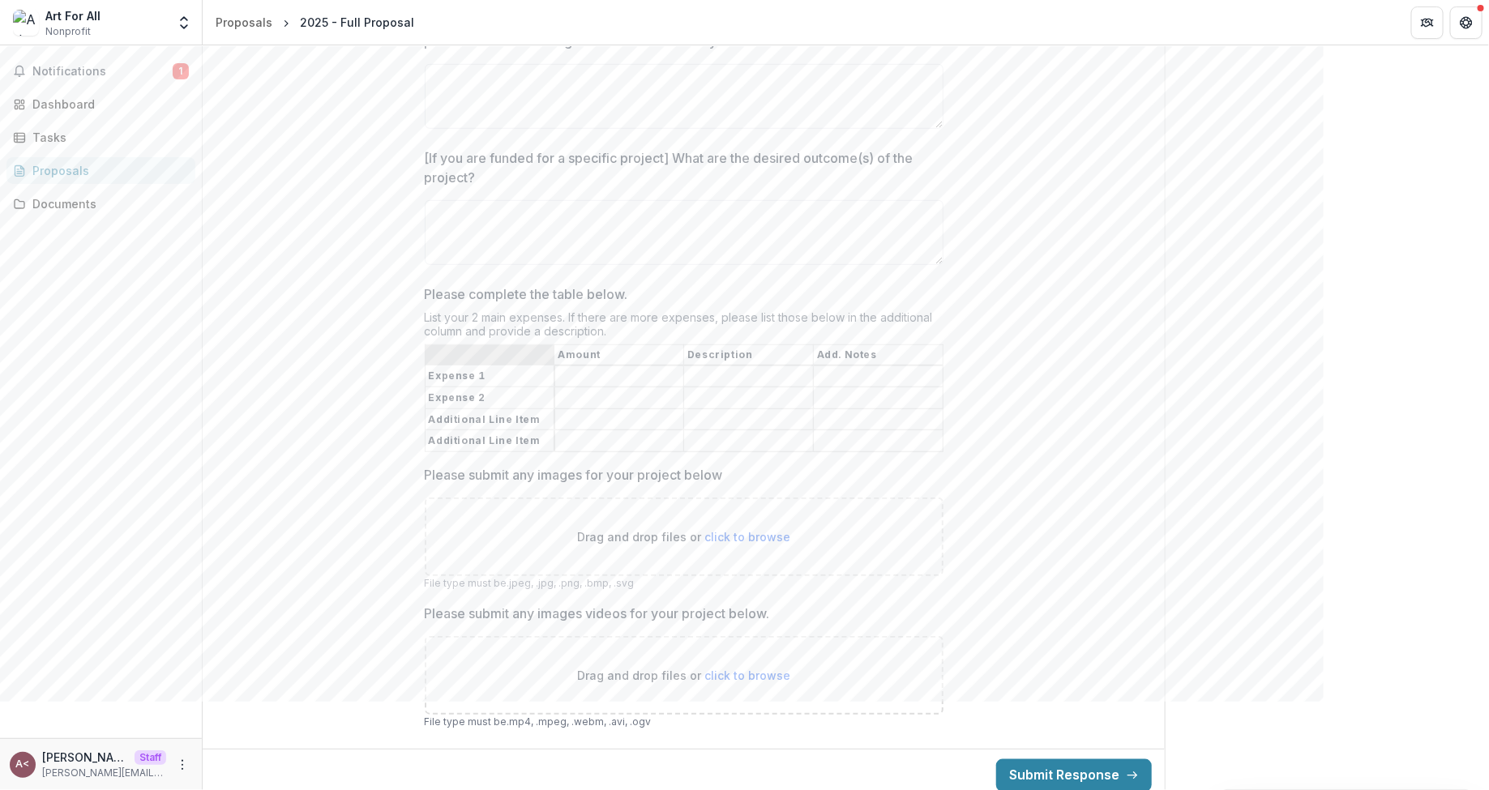
click at [785, 375] on input "Please complete the table below." at bounding box center [748, 376] width 129 height 19
click at [1058, 701] on button "Submit Response" at bounding box center [1074, 776] width 156 height 32
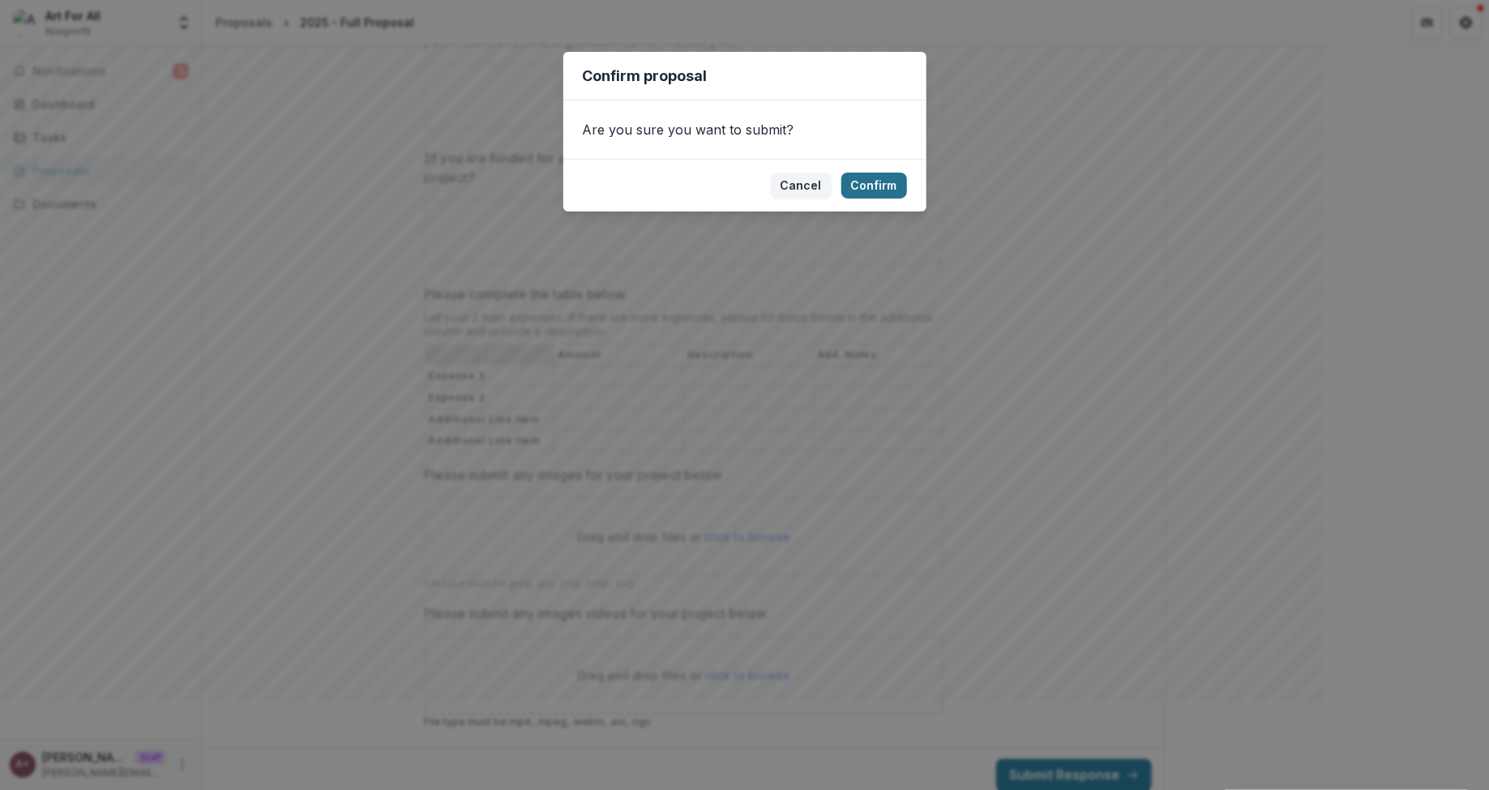
click at [870, 179] on button "Confirm" at bounding box center [874, 186] width 66 height 26
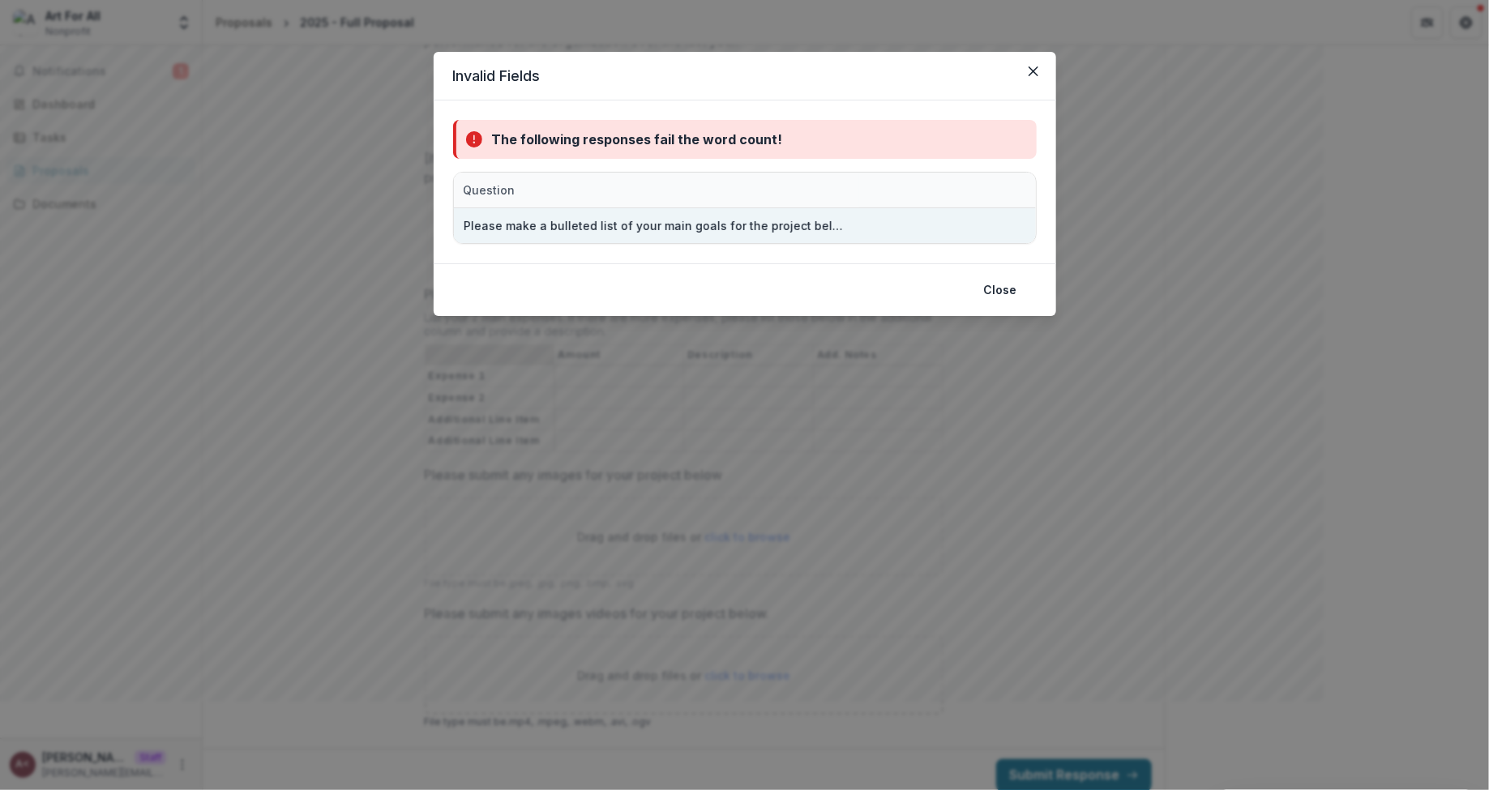
click at [735, 227] on div "Please make a bulleted list of your main goals for the project below." at bounding box center [657, 225] width 386 height 17
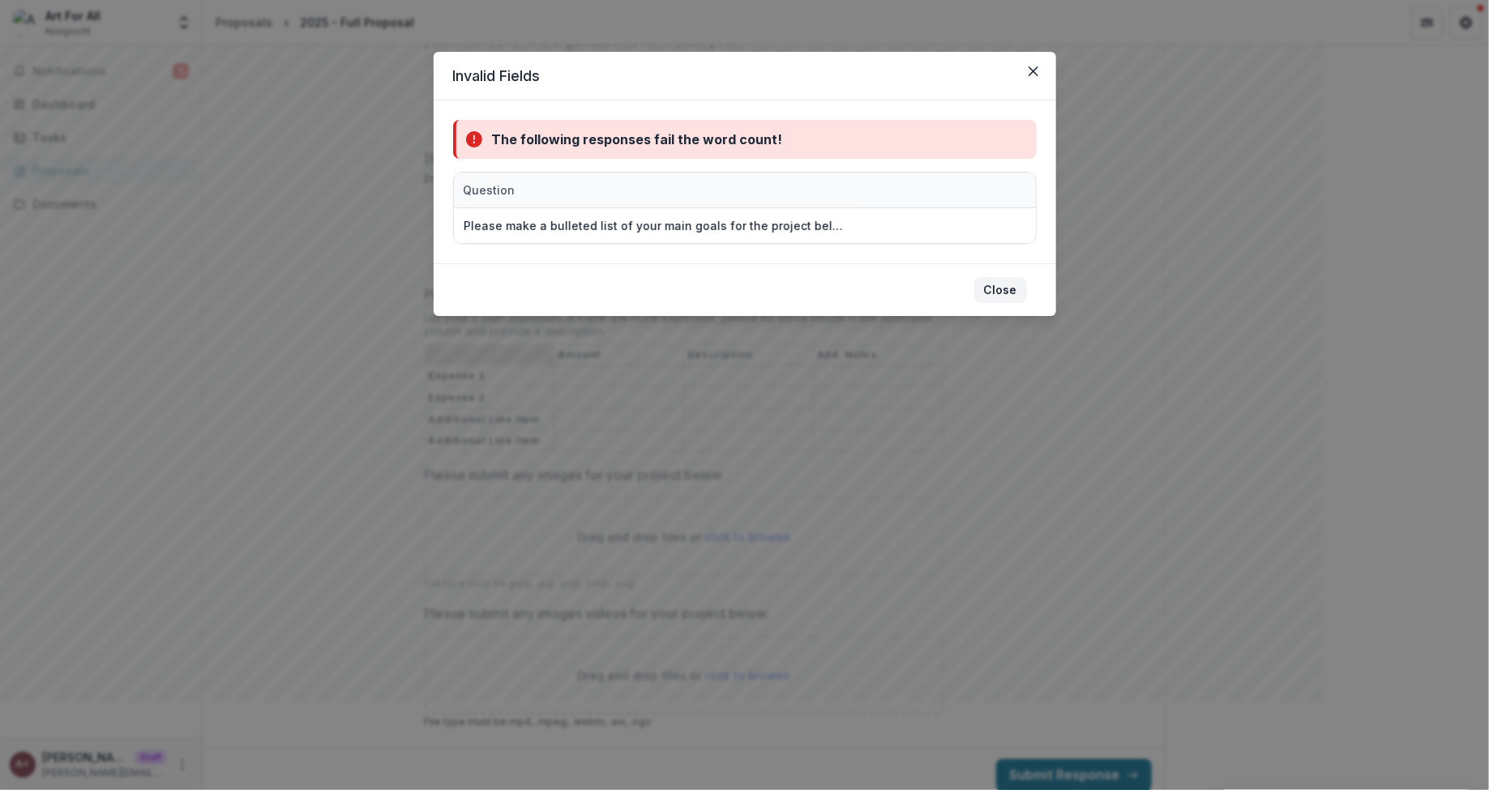
click at [993, 289] on button "Close" at bounding box center [1000, 290] width 53 height 26
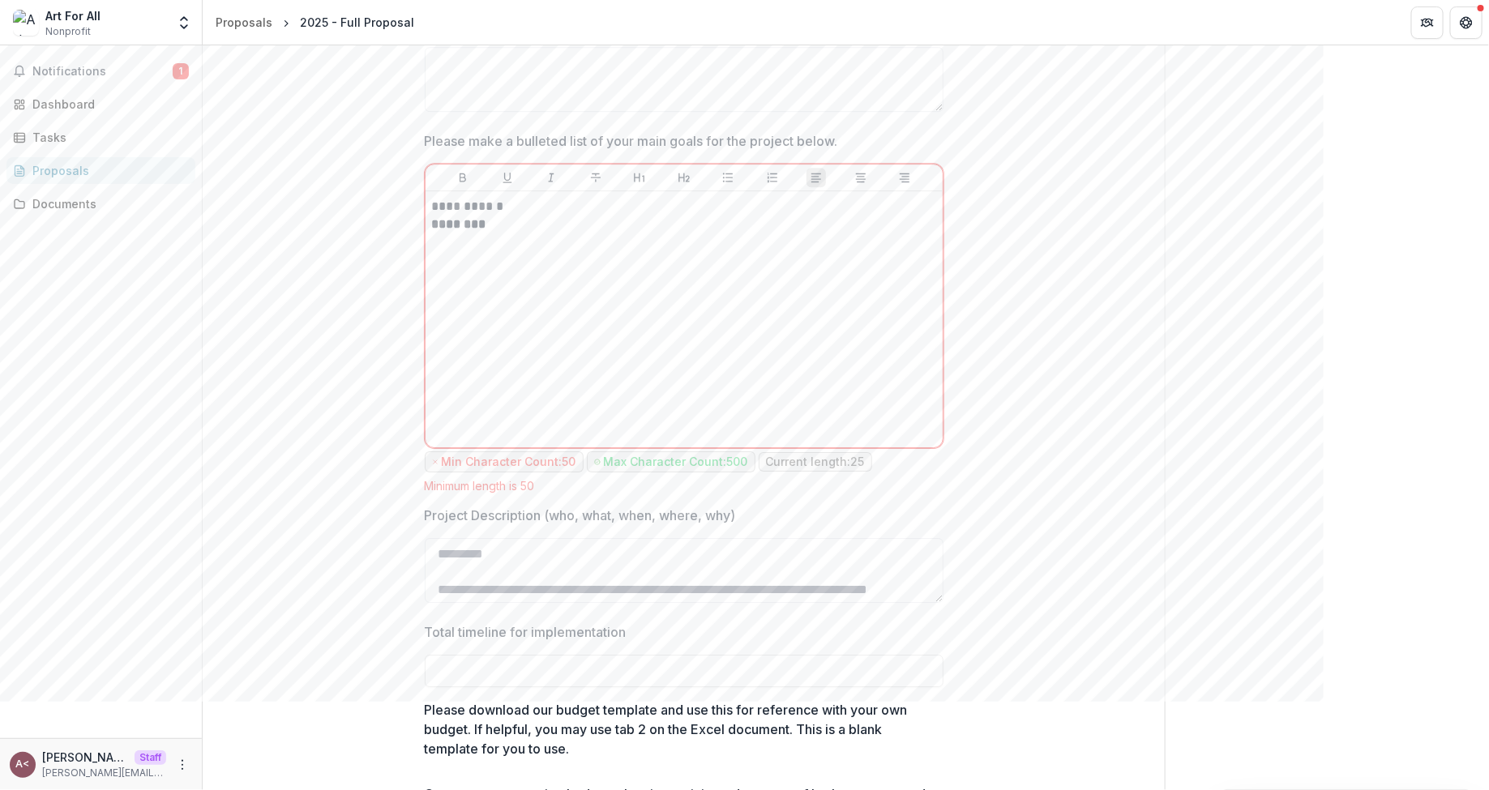
scroll to position [2340, 0]
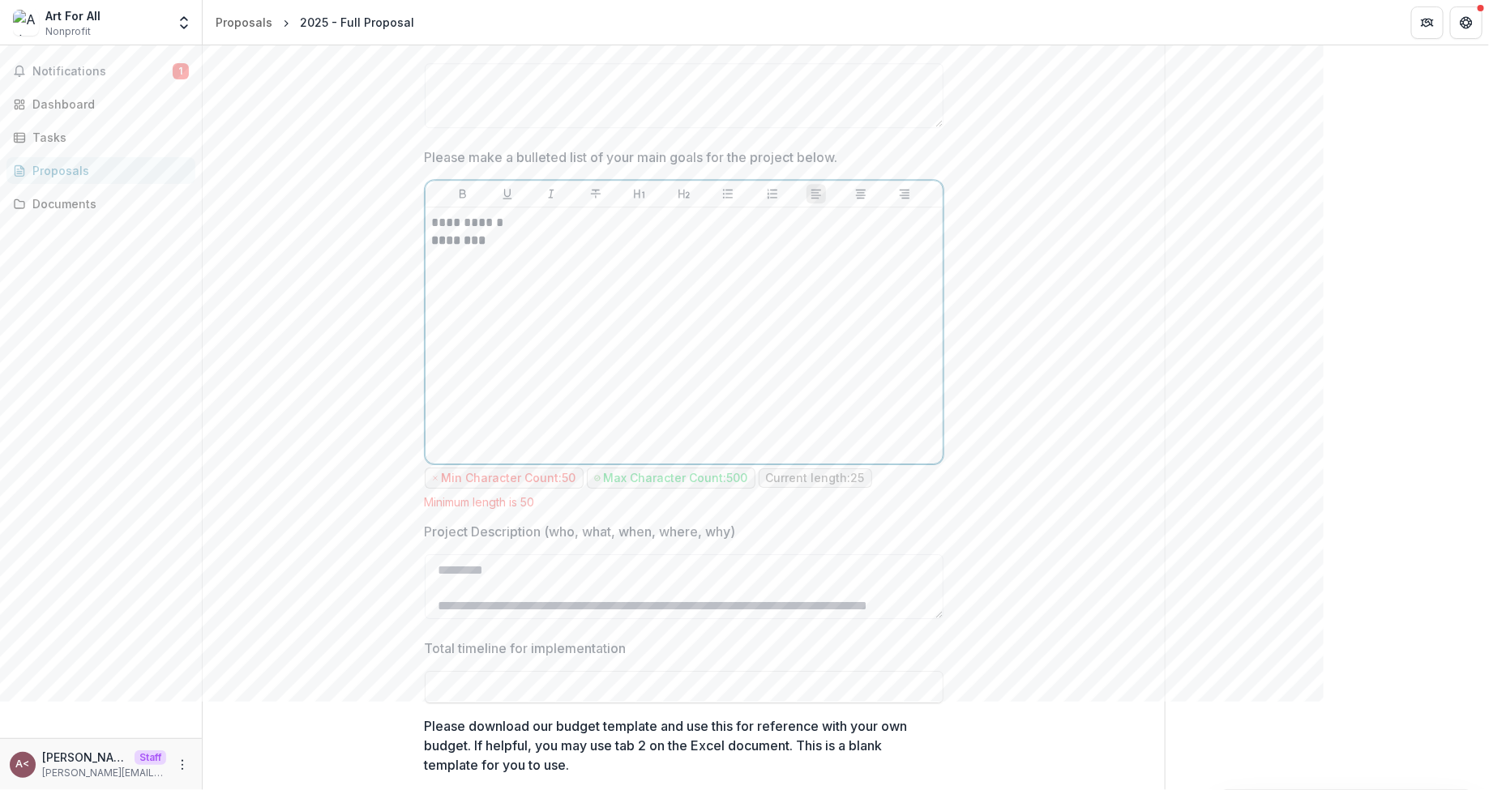
click at [545, 258] on p at bounding box center [684, 259] width 504 height 18
click at [540, 243] on p "********" at bounding box center [684, 241] width 504 height 18
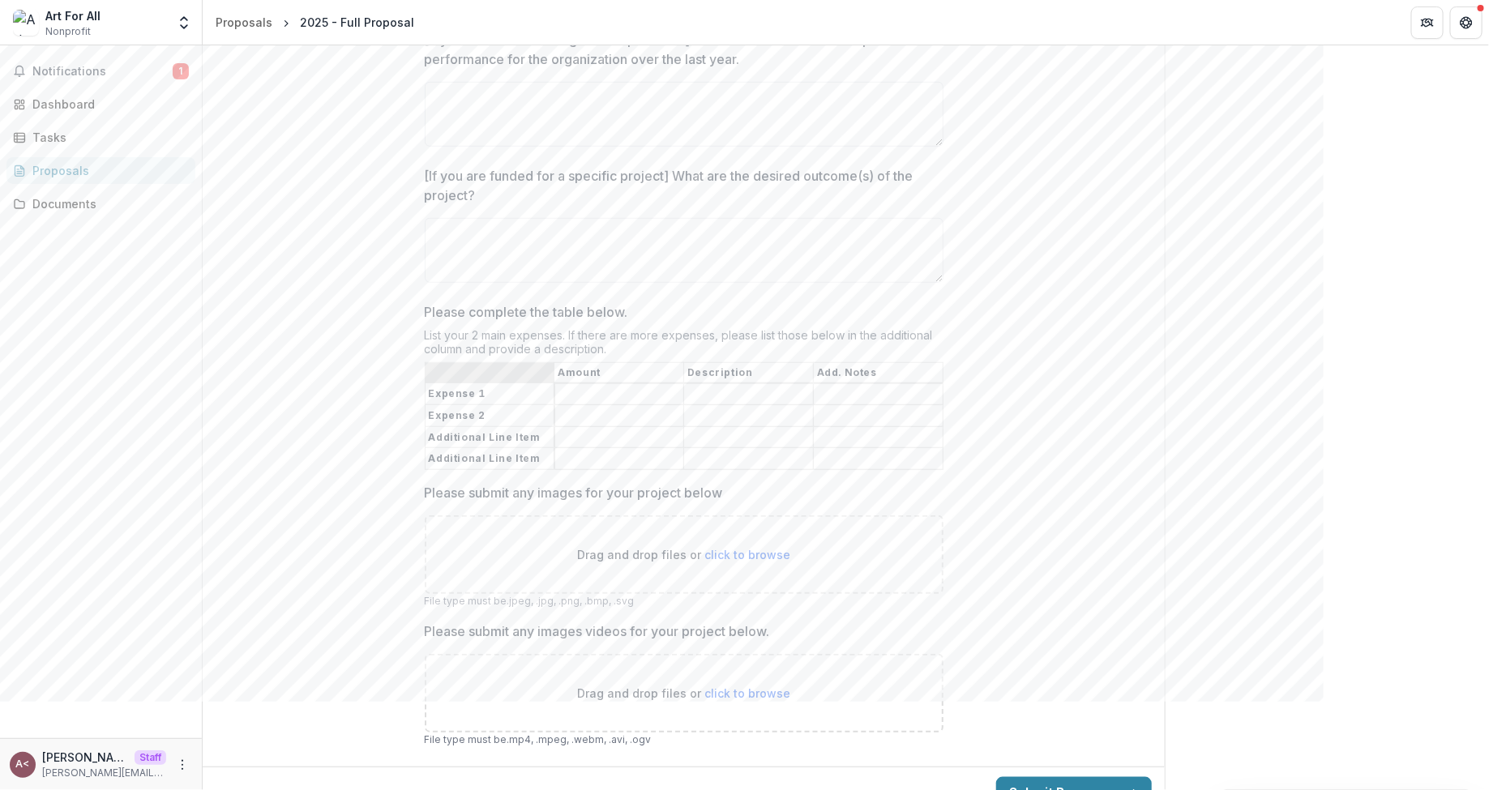
scroll to position [3425, 0]
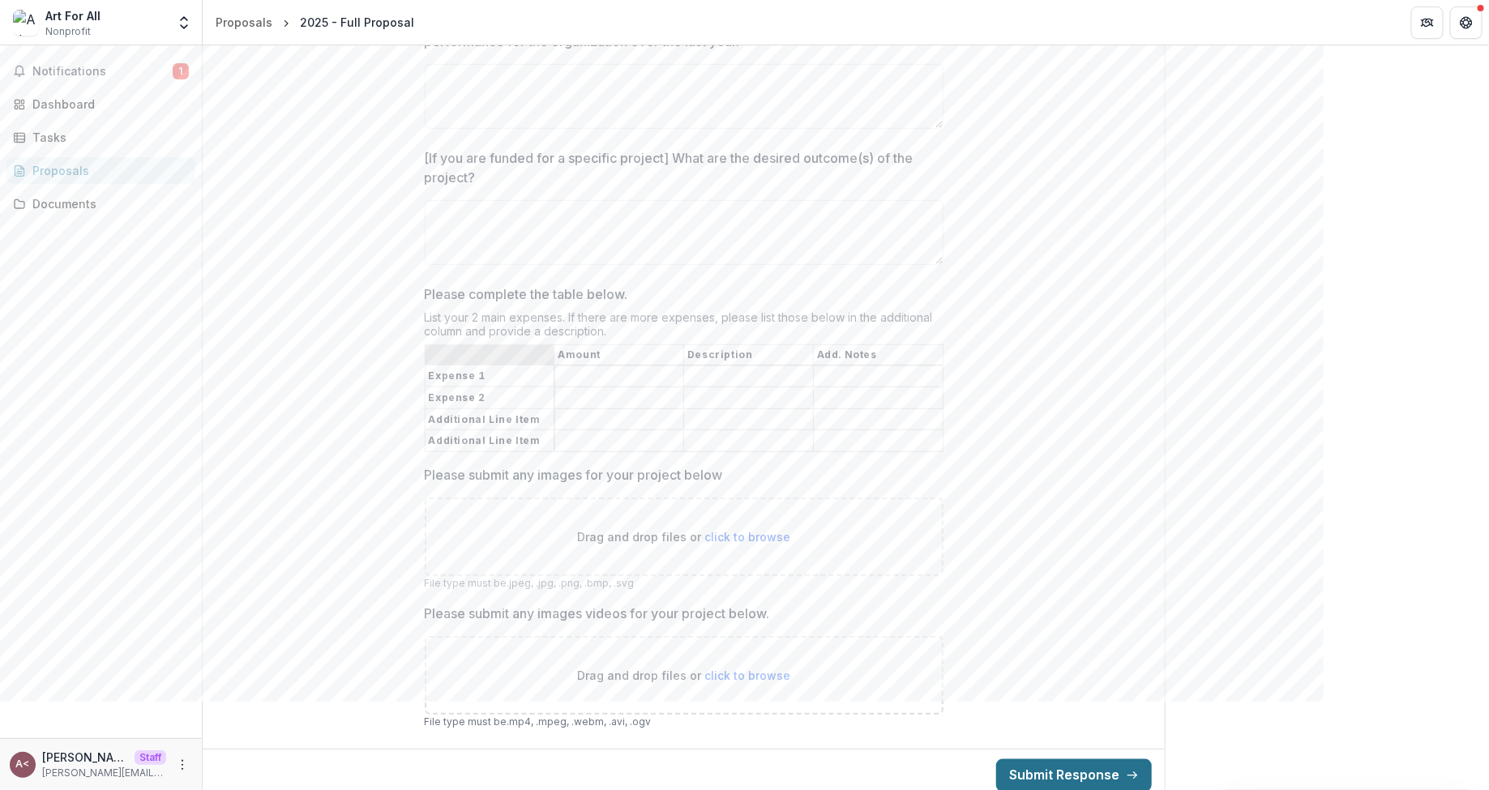
click at [1019, 701] on button "Submit Response" at bounding box center [1074, 776] width 156 height 32
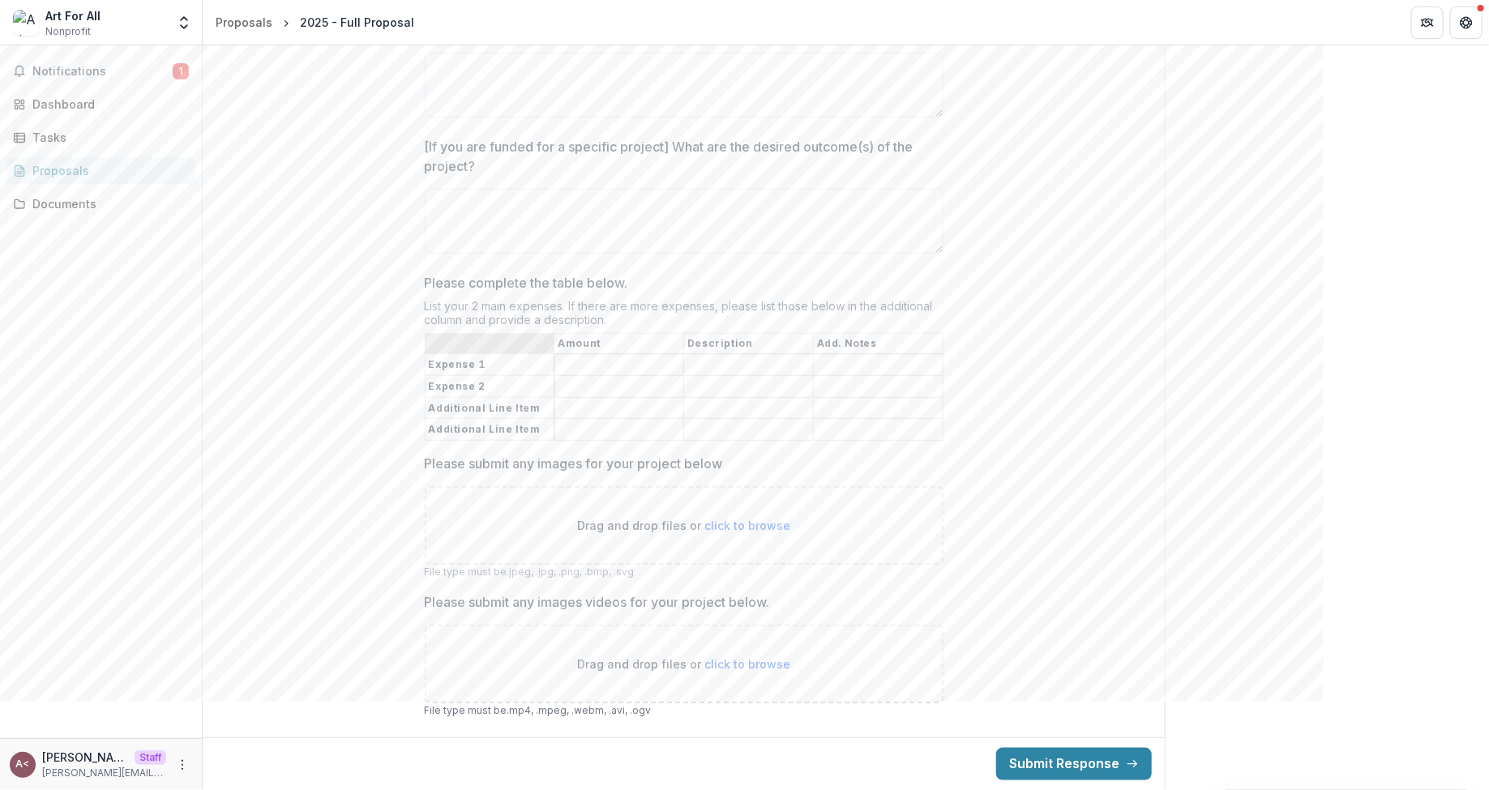
scroll to position [3408, 0]
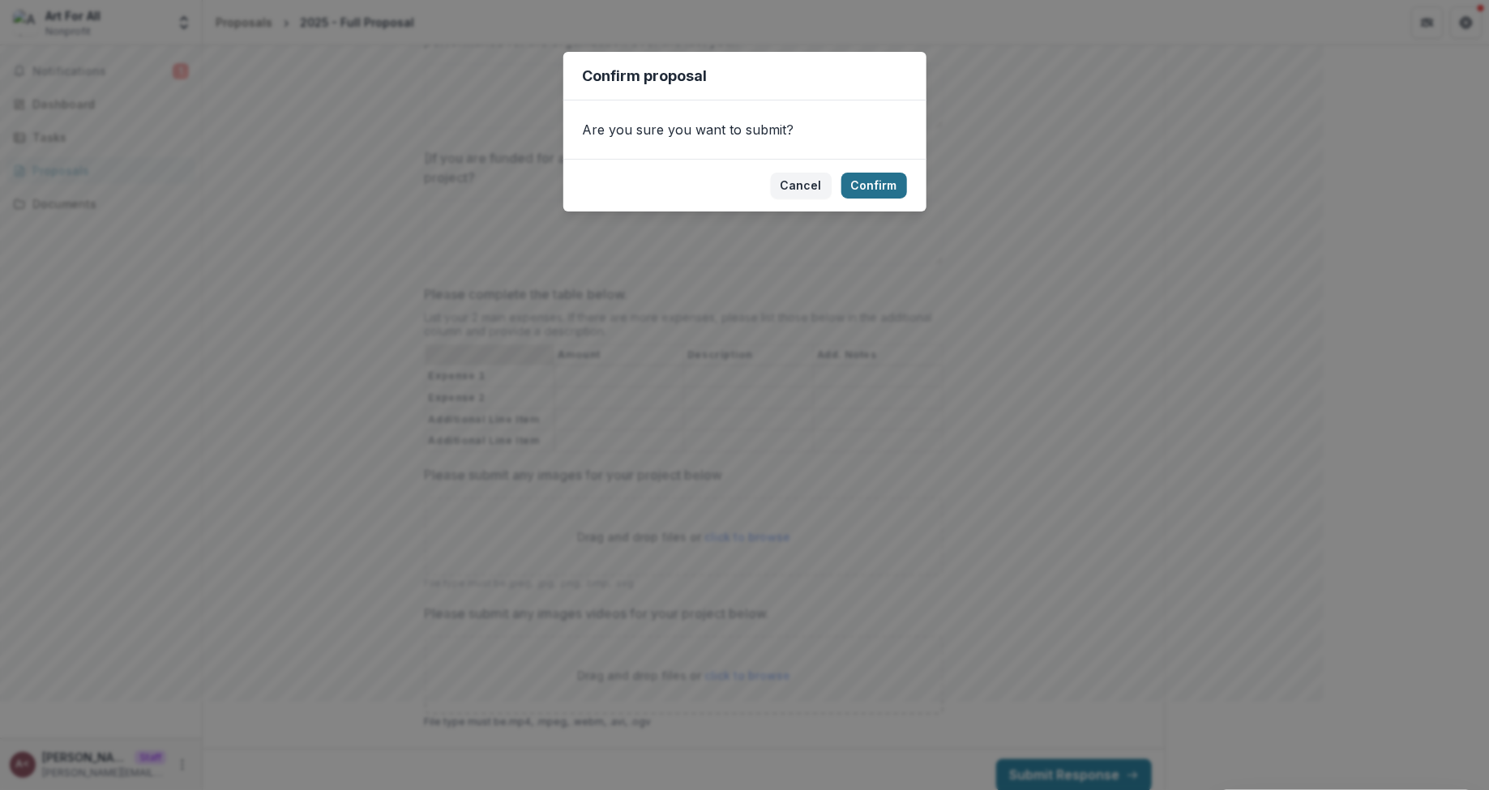
click at [886, 189] on button "Confirm" at bounding box center [874, 186] width 66 height 26
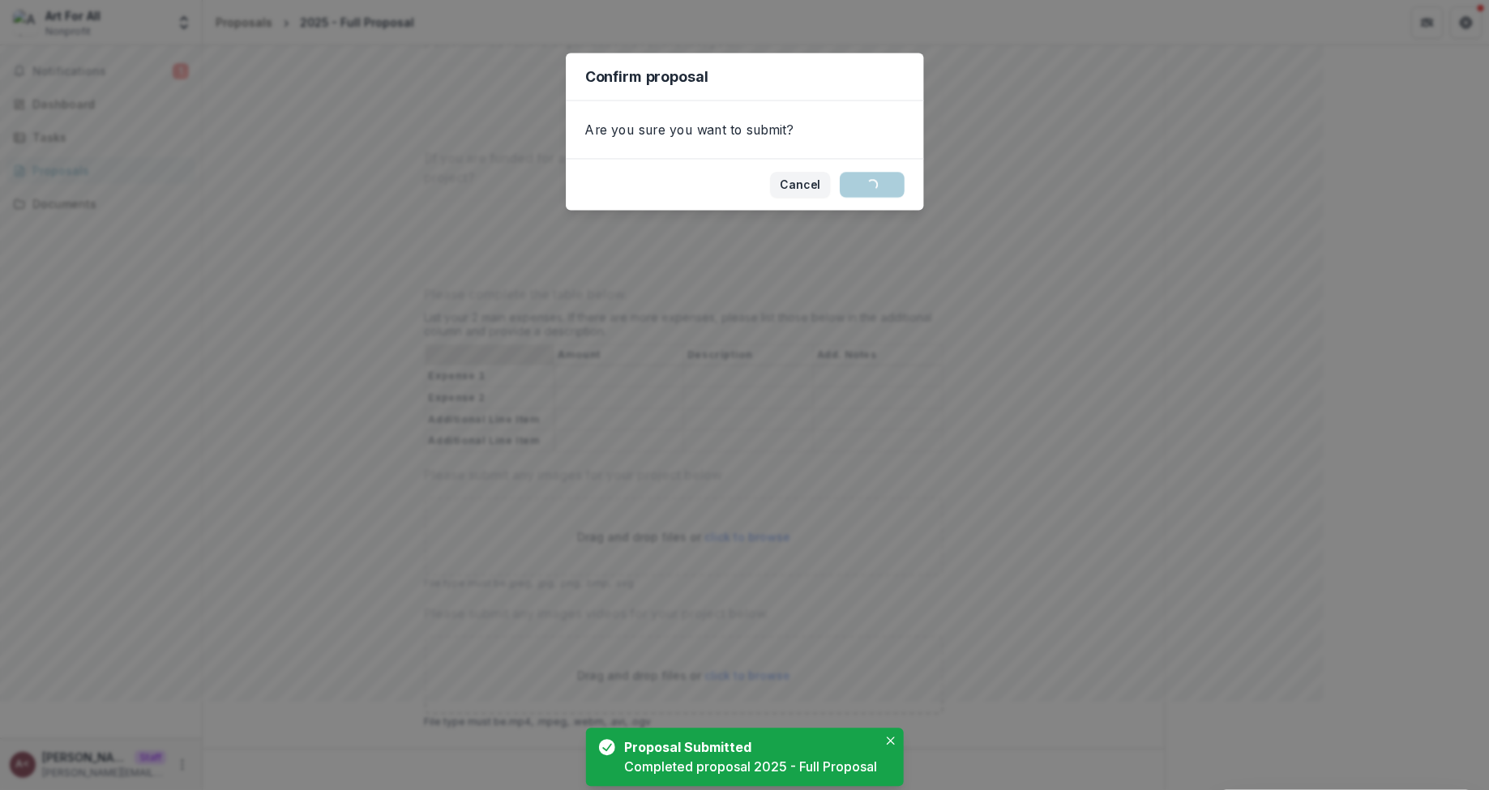
scroll to position [0, 0]
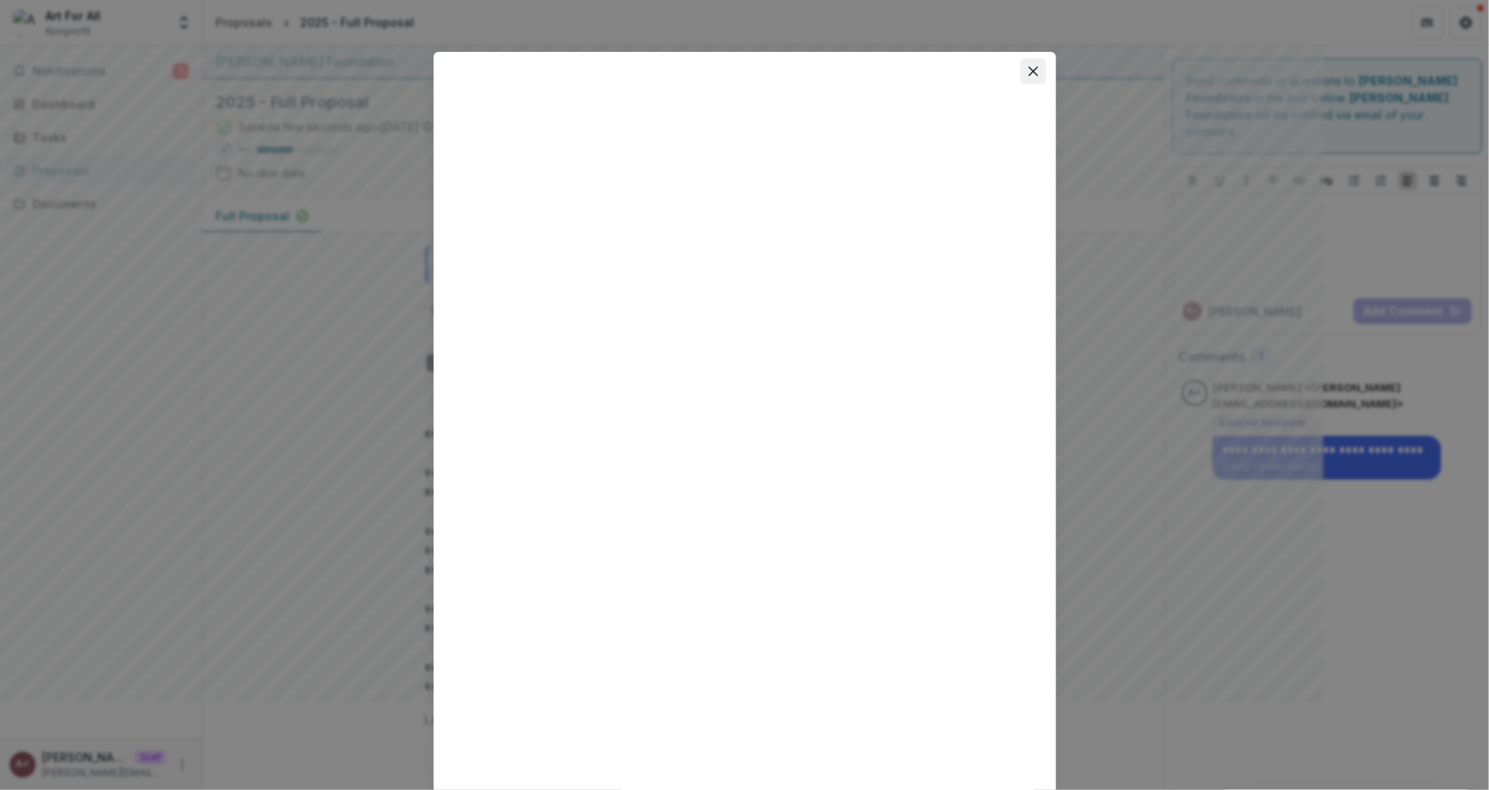
click at [1038, 68] on button "Close" at bounding box center [1034, 71] width 26 height 26
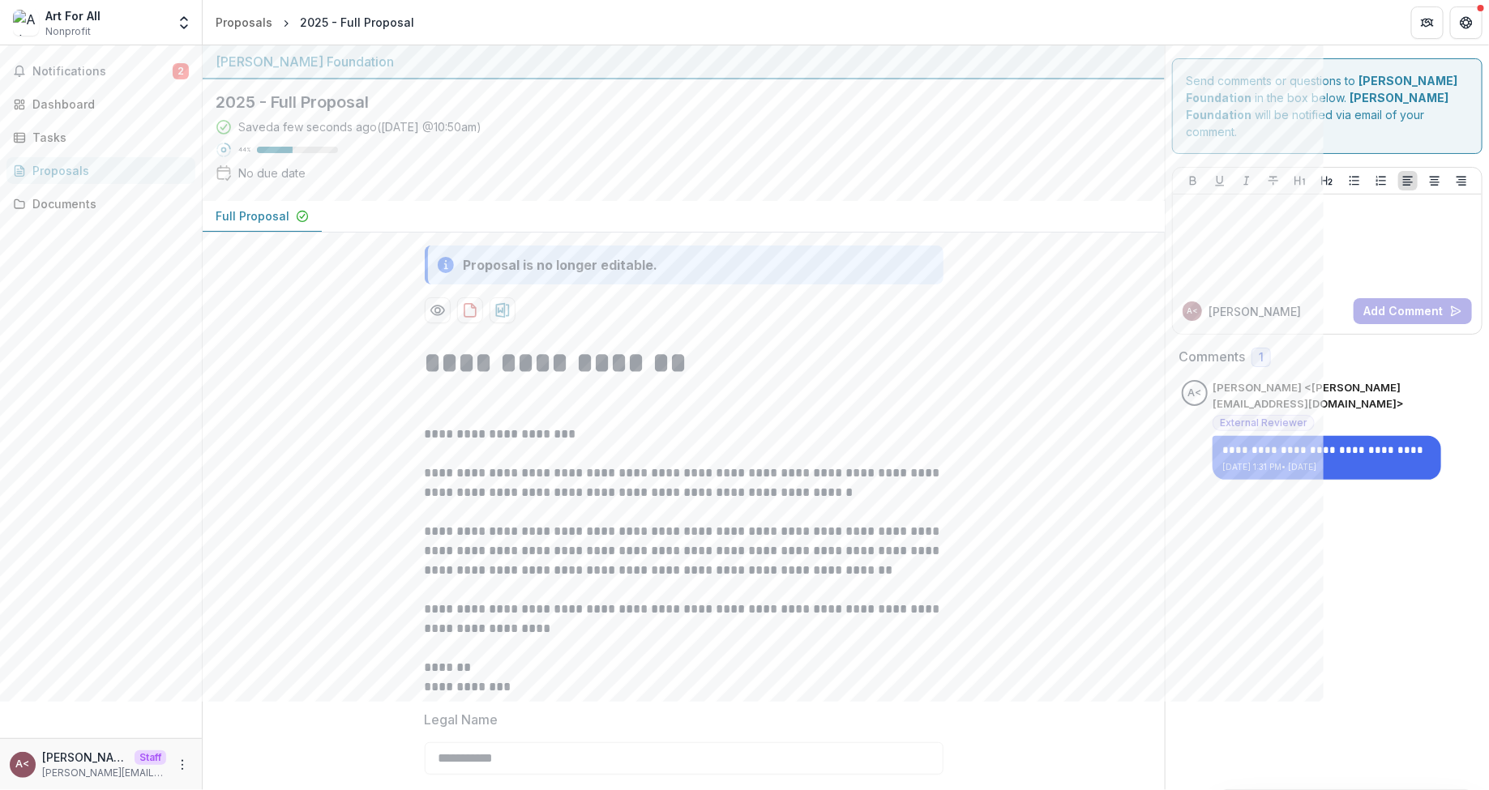
click at [627, 185] on div "Saved a few seconds ago ( Today @ 10:50am ) 44 % No due date" at bounding box center [671, 153] width 910 height 70
click at [456, 179] on div "Saved a few seconds ago ( Today @ 10:50am ) 44 % No due date" at bounding box center [671, 153] width 910 height 70
click at [119, 111] on div "Dashboard" at bounding box center [107, 104] width 150 height 17
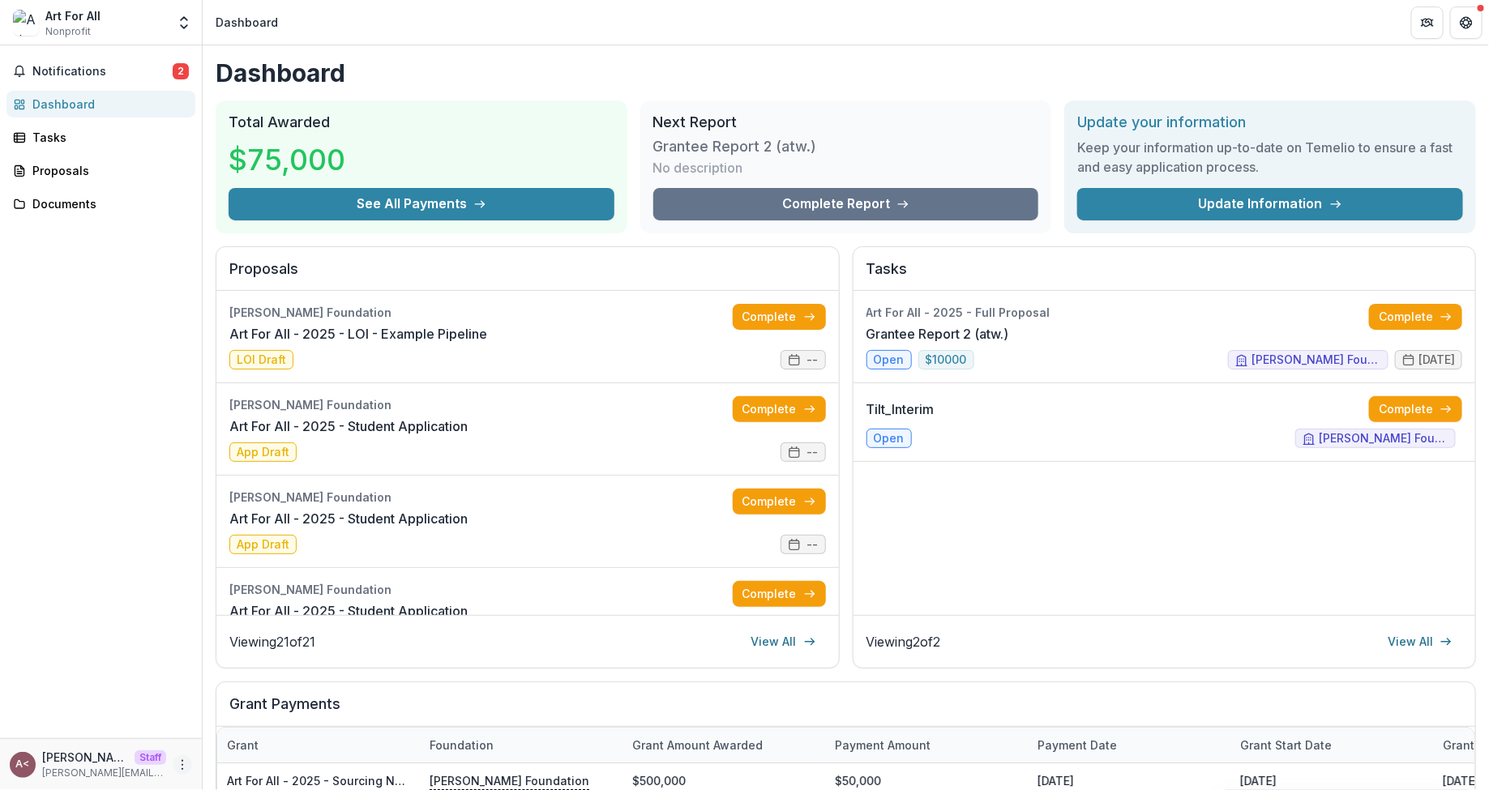
click at [179, 701] on icon "More" at bounding box center [182, 765] width 13 height 13
click at [258, 701] on link "Settings" at bounding box center [289, 730] width 173 height 27
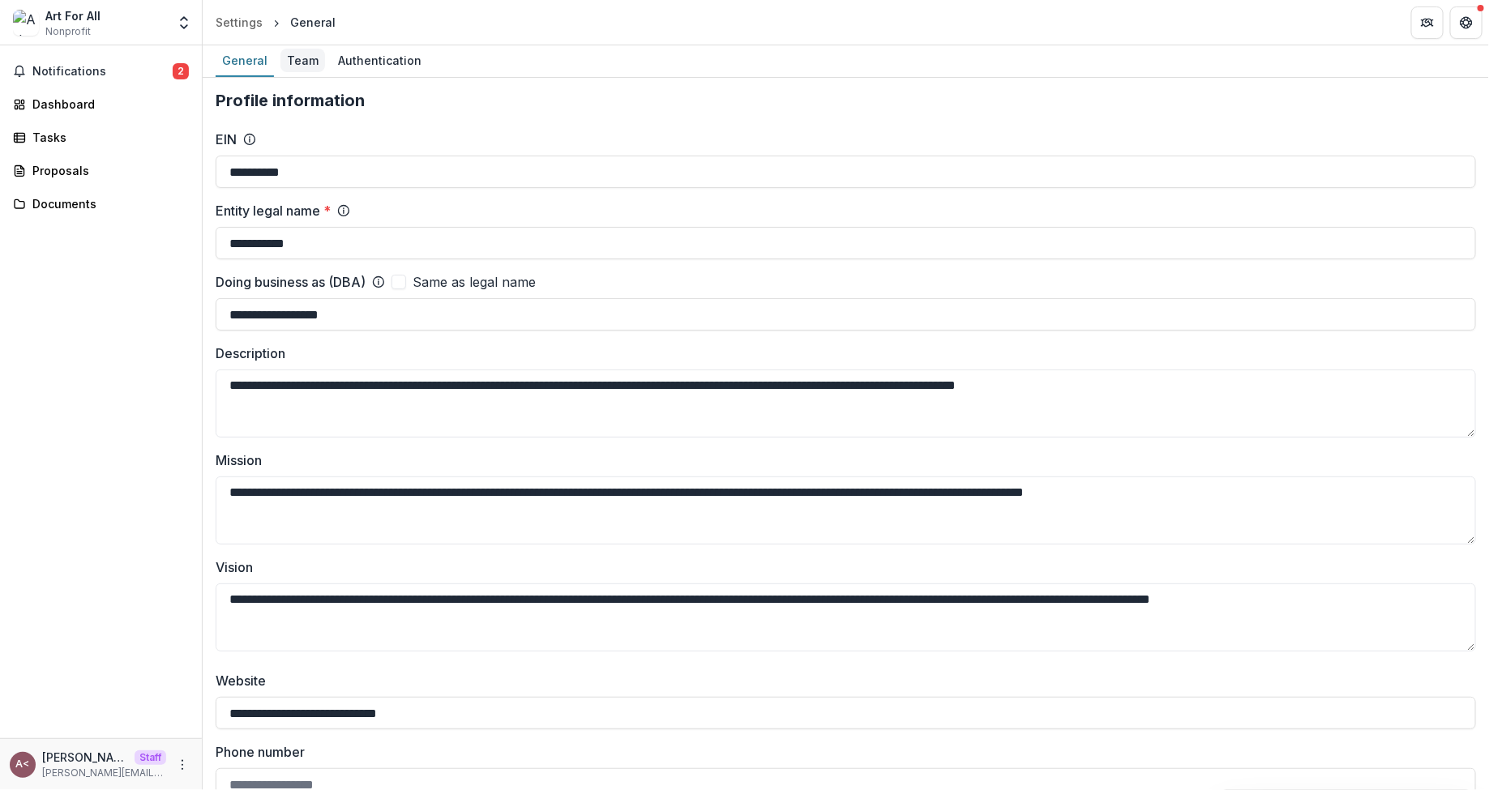
click at [296, 59] on div "Team" at bounding box center [302, 61] width 45 height 24
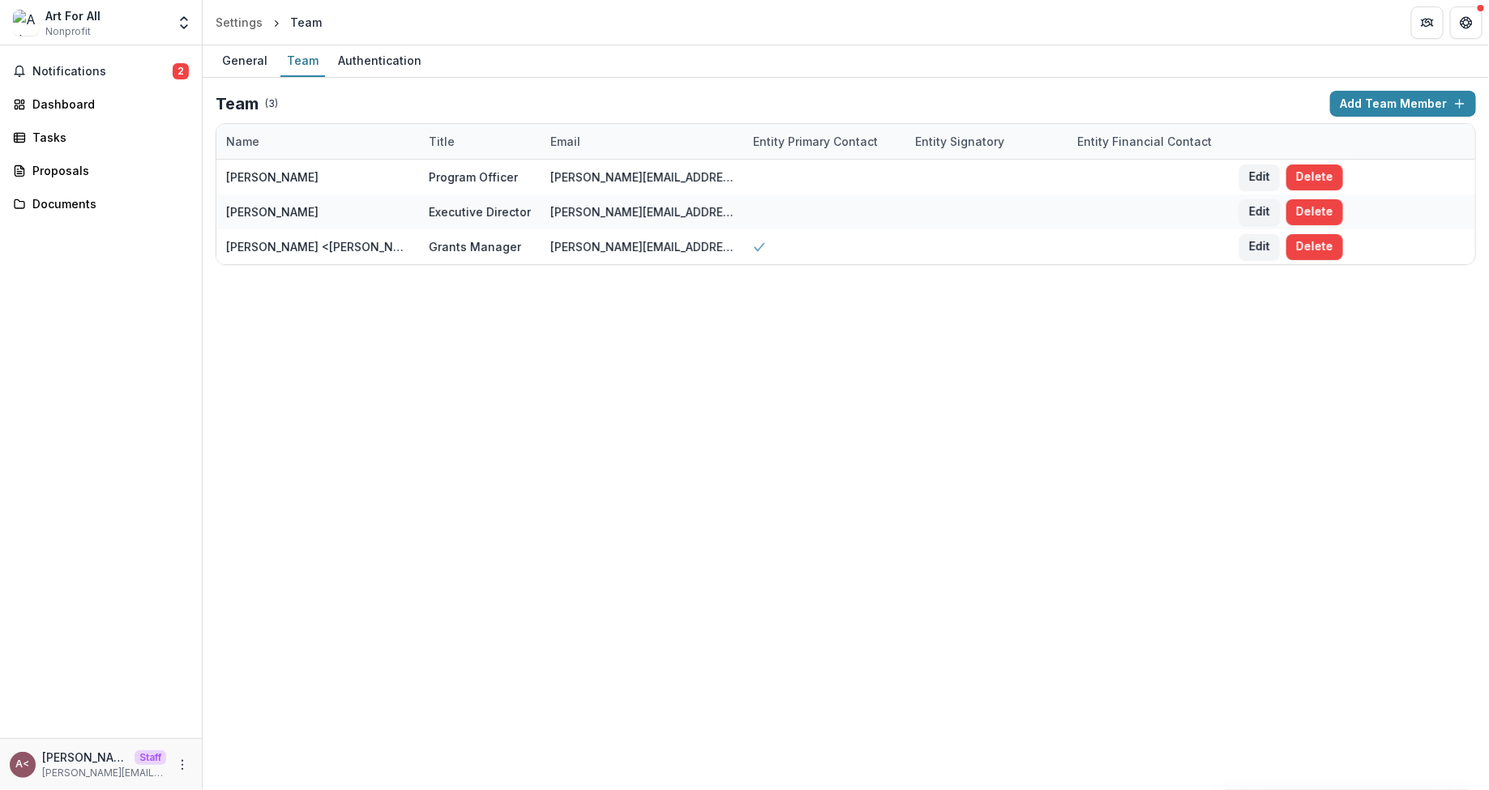
click at [422, 105] on div "Team ( 3 )" at bounding box center [770, 103] width 1108 height 19
click at [442, 101] on div "Team ( 3 )" at bounding box center [770, 103] width 1108 height 19
click at [440, 101] on div "Team ( 3 )" at bounding box center [770, 103] width 1108 height 19
click at [407, 105] on div "Team ( 3 )" at bounding box center [770, 103] width 1108 height 19
click at [184, 32] on button "Open entity switcher" at bounding box center [184, 22] width 23 height 32
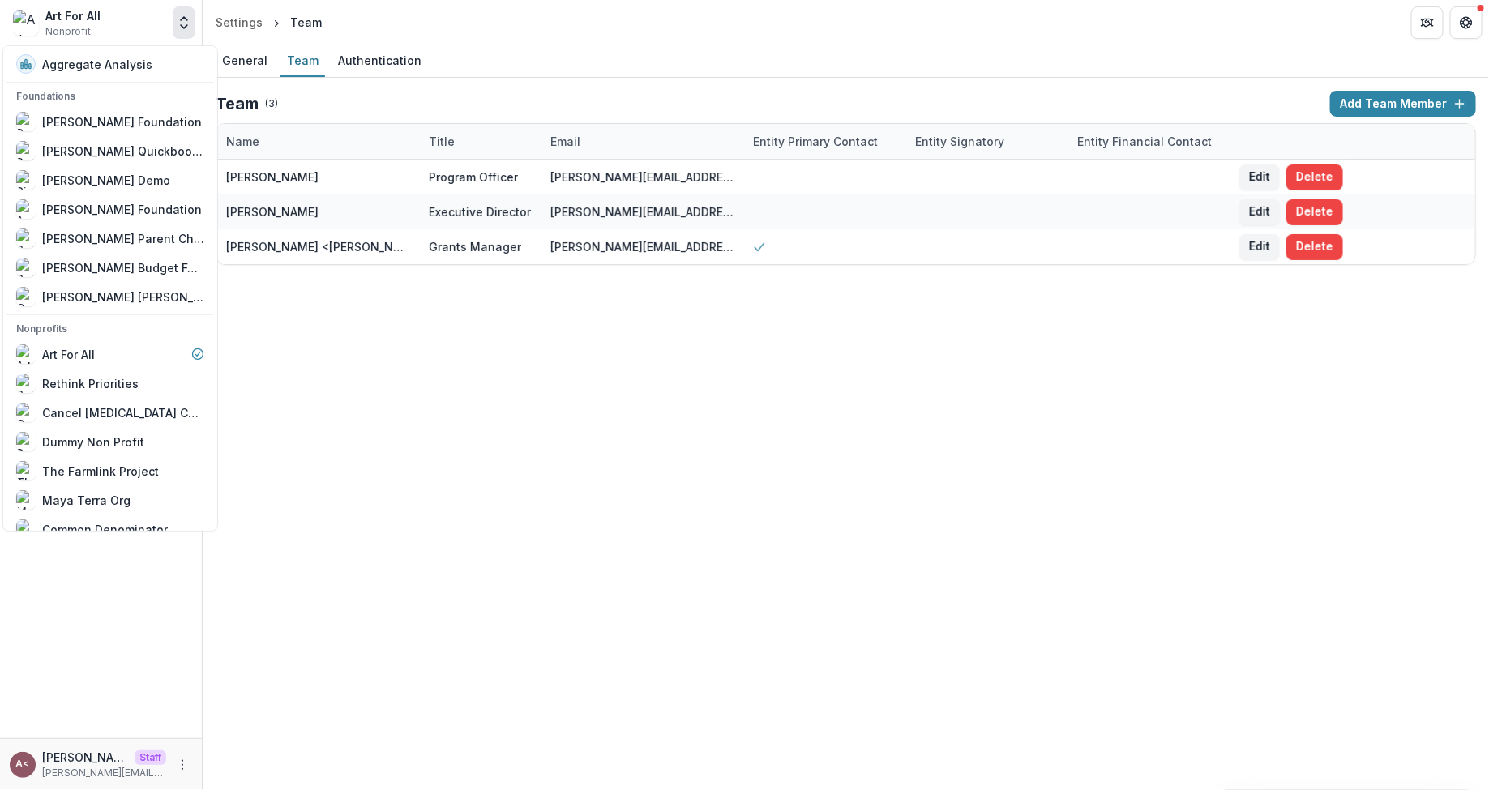
click at [499, 439] on div "General Team Authentication Team ( 3 ) Add Team Member Name Title Email Entity …" at bounding box center [846, 417] width 1286 height 745
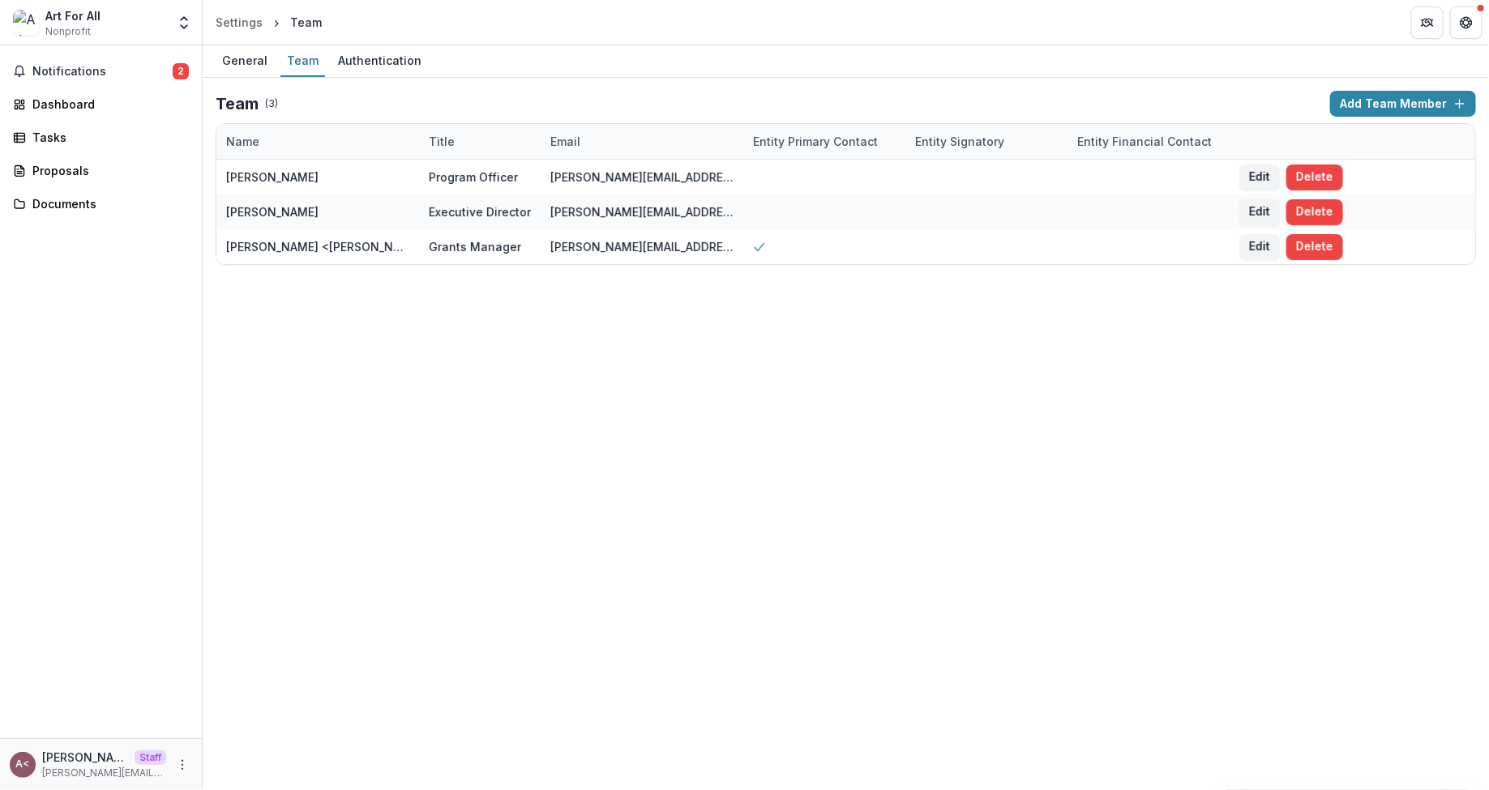
click at [429, 507] on div "General Team Authentication Team ( 3 ) Add Team Member Name Title Email Entity …" at bounding box center [846, 417] width 1286 height 745
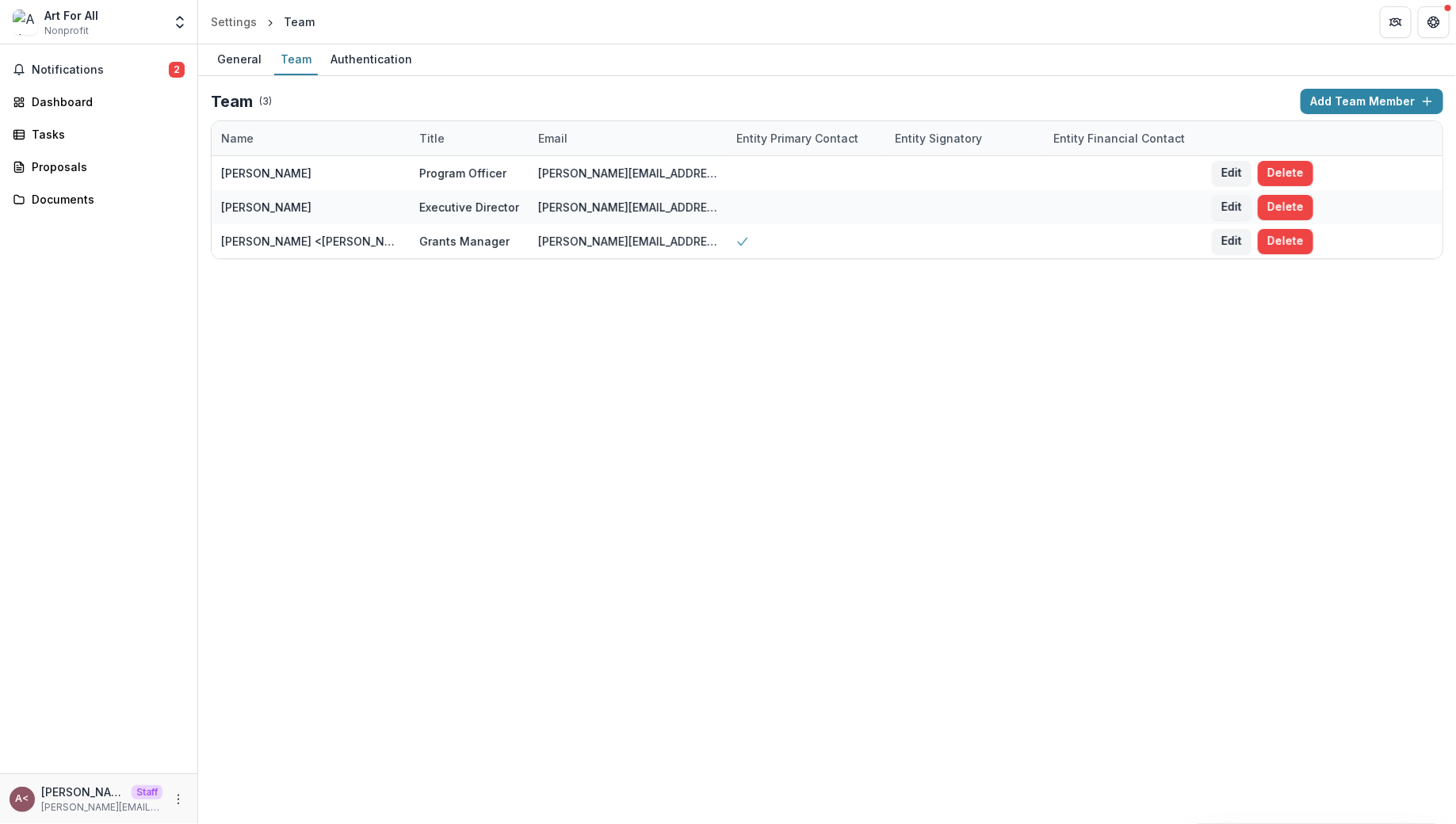
click at [287, 460] on div "General Team Authentication Team ( 3 ) Add Team Member Name Title Email Entity …" at bounding box center [827, 434] width 1257 height 780
click at [176, 27] on icon "Open entity switcher" at bounding box center [180, 22] width 16 height 16
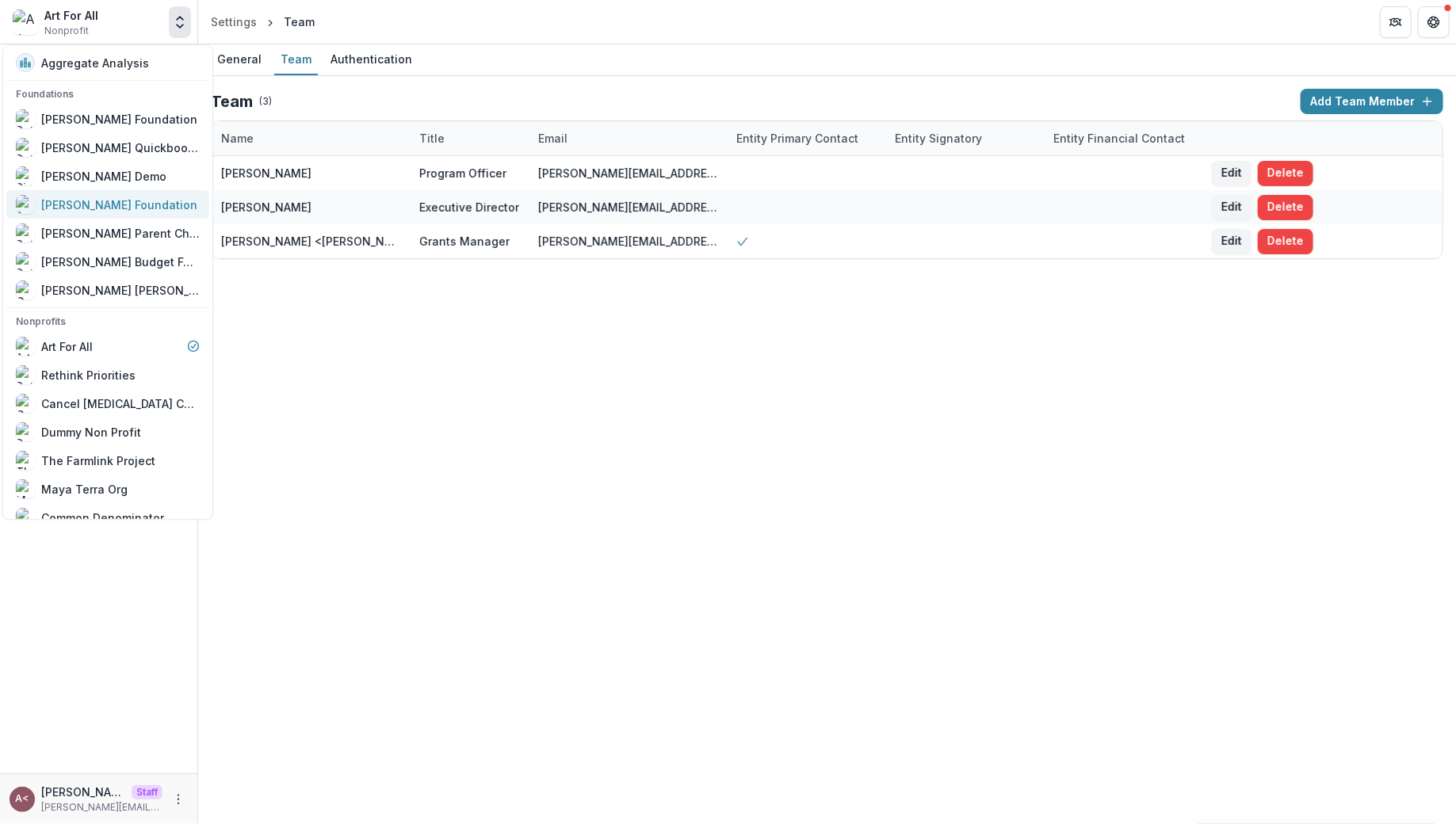
click at [136, 191] on link "[PERSON_NAME] Foundation" at bounding box center [108, 204] width 203 height 28
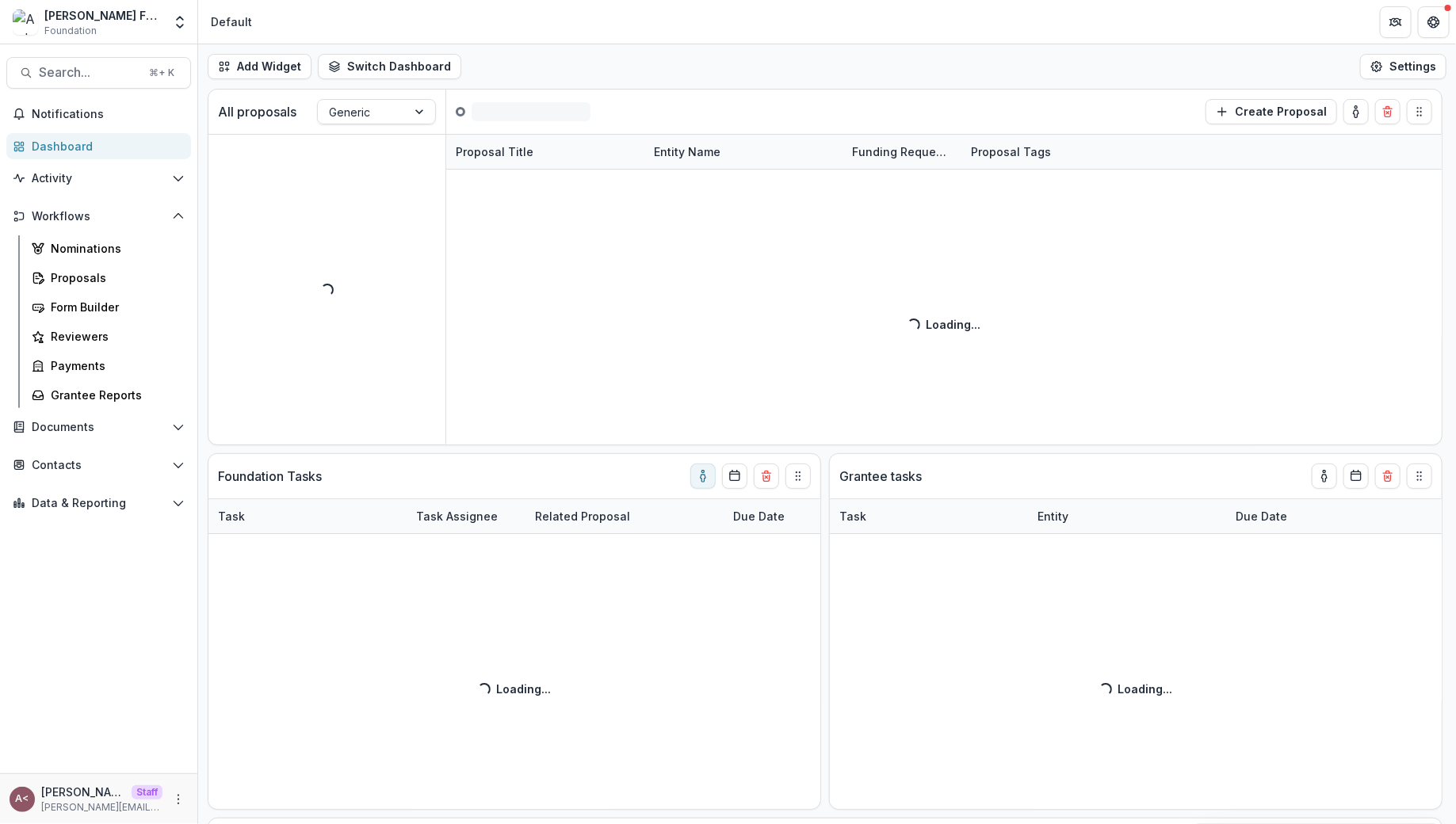
click at [630, 60] on div "Add Widget Switch Dashboard Standard Dashboard Default New Dashboard Settings" at bounding box center [827, 65] width 1257 height 44
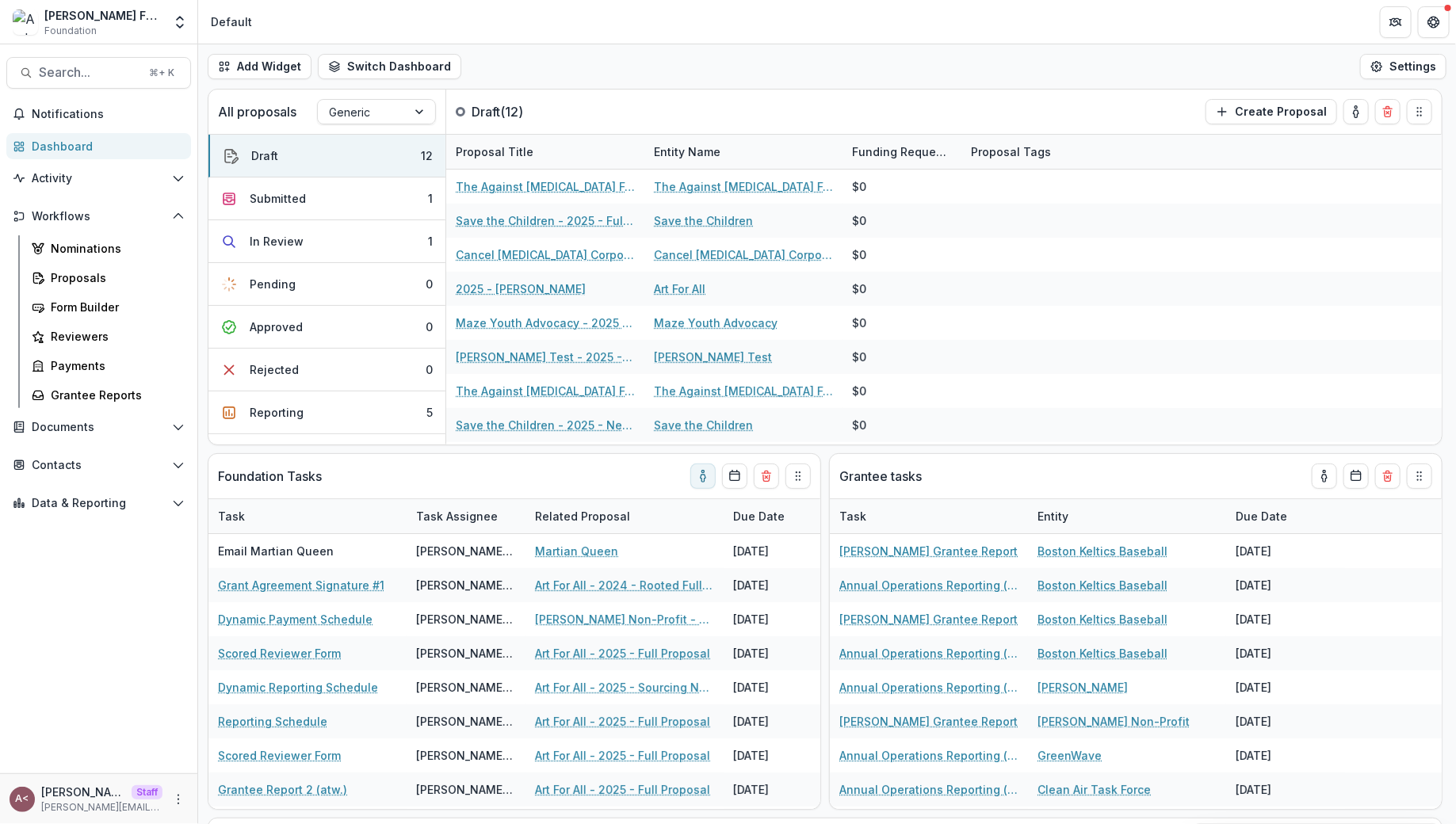
click at [630, 59] on div "Add Widget Switch Dashboard Standard Dashboard Default New Dashboard Settings" at bounding box center [827, 65] width 1257 height 44
click at [154, 221] on span "Workflows" at bounding box center [98, 217] width 134 height 14
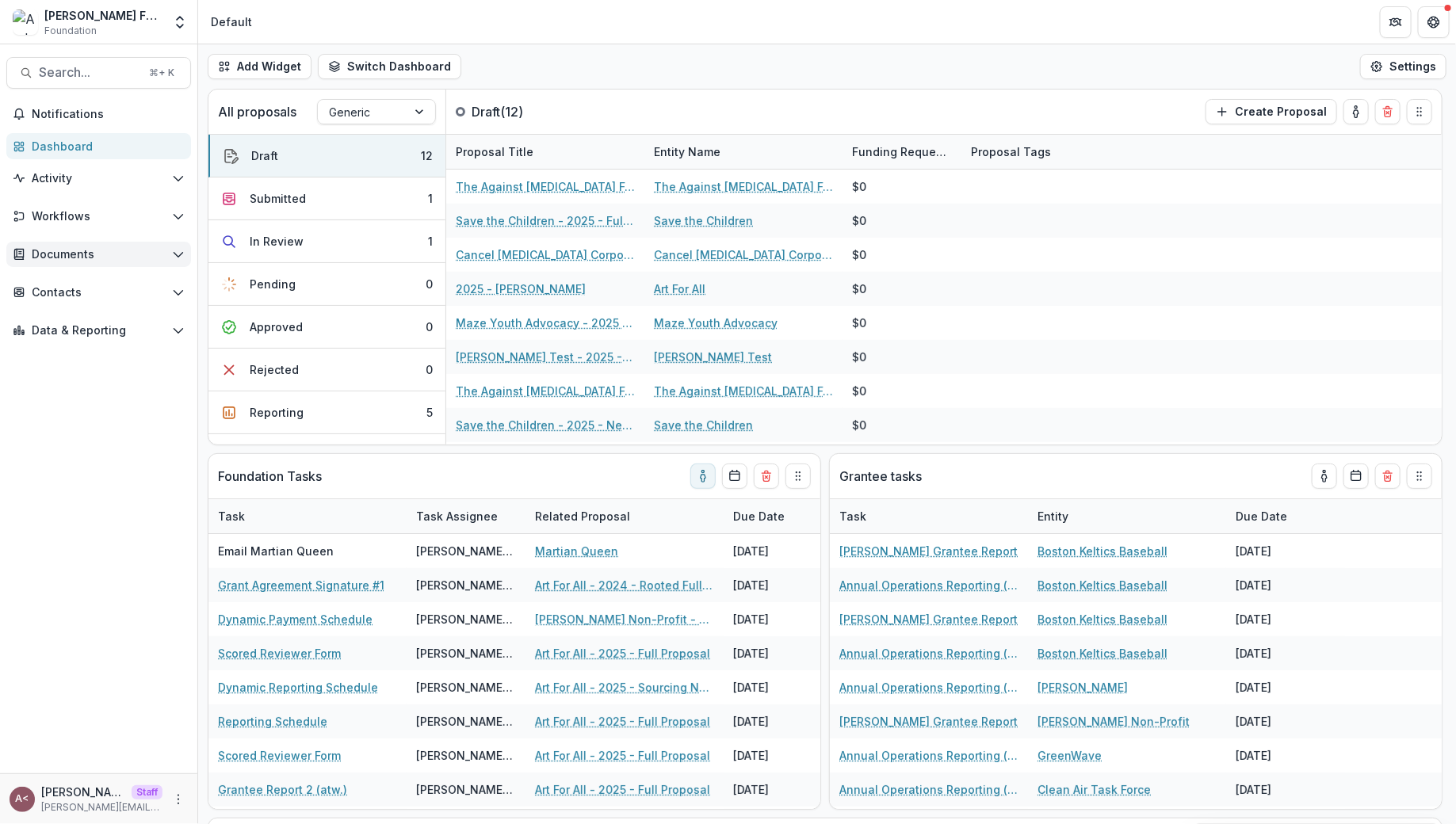
click at [139, 261] on button "Documents" at bounding box center [98, 254] width 185 height 25
click at [139, 259] on span "Documents" at bounding box center [98, 255] width 134 height 14
click at [664, 65] on div "Add Widget Switch Dashboard Standard Dashboard Default New Dashboard Settings" at bounding box center [827, 65] width 1257 height 44
click at [858, 79] on div "Add Widget Switch Dashboard Standard Dashboard Default New Dashboard Settings" at bounding box center [827, 65] width 1257 height 44
click at [875, 61] on div "Add Widget Switch Dashboard Standard Dashboard Default New Dashboard Settings" at bounding box center [827, 65] width 1257 height 44
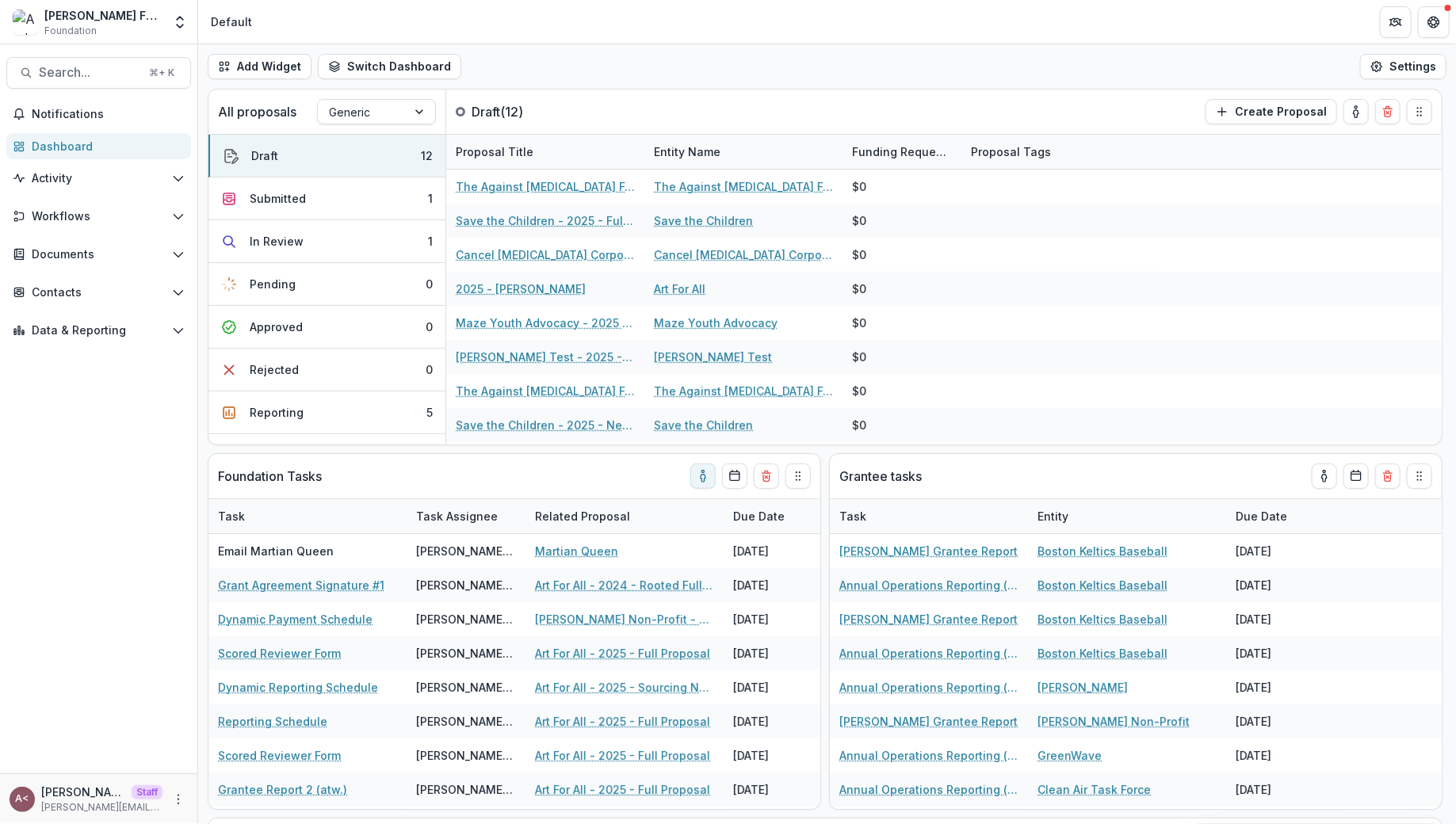
click at [910, 61] on div "Add Widget Switch Dashboard Standard Dashboard Default New Dashboard Settings" at bounding box center [827, 65] width 1257 height 44
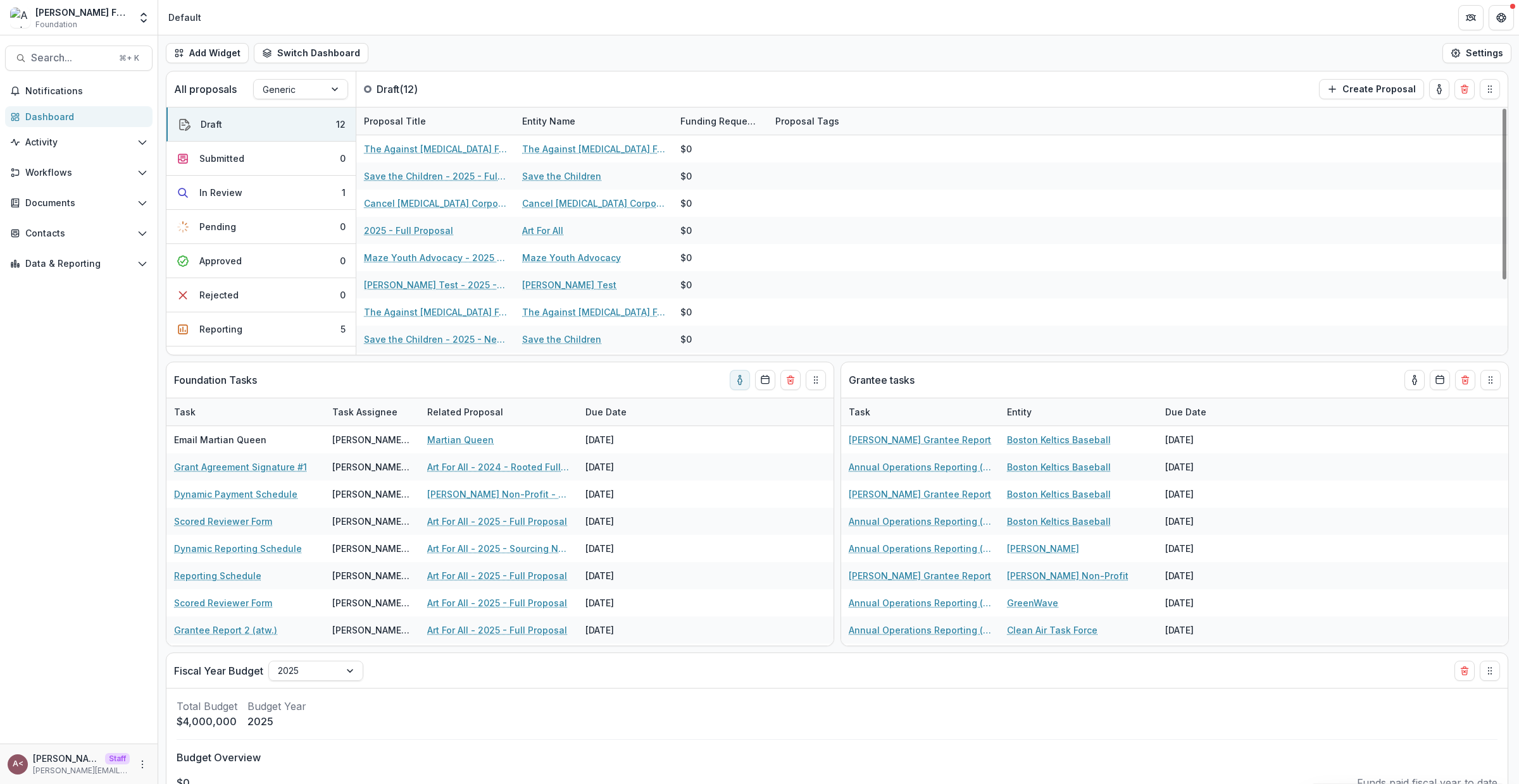
click at [519, 68] on div "Add Widget Switch Dashboard Standard Dashboard Default New Dashboard Settings" at bounding box center [838, 52] width 1361 height 35
